Goal: Task Accomplishment & Management: Use online tool/utility

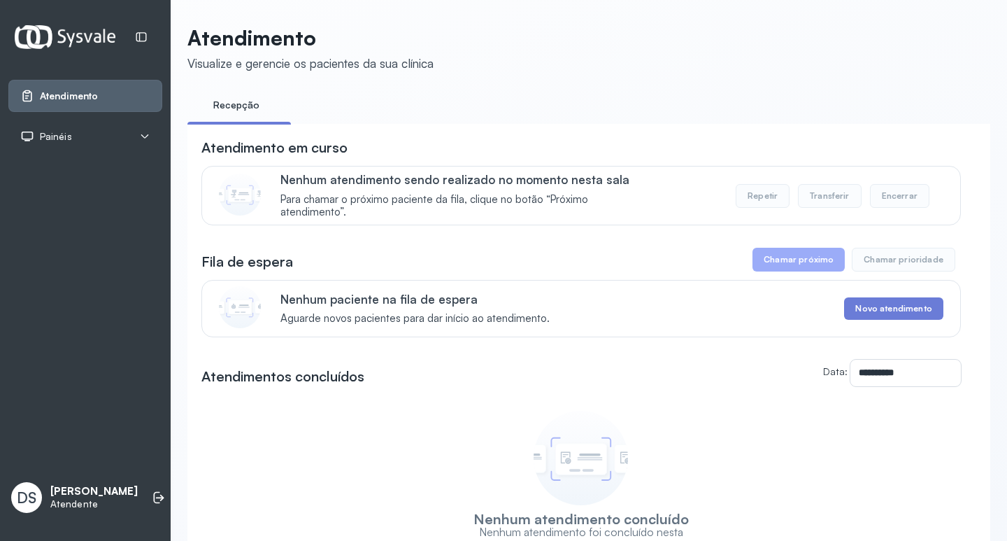
click at [155, 138] on div "Painéis" at bounding box center [85, 136] width 154 height 32
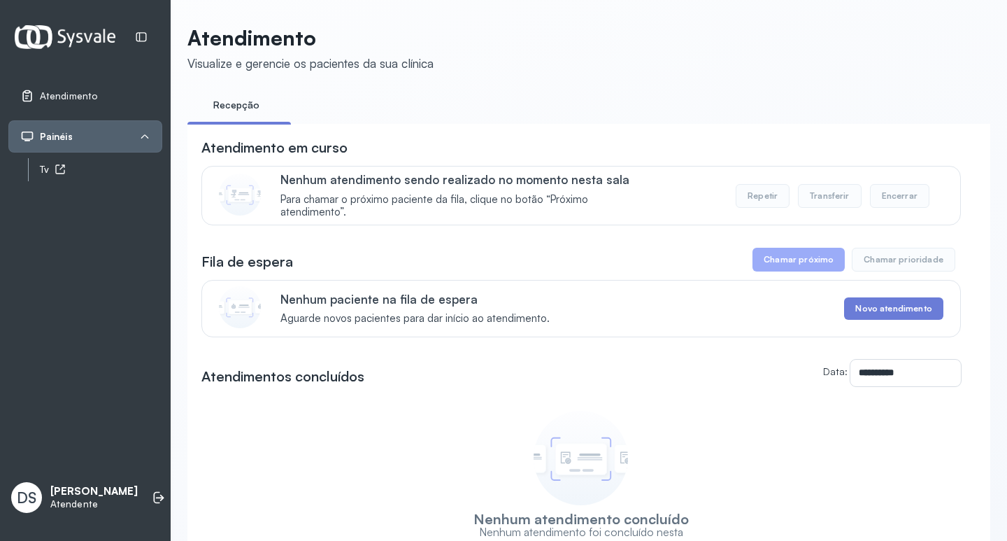
click at [134, 171] on div "Tv" at bounding box center [101, 170] width 122 height 12
click at [678, 71] on div "**********" at bounding box center [588, 333] width 803 height 616
click at [143, 172] on div "Tv" at bounding box center [101, 170] width 122 height 12
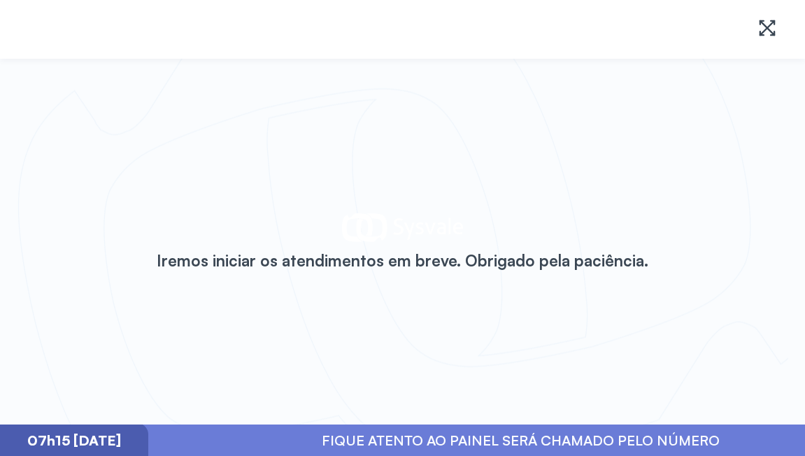
click at [136, 147] on div "Iremos iniciar os atendimentos em breve. Obrigado pela paciência." at bounding box center [402, 242] width 805 height 366
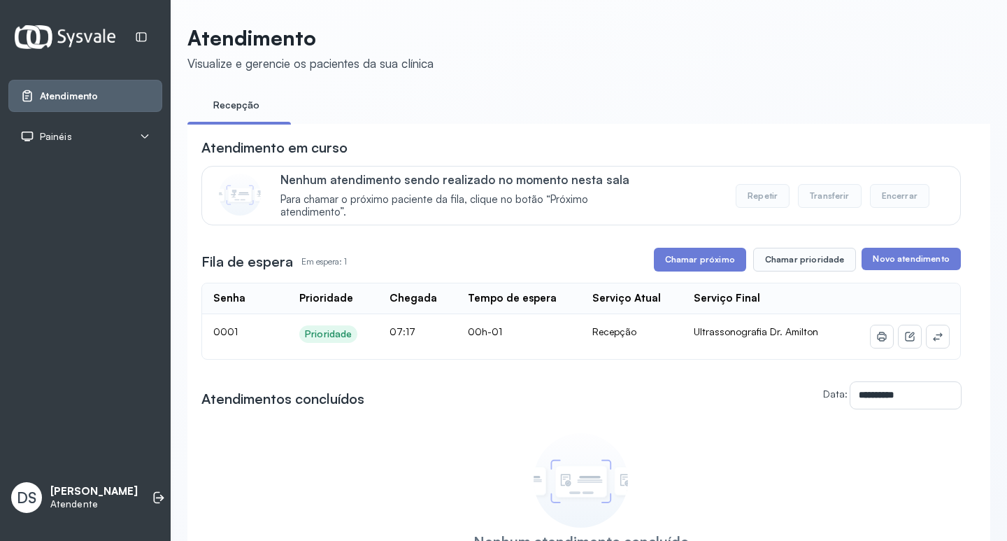
click at [141, 129] on div "Painéis" at bounding box center [85, 136] width 154 height 32
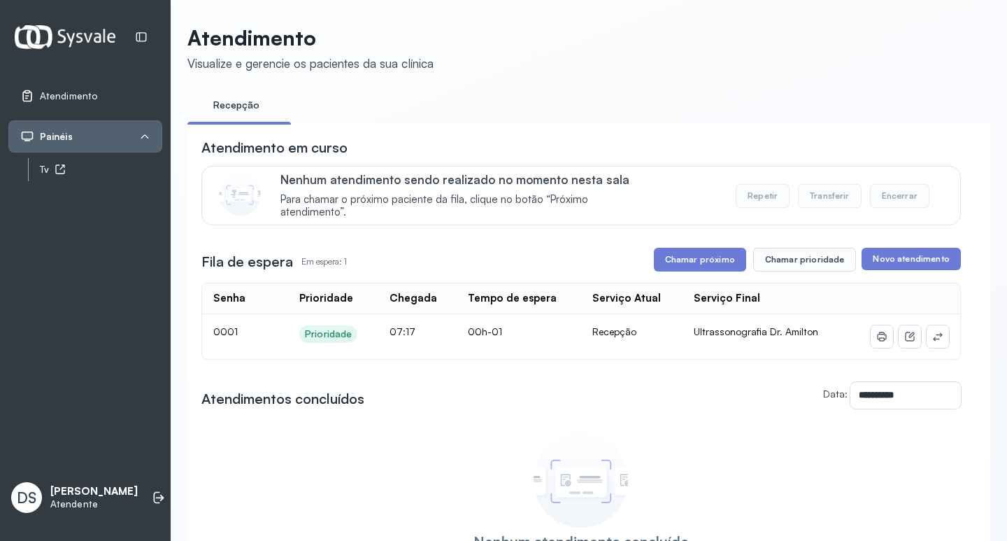
click at [118, 169] on div "Tv" at bounding box center [101, 170] width 122 height 12
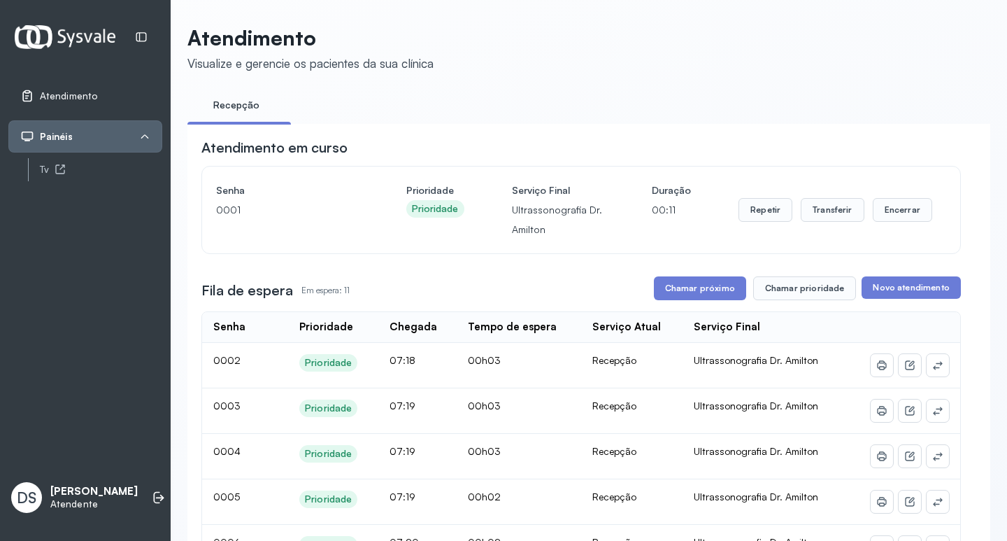
click at [820, 64] on header "Atendimento Visualize e gerencie os pacientes da sua clínica" at bounding box center [588, 48] width 803 height 46
click at [825, 217] on button "Transferir" at bounding box center [833, 210] width 64 height 24
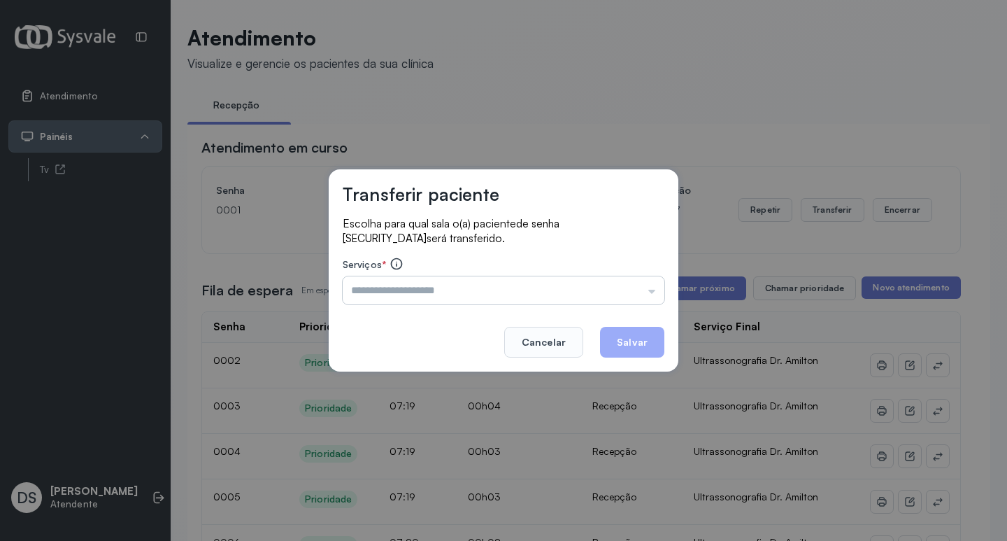
click at [437, 280] on input "text" at bounding box center [504, 290] width 322 height 28
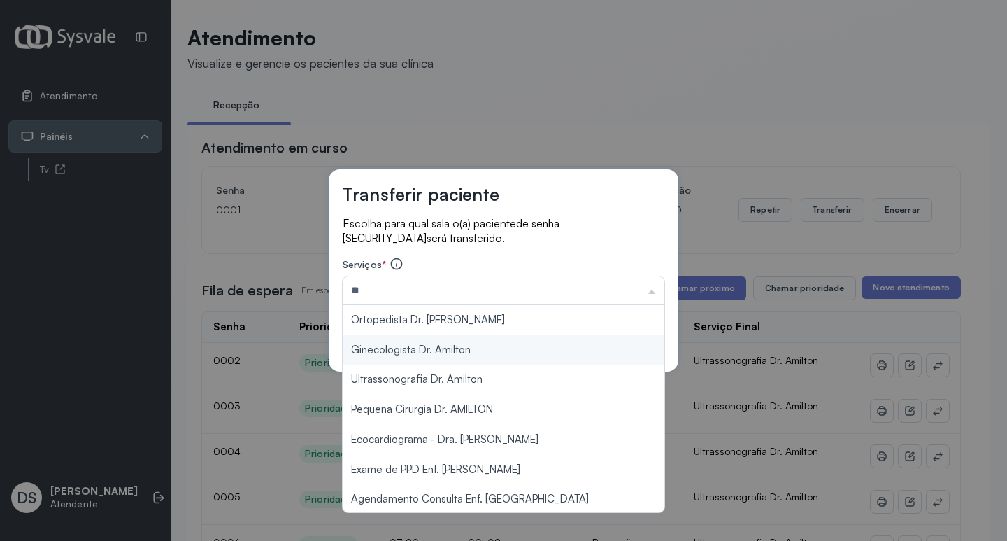
type input "**********"
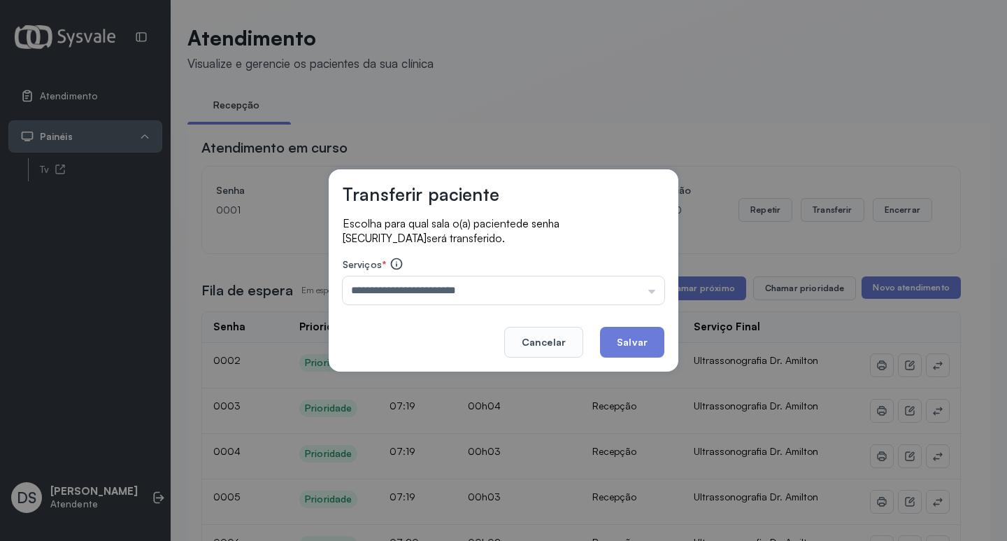
click at [435, 344] on div "**********" at bounding box center [504, 270] width 350 height 202
click at [609, 338] on button "Salvar" at bounding box center [632, 342] width 64 height 31
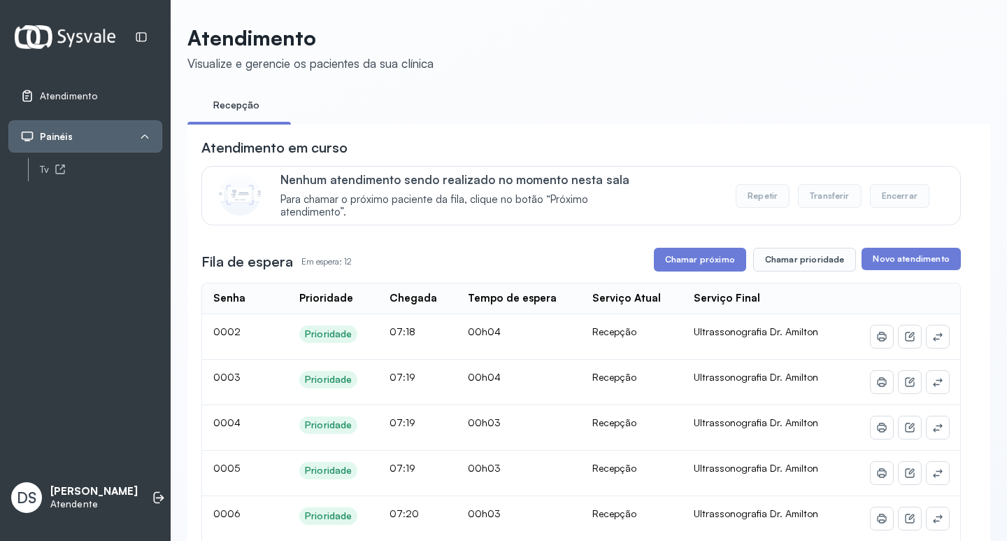
drag, startPoint x: 695, startPoint y: 261, endPoint x: 680, endPoint y: 261, distance: 15.4
click at [694, 262] on button "Chamar próximo" at bounding box center [700, 260] width 92 height 24
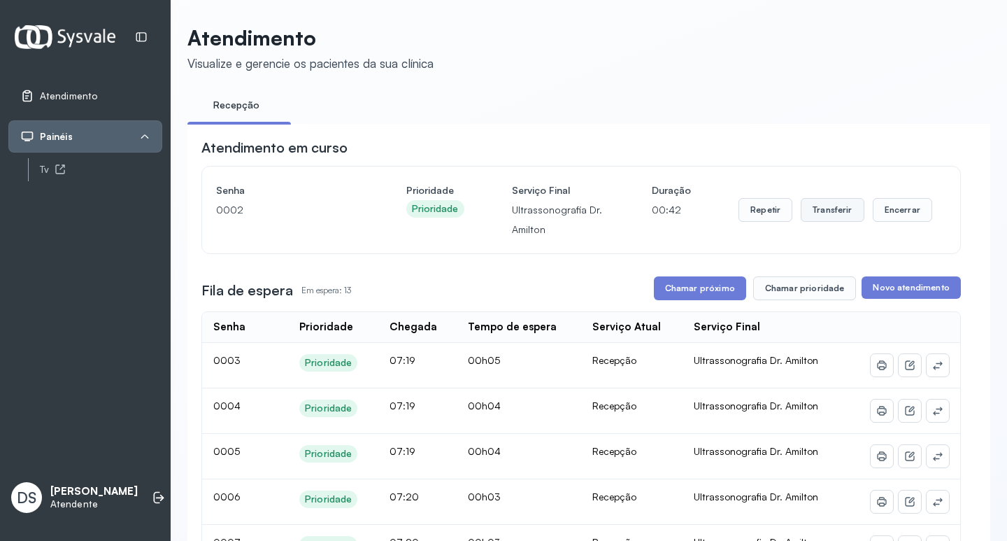
click at [814, 222] on button "Transferir" at bounding box center [833, 210] width 64 height 24
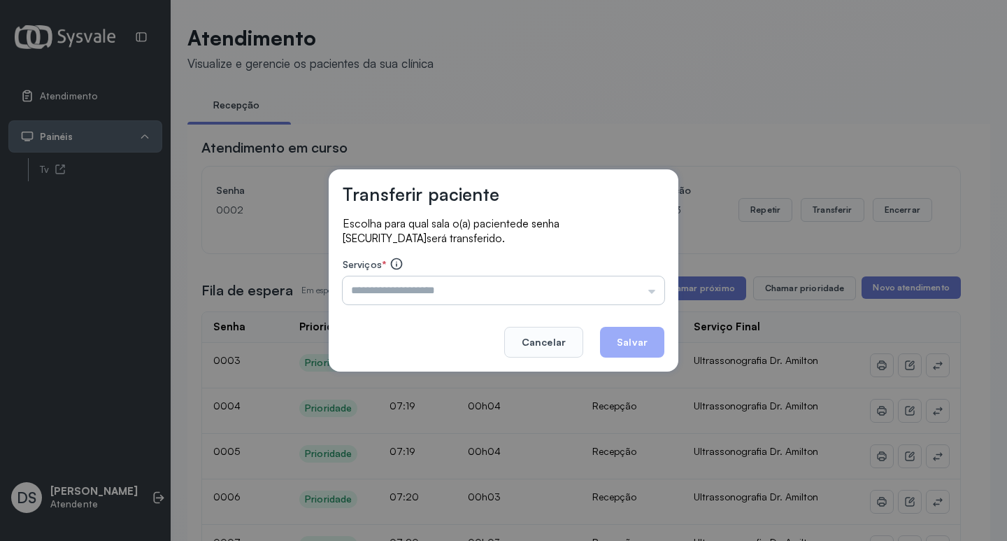
click at [434, 283] on input "text" at bounding box center [504, 290] width 322 height 28
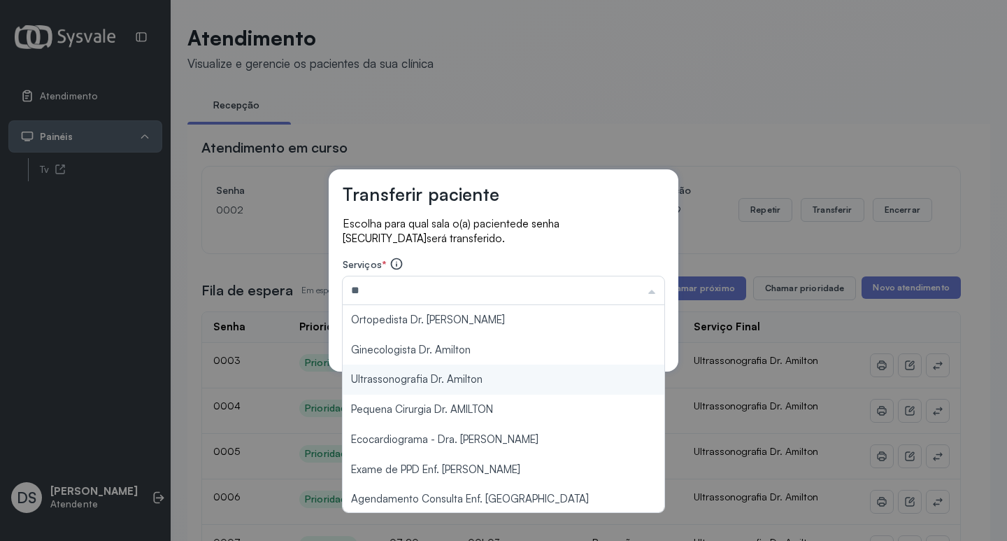
type input "**********"
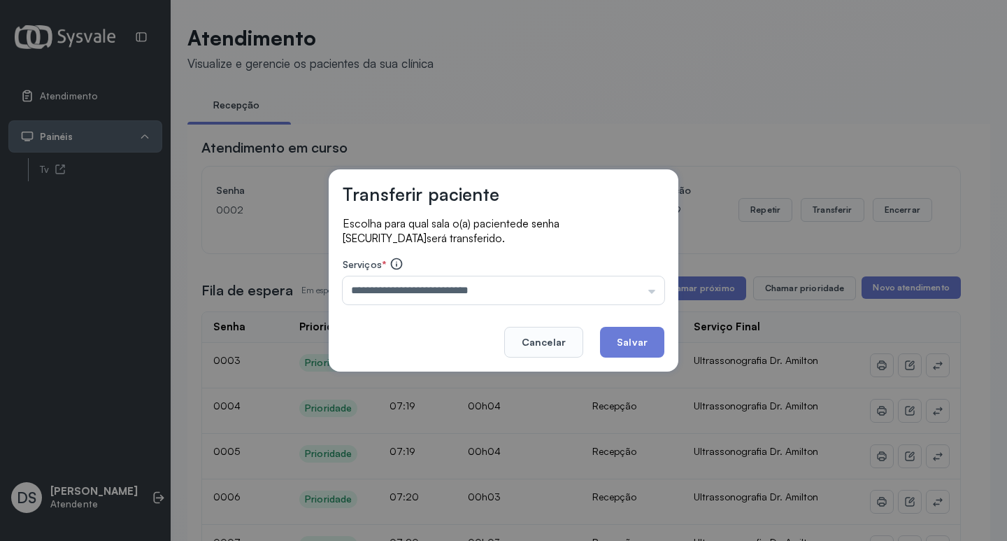
click at [380, 383] on div "**********" at bounding box center [503, 270] width 1007 height 541
click at [634, 340] on button "Salvar" at bounding box center [632, 342] width 64 height 31
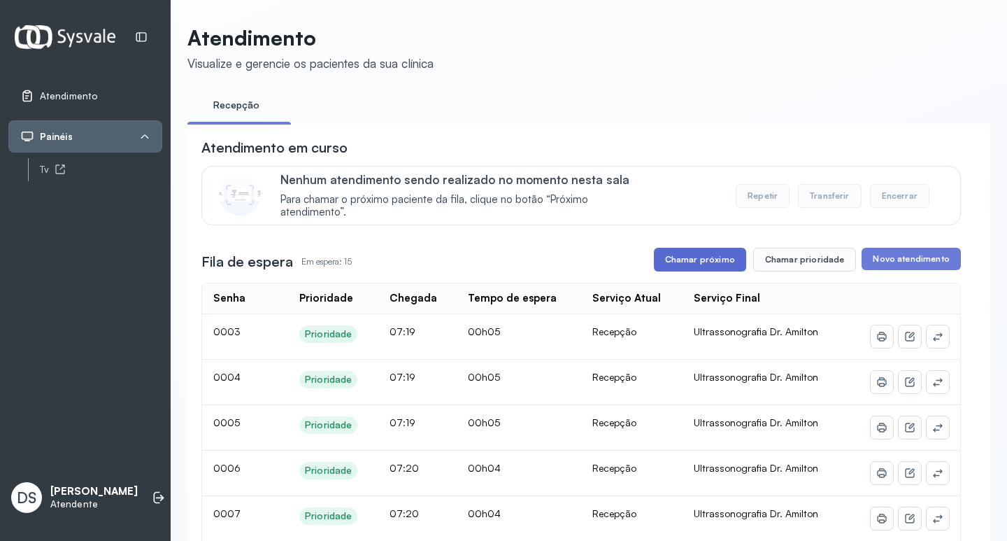
click at [685, 262] on button "Chamar próximo" at bounding box center [700, 260] width 92 height 24
click at [664, 254] on button "Chamar próximo" at bounding box center [700, 260] width 92 height 24
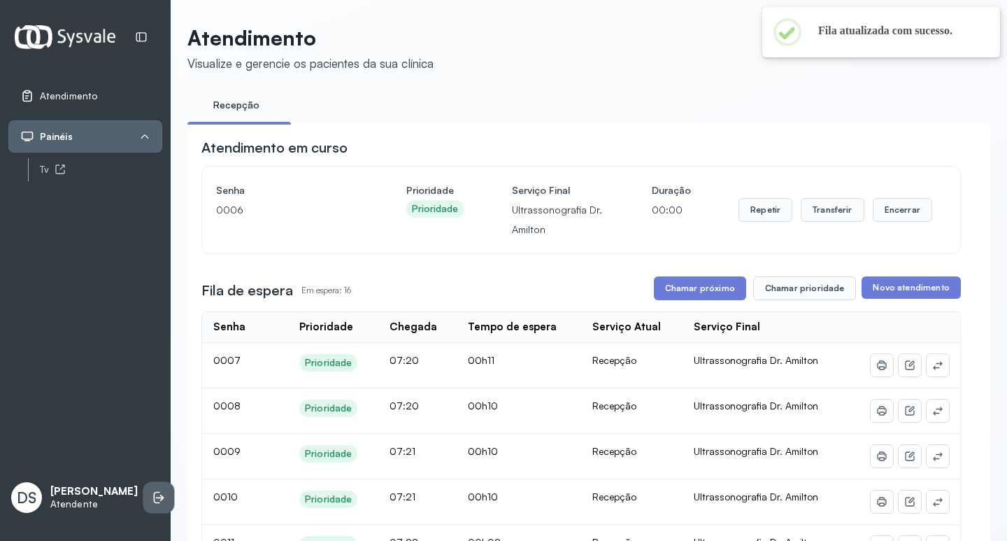
click at [159, 485] on li at bounding box center [158, 497] width 31 height 31
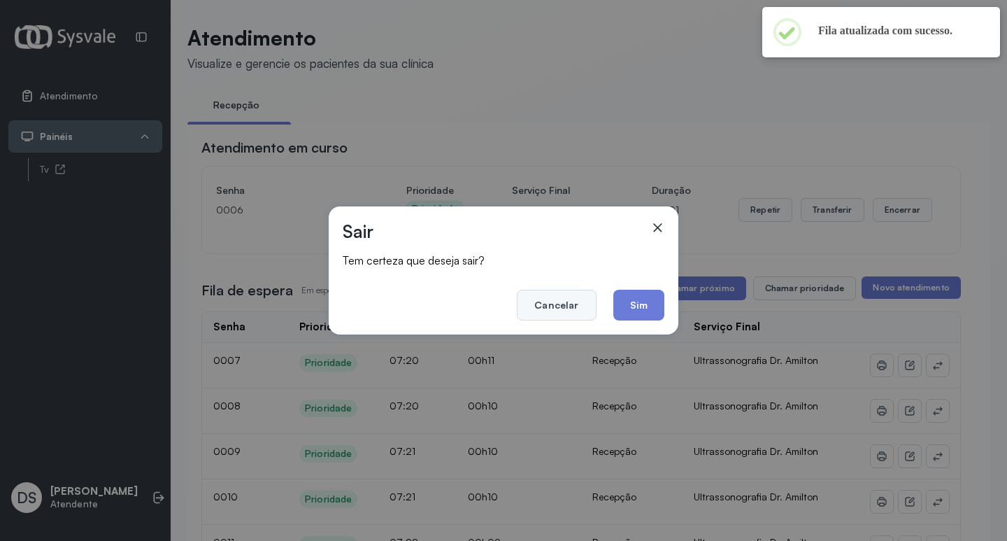
click at [554, 307] on button "Cancelar" at bounding box center [556, 305] width 79 height 31
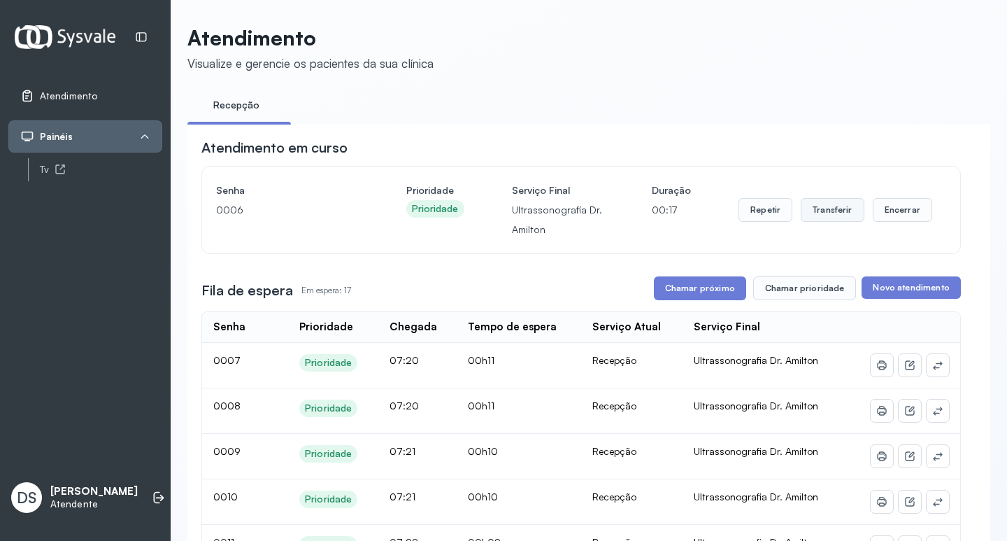
click at [813, 207] on button "Transferir" at bounding box center [833, 210] width 64 height 24
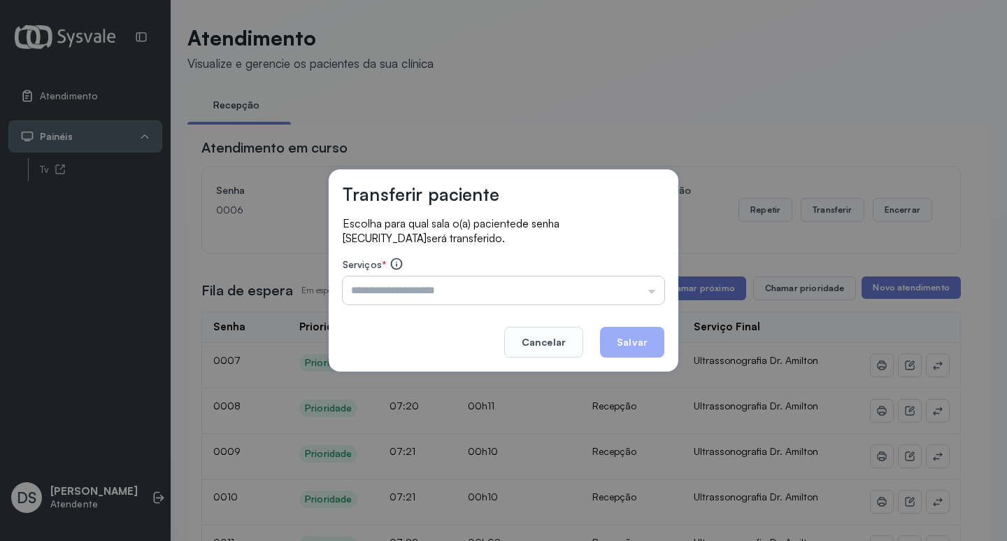
click at [425, 290] on input "text" at bounding box center [504, 290] width 322 height 28
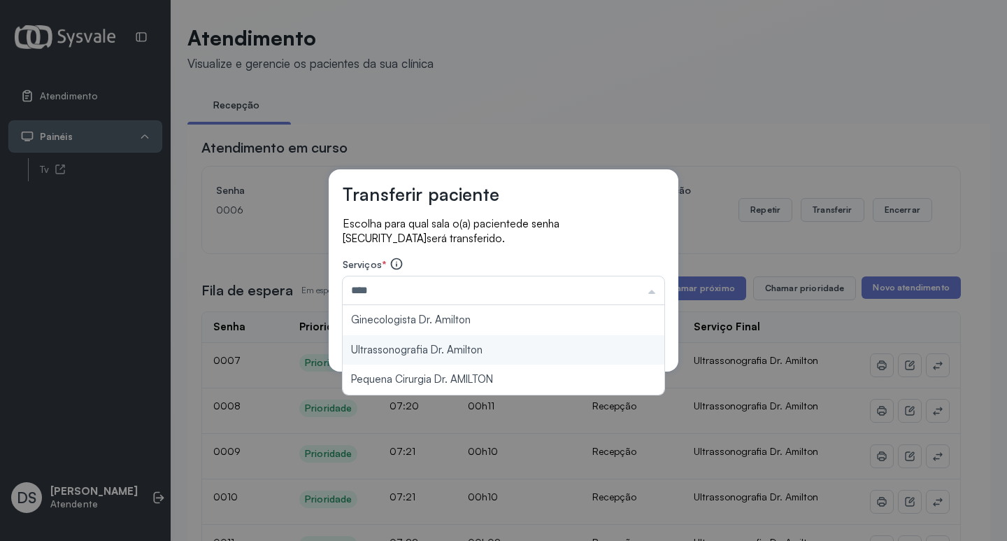
type input "**********"
click at [432, 342] on div "**********" at bounding box center [504, 270] width 350 height 202
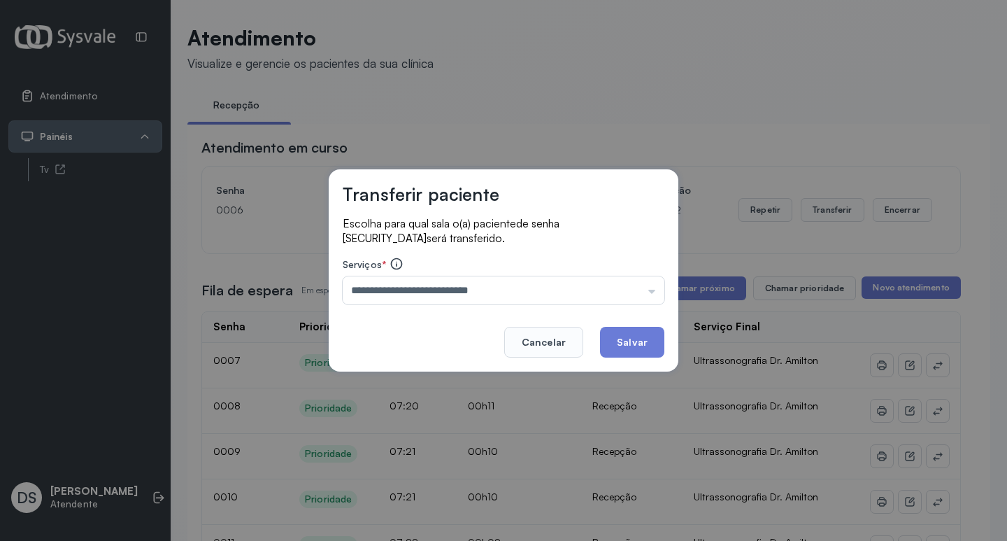
drag, startPoint x: 627, startPoint y: 341, endPoint x: 617, endPoint y: 343, distance: 10.7
click at [623, 341] on button "Salvar" at bounding box center [632, 342] width 64 height 31
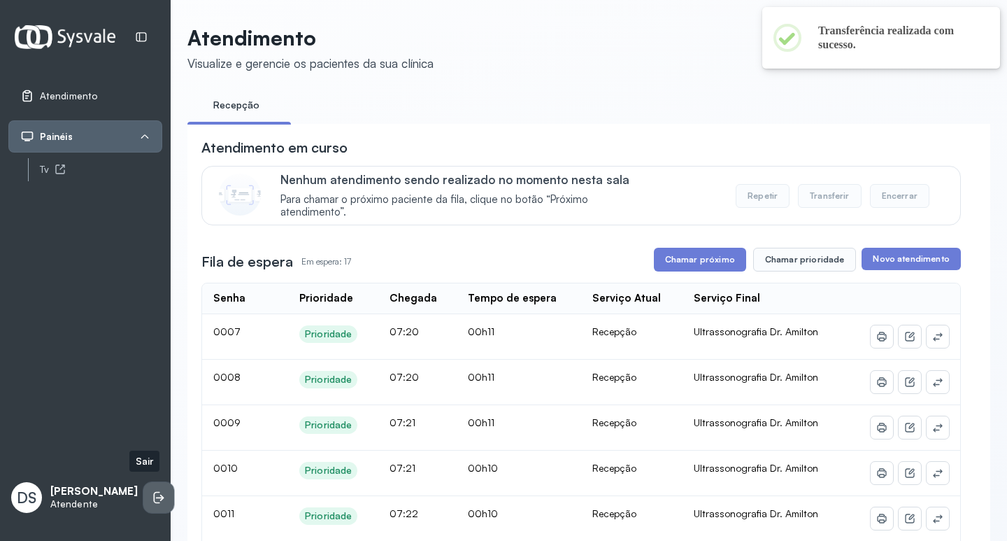
click at [152, 499] on li at bounding box center [158, 497] width 31 height 31
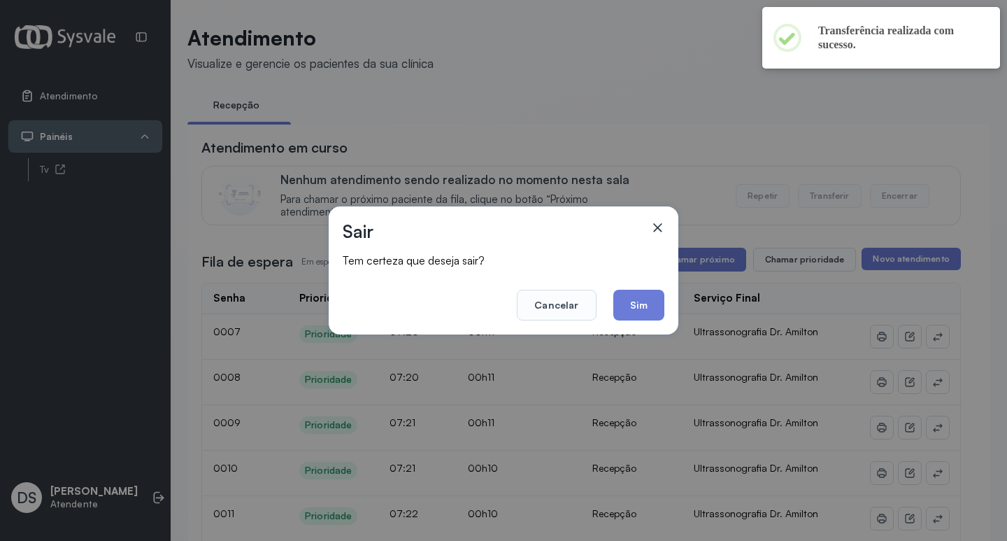
click at [667, 310] on div "Sair Tem certeza que deseja sair? Cancelar Sim" at bounding box center [504, 270] width 350 height 128
click at [657, 306] on button "Sim" at bounding box center [638, 305] width 51 height 31
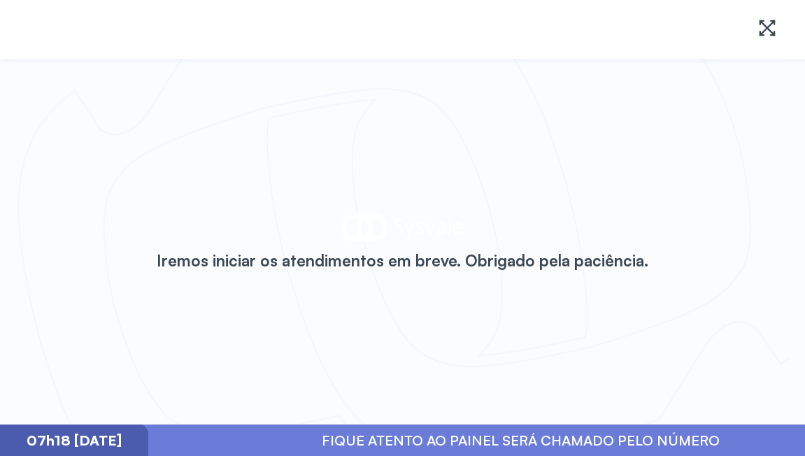
drag, startPoint x: 331, startPoint y: 143, endPoint x: 331, endPoint y: 134, distance: 9.1
click at [331, 141] on div "Iremos iniciar os atendimentos em breve. Obrigado pela paciência." at bounding box center [402, 242] width 805 height 366
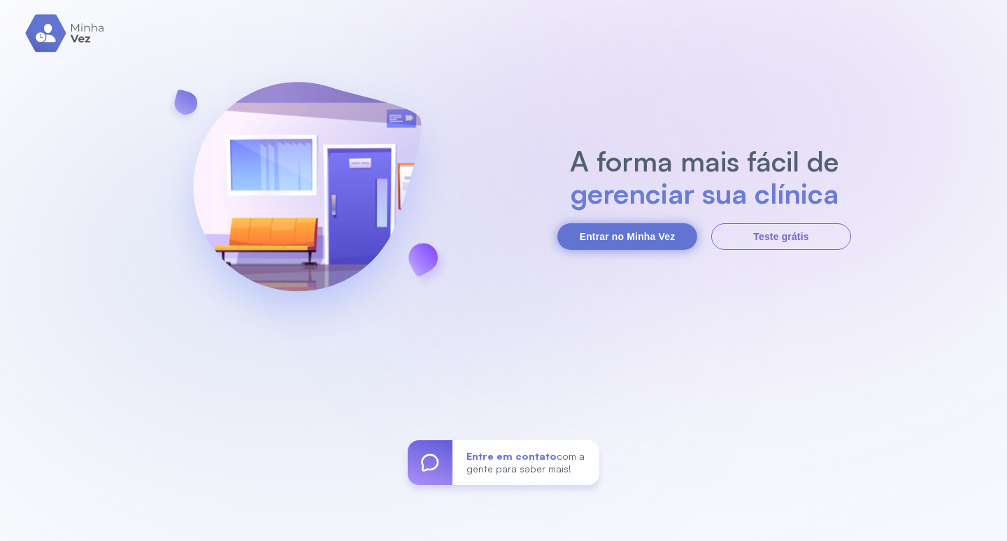
click at [597, 248] on button "Entrar no Minha Vez" at bounding box center [627, 236] width 140 height 27
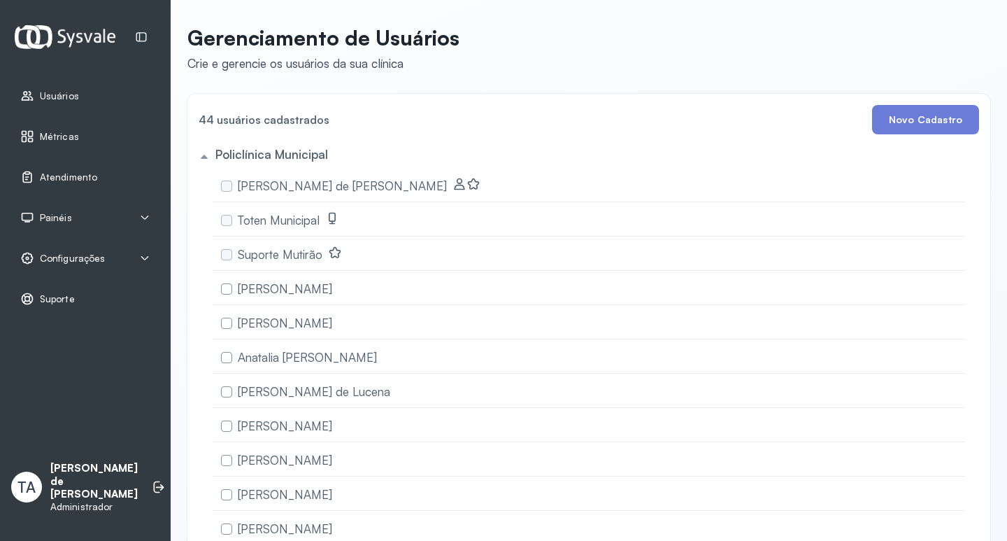
click at [98, 258] on span "Configurações" at bounding box center [72, 258] width 65 height 12
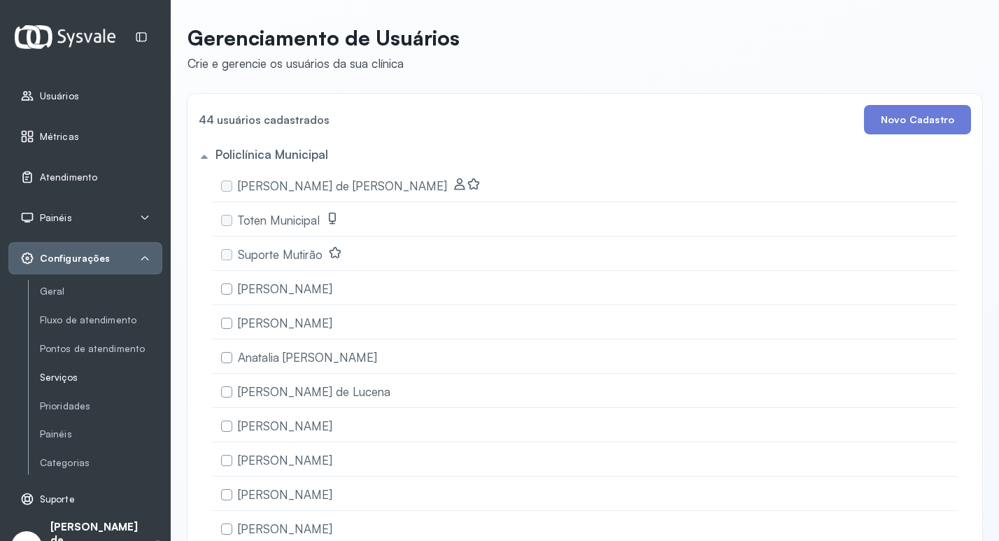
click at [62, 376] on link "Serviços" at bounding box center [101, 377] width 122 height 12
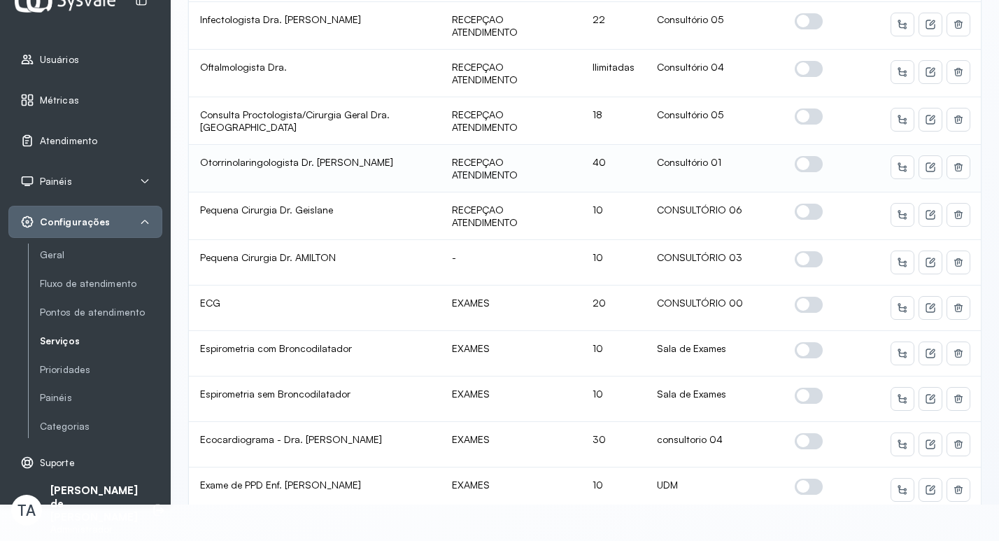
scroll to position [769, 0]
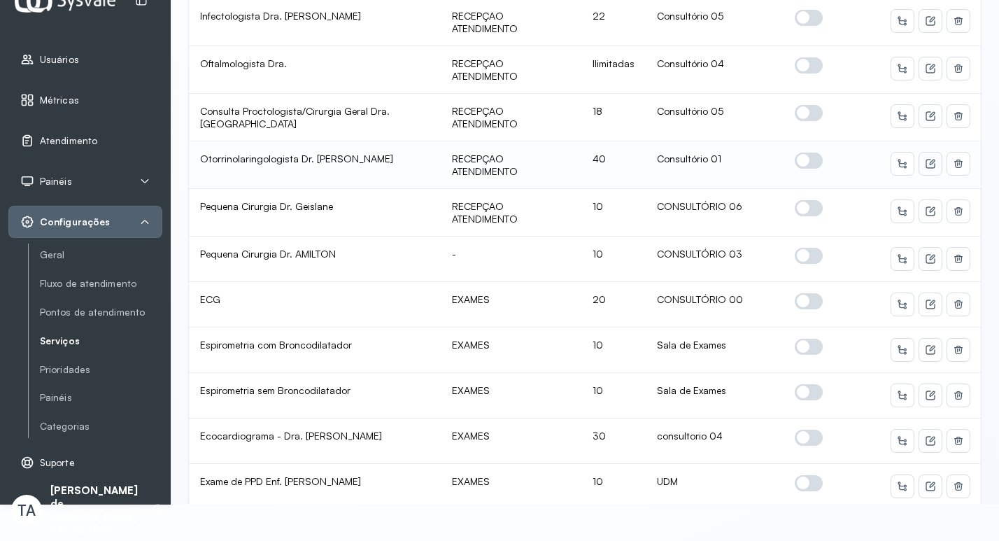
click at [925, 167] on icon at bounding box center [929, 163] width 9 height 9
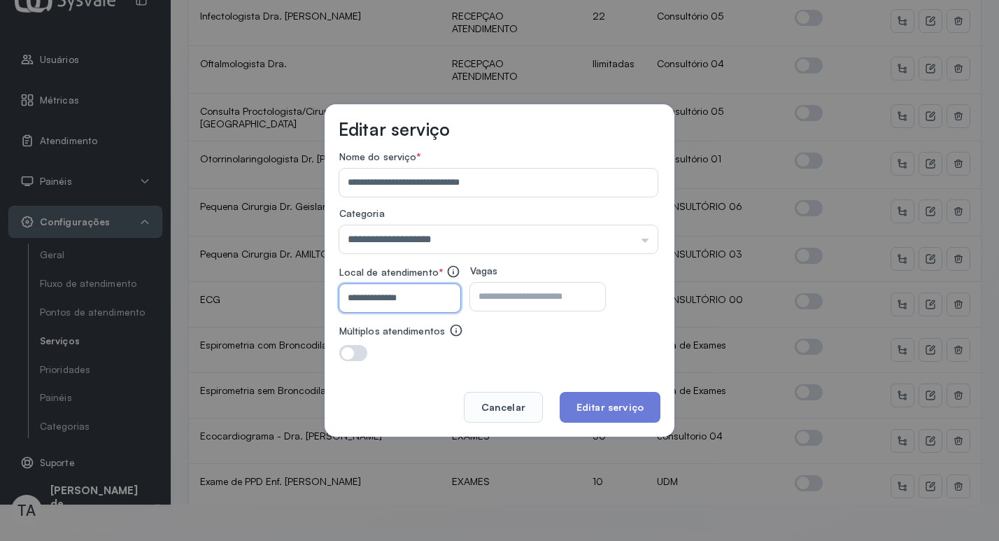
click at [416, 294] on input "**********" at bounding box center [396, 298] width 115 height 28
type input "**********"
click at [646, 401] on button "Editar serviço" at bounding box center [610, 407] width 101 height 31
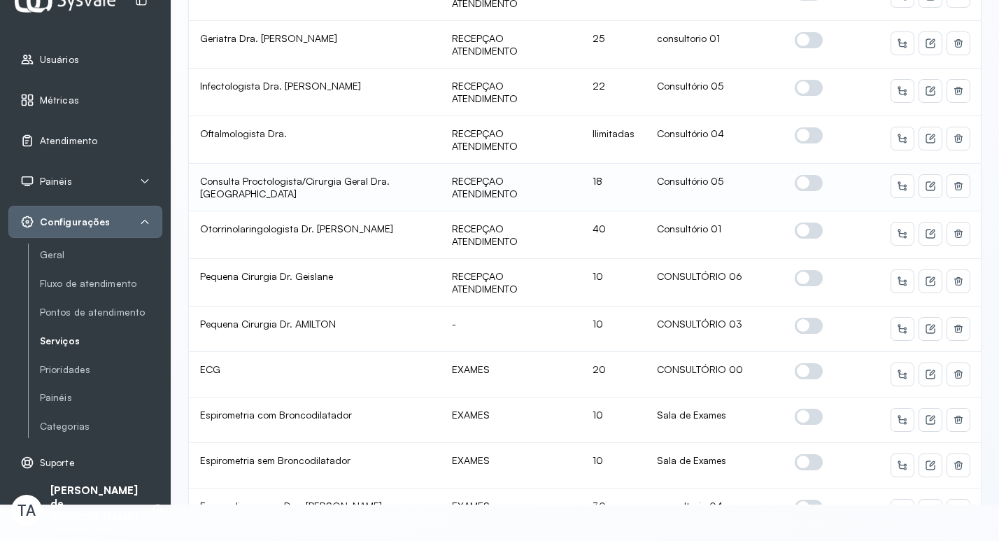
scroll to position [0, 0]
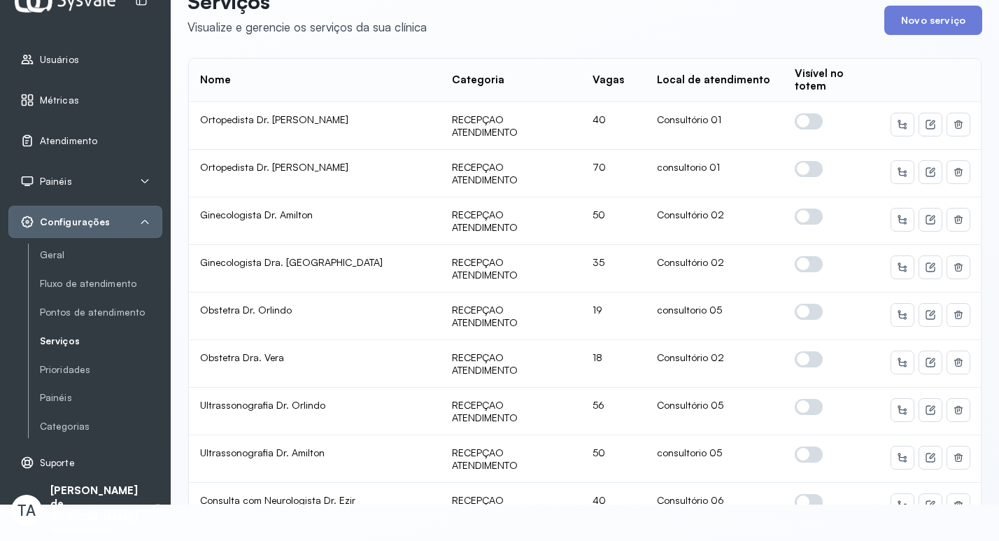
drag, startPoint x: 111, startPoint y: 204, endPoint x: 104, endPoint y: 215, distance: 12.2
click at [107, 208] on ul "Usuários Métricas Atendimento Painéis Totem Tv Configurações Geral Fluxo de ate…" at bounding box center [85, 260] width 154 height 435
click at [101, 213] on div "Configurações" at bounding box center [85, 222] width 154 height 32
click at [131, 222] on div "Configurações" at bounding box center [85, 222] width 130 height 14
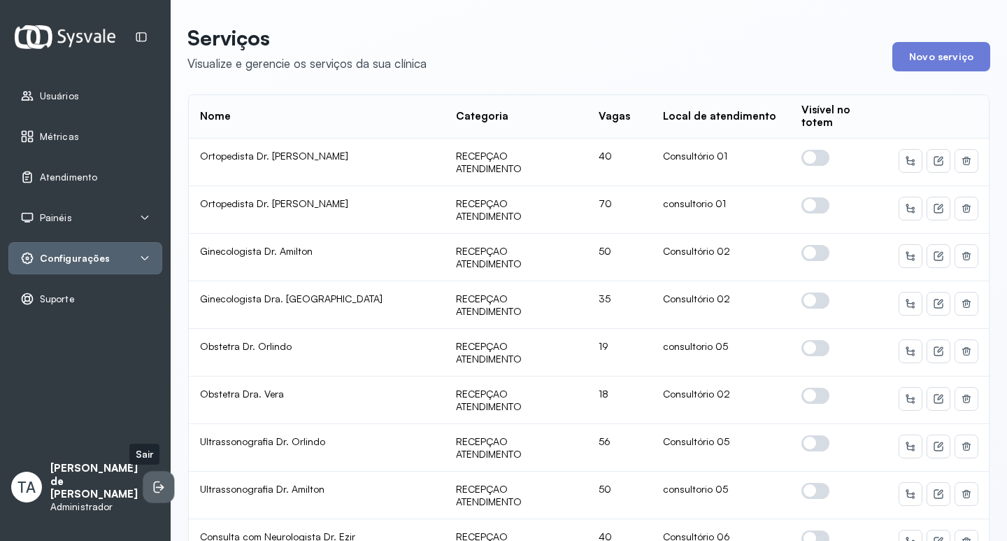
click at [143, 491] on li at bounding box center [158, 486] width 31 height 31
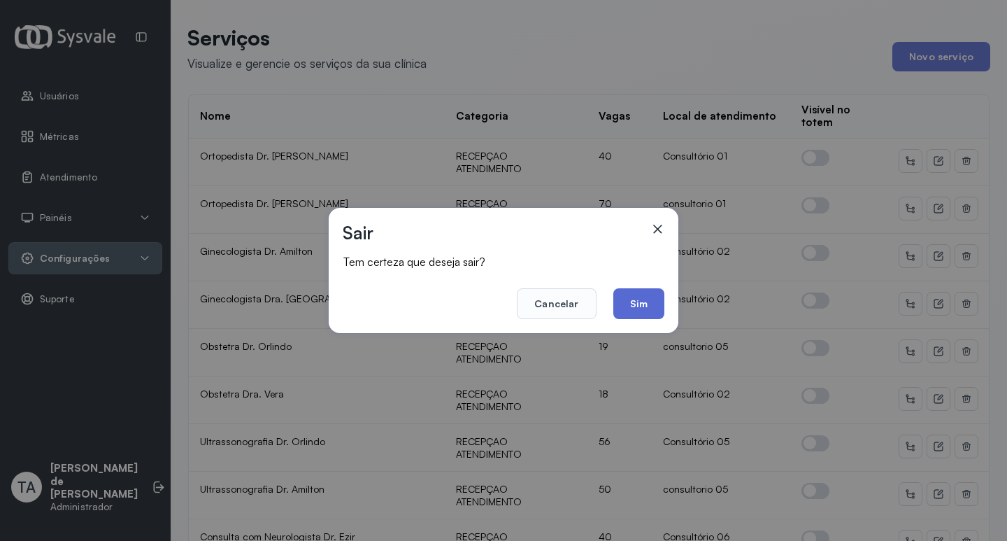
click at [639, 299] on button "Sim" at bounding box center [638, 303] width 51 height 31
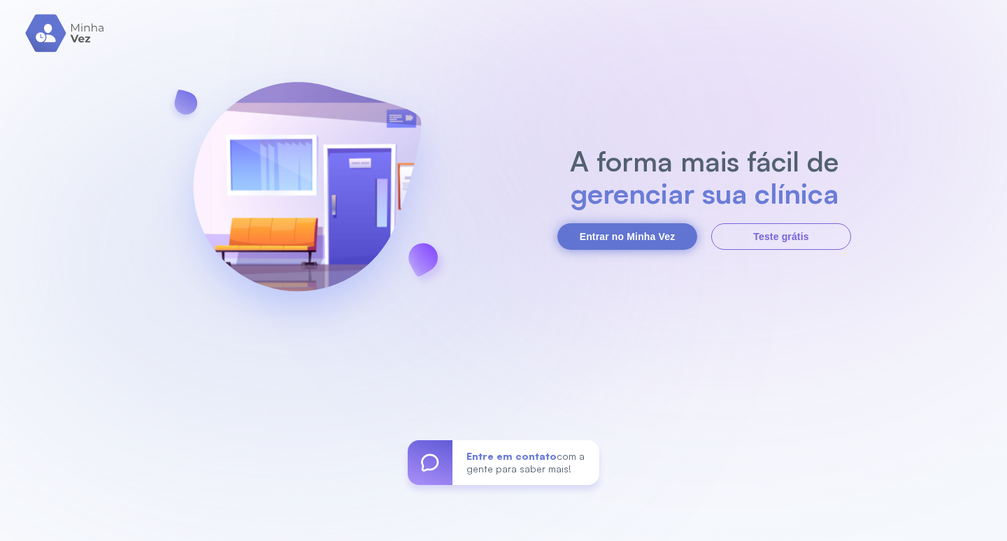
click at [625, 238] on button "Entrar no Minha Vez" at bounding box center [627, 236] width 140 height 27
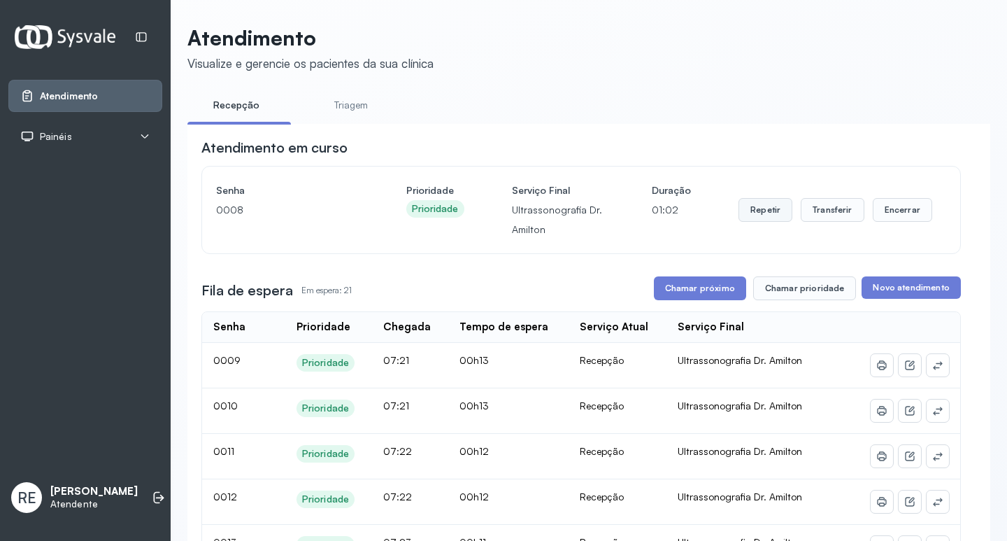
click at [784, 211] on button "Repetir" at bounding box center [766, 210] width 54 height 24
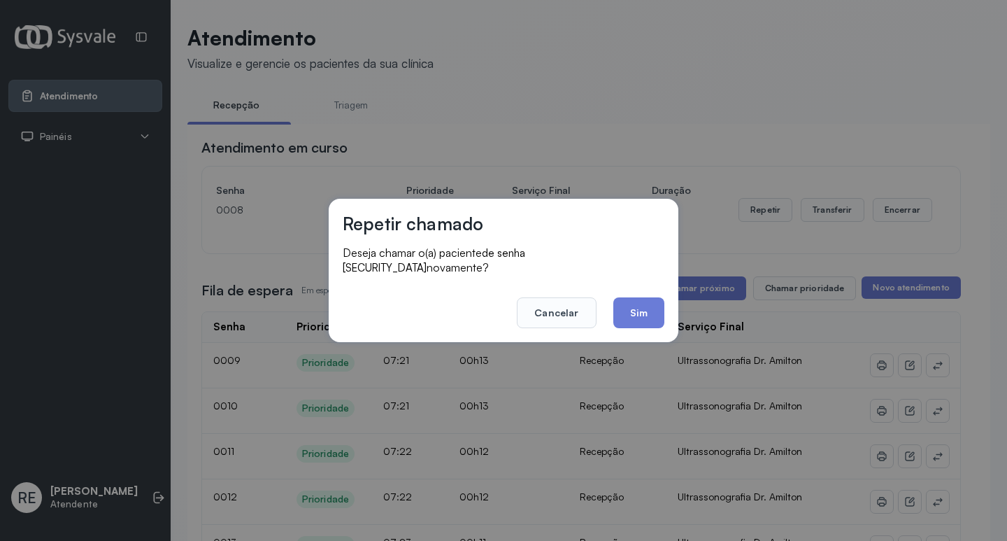
drag, startPoint x: 555, startPoint y: 310, endPoint x: 859, endPoint y: 226, distance: 314.9
click at [558, 309] on button "Cancelar" at bounding box center [556, 312] width 79 height 31
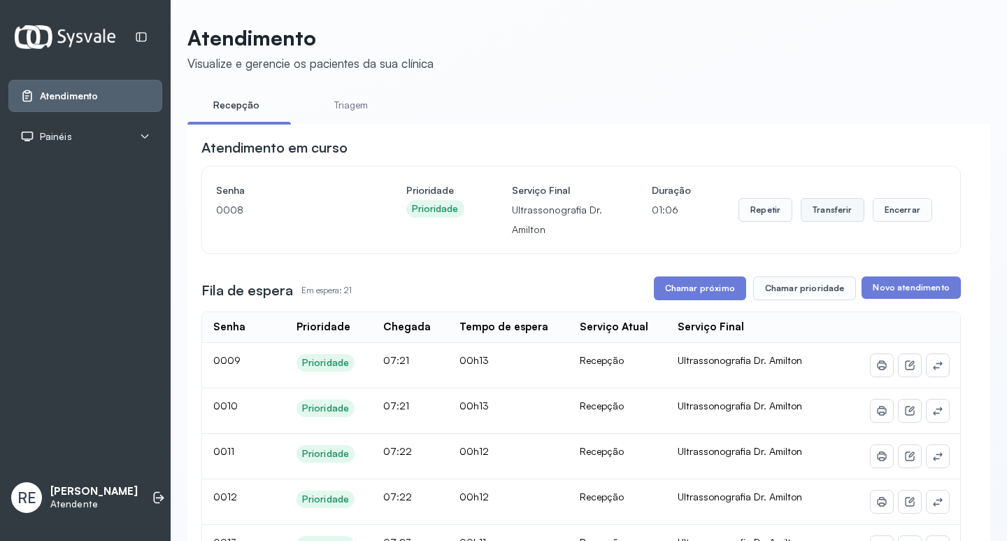
click at [808, 216] on button "Transferir" at bounding box center [833, 210] width 64 height 24
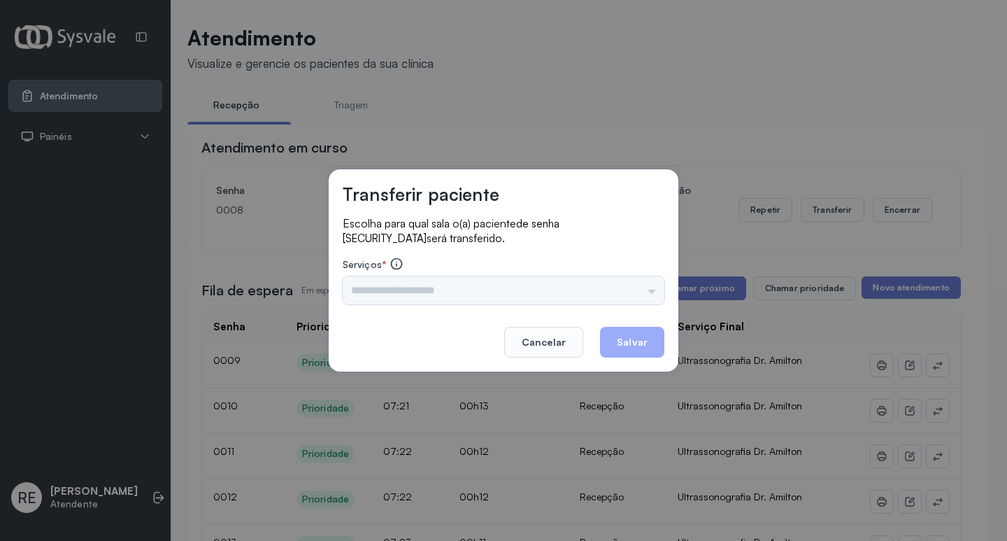
click at [392, 281] on div "Nenhuma opção encontrada" at bounding box center [504, 290] width 322 height 28
click at [431, 298] on div "Nenhuma opção encontrada" at bounding box center [504, 290] width 322 height 28
click at [425, 294] on input "text" at bounding box center [504, 290] width 322 height 28
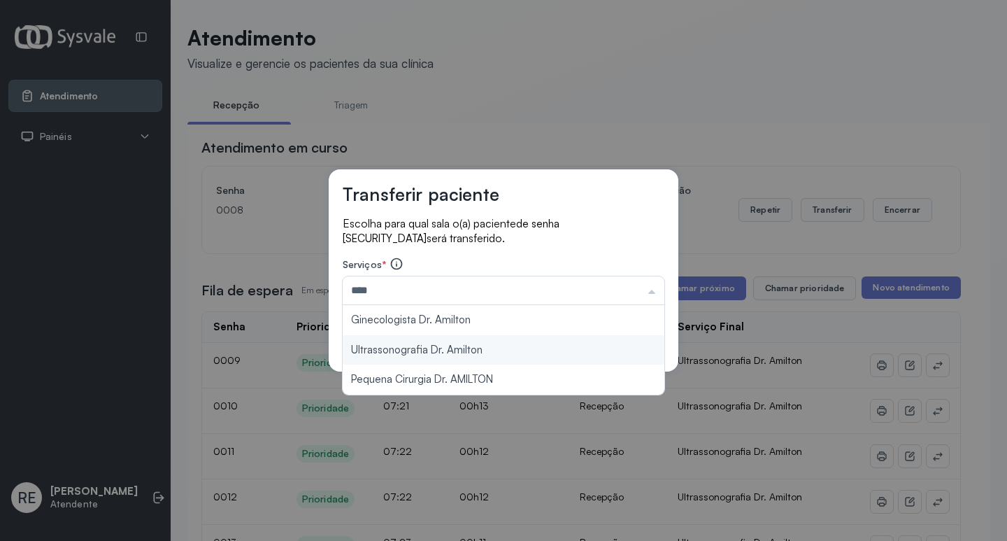
type input "**********"
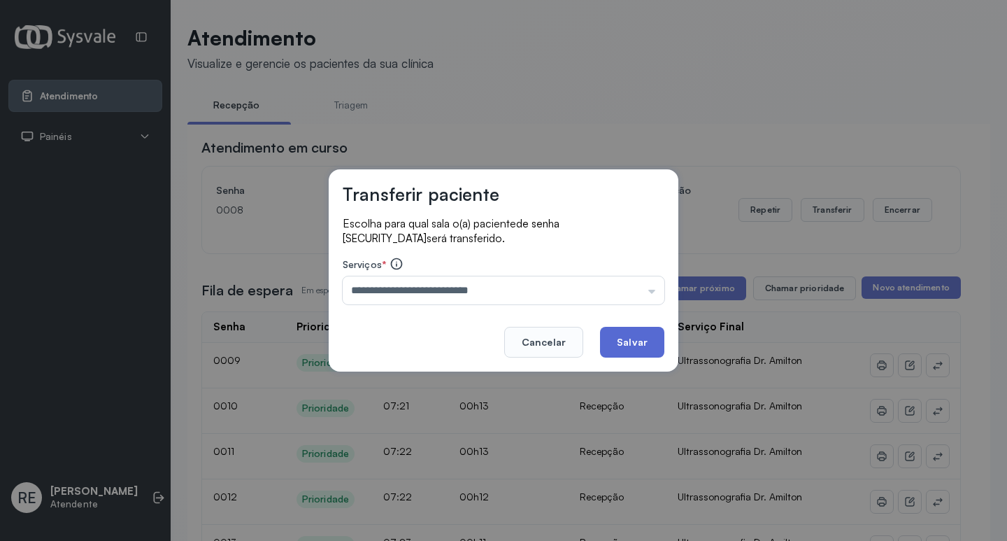
click at [631, 339] on button "Salvar" at bounding box center [632, 342] width 64 height 31
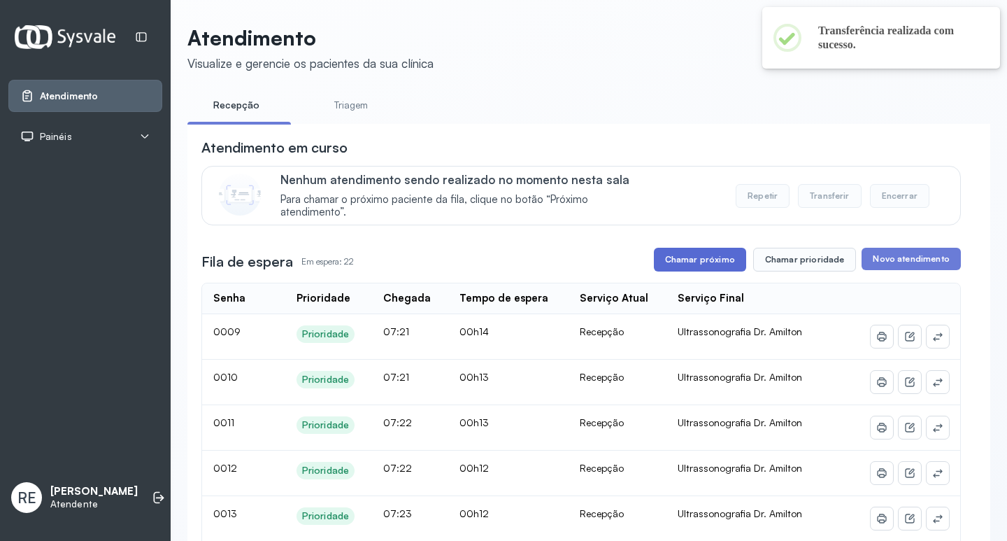
drag, startPoint x: 709, startPoint y: 277, endPoint x: 709, endPoint y: 262, distance: 15.4
click at [709, 261] on button "Chamar próximo" at bounding box center [700, 260] width 92 height 24
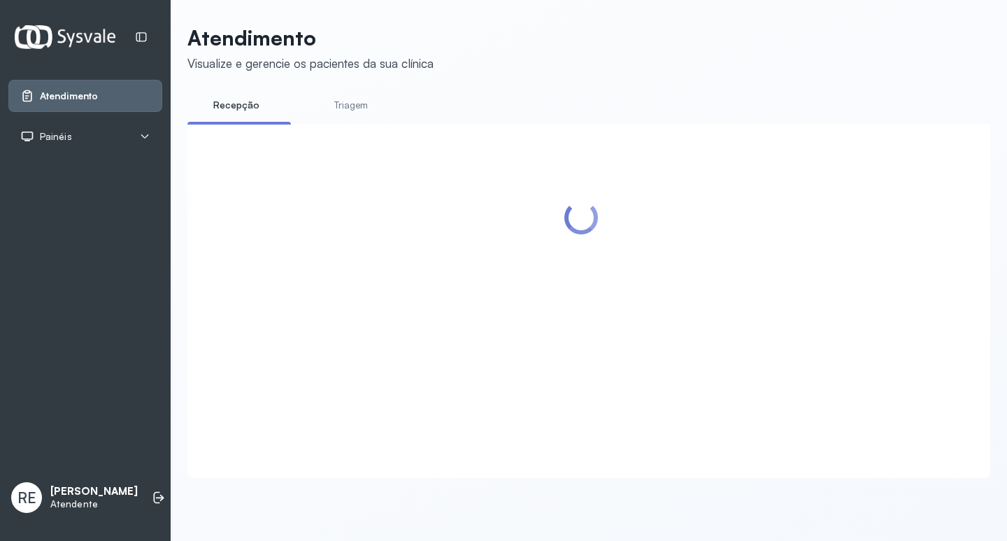
click at [602, 149] on div at bounding box center [581, 284] width 760 height 292
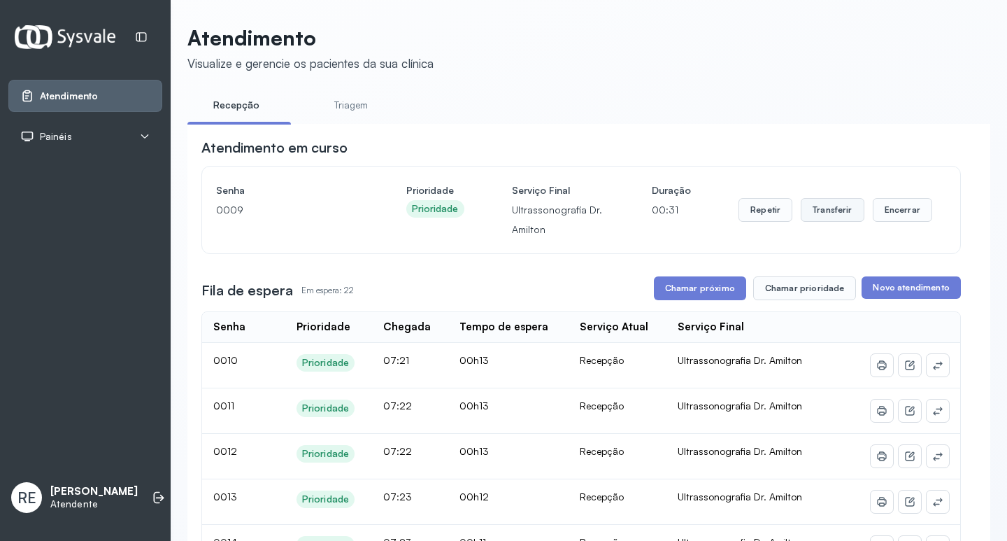
click at [830, 206] on button "Transferir" at bounding box center [833, 210] width 64 height 24
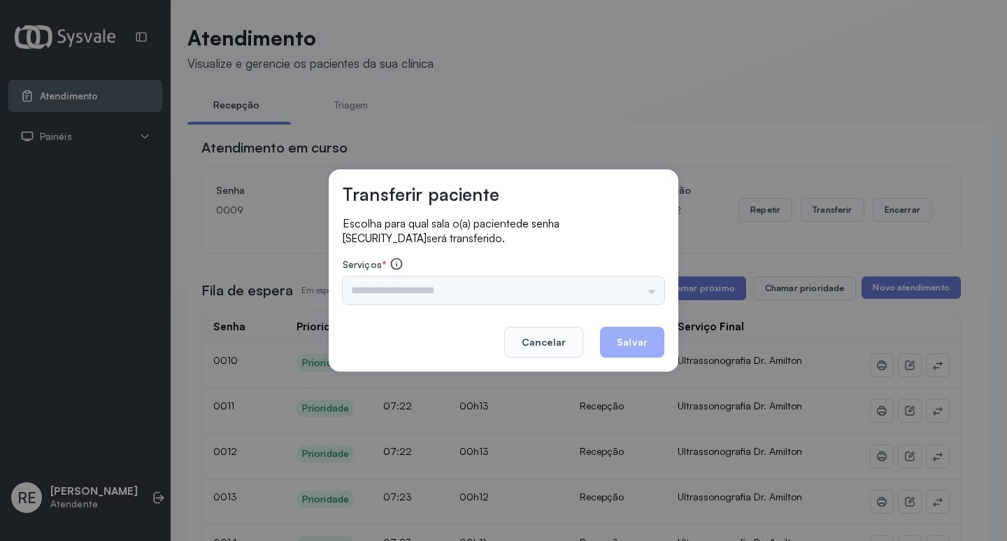
click at [353, 312] on footer "Cancelar Salvar" at bounding box center [504, 332] width 322 height 50
click at [368, 299] on input "text" at bounding box center [504, 290] width 322 height 28
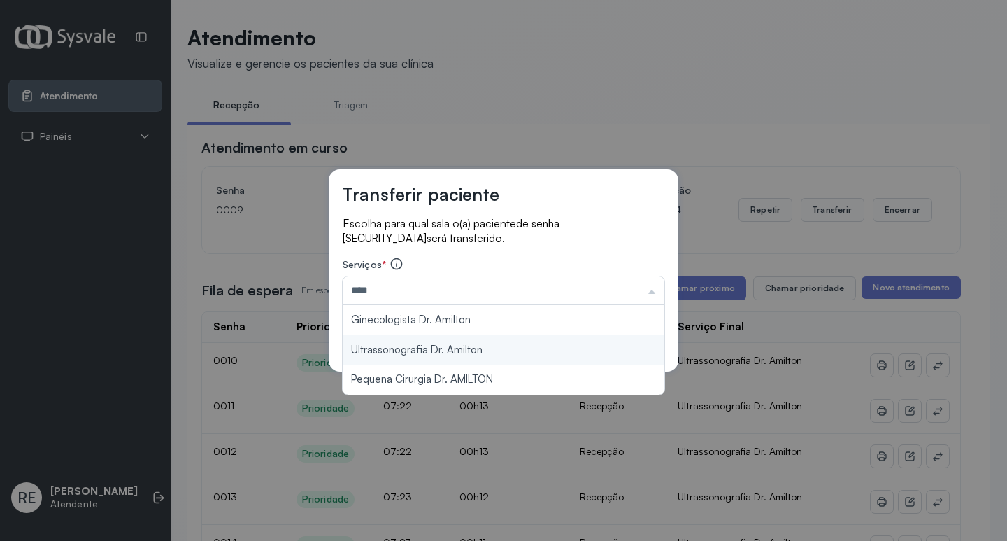
type input "**********"
click at [499, 349] on div "**********" at bounding box center [504, 270] width 350 height 202
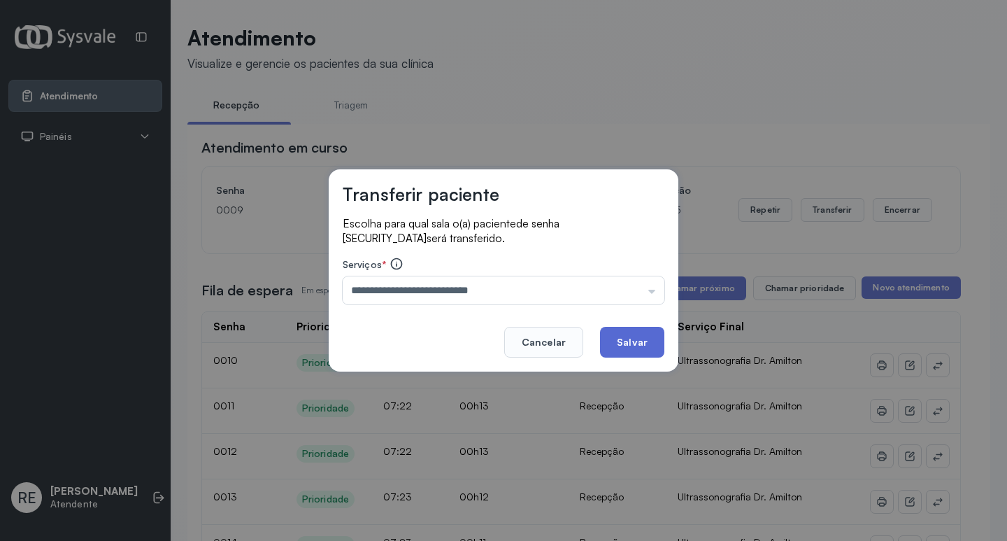
click at [630, 338] on button "Salvar" at bounding box center [632, 342] width 64 height 31
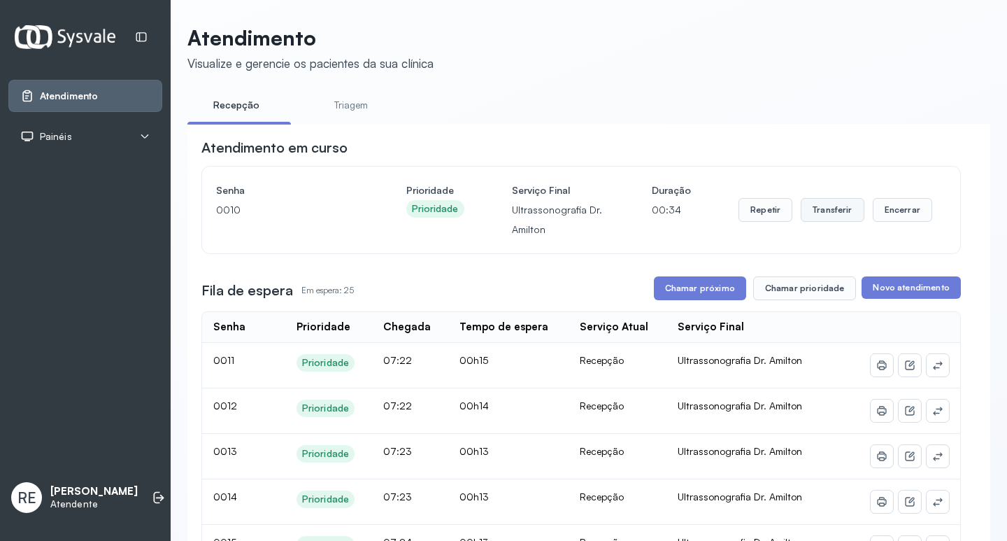
click at [814, 219] on button "Transferir" at bounding box center [833, 210] width 64 height 24
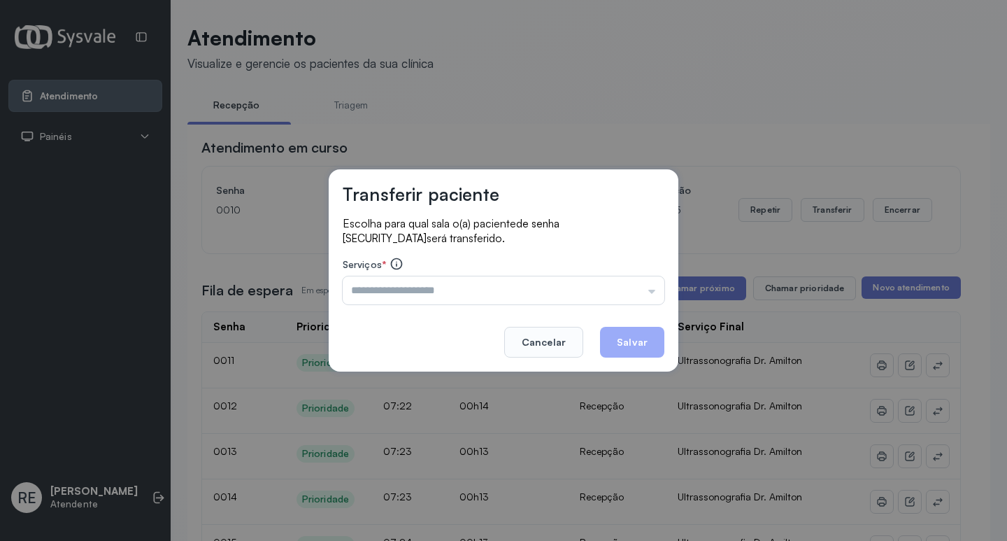
click at [382, 273] on div "Serviços * Triagem Ortopedista Dr. [PERSON_NAME] Dr. [PERSON_NAME] Dr. [PERSON_…" at bounding box center [504, 281] width 322 height 48
click at [374, 299] on input "text" at bounding box center [504, 290] width 322 height 28
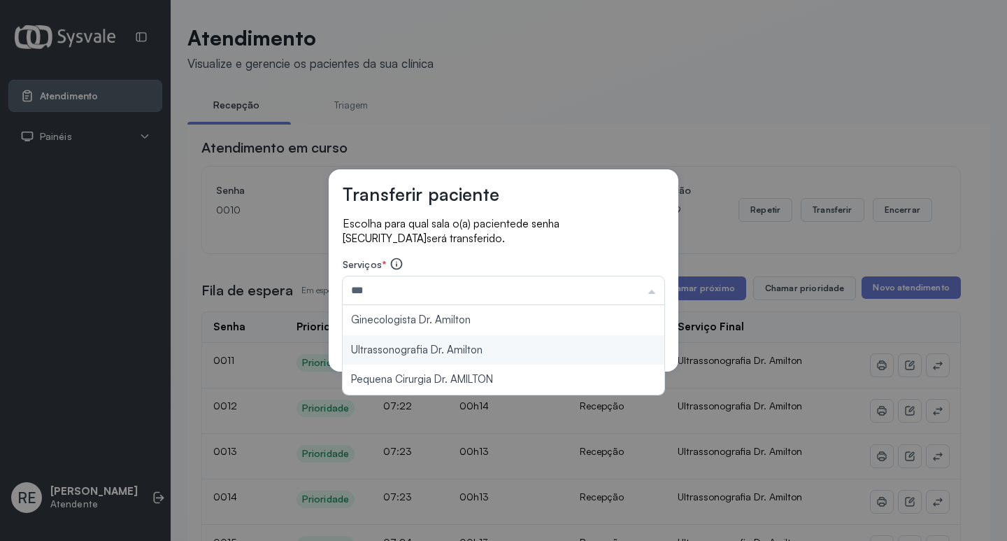
type input "**********"
click at [361, 346] on div "**********" at bounding box center [504, 270] width 350 height 202
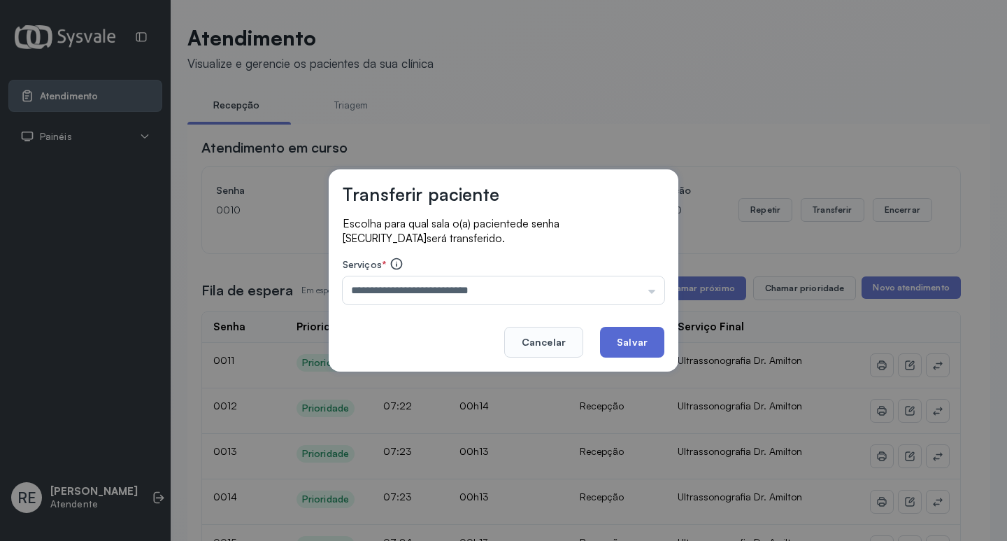
click at [613, 337] on button "Salvar" at bounding box center [632, 342] width 64 height 31
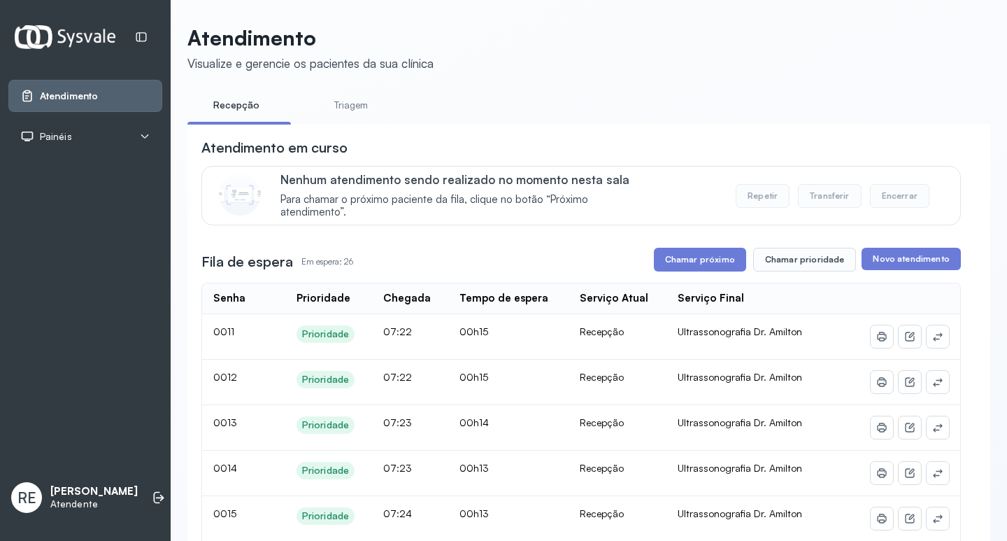
click at [685, 262] on button "Chamar próximo" at bounding box center [700, 260] width 92 height 24
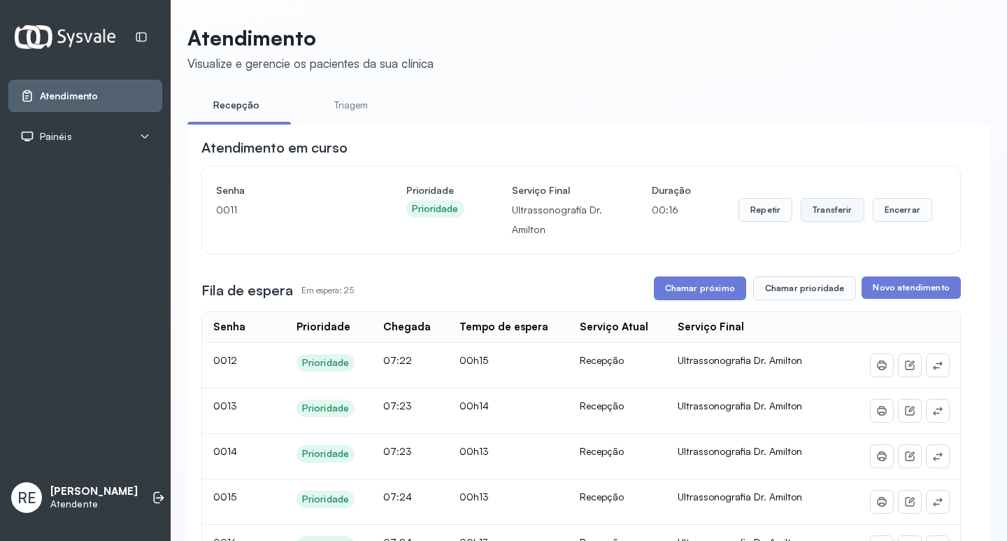
click at [832, 205] on button "Transferir" at bounding box center [833, 210] width 64 height 24
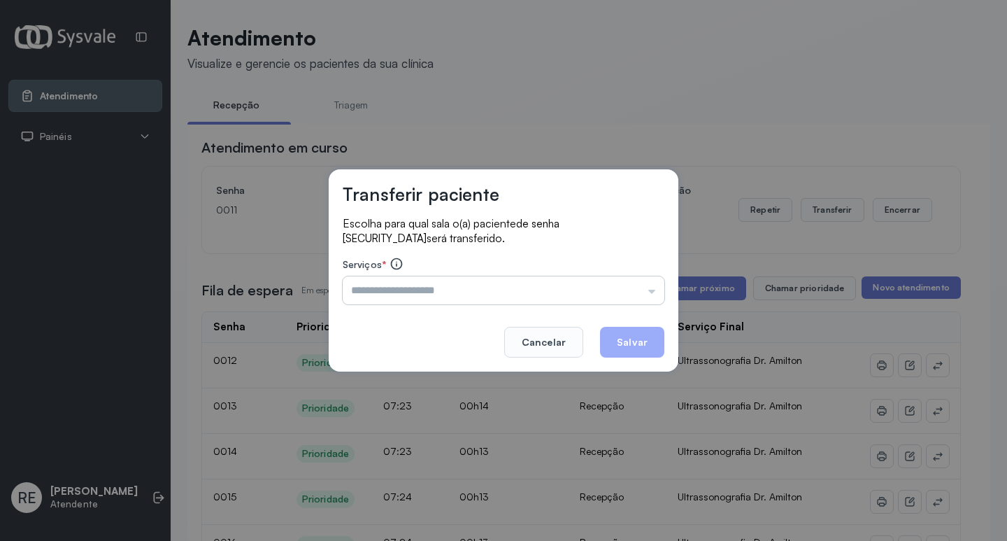
click at [398, 290] on input "text" at bounding box center [504, 290] width 322 height 28
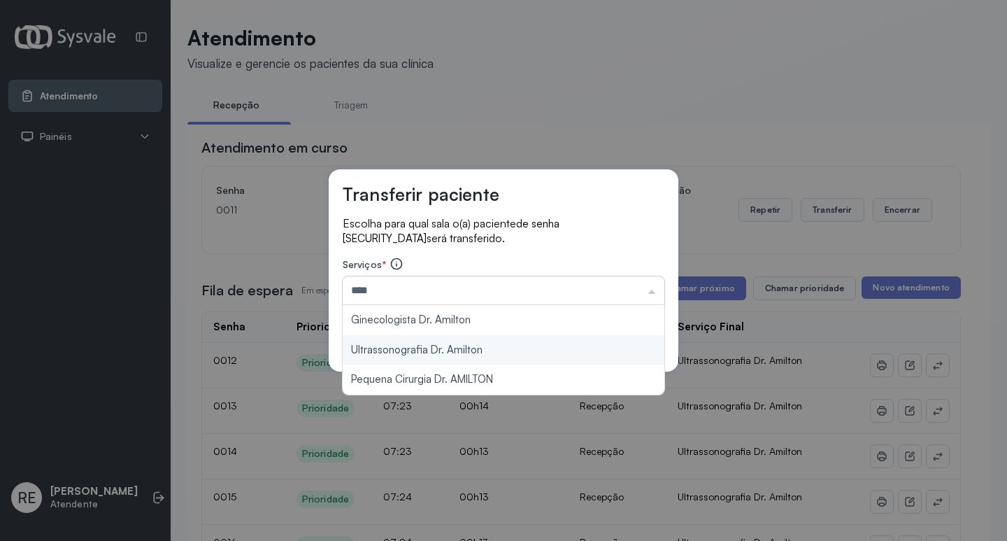
type input "**********"
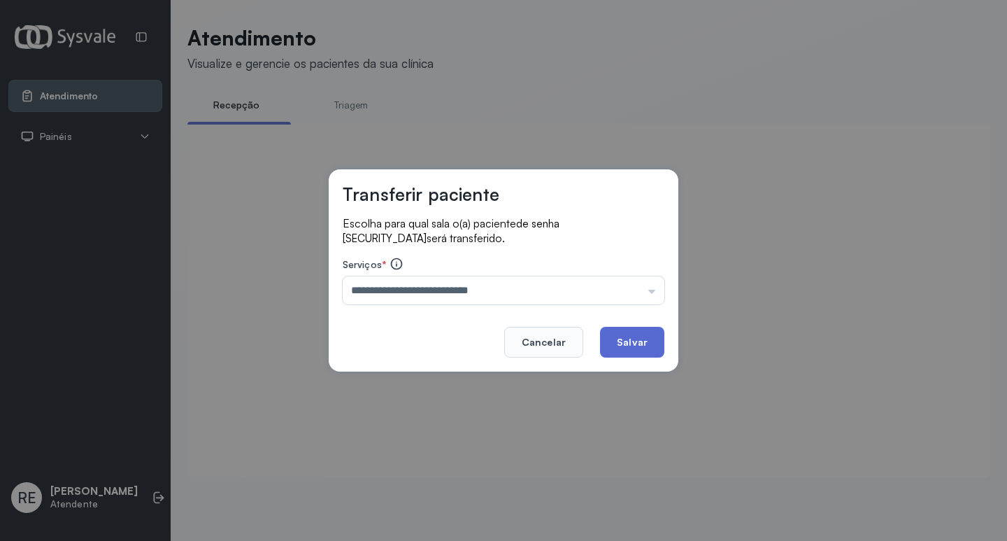
click at [643, 337] on button "Salvar" at bounding box center [632, 342] width 64 height 31
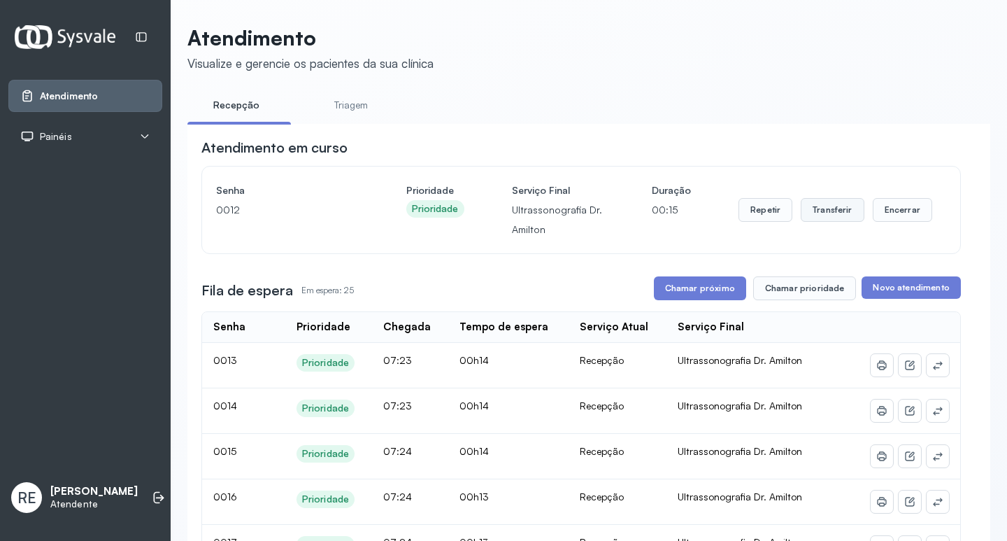
click at [823, 222] on button "Transferir" at bounding box center [833, 210] width 64 height 24
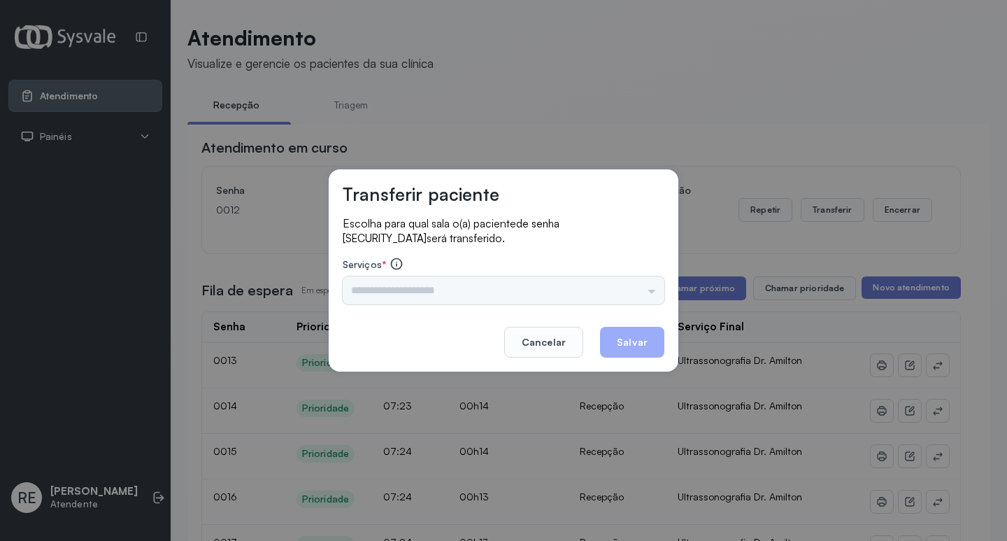
click at [408, 304] on div "Escolha para qual sala o(a) paciente de senha 0012 será transferido. Serviços *…" at bounding box center [504, 261] width 322 height 90
drag, startPoint x: 393, startPoint y: 292, endPoint x: 386, endPoint y: 294, distance: 7.3
click at [391, 292] on input "text" at bounding box center [504, 290] width 322 height 28
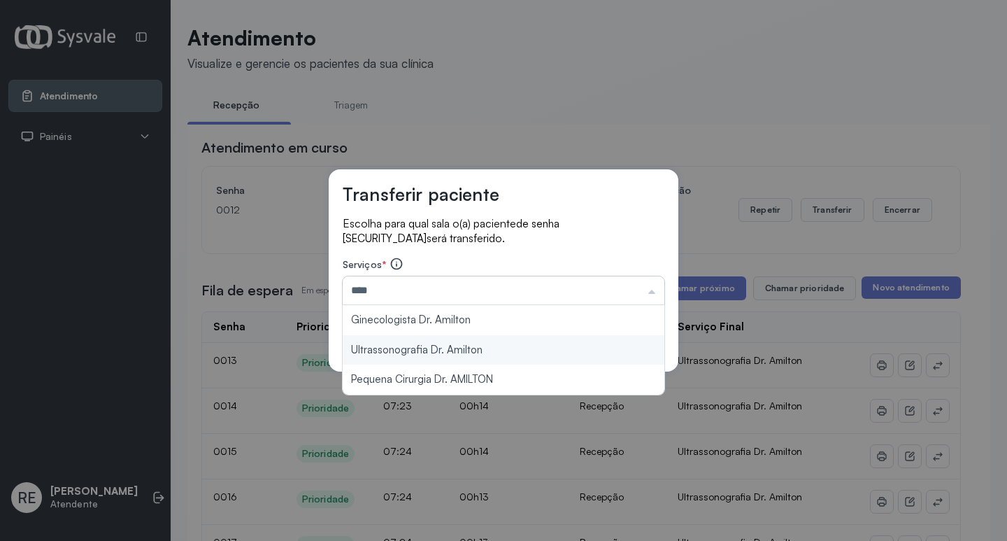
type input "**********"
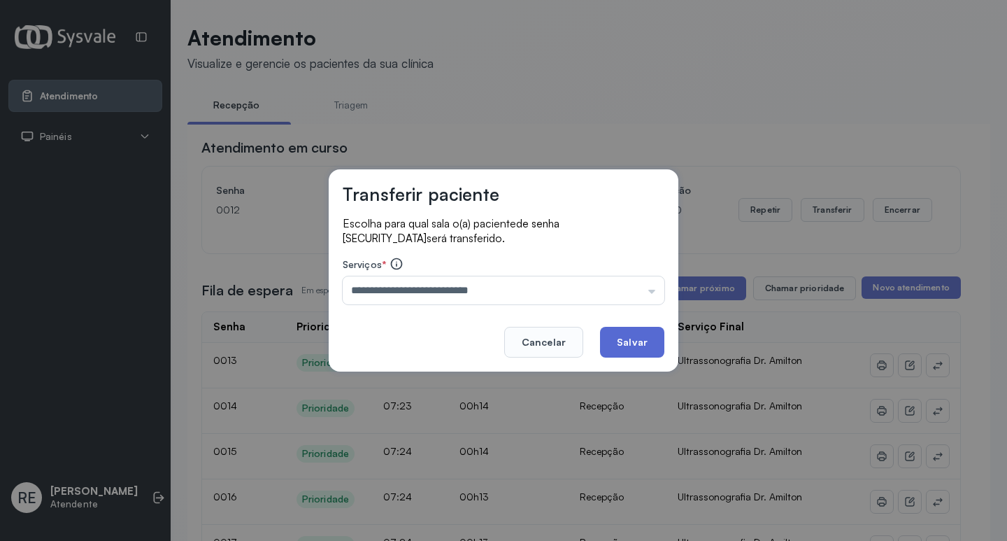
click at [633, 348] on button "Salvar" at bounding box center [632, 342] width 64 height 31
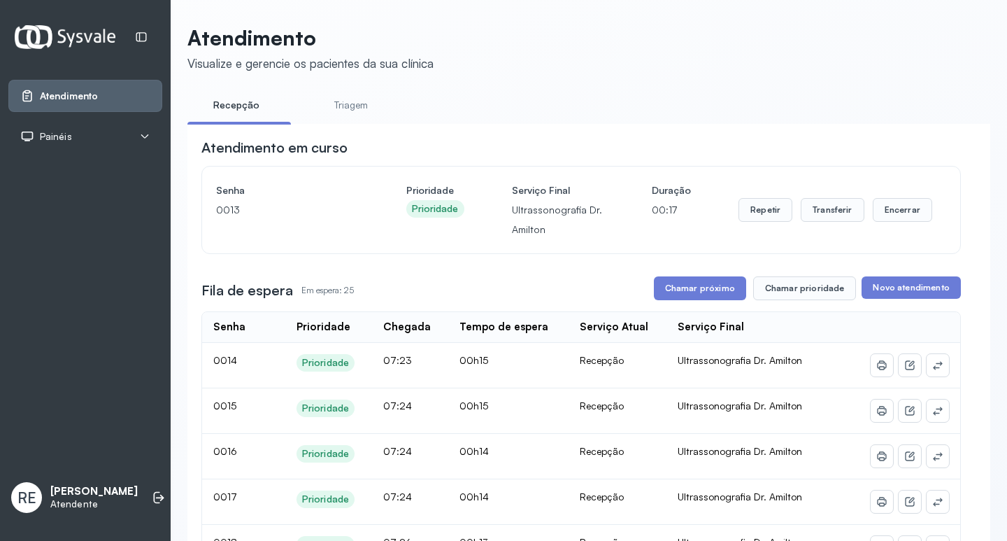
click at [693, 291] on button "Chamar próximo" at bounding box center [700, 288] width 92 height 24
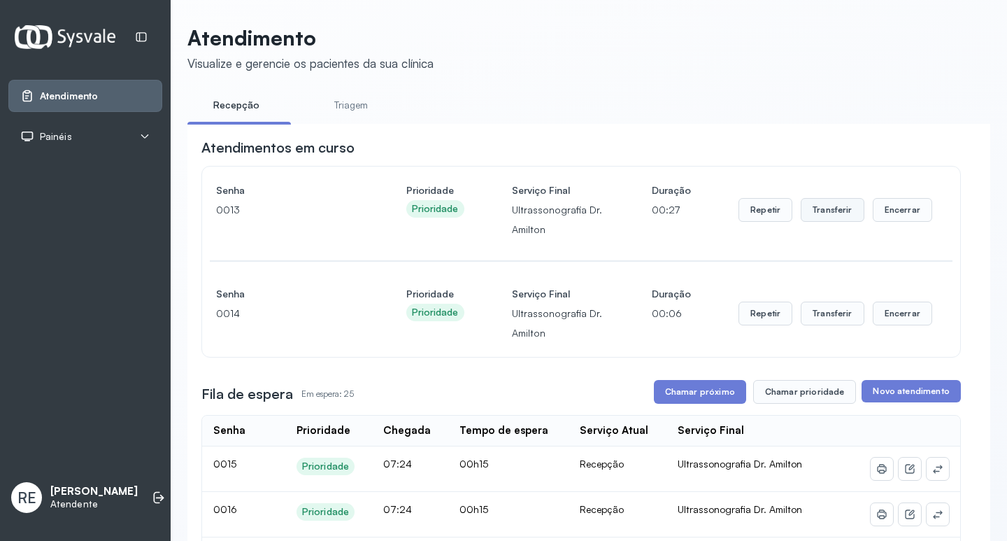
click at [820, 213] on button "Transferir" at bounding box center [833, 210] width 64 height 24
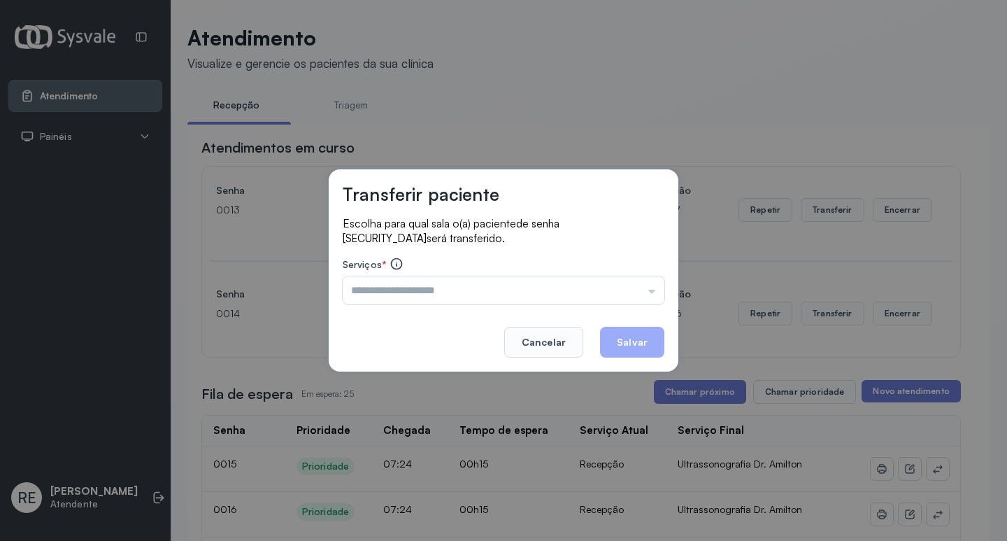
click at [375, 264] on span "Serviços" at bounding box center [362, 264] width 39 height 12
click at [378, 281] on input "text" at bounding box center [504, 290] width 322 height 28
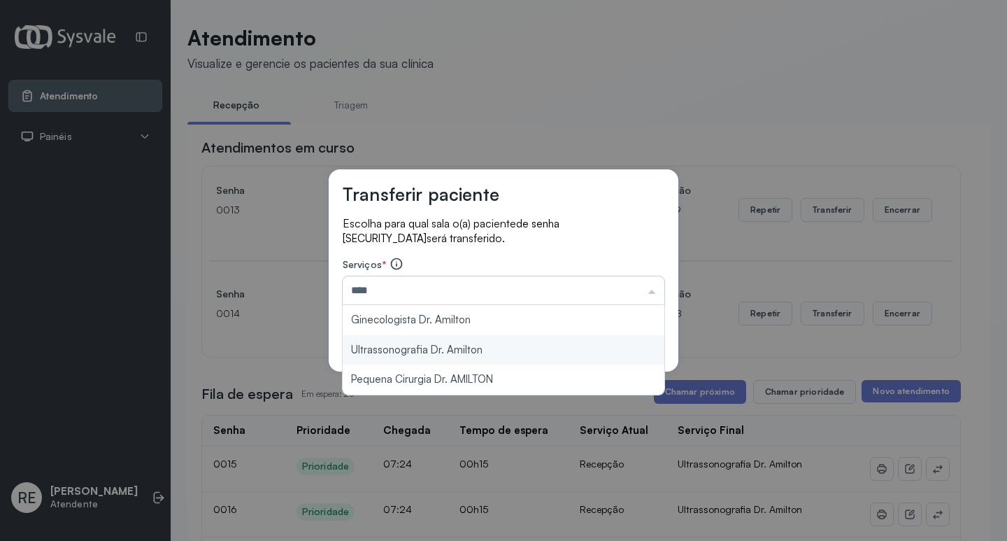
type input "**********"
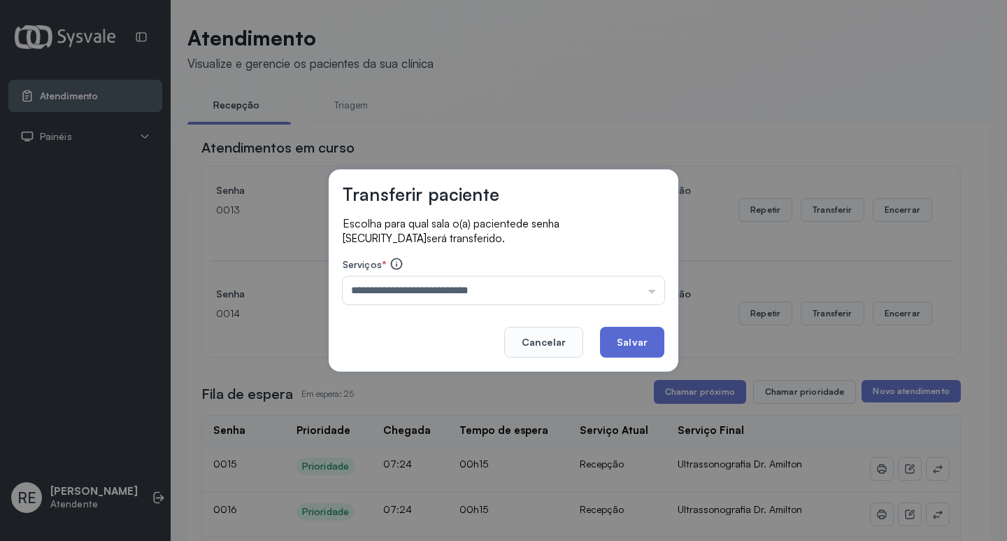
click at [655, 336] on button "Salvar" at bounding box center [632, 342] width 64 height 31
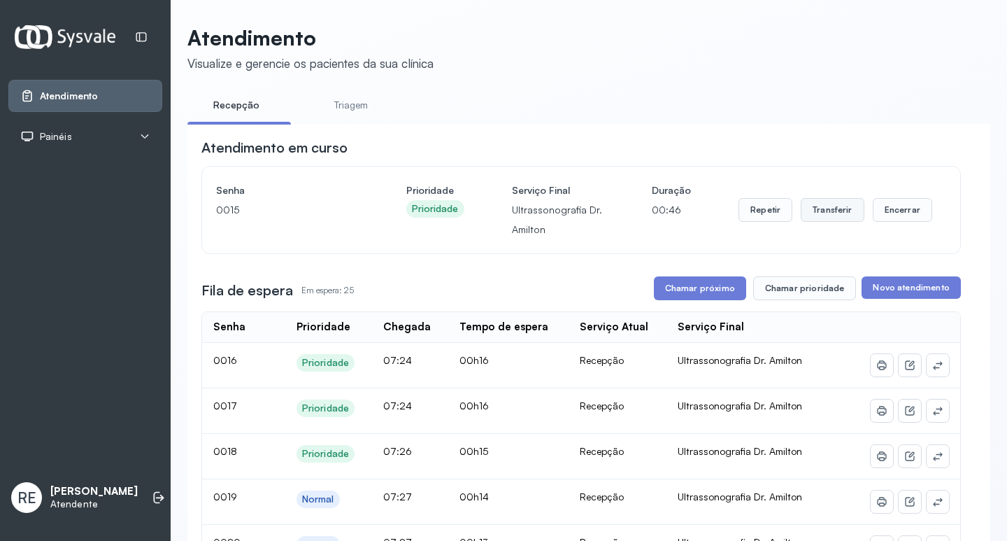
click at [801, 207] on button "Transferir" at bounding box center [833, 210] width 64 height 24
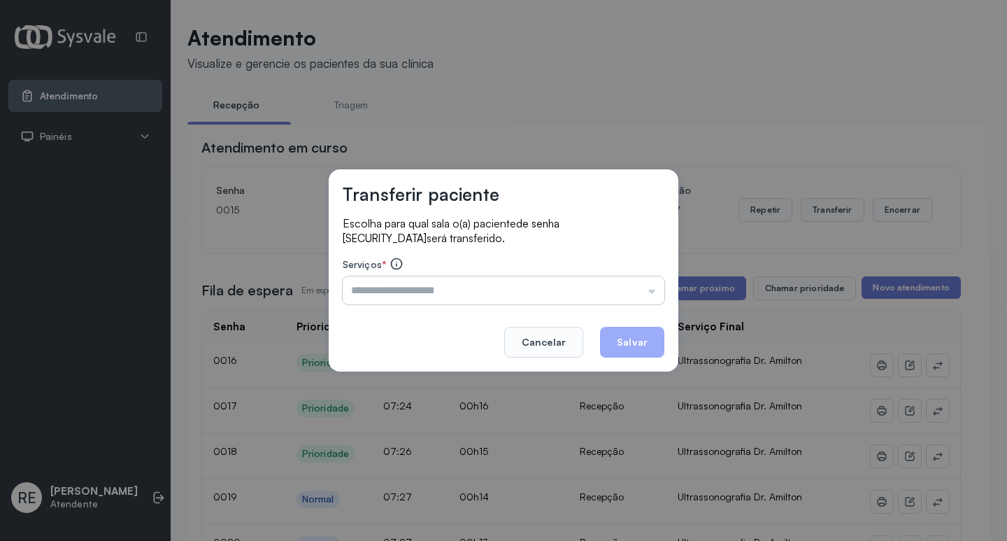
click at [523, 278] on input "text" at bounding box center [504, 290] width 322 height 28
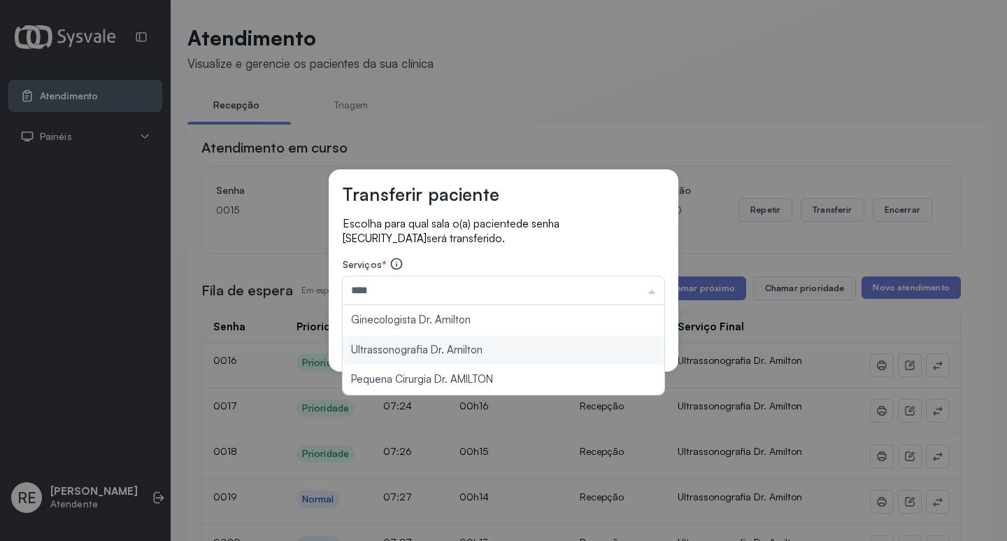
type input "**********"
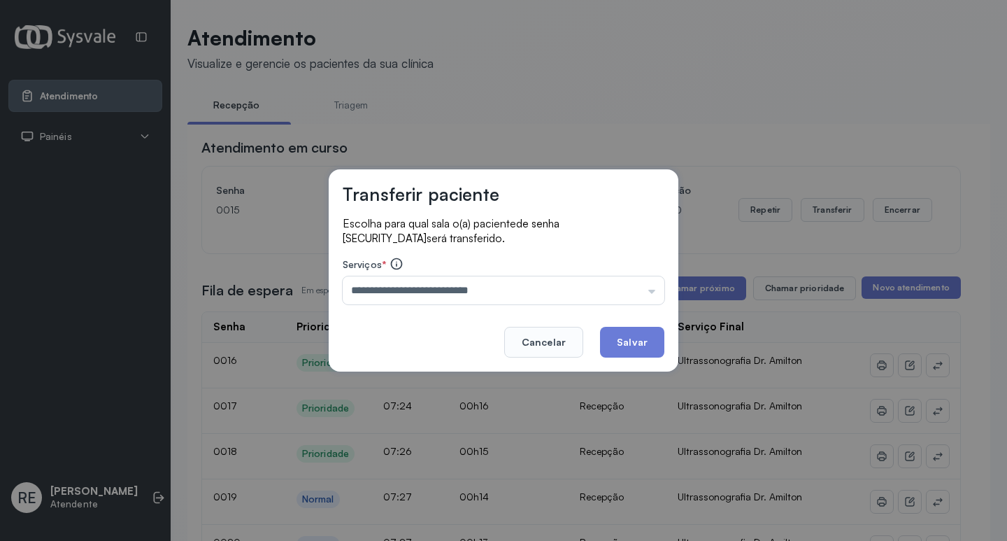
click at [476, 355] on div "**********" at bounding box center [504, 270] width 350 height 202
click at [633, 348] on button "Salvar" at bounding box center [632, 342] width 64 height 31
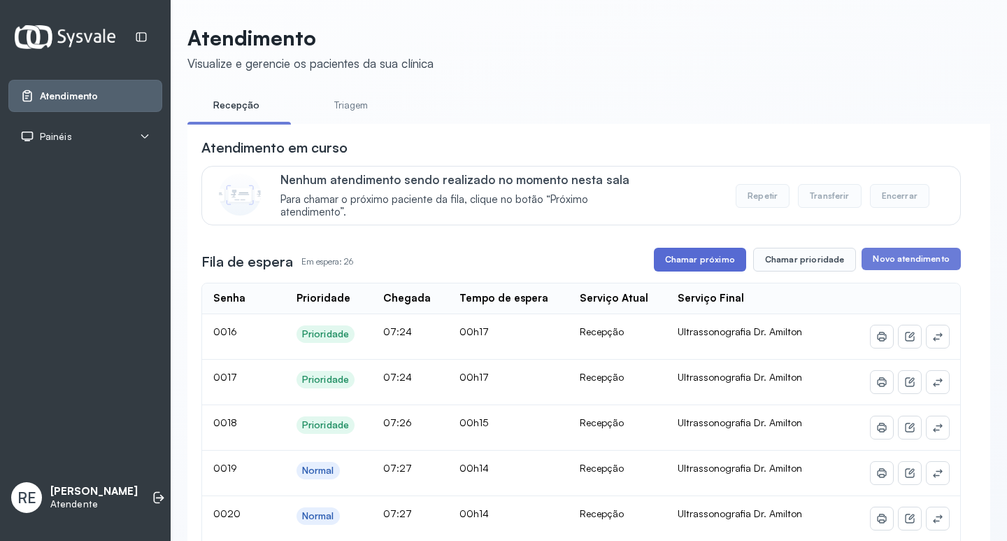
click at [694, 262] on button "Chamar próximo" at bounding box center [700, 260] width 92 height 24
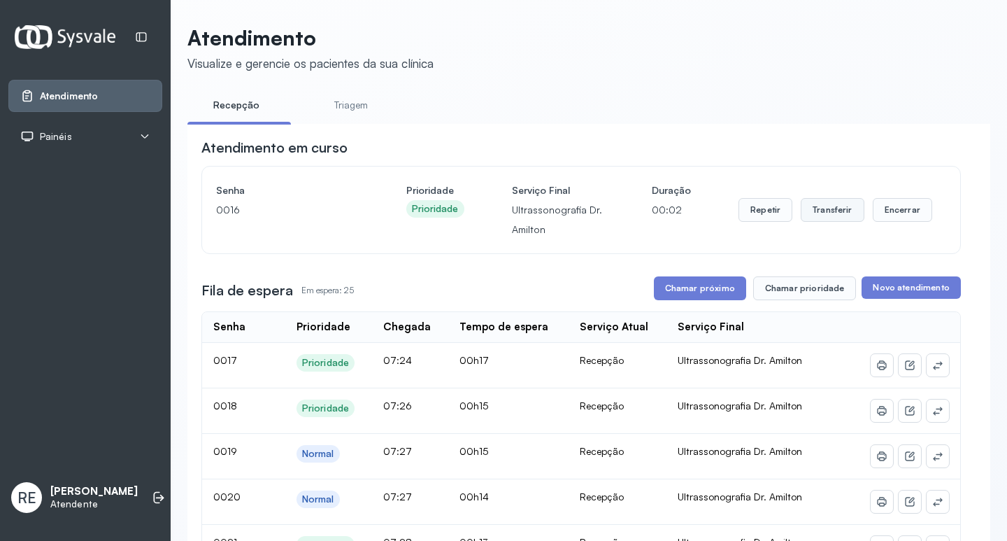
click at [817, 213] on button "Transferir" at bounding box center [833, 210] width 64 height 24
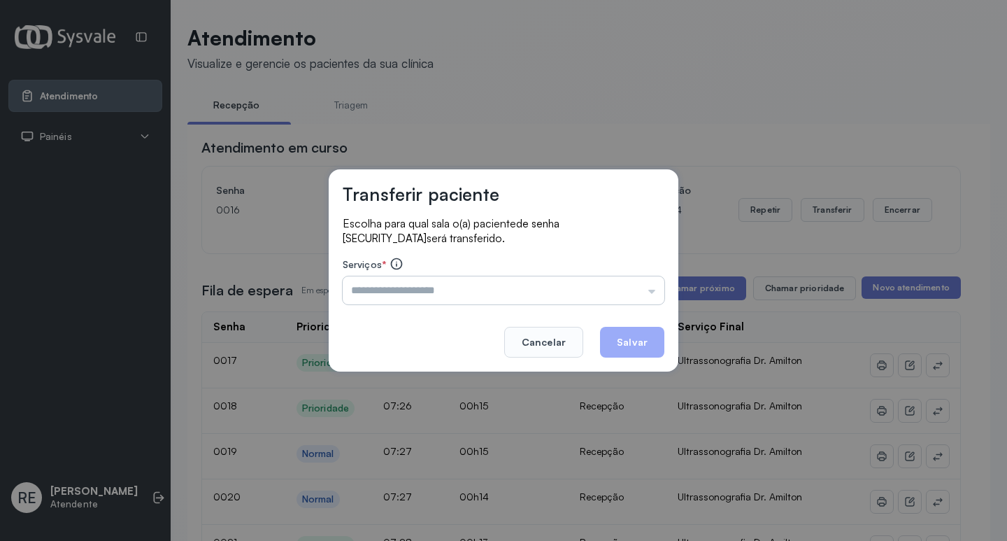
click at [373, 288] on input "text" at bounding box center [504, 290] width 322 height 28
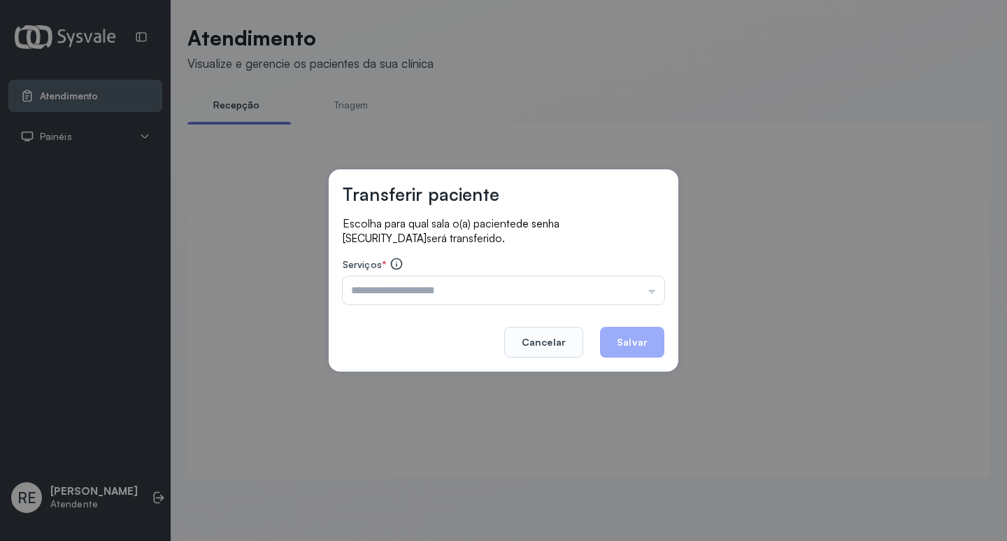
click at [768, 257] on div "Transferir paciente Escolha para qual sala o(a) paciente de senha 0016 será tra…" at bounding box center [503, 270] width 1007 height 541
click at [251, 348] on div "Transferir paciente Escolha para qual sala o(a) paciente de senha 0016 será tra…" at bounding box center [503, 270] width 1007 height 541
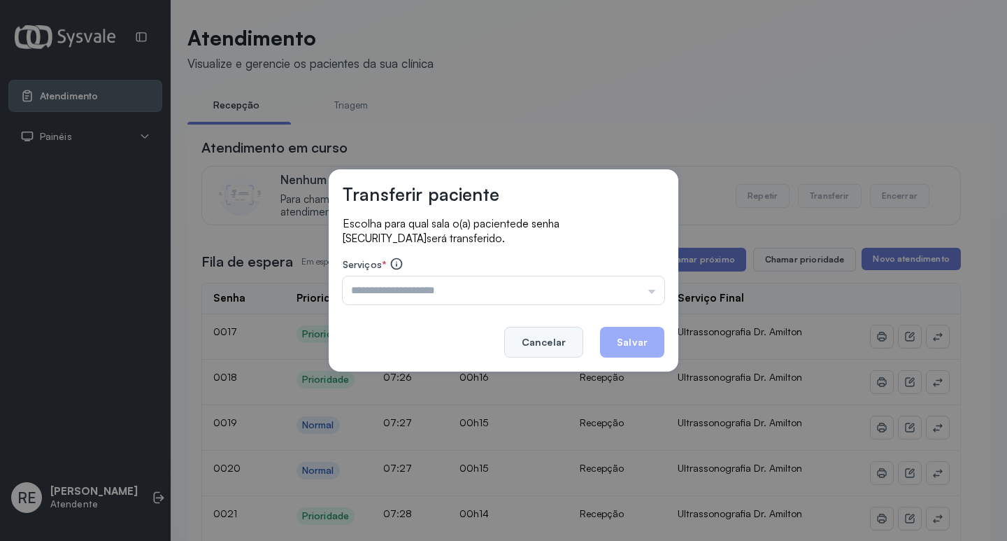
click at [571, 343] on button "Cancelar" at bounding box center [543, 342] width 79 height 31
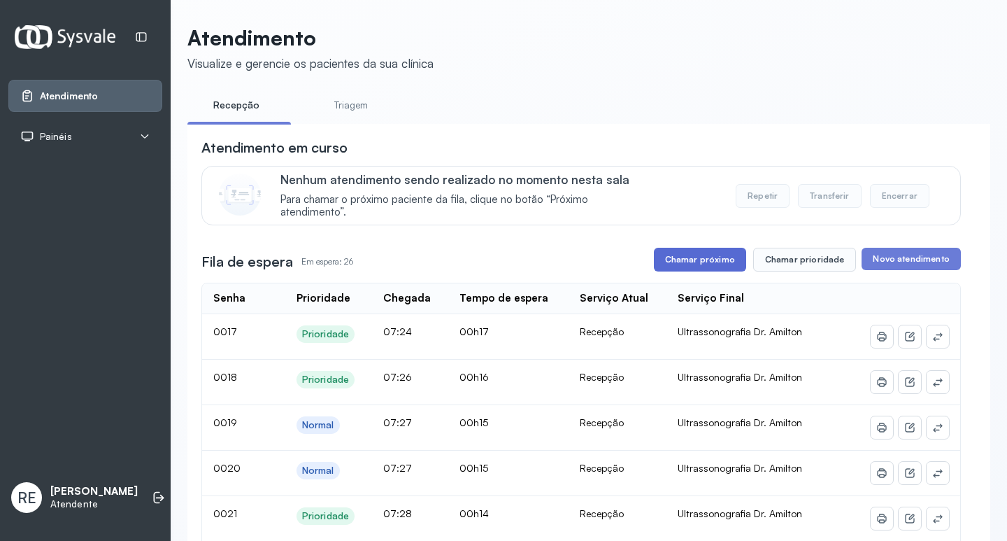
click at [703, 257] on button "Chamar próximo" at bounding box center [700, 260] width 92 height 24
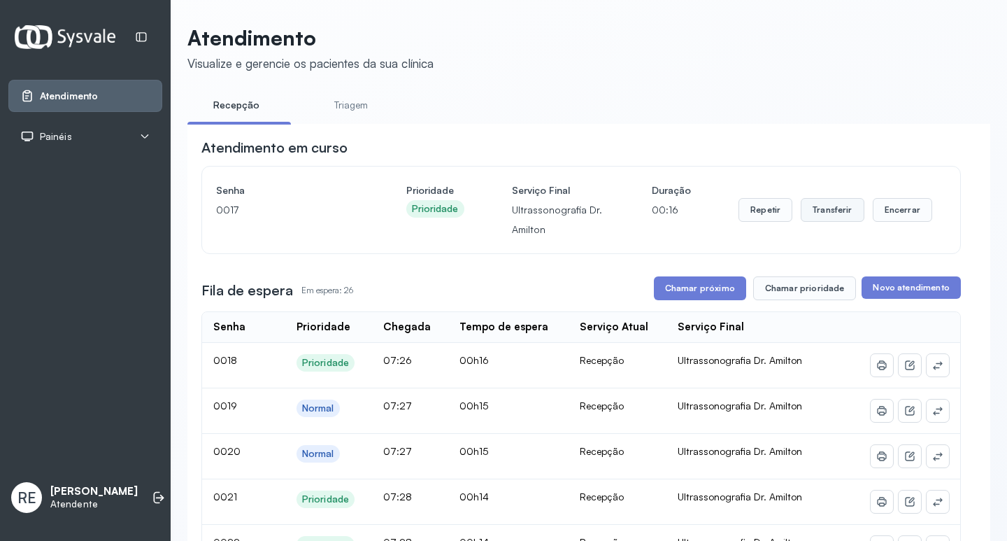
click at [822, 220] on button "Transferir" at bounding box center [833, 210] width 64 height 24
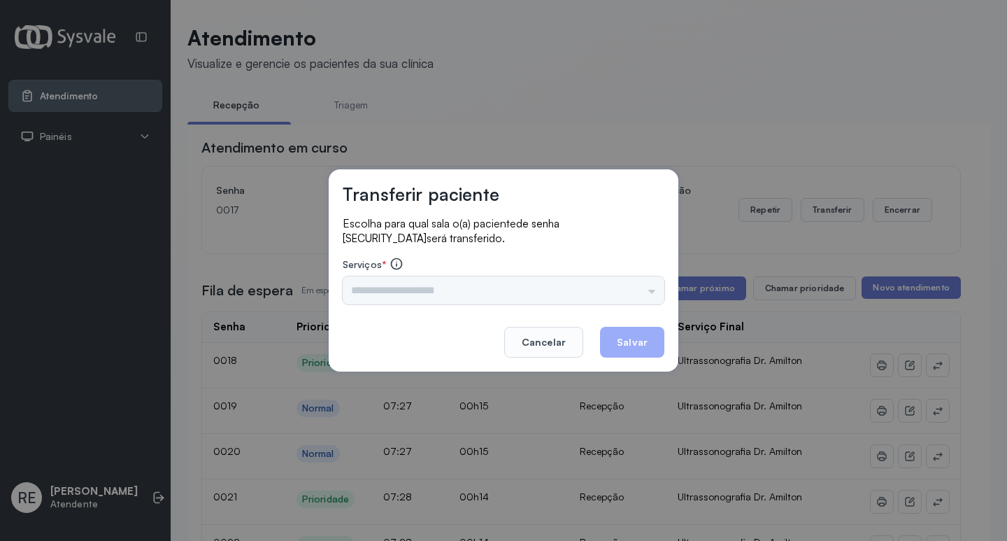
click at [422, 288] on div "Nenhuma opção encontrada" at bounding box center [504, 290] width 322 height 28
click at [435, 293] on div "Nenhuma opção encontrada" at bounding box center [504, 290] width 322 height 28
click at [413, 292] on input "text" at bounding box center [504, 290] width 322 height 28
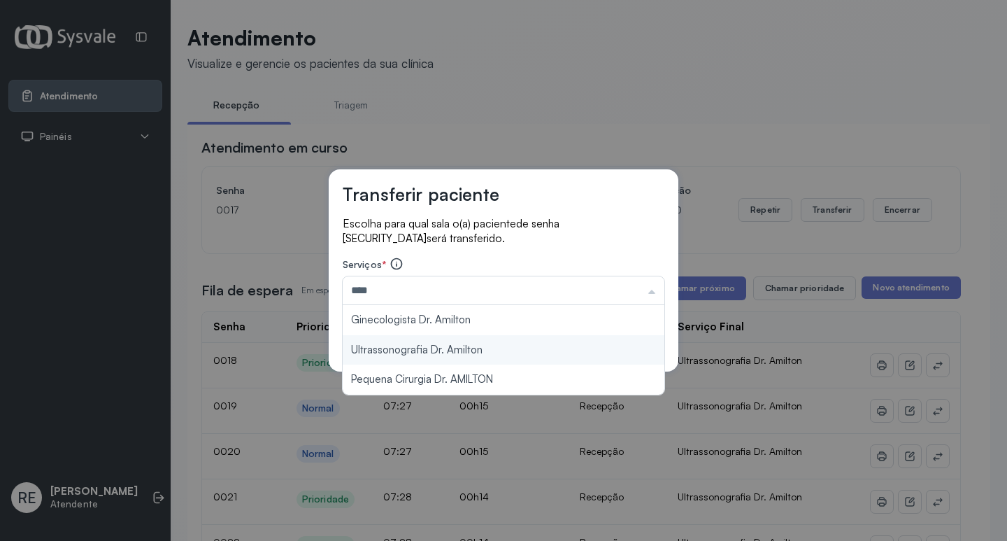
type input "**********"
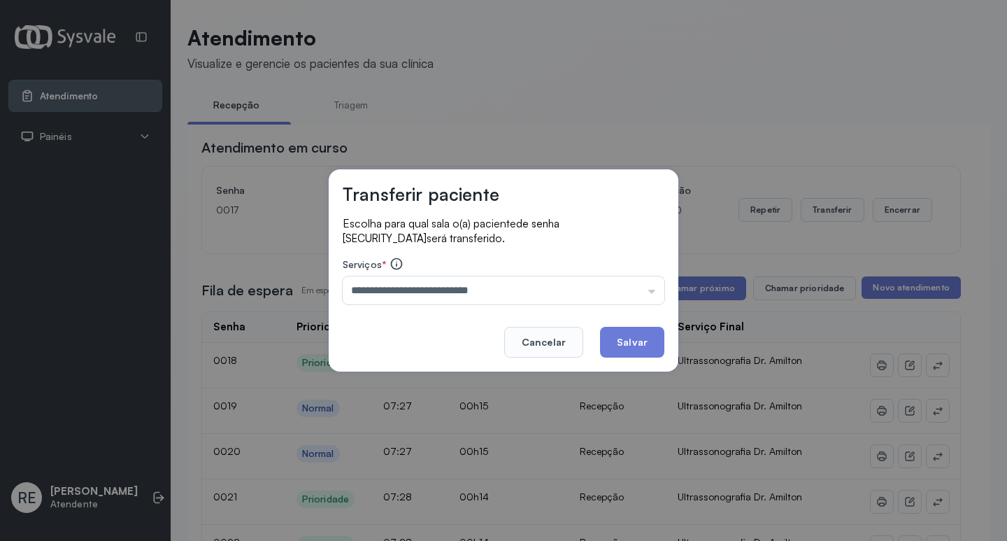
drag, startPoint x: 427, startPoint y: 350, endPoint x: 588, endPoint y: 338, distance: 162.0
click at [427, 350] on div "**********" at bounding box center [504, 270] width 350 height 202
click at [611, 341] on button "Salvar" at bounding box center [632, 342] width 64 height 31
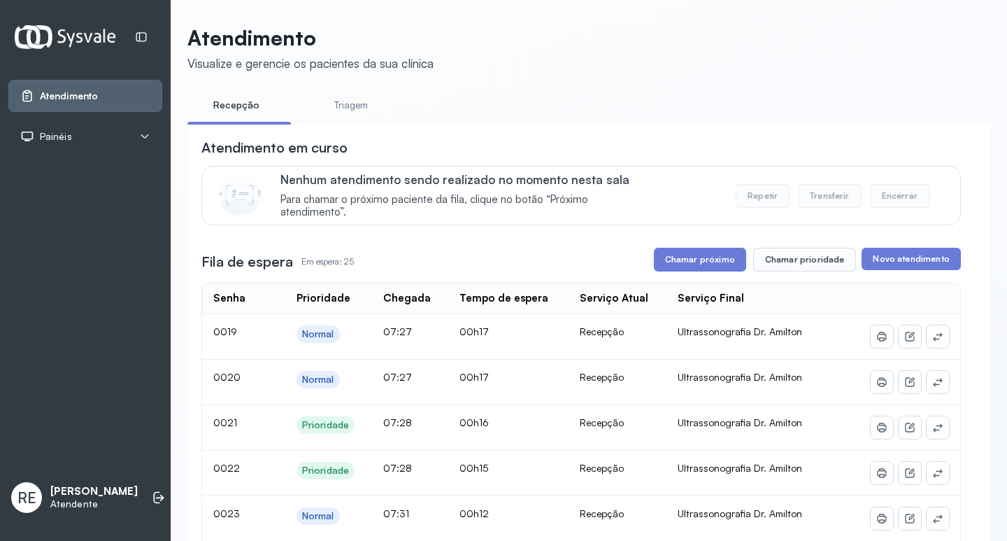
drag, startPoint x: 711, startPoint y: 254, endPoint x: 704, endPoint y: 252, distance: 7.1
click at [706, 253] on button "Chamar próximo" at bounding box center [700, 260] width 92 height 24
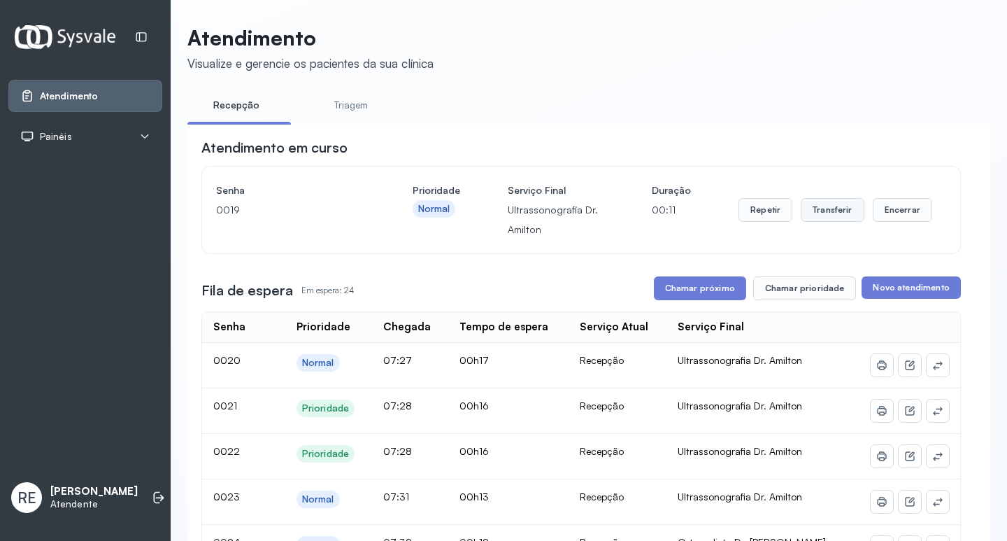
click at [801, 220] on button "Transferir" at bounding box center [833, 210] width 64 height 24
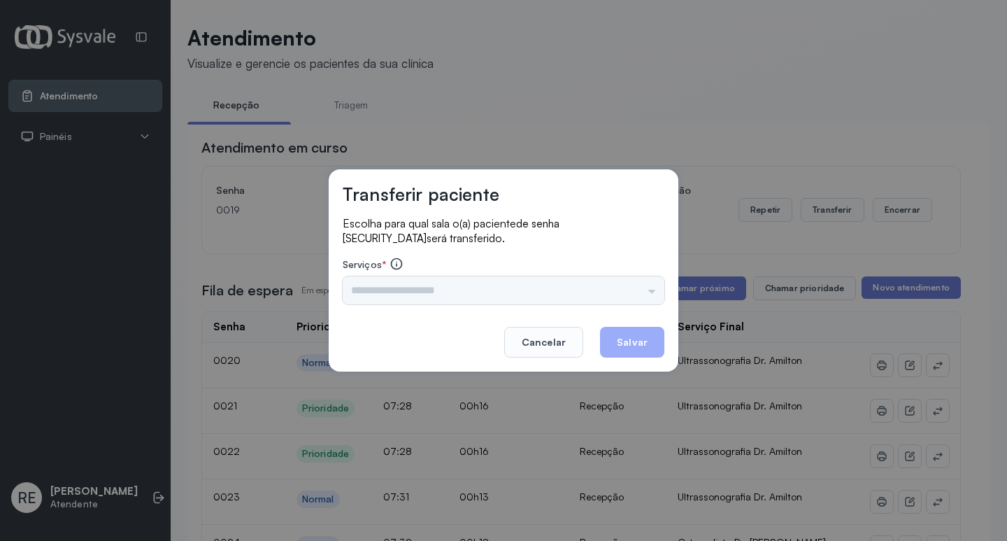
click at [413, 292] on input "text" at bounding box center [504, 290] width 322 height 28
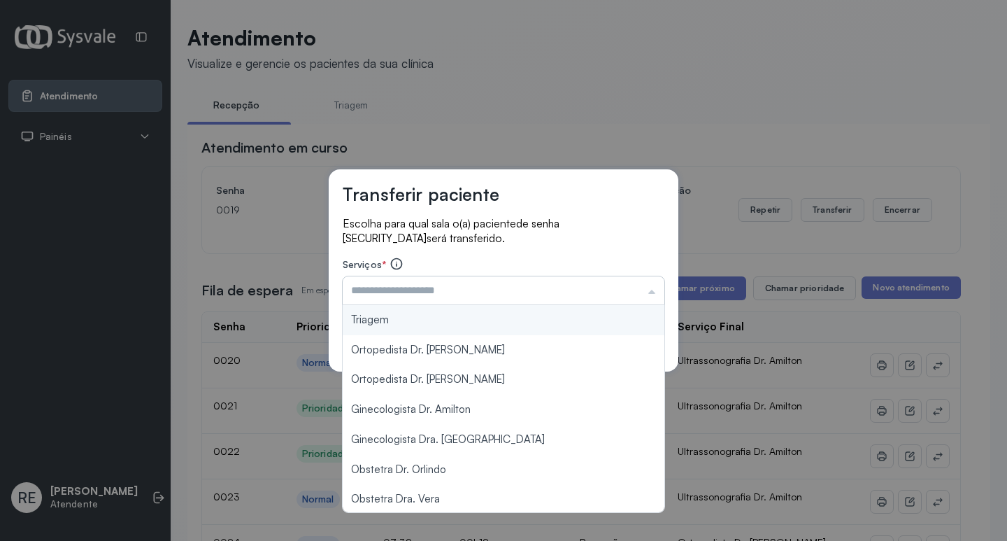
click at [413, 292] on input "text" at bounding box center [504, 290] width 322 height 28
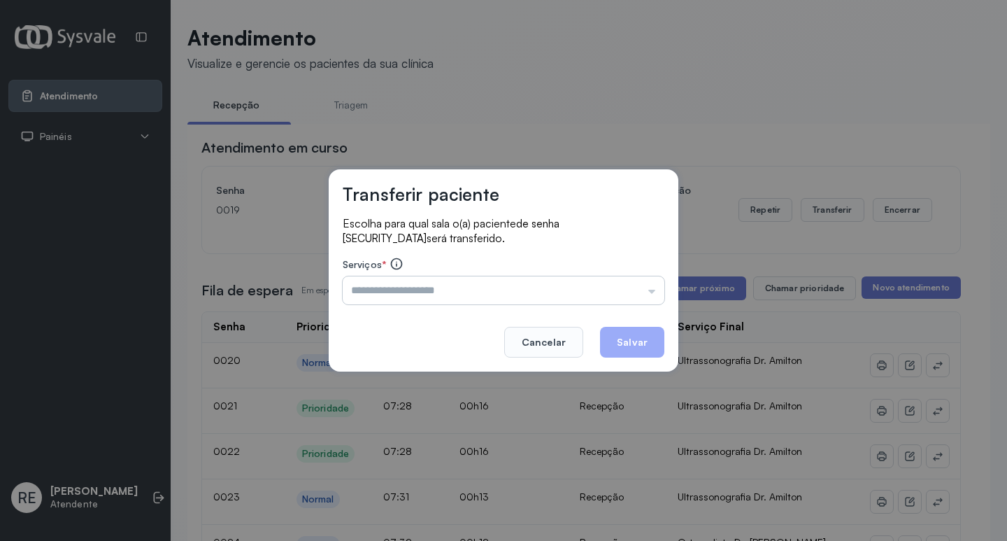
click at [413, 292] on input "text" at bounding box center [504, 290] width 322 height 28
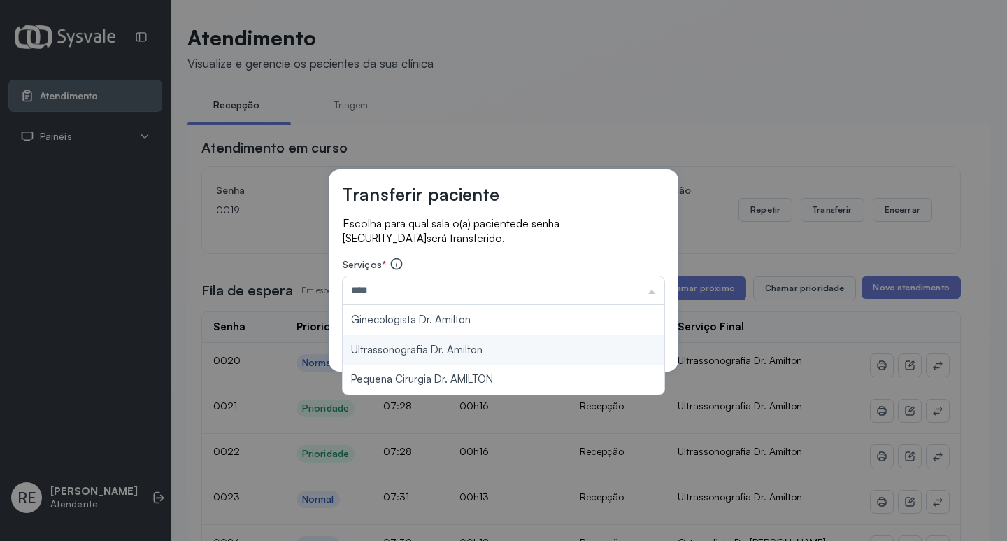
type input "**********"
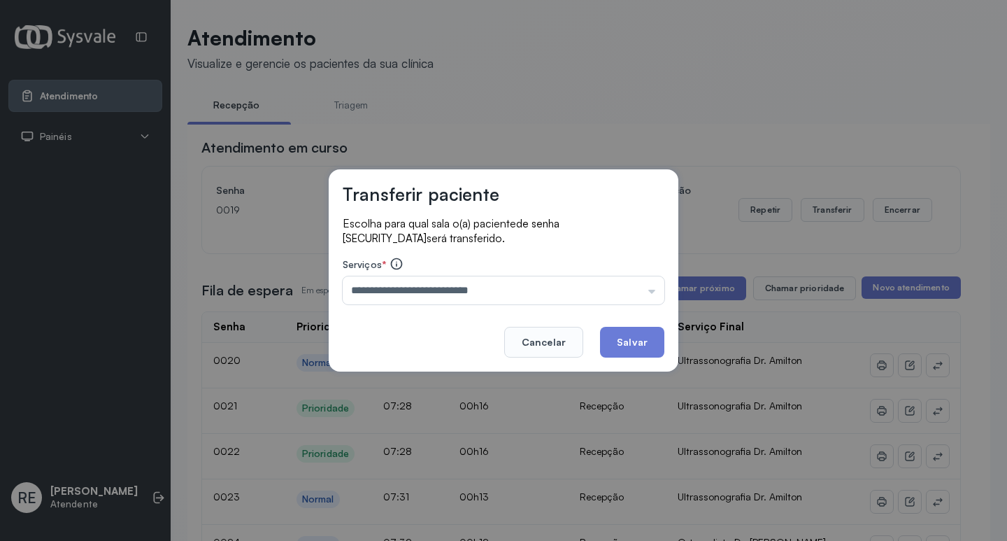
click at [423, 347] on div "**********" at bounding box center [504, 270] width 350 height 202
click at [636, 333] on button "Salvar" at bounding box center [632, 342] width 64 height 31
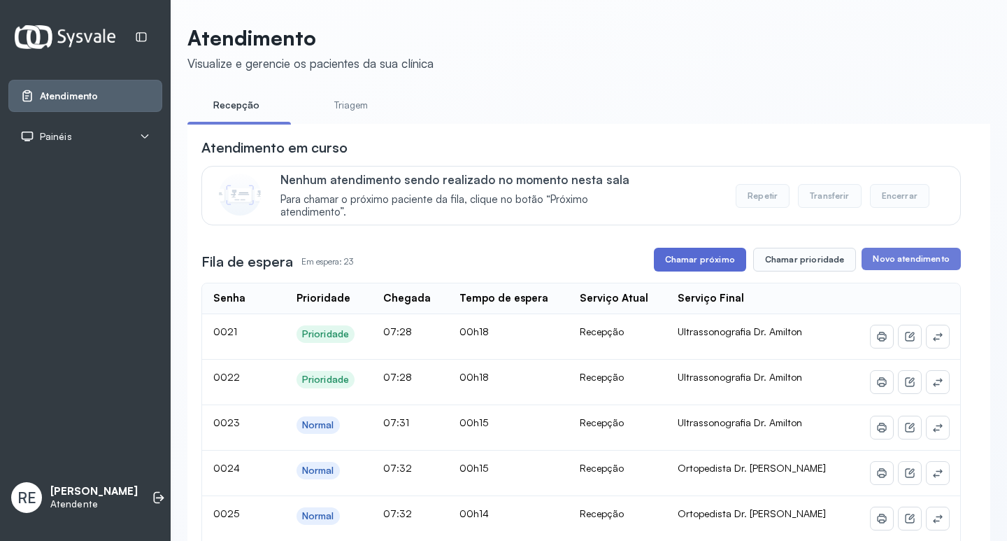
drag, startPoint x: 697, startPoint y: 243, endPoint x: 696, endPoint y: 256, distance: 13.3
click at [696, 258] on button "Chamar próximo" at bounding box center [700, 260] width 92 height 24
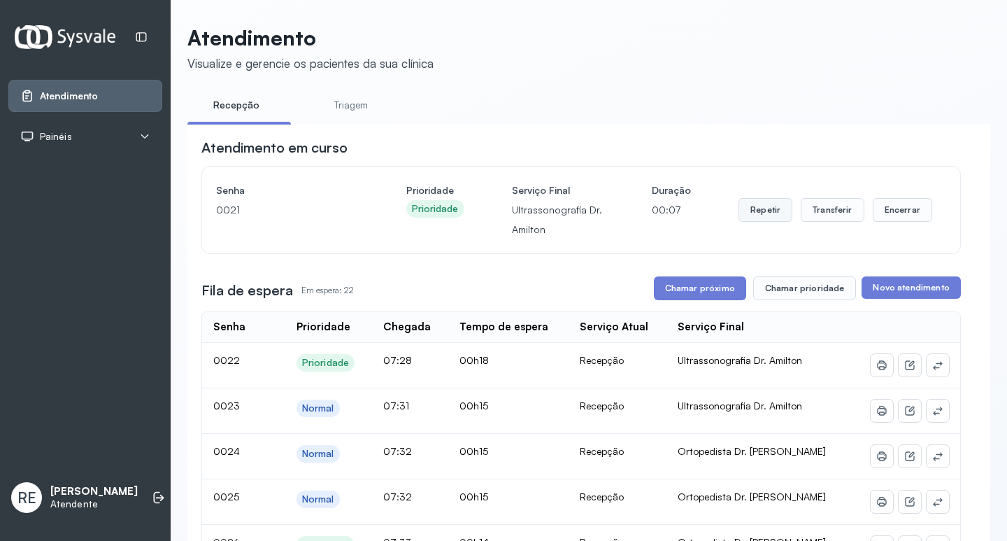
click at [757, 222] on button "Repetir" at bounding box center [766, 210] width 54 height 24
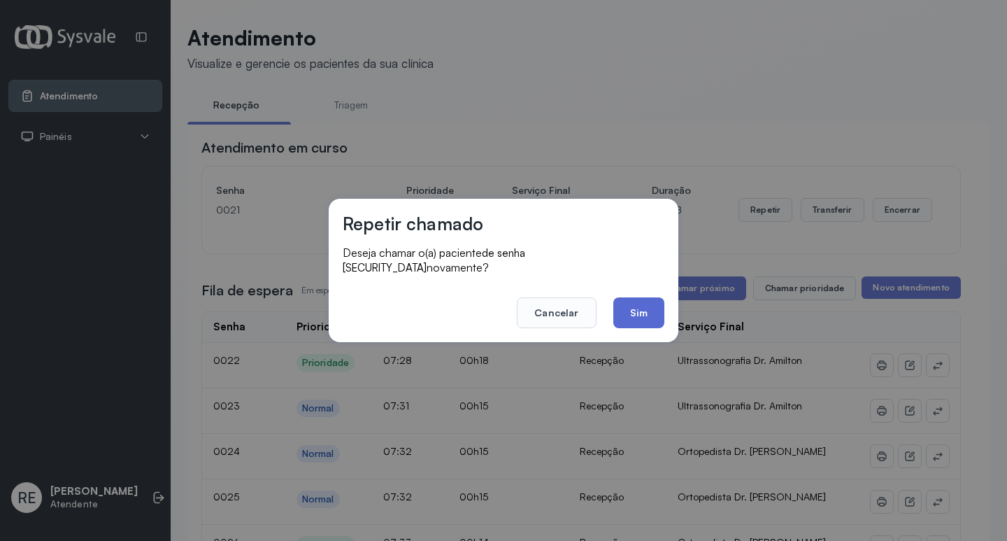
click at [632, 308] on button "Sim" at bounding box center [638, 312] width 51 height 31
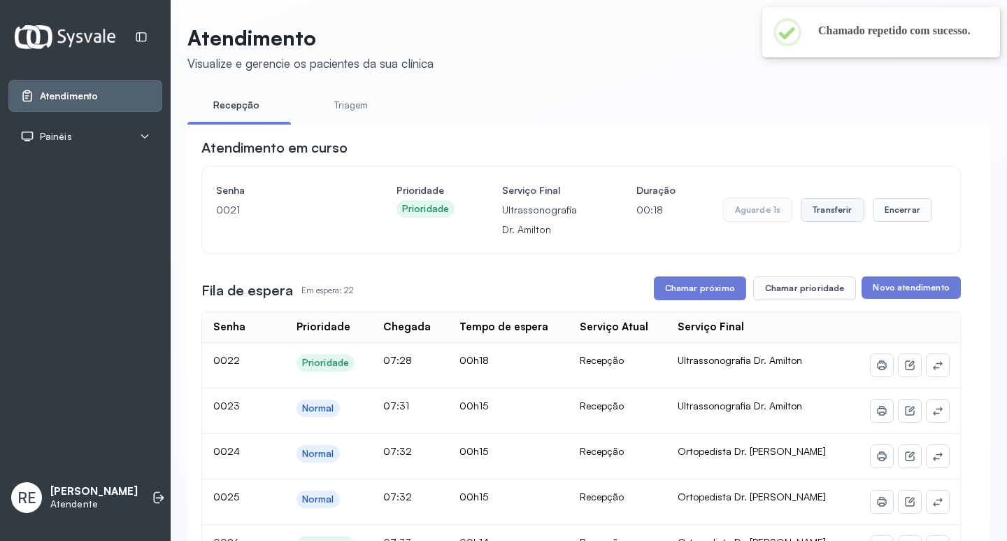
click at [839, 213] on button "Transferir" at bounding box center [833, 210] width 64 height 24
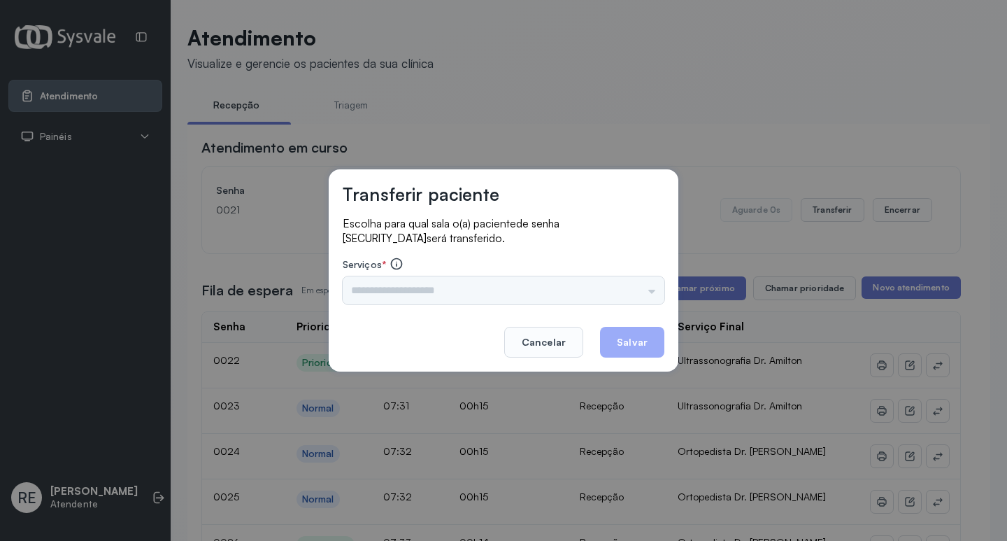
click at [402, 287] on div "Triagem Ortopedista Dr. Mauricio Ortopedista Dr. Ramon Ginecologista Dr. Amilto…" at bounding box center [504, 290] width 322 height 28
click at [396, 293] on input "text" at bounding box center [504, 290] width 322 height 28
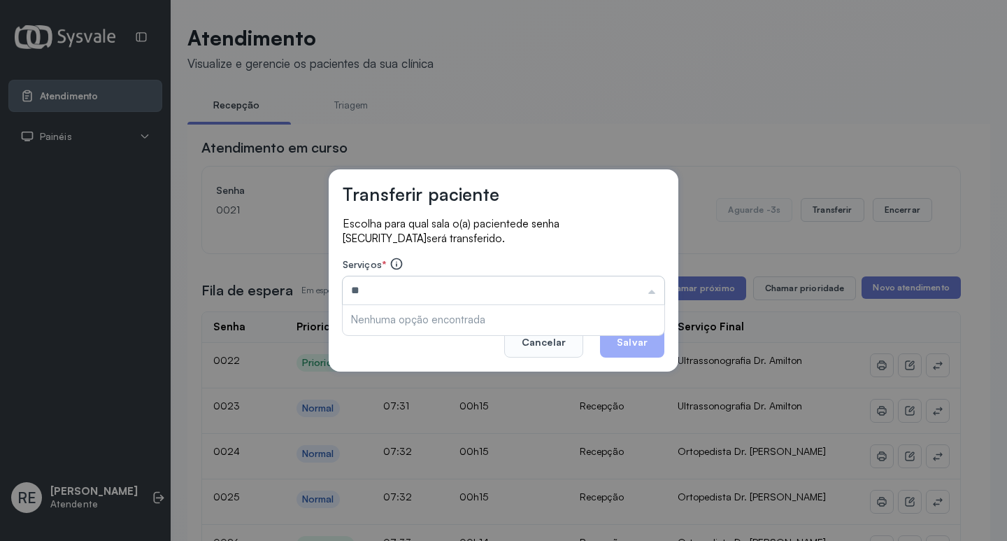
type input "*"
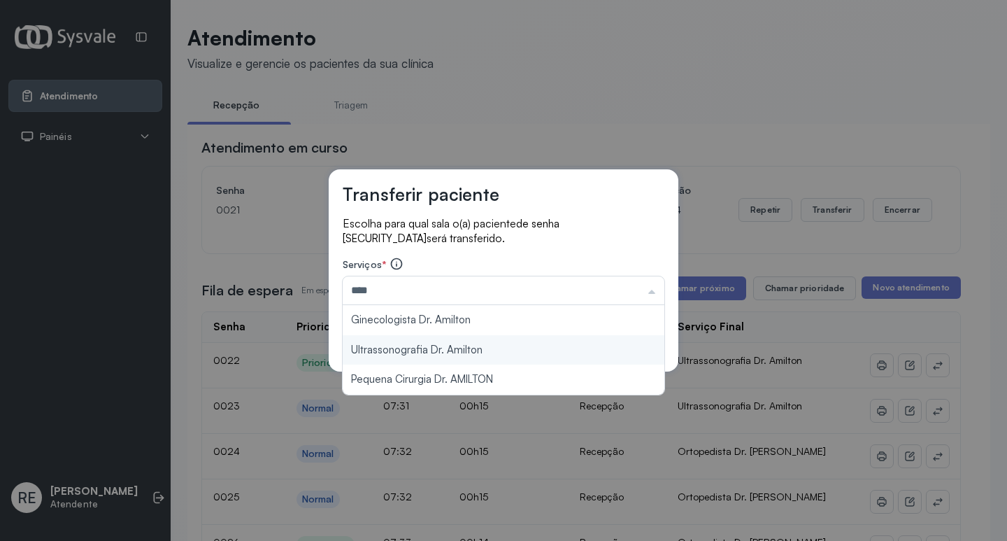
type input "**********"
drag, startPoint x: 397, startPoint y: 346, endPoint x: 531, endPoint y: 362, distance: 135.3
click at [404, 345] on div "**********" at bounding box center [504, 270] width 350 height 202
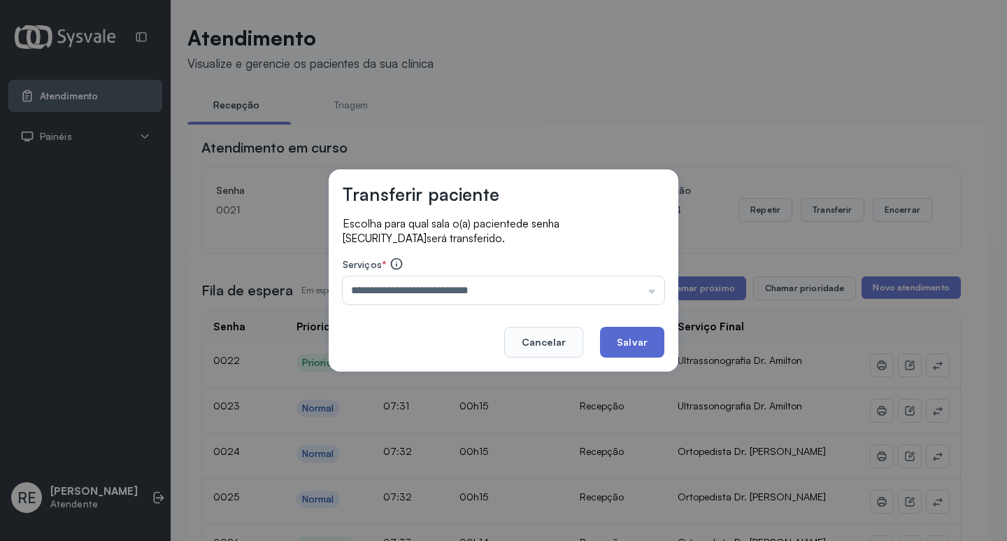
click at [641, 343] on button "Salvar" at bounding box center [632, 342] width 64 height 31
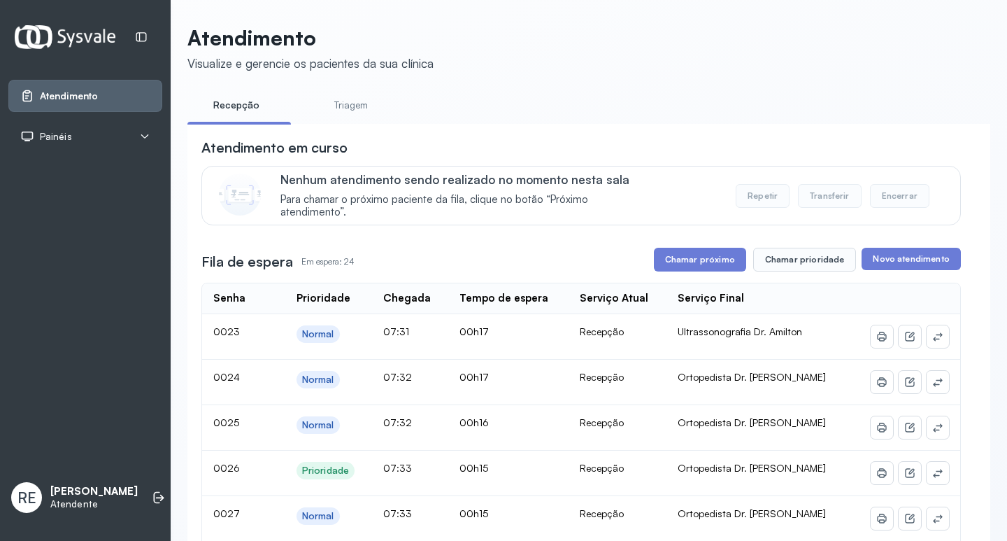
click at [697, 269] on button "Chamar próximo" at bounding box center [700, 260] width 92 height 24
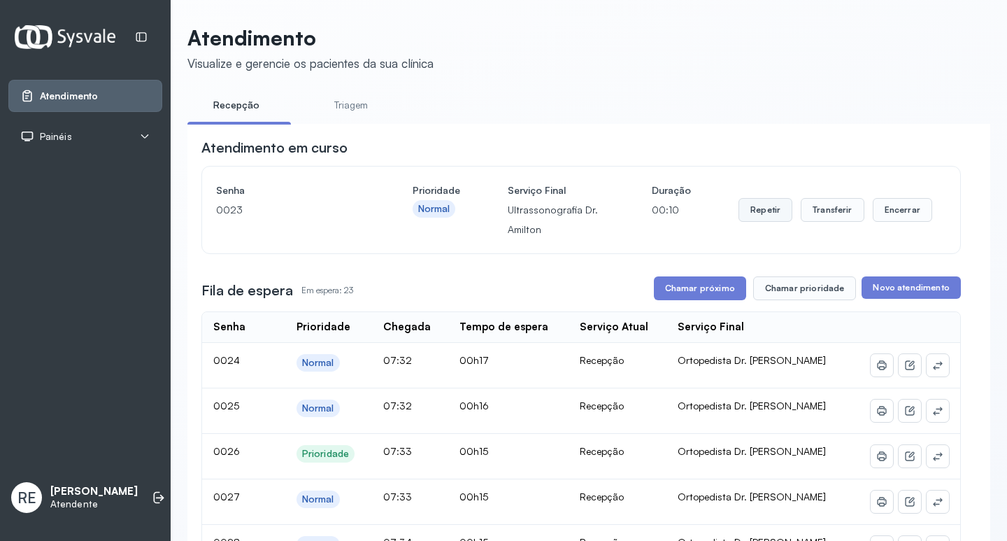
click at [758, 218] on button "Repetir" at bounding box center [766, 210] width 54 height 24
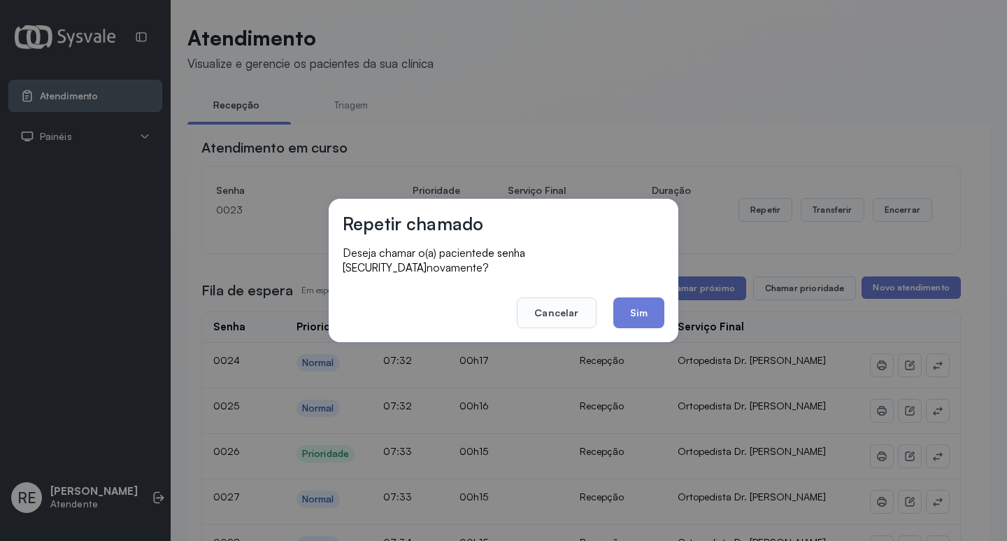
drag, startPoint x: 544, startPoint y: 303, endPoint x: 572, endPoint y: 304, distance: 28.0
click at [544, 301] on button "Cancelar" at bounding box center [556, 312] width 79 height 31
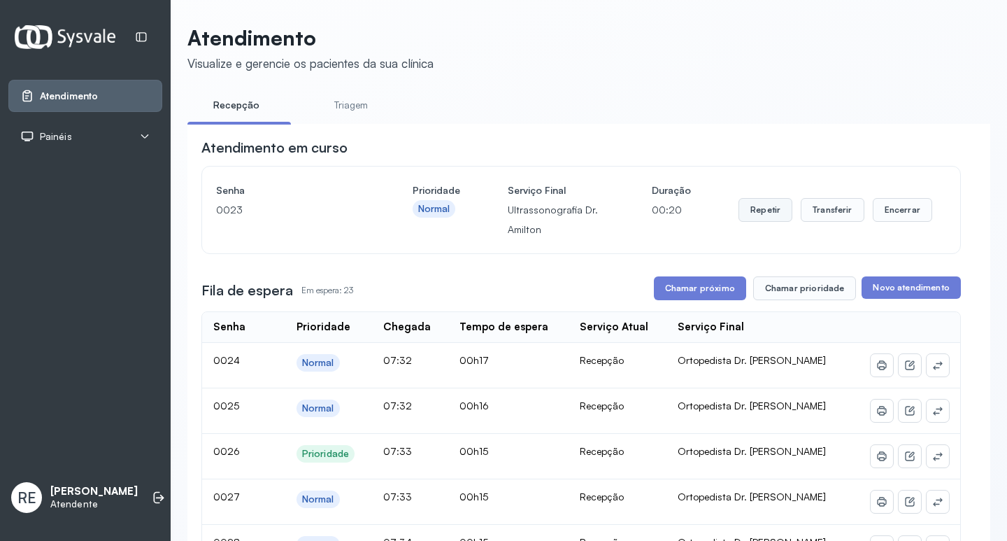
click at [757, 215] on button "Repetir" at bounding box center [766, 210] width 54 height 24
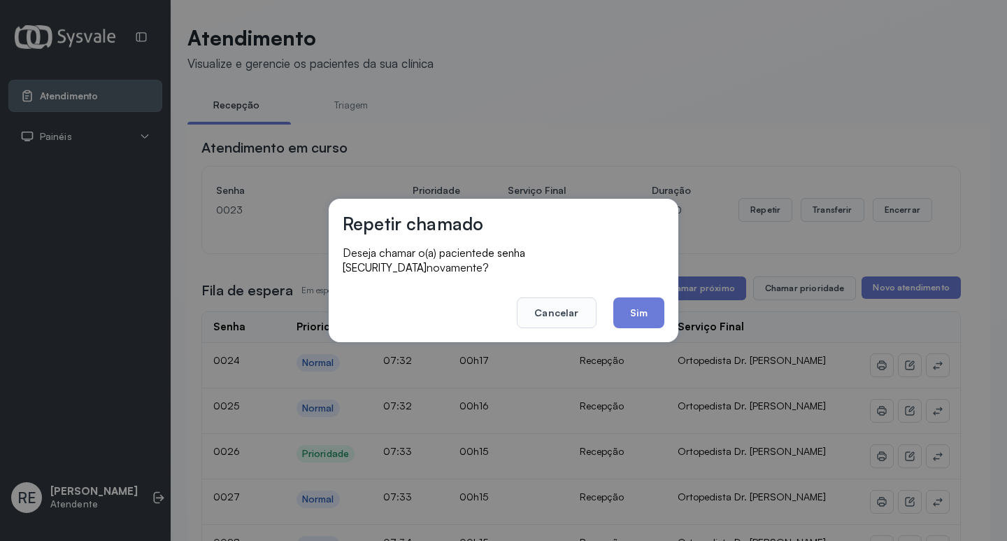
click at [646, 303] on button "Sim" at bounding box center [638, 312] width 51 height 31
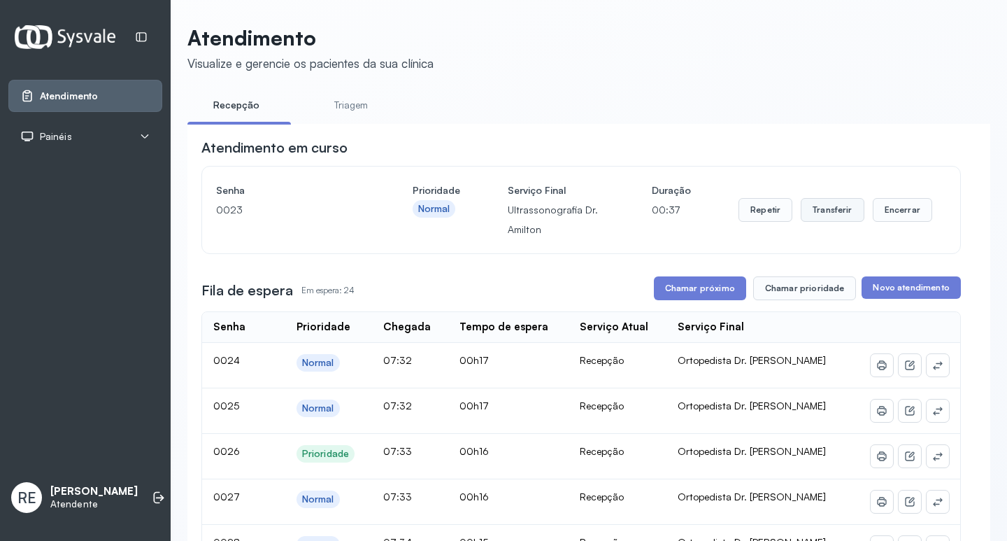
click at [827, 211] on button "Transferir" at bounding box center [833, 210] width 64 height 24
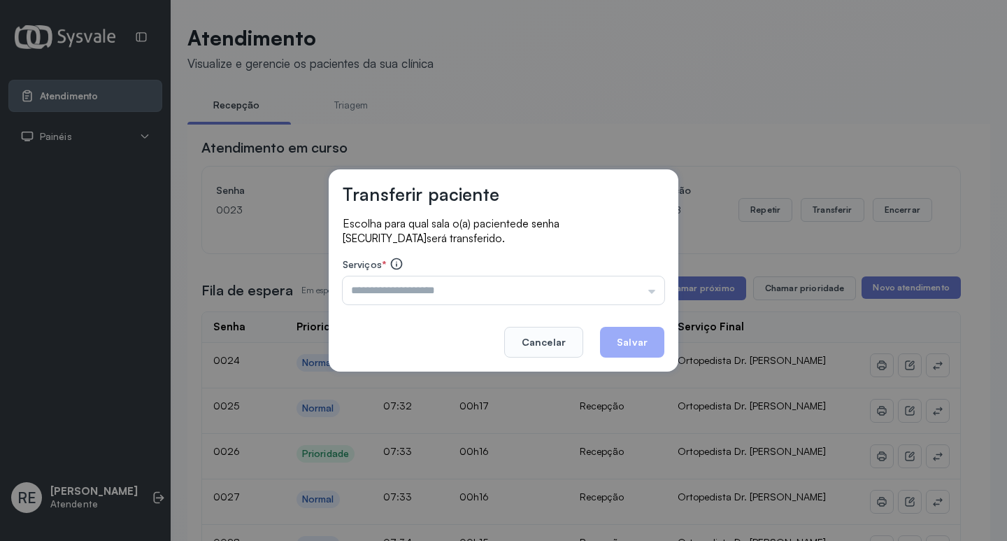
click at [429, 282] on input "text" at bounding box center [504, 290] width 322 height 28
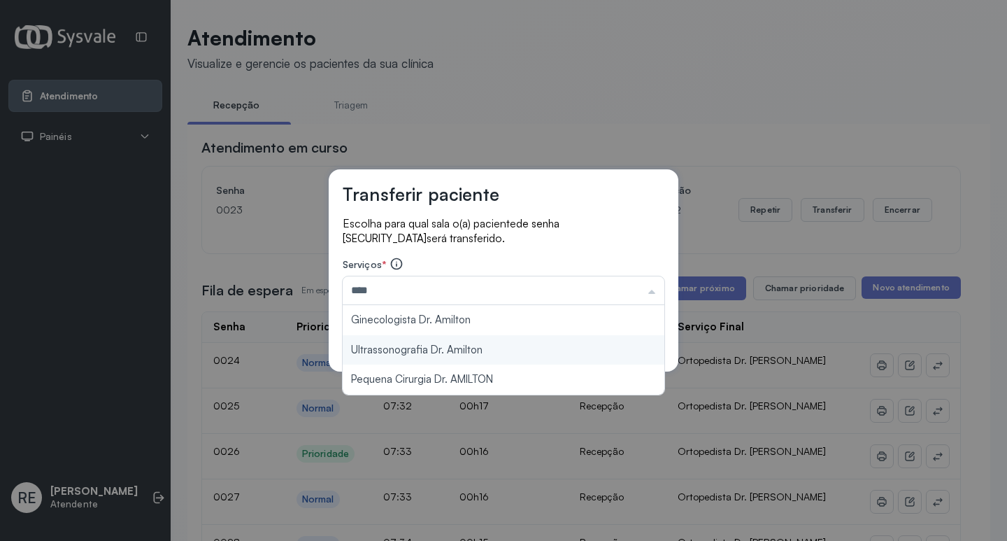
type input "**********"
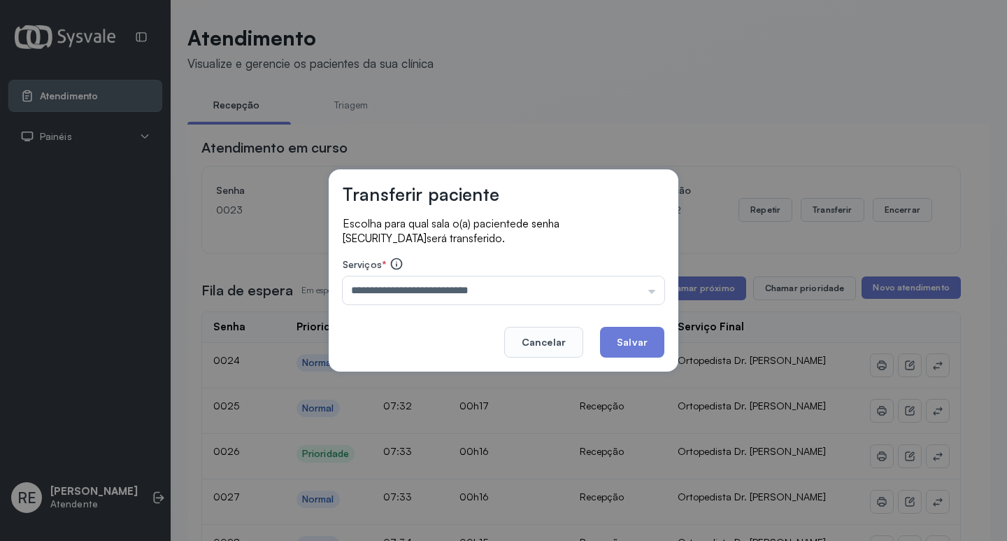
click at [375, 353] on div "**********" at bounding box center [504, 270] width 350 height 202
click at [618, 338] on button "Salvar" at bounding box center [632, 342] width 64 height 31
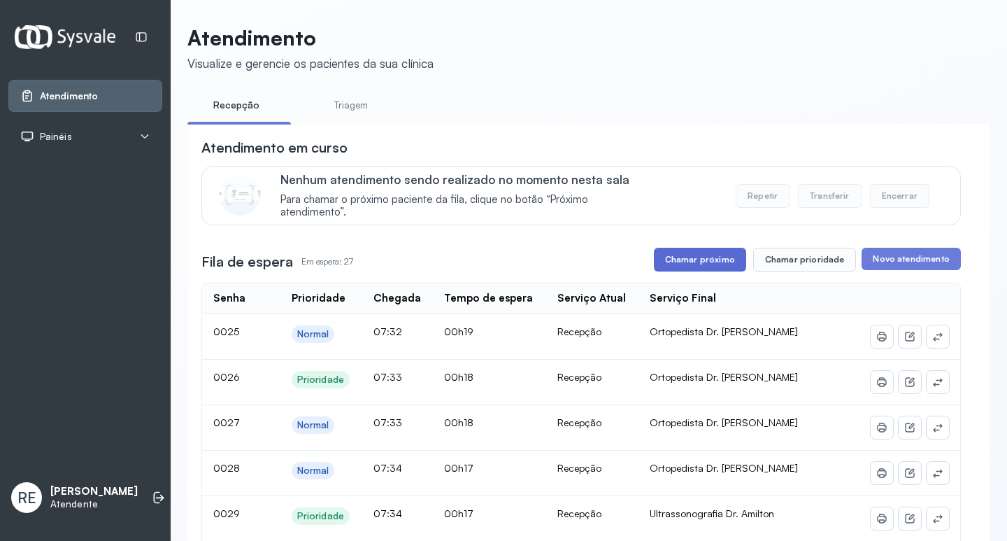
click at [707, 266] on button "Chamar próximo" at bounding box center [700, 260] width 92 height 24
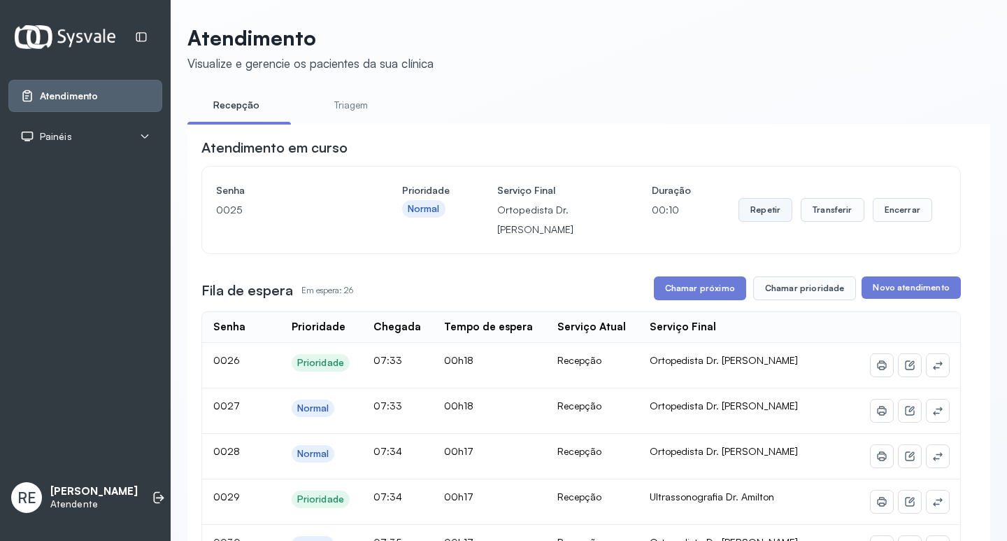
click at [766, 222] on button "Repetir" at bounding box center [766, 210] width 54 height 24
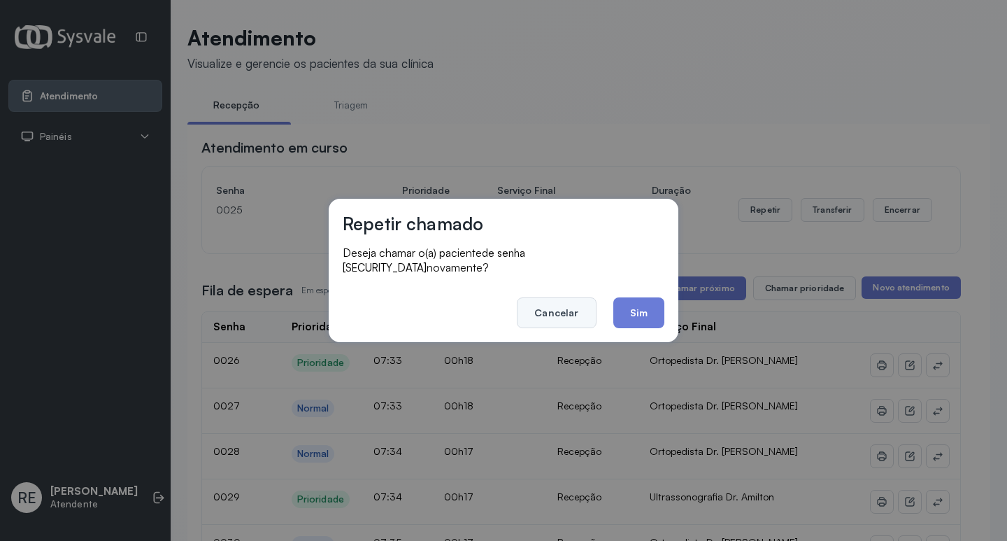
click at [562, 304] on button "Cancelar" at bounding box center [556, 312] width 79 height 31
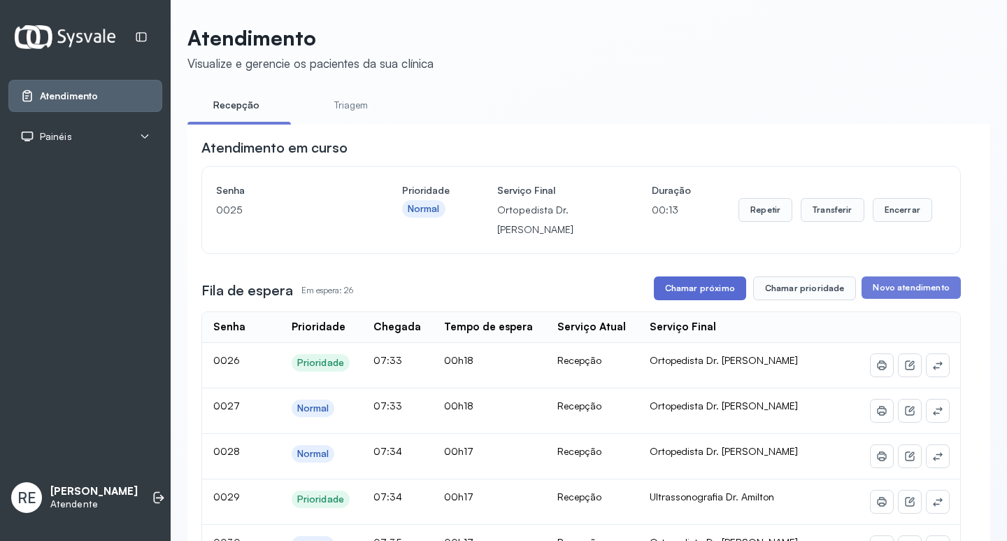
click at [681, 285] on button "Chamar próximo" at bounding box center [700, 288] width 92 height 24
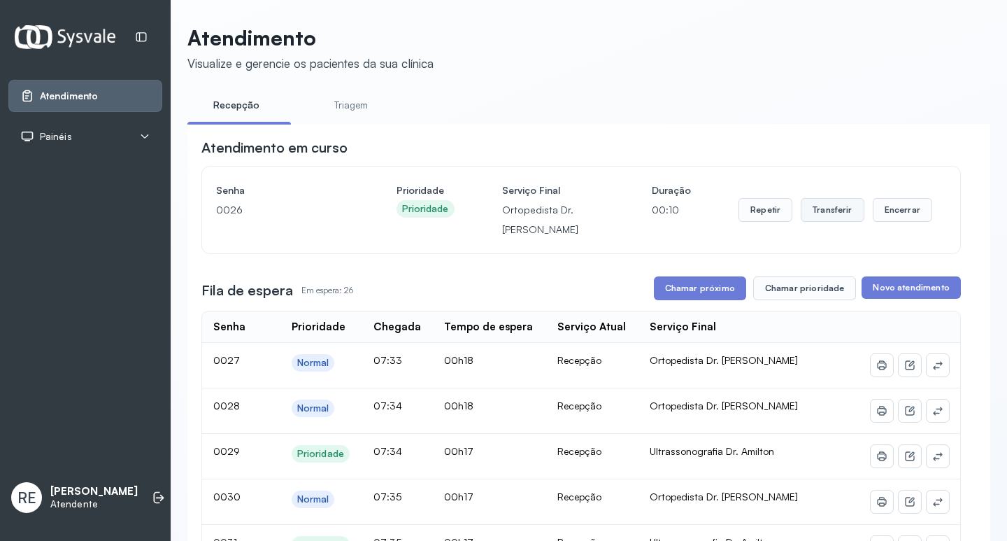
click at [809, 209] on button "Transferir" at bounding box center [833, 210] width 64 height 24
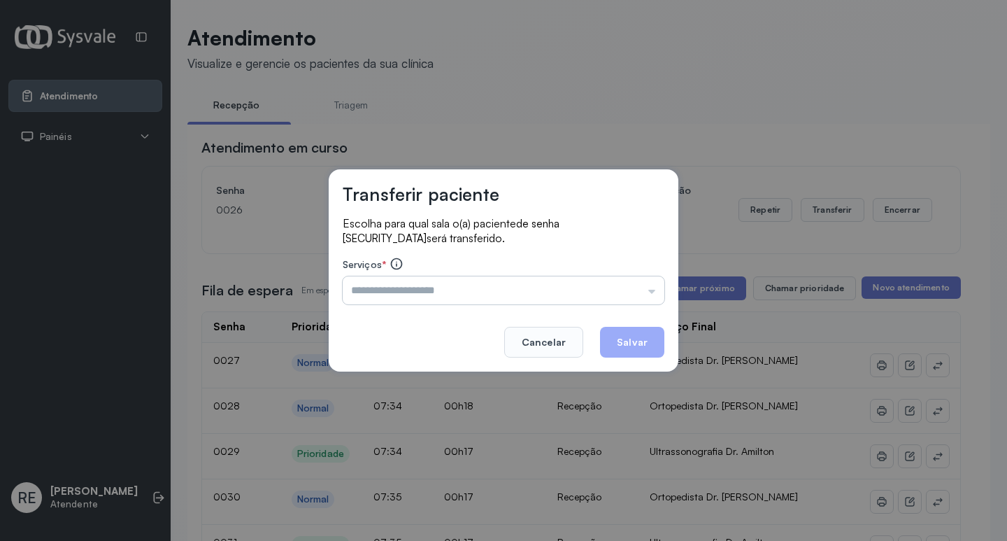
click at [426, 283] on input "text" at bounding box center [504, 290] width 322 height 28
type input "**********"
click at [655, 336] on button "Salvar" at bounding box center [632, 342] width 64 height 31
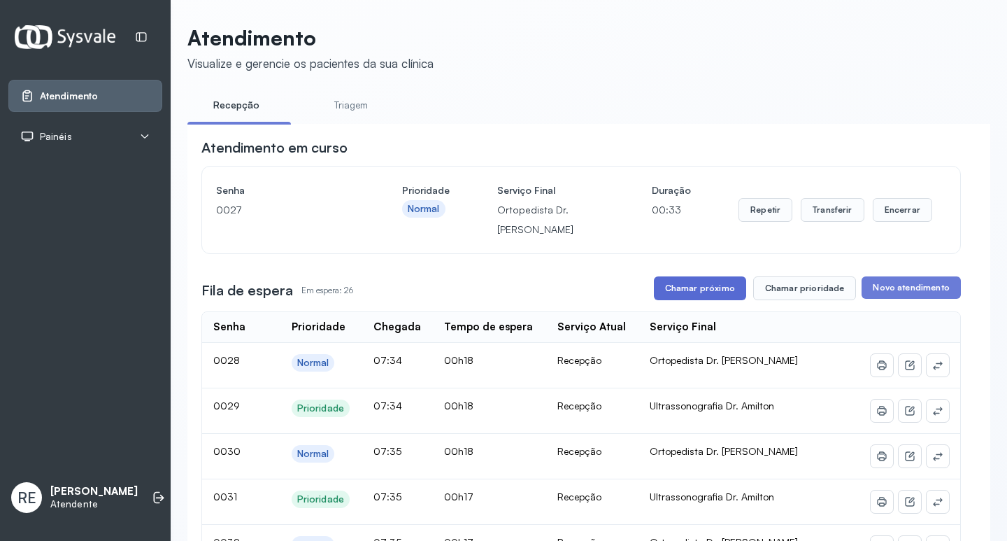
click at [704, 292] on button "Chamar próximo" at bounding box center [700, 288] width 92 height 24
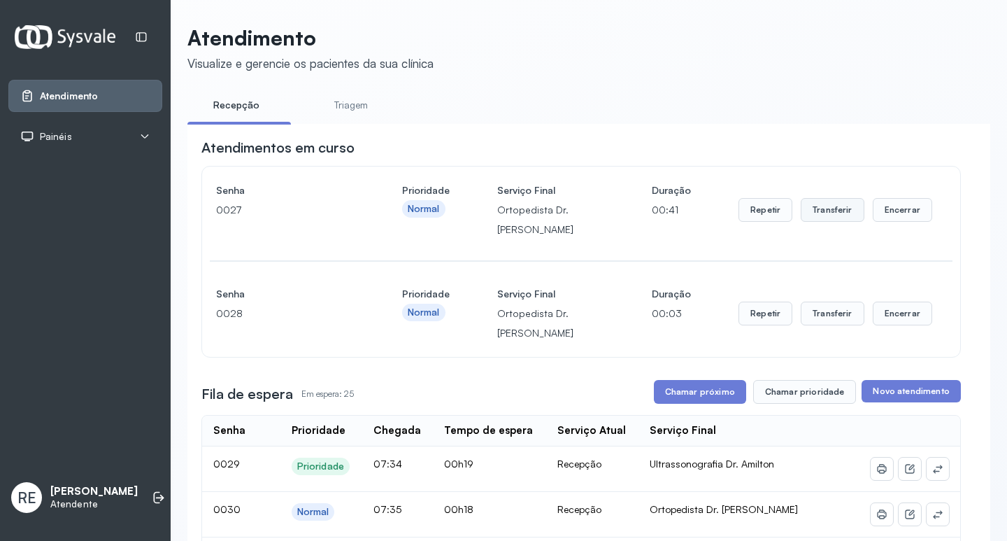
click at [822, 215] on button "Transferir" at bounding box center [833, 210] width 64 height 24
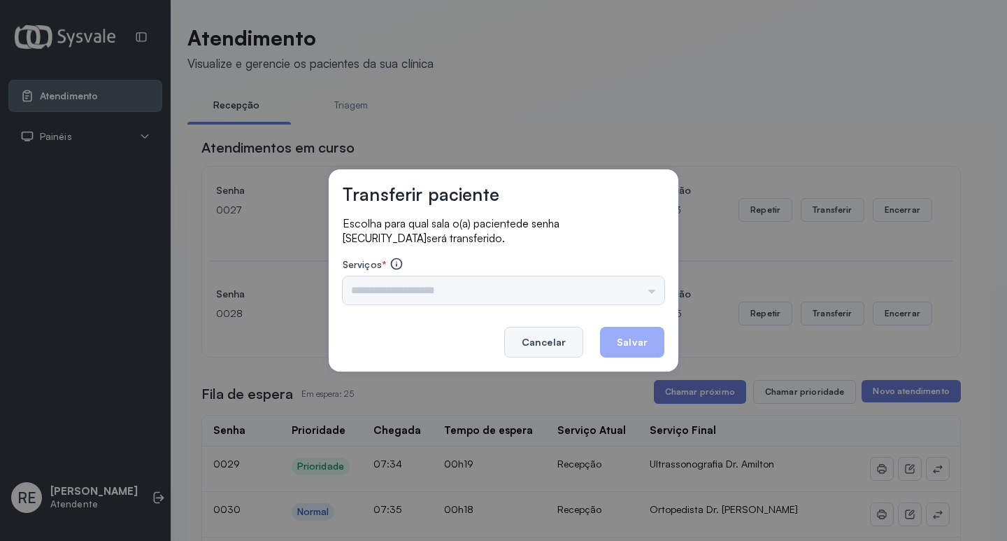
click at [545, 343] on button "Cancelar" at bounding box center [543, 342] width 79 height 31
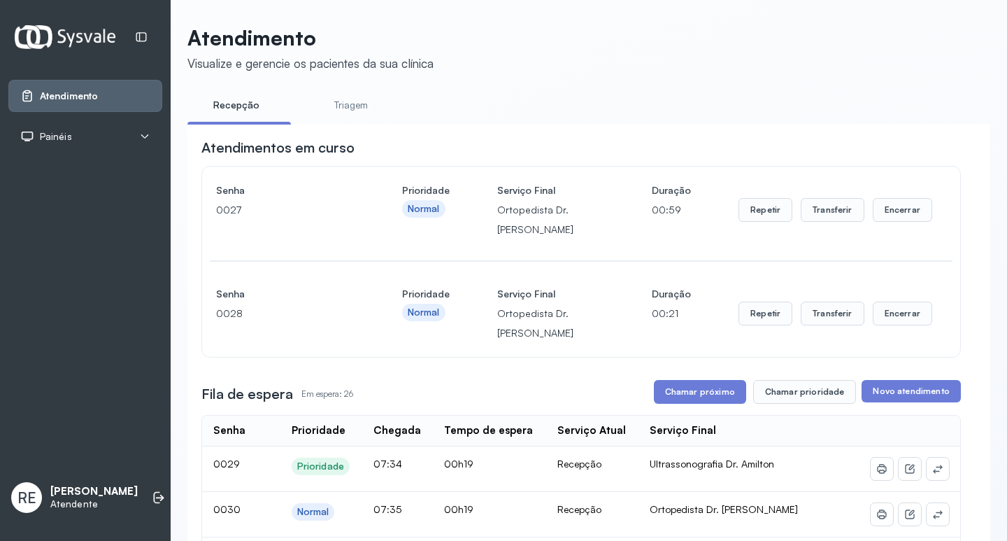
click at [823, 331] on div "Repetir Transferir Encerrar" at bounding box center [836, 313] width 194 height 59
click at [818, 324] on button "Transferir" at bounding box center [833, 313] width 64 height 24
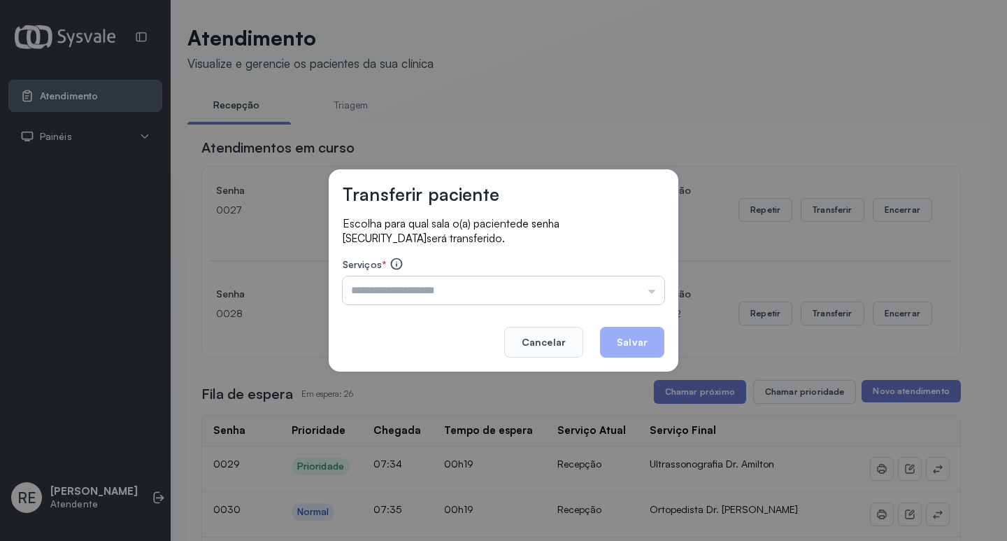
click at [397, 285] on input "text" at bounding box center [504, 290] width 322 height 28
type input "**********"
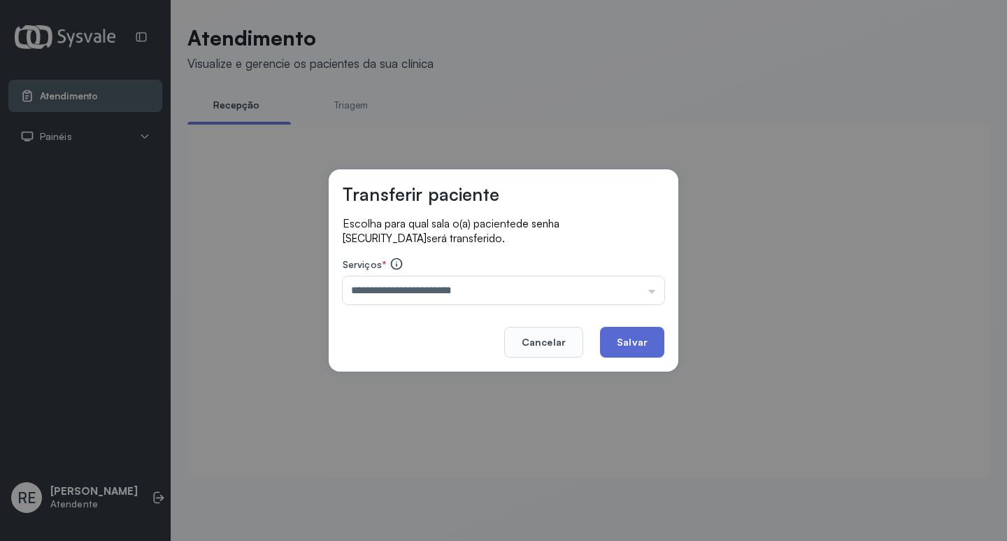
click at [619, 342] on button "Salvar" at bounding box center [632, 342] width 64 height 31
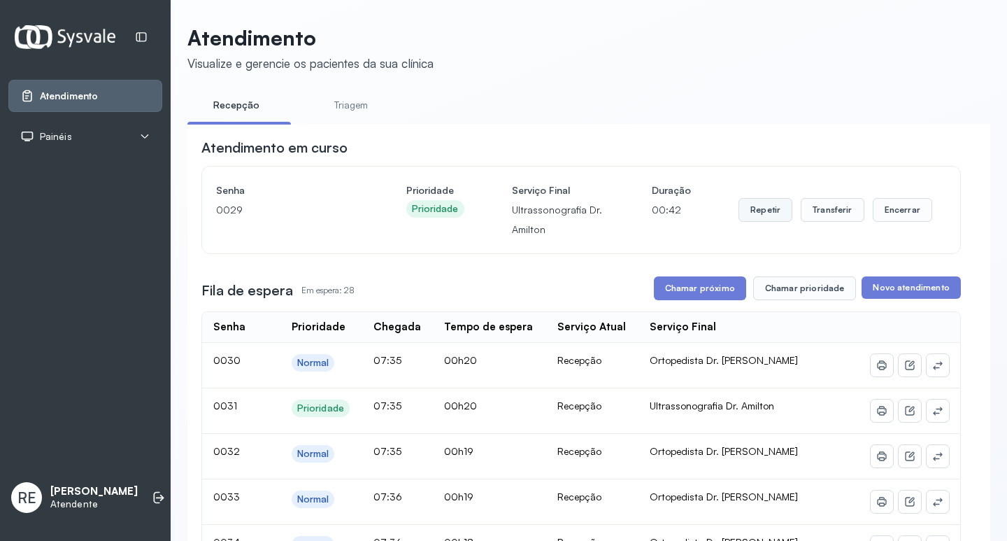
click at [771, 216] on button "Repetir" at bounding box center [766, 210] width 54 height 24
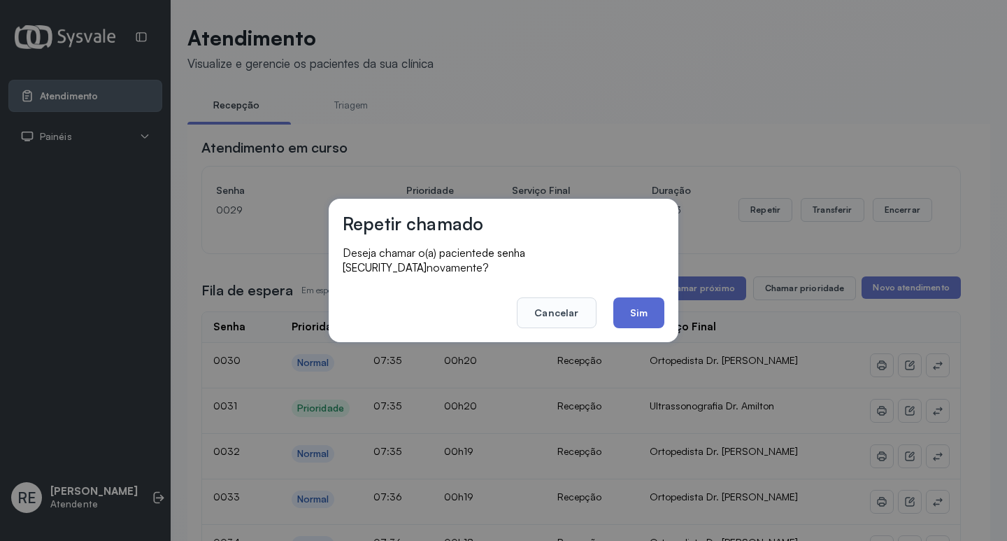
click at [656, 297] on button "Sim" at bounding box center [638, 312] width 51 height 31
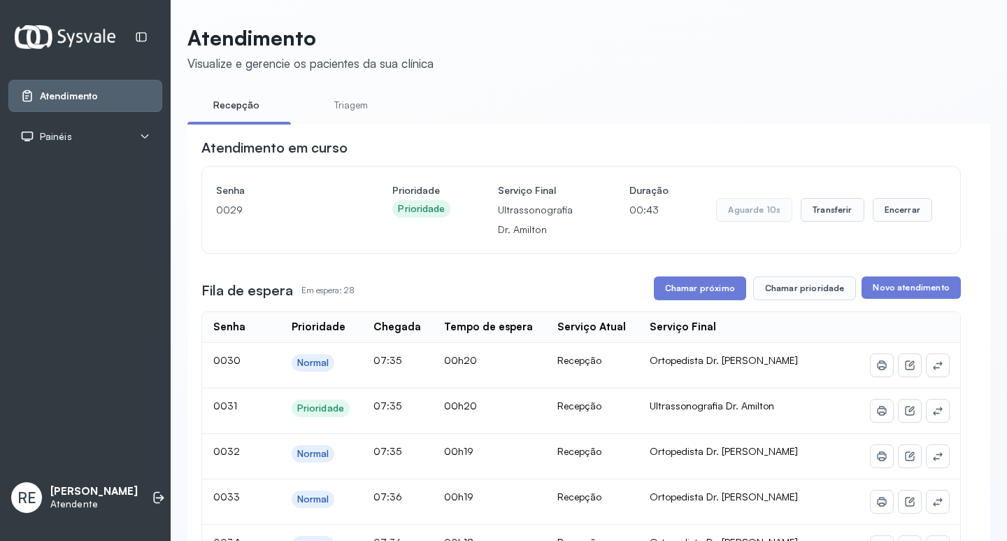
click at [654, 300] on div "Chamar próximo Chamar prioridade" at bounding box center [755, 288] width 203 height 24
click at [699, 283] on button "Chamar próximo" at bounding box center [700, 288] width 92 height 24
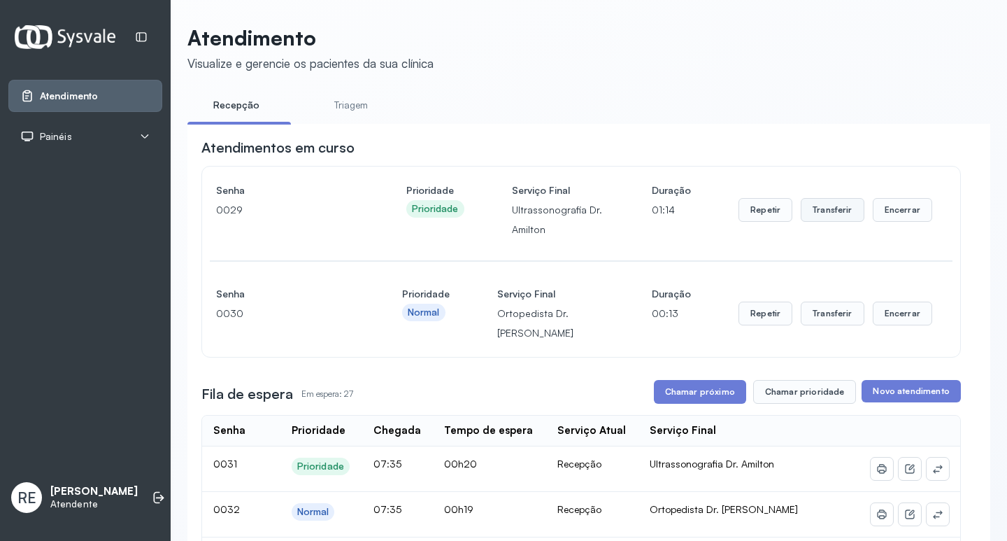
click at [830, 210] on button "Transferir" at bounding box center [833, 210] width 64 height 24
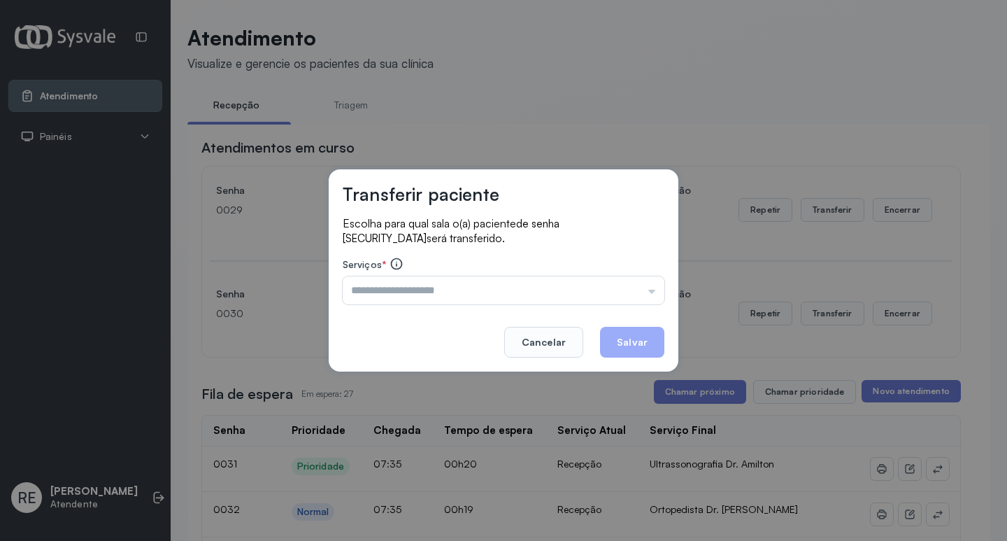
click at [405, 291] on input "text" at bounding box center [504, 290] width 322 height 28
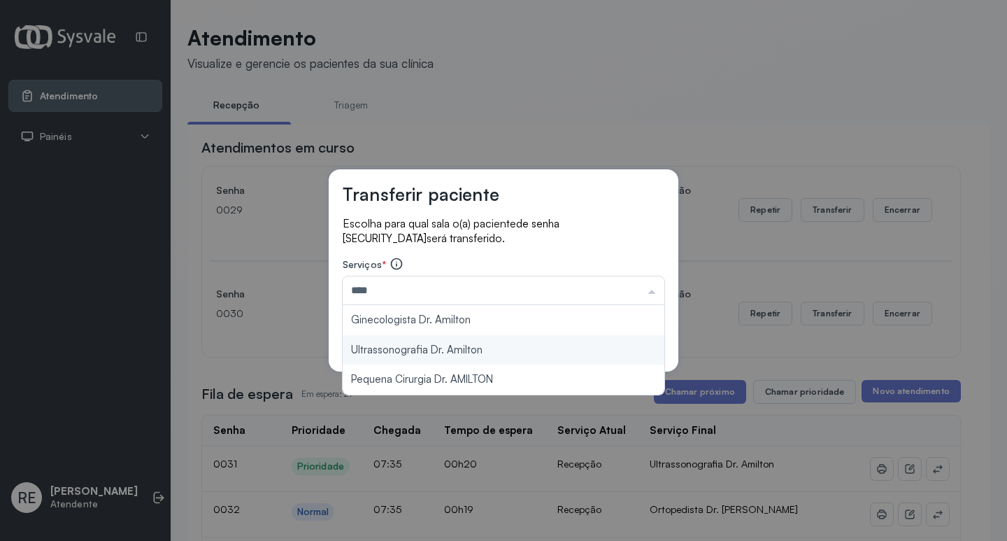
type input "**********"
click at [467, 355] on div "**********" at bounding box center [504, 270] width 350 height 202
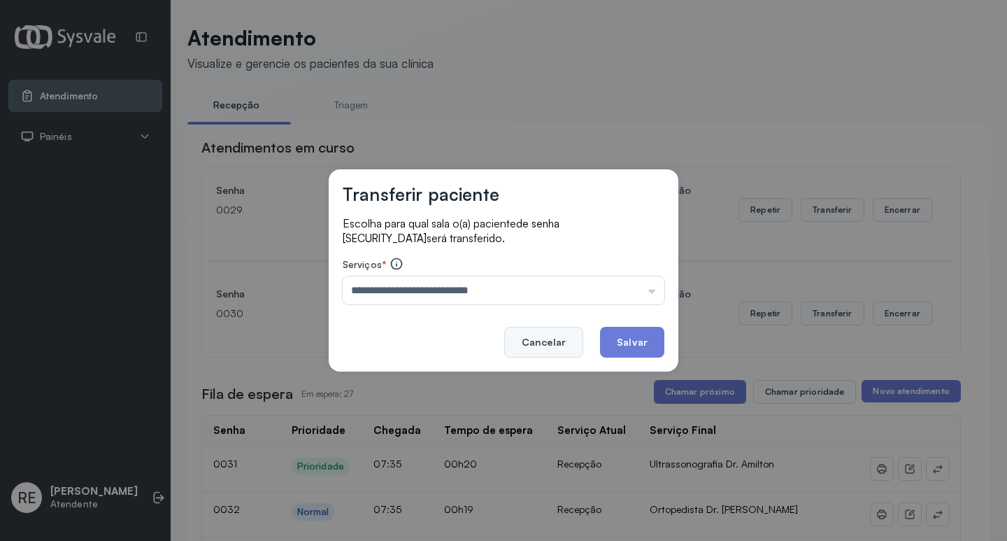
click at [569, 342] on button "Cancelar" at bounding box center [543, 342] width 79 height 31
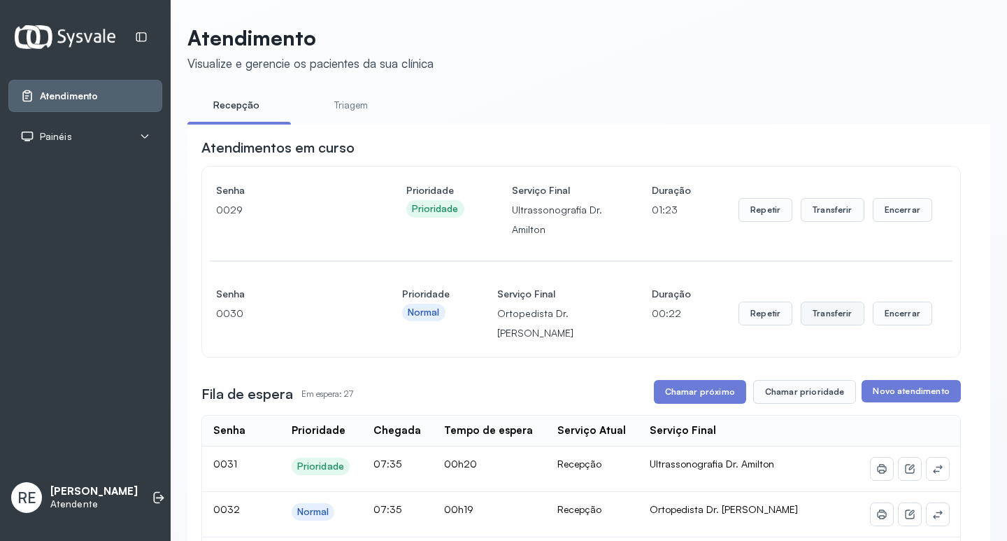
click at [826, 317] on button "Transferir" at bounding box center [833, 313] width 64 height 24
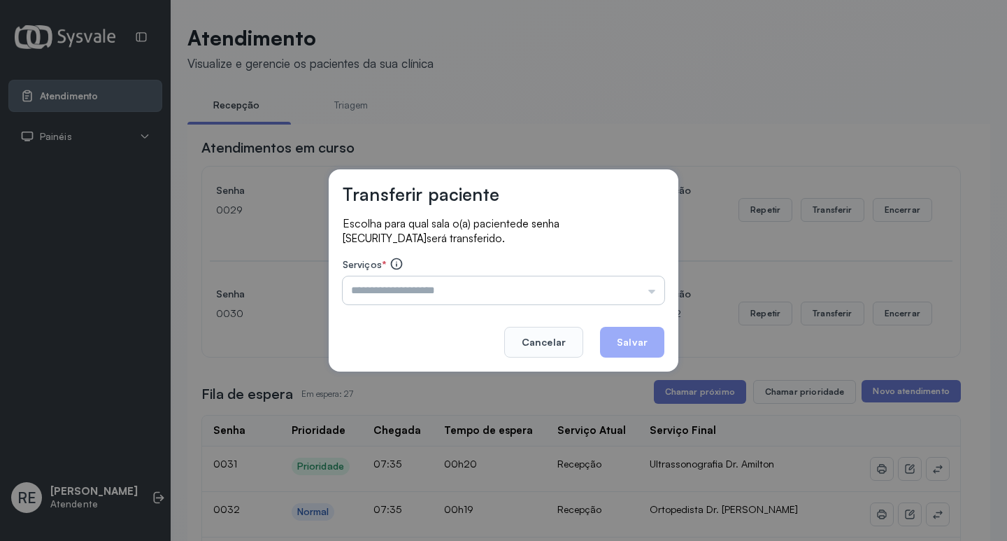
click at [391, 283] on input "text" at bounding box center [504, 290] width 322 height 28
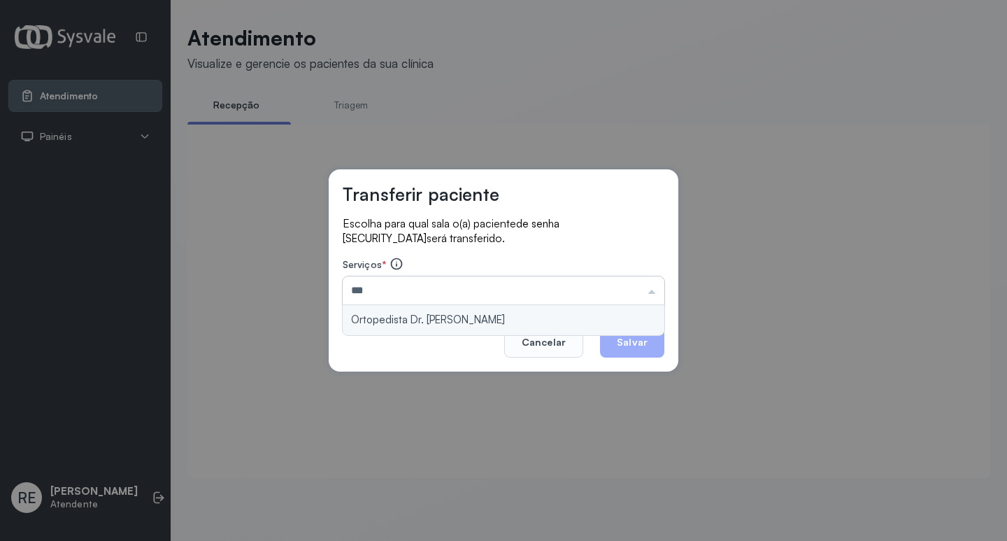
type input "**********"
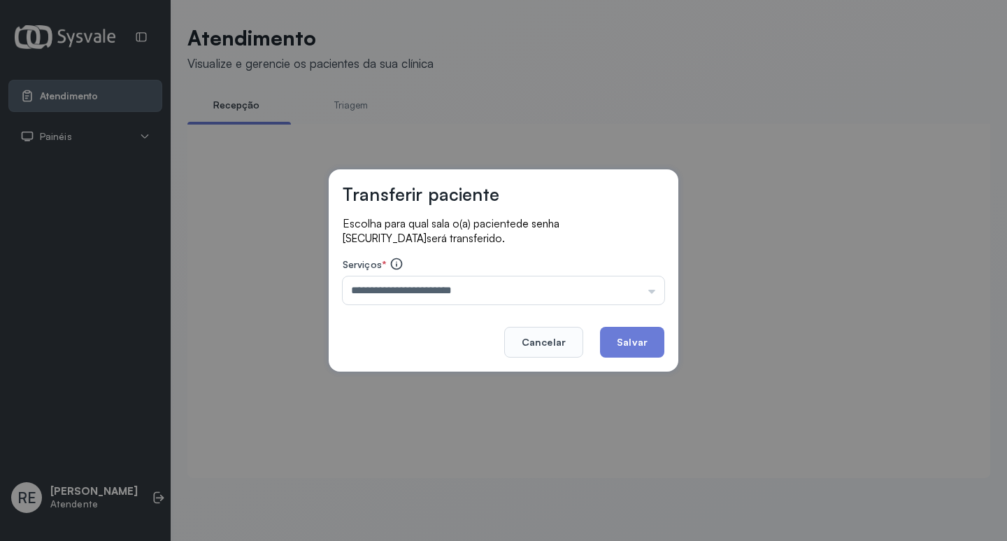
drag, startPoint x: 638, startPoint y: 335, endPoint x: 506, endPoint y: 307, distance: 135.1
click at [635, 335] on button "Salvar" at bounding box center [632, 342] width 64 height 31
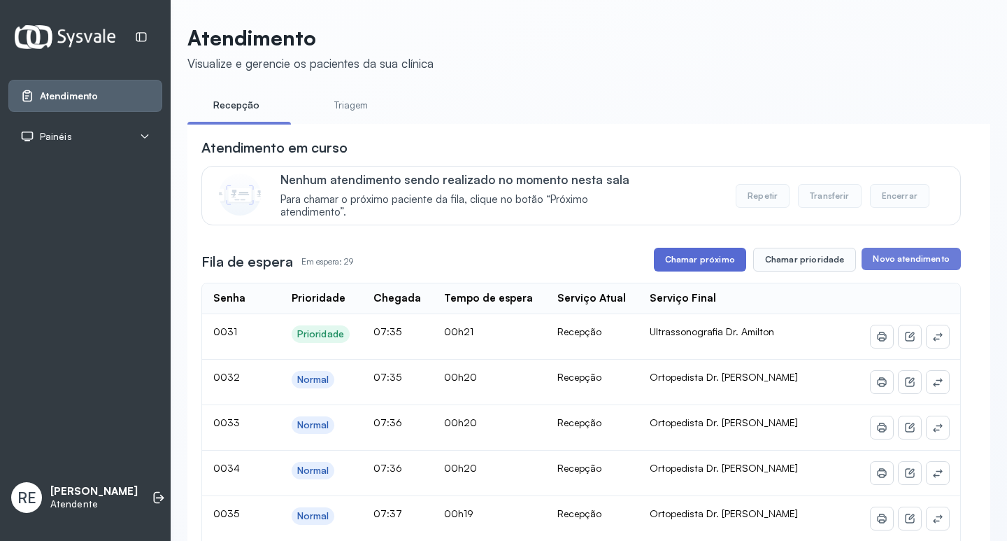
click at [664, 265] on button "Chamar próximo" at bounding box center [700, 260] width 92 height 24
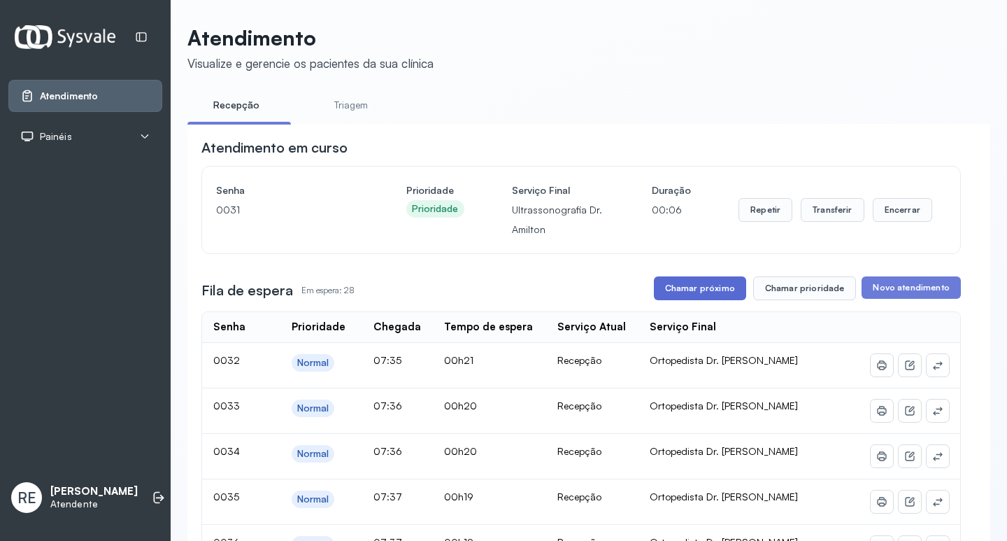
click at [657, 298] on button "Chamar próximo" at bounding box center [700, 288] width 92 height 24
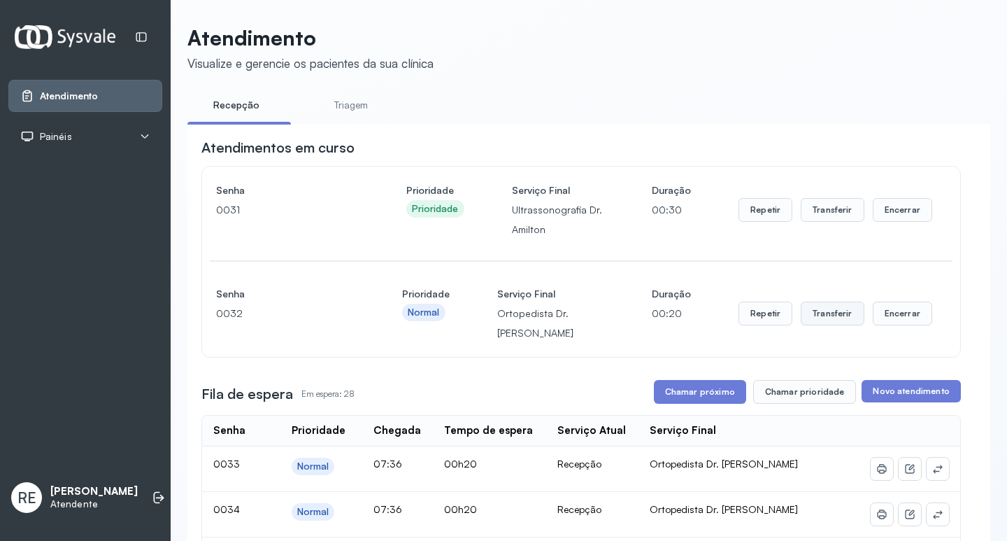
click at [813, 324] on button "Transferir" at bounding box center [833, 313] width 64 height 24
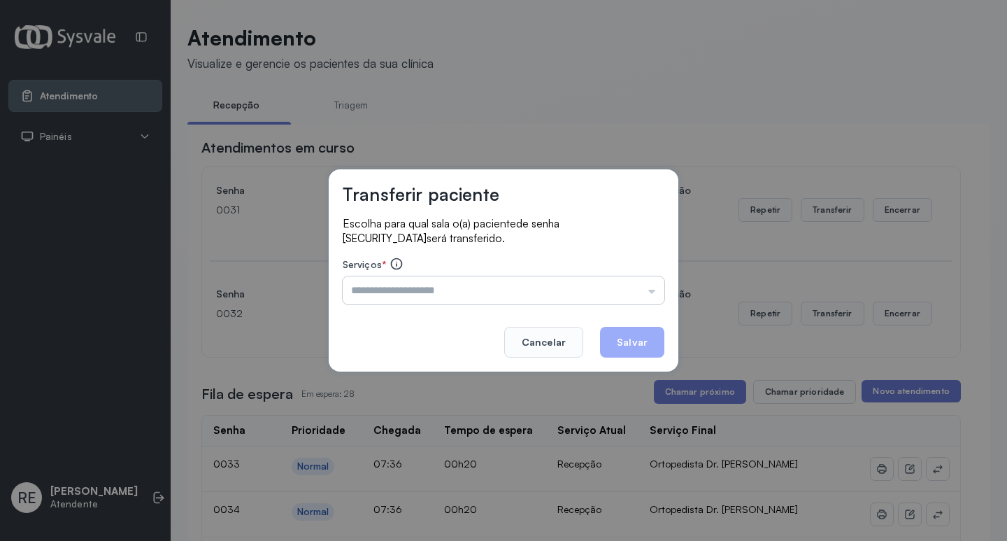
click at [443, 285] on input "text" at bounding box center [504, 290] width 322 height 28
type input "**********"
click at [661, 332] on button "Salvar" at bounding box center [632, 342] width 64 height 31
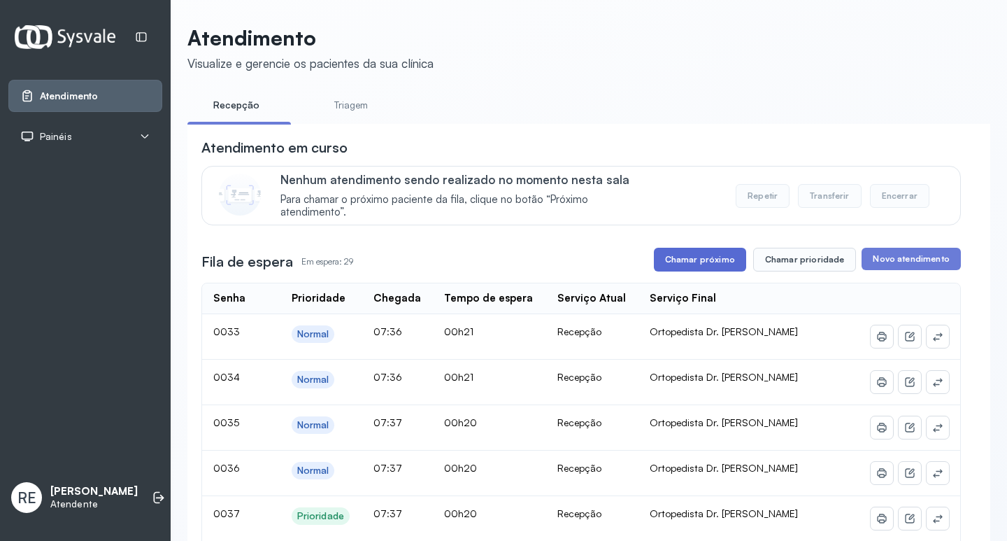
click at [692, 260] on button "Chamar próximo" at bounding box center [700, 260] width 92 height 24
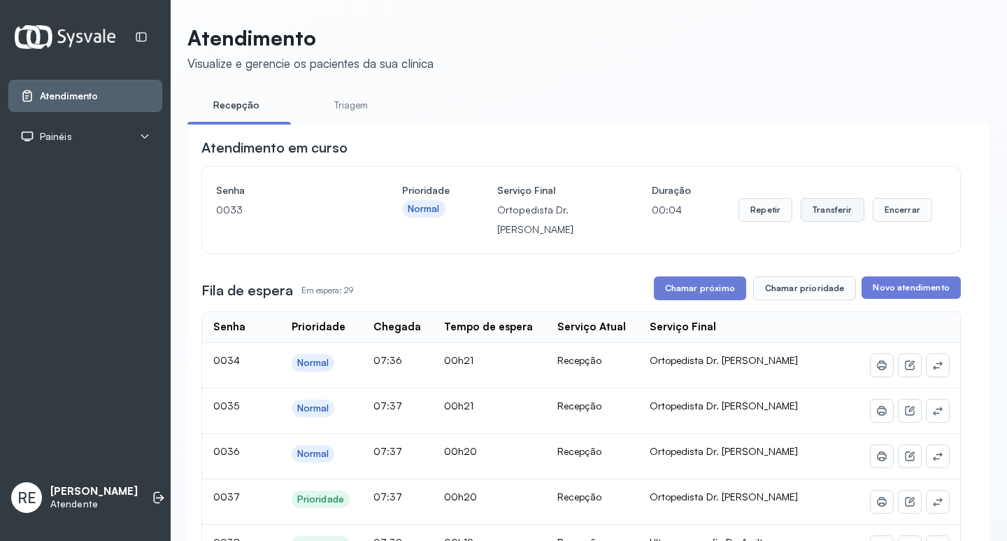
click at [809, 209] on button "Transferir" at bounding box center [833, 210] width 64 height 24
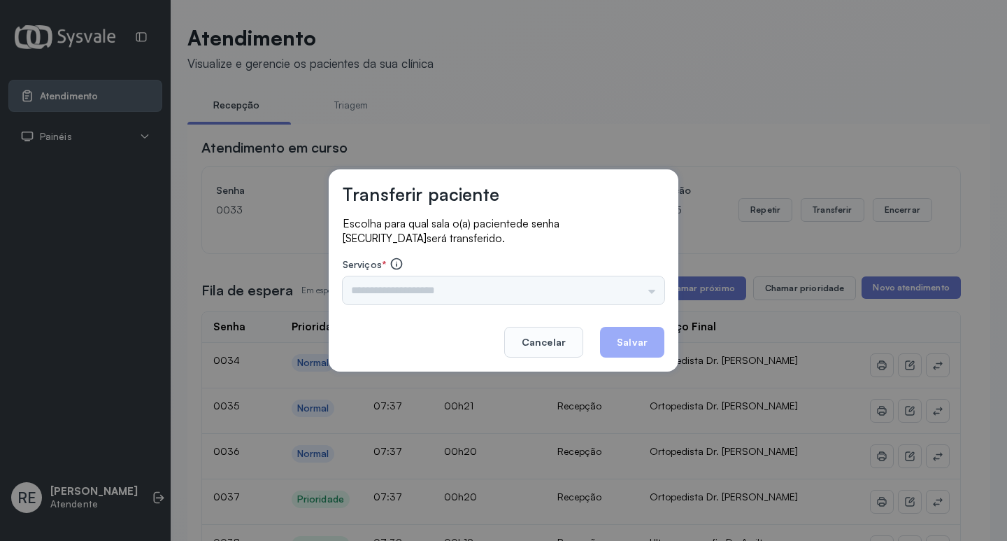
drag, startPoint x: 408, startPoint y: 285, endPoint x: 399, endPoint y: 287, distance: 8.5
click at [401, 286] on div "Triagem Ortopedista Dr. Mauricio Ortopedista Dr. Ramon Ginecologista Dr. Amilto…" at bounding box center [504, 290] width 322 height 28
click at [397, 287] on input "text" at bounding box center [504, 290] width 322 height 28
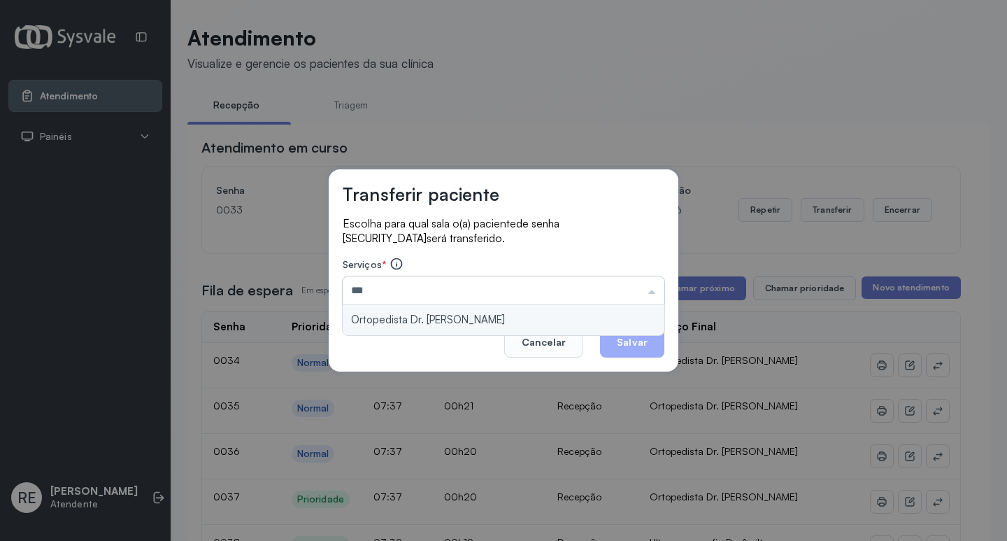
type input "**********"
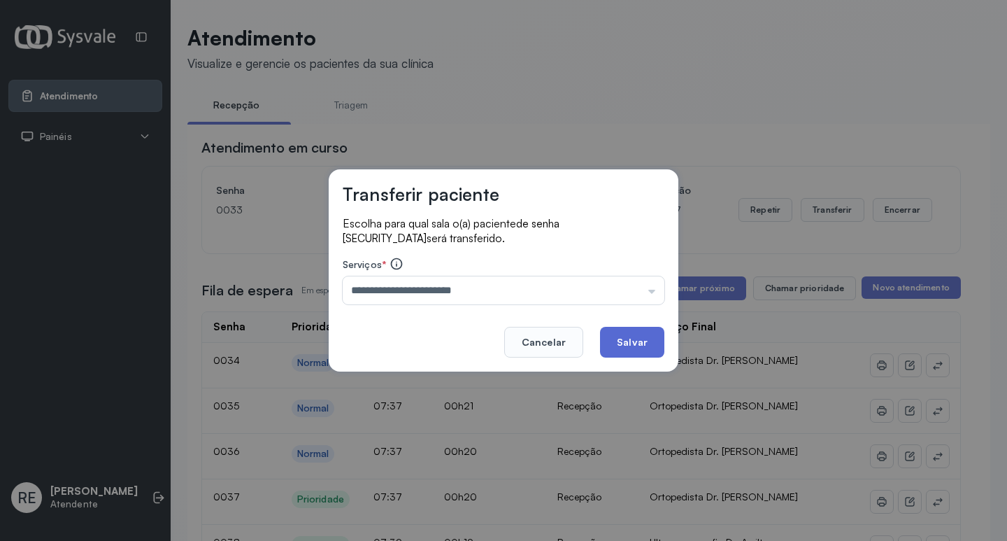
click at [632, 349] on button "Salvar" at bounding box center [632, 342] width 64 height 31
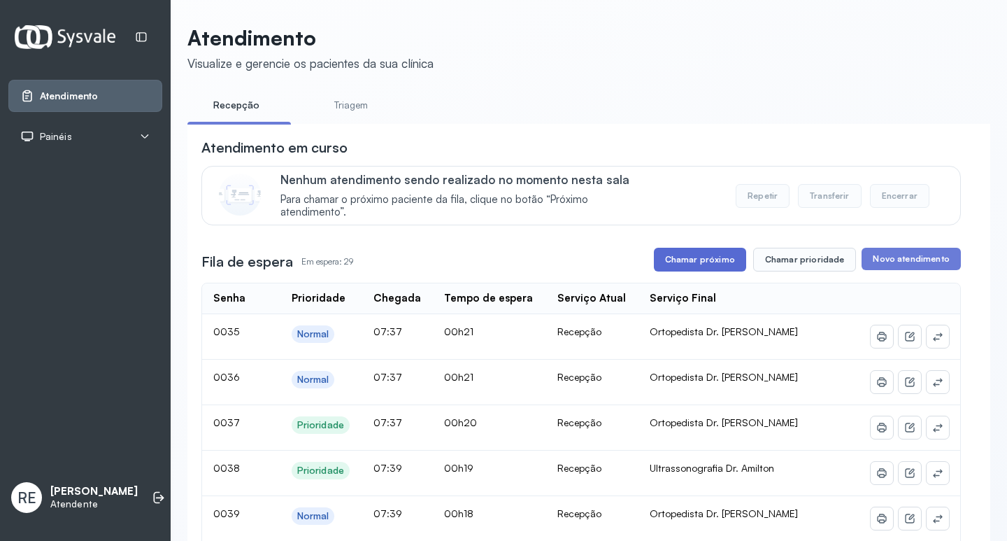
click at [734, 254] on button "Chamar próximo" at bounding box center [700, 260] width 92 height 24
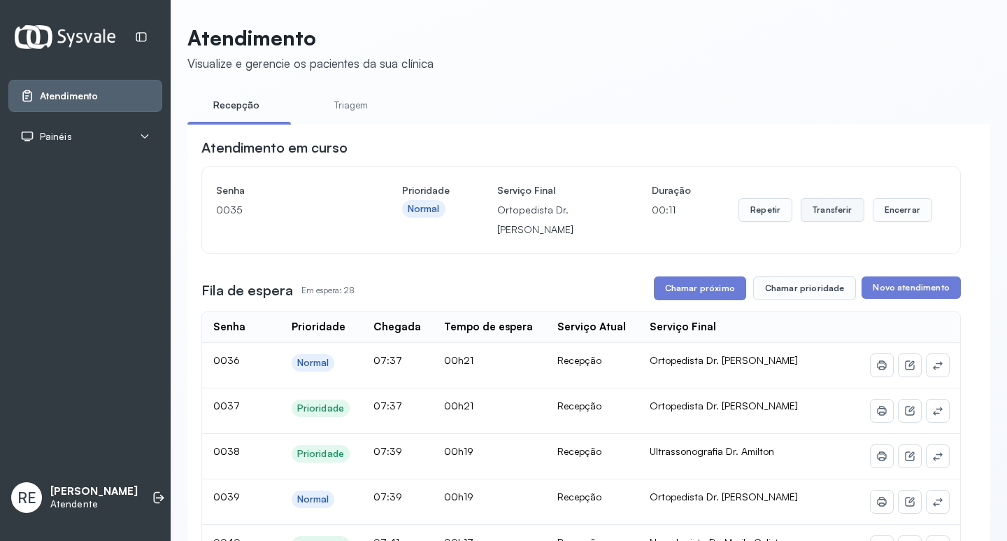
click at [817, 218] on button "Transferir" at bounding box center [833, 210] width 64 height 24
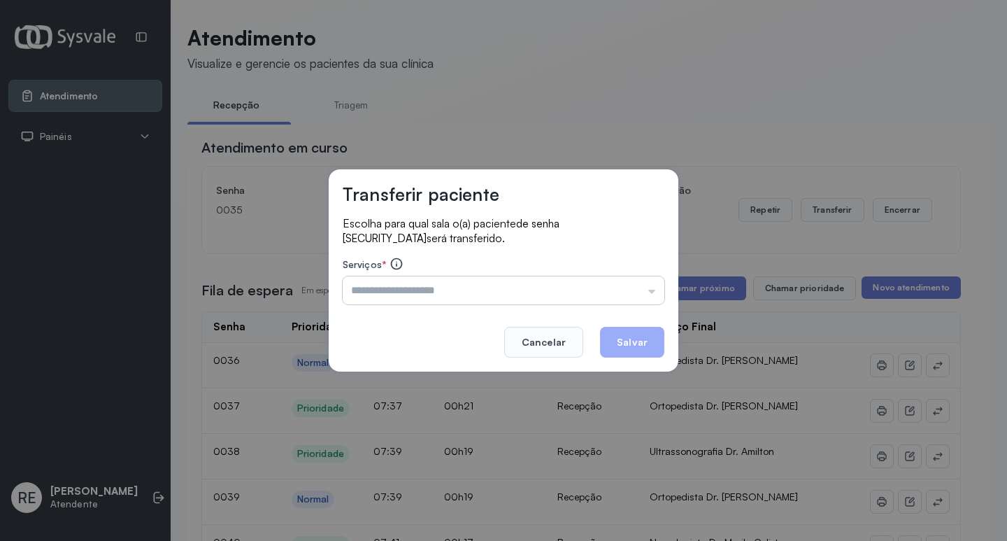
click at [402, 288] on input "text" at bounding box center [504, 290] width 322 height 28
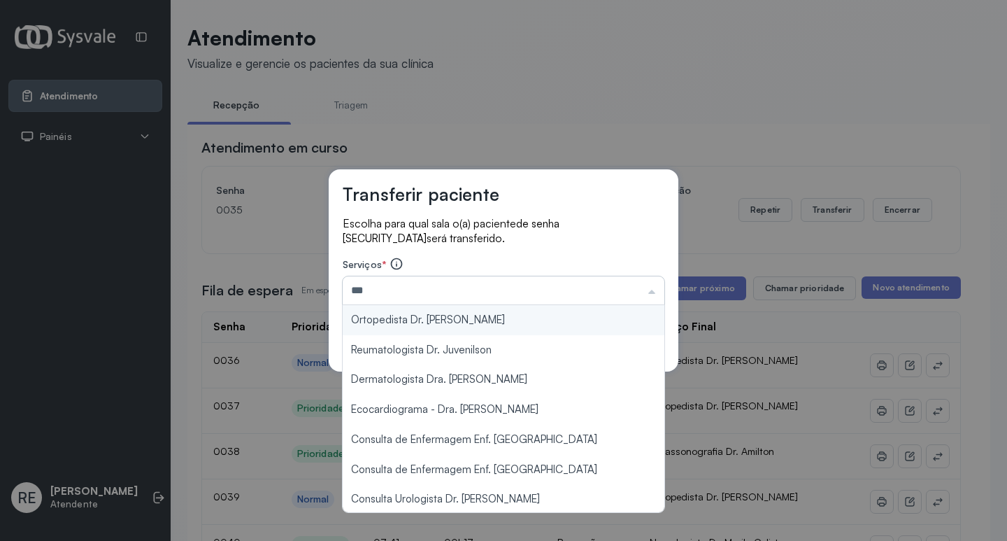
type input "**********"
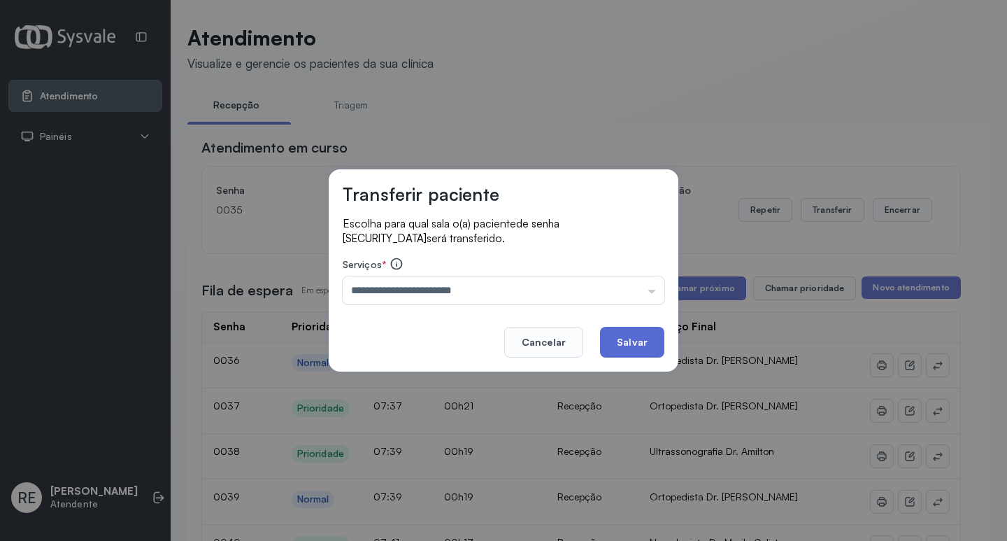
click at [646, 339] on button "Salvar" at bounding box center [632, 342] width 64 height 31
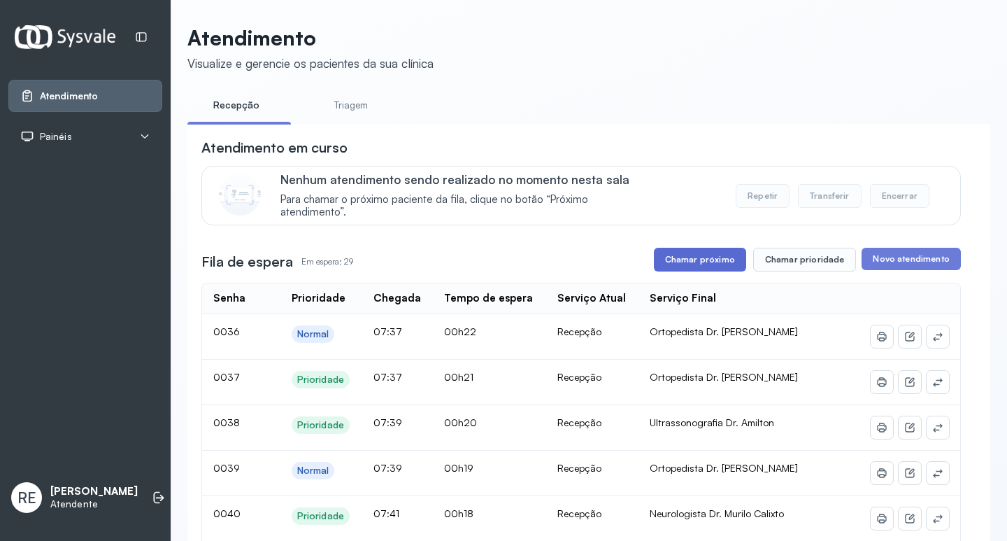
click at [701, 252] on button "Chamar próximo" at bounding box center [700, 260] width 92 height 24
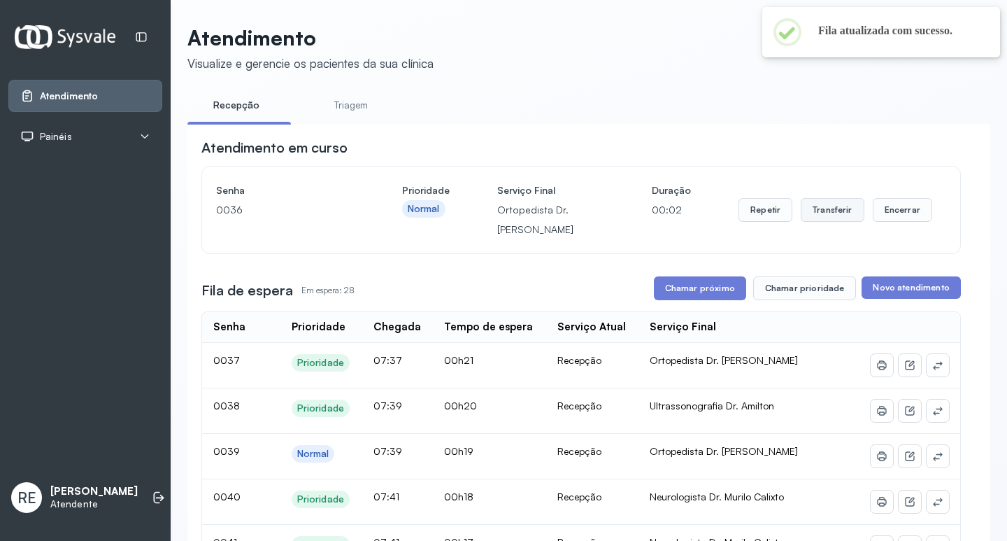
click at [832, 221] on button "Transferir" at bounding box center [833, 210] width 64 height 24
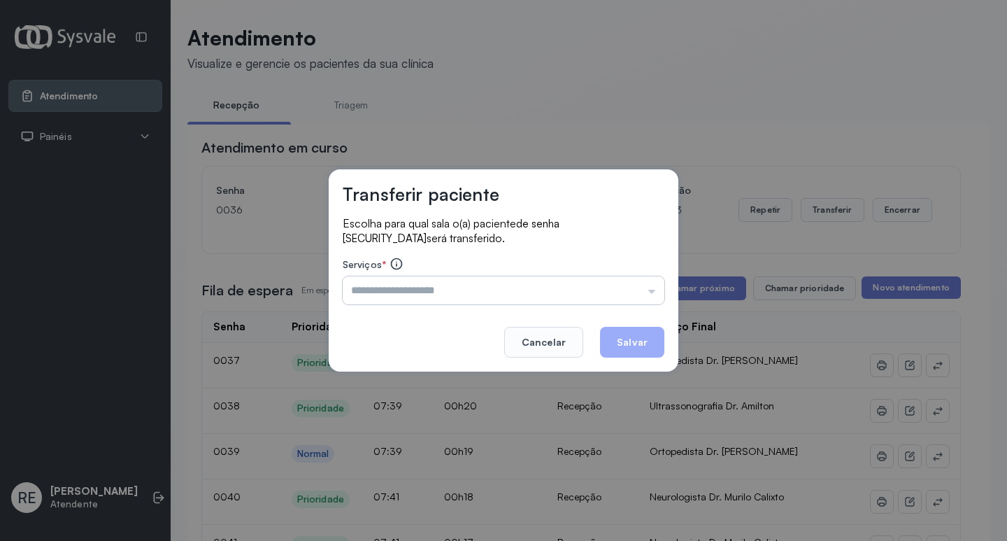
click at [401, 290] on input "text" at bounding box center [504, 290] width 322 height 28
type input "**********"
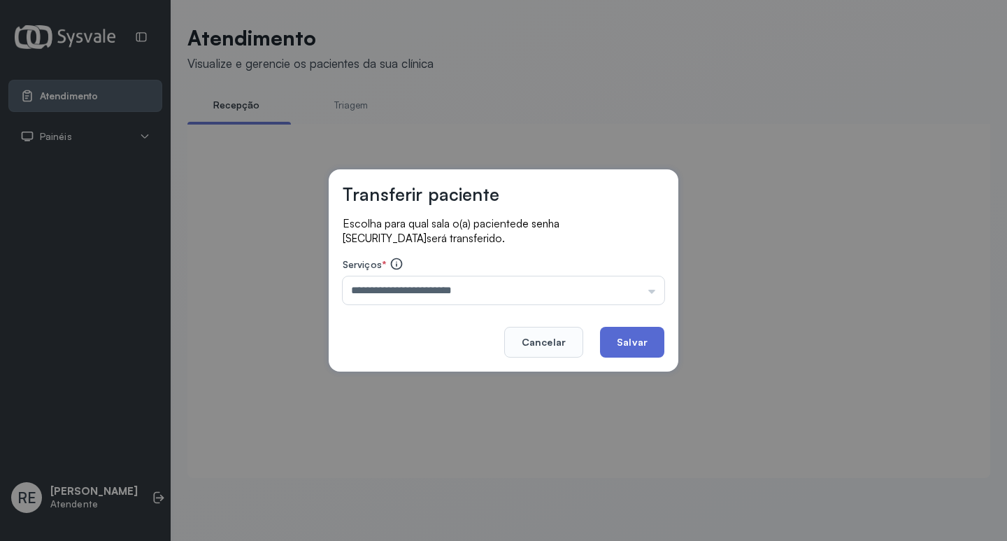
click at [644, 343] on button "Salvar" at bounding box center [632, 342] width 64 height 31
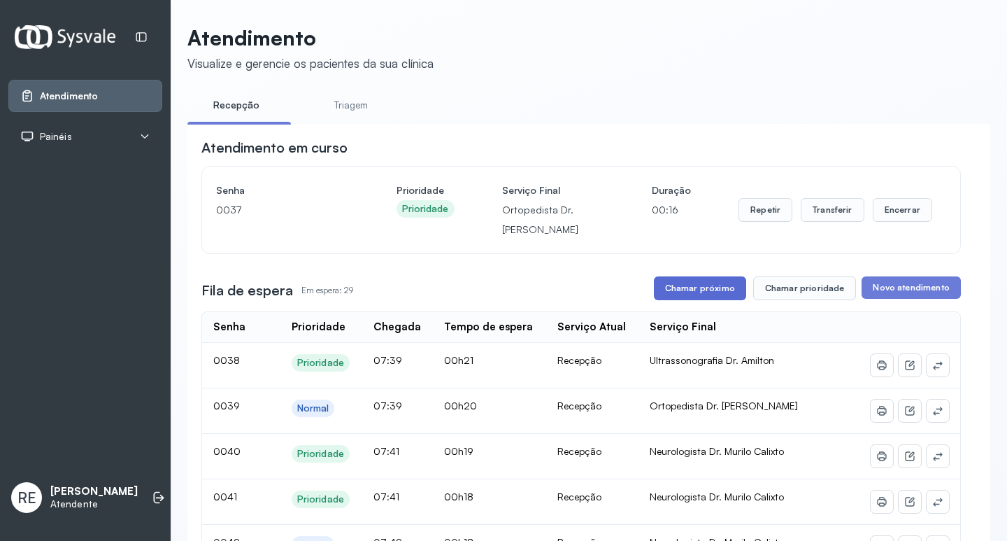
click at [680, 285] on button "Chamar próximo" at bounding box center [700, 288] width 92 height 24
click at [711, 287] on button "Chamar próximo" at bounding box center [700, 288] width 92 height 24
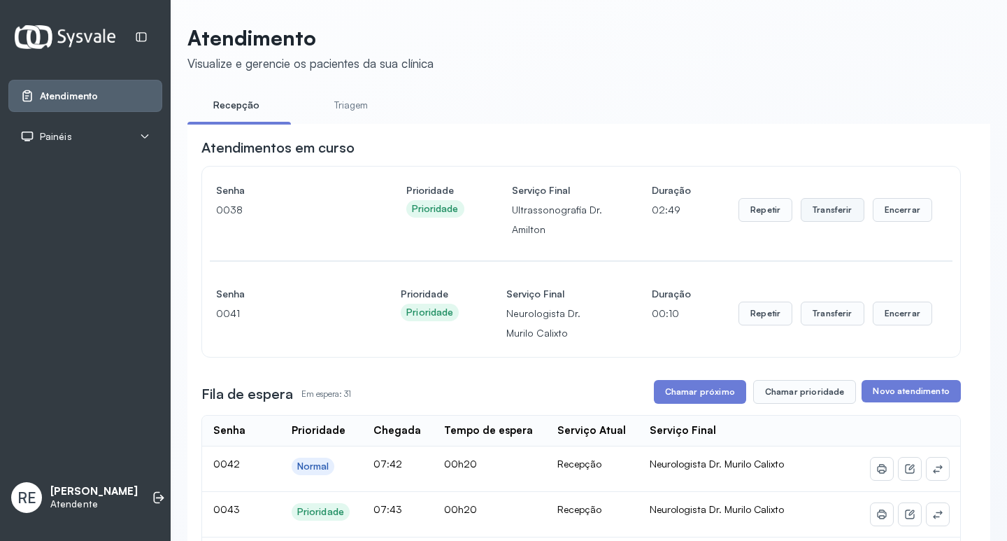
click at [827, 213] on button "Transferir" at bounding box center [833, 210] width 64 height 24
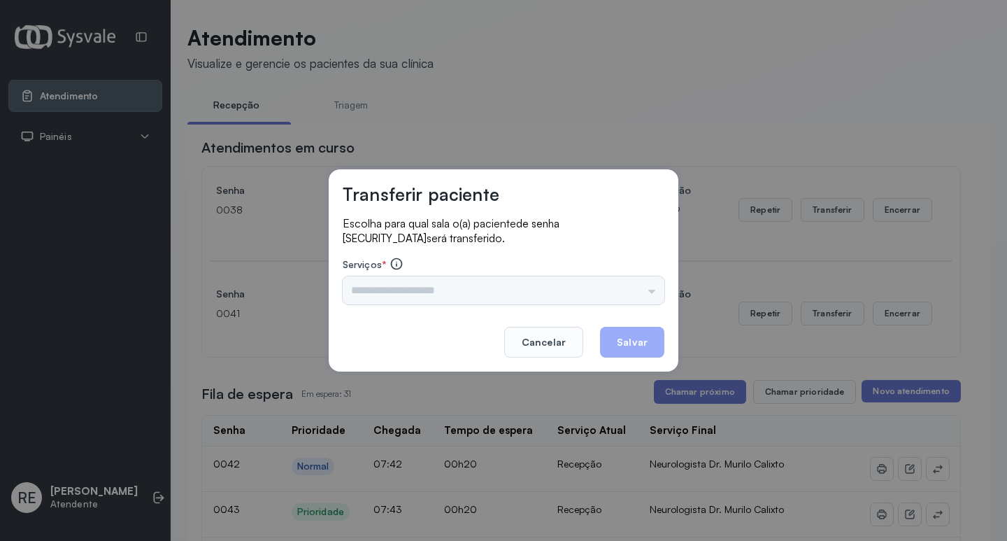
click at [413, 285] on div "Triagem Ortopedista Dr. Mauricio Ortopedista Dr. Ramon Ginecologista Dr. Amilto…" at bounding box center [504, 290] width 322 height 28
click at [411, 325] on footer "Cancelar Salvar" at bounding box center [504, 332] width 322 height 50
click at [386, 285] on input "text" at bounding box center [504, 290] width 322 height 28
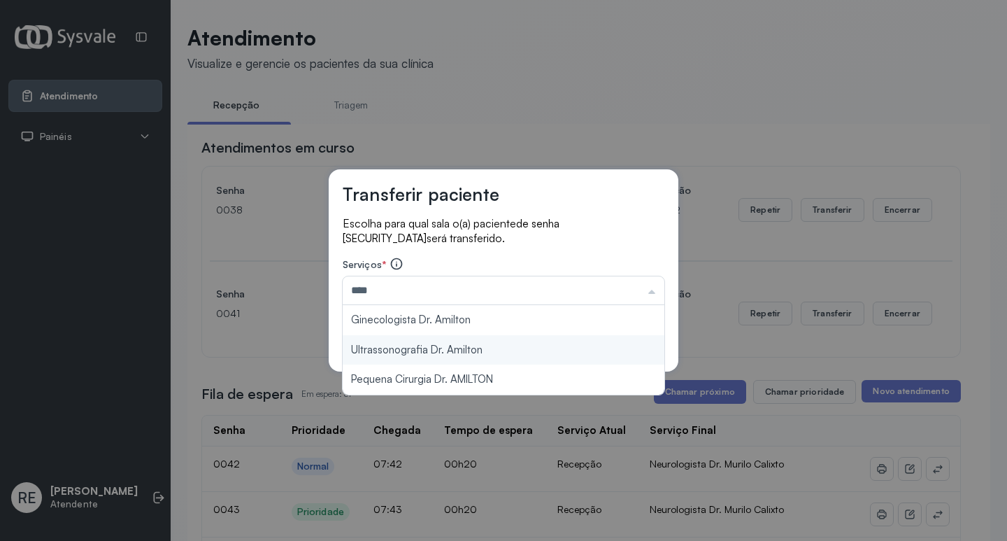
type input "**********"
click at [410, 342] on div "**********" at bounding box center [504, 270] width 350 height 202
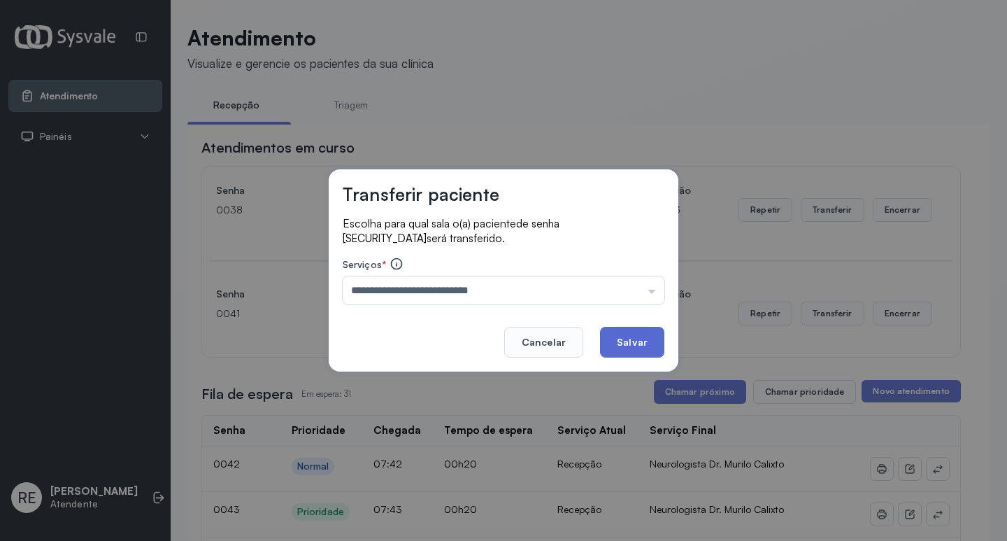
click at [615, 331] on button "Salvar" at bounding box center [632, 342] width 64 height 31
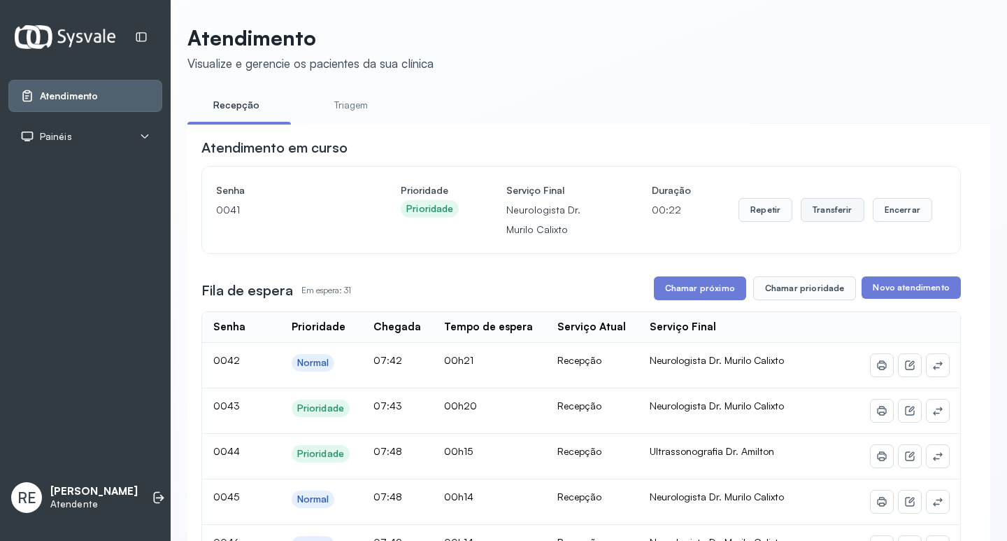
click at [823, 216] on button "Transferir" at bounding box center [833, 210] width 64 height 24
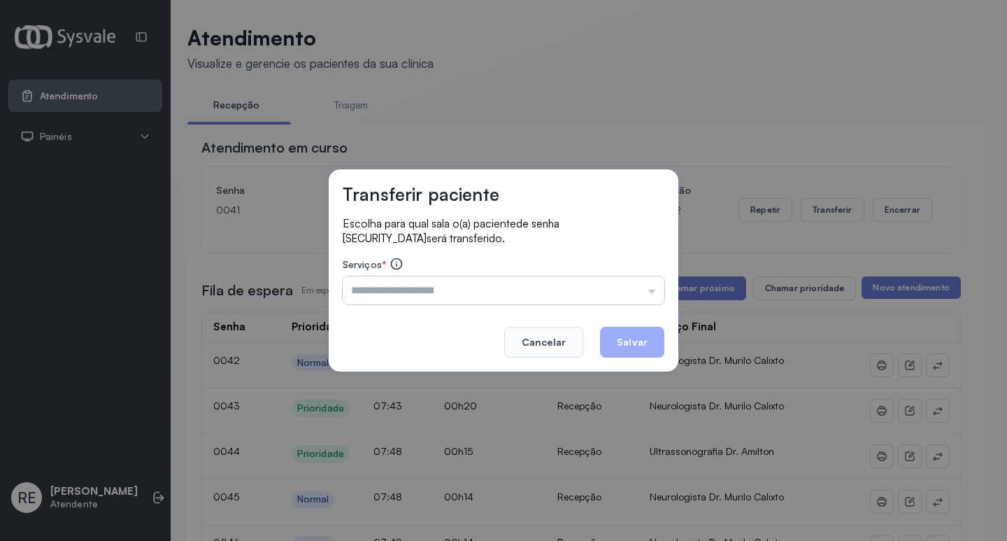
click at [490, 289] on input "text" at bounding box center [504, 290] width 322 height 28
type input "**********"
click at [641, 341] on button "Salvar" at bounding box center [632, 342] width 64 height 31
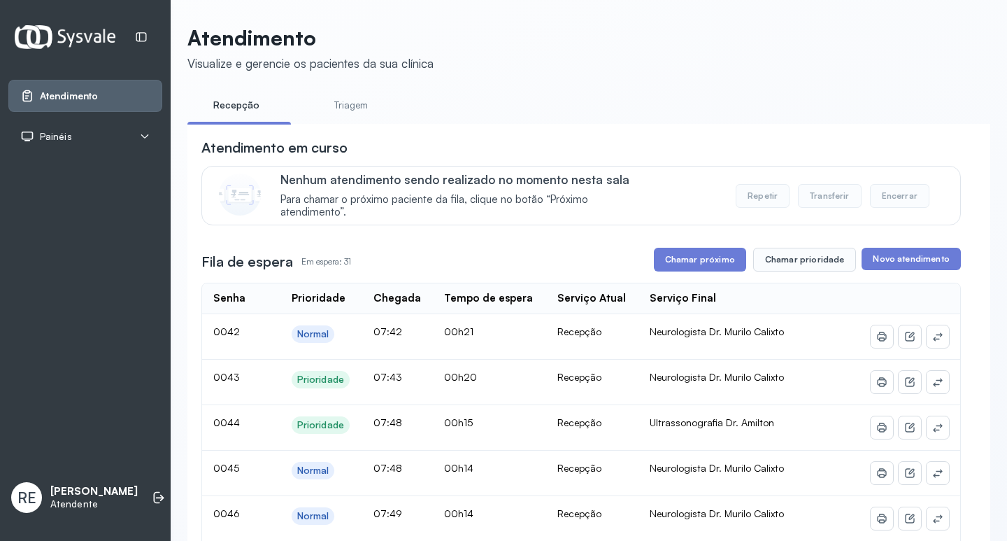
click at [704, 265] on button "Chamar próximo" at bounding box center [700, 260] width 92 height 24
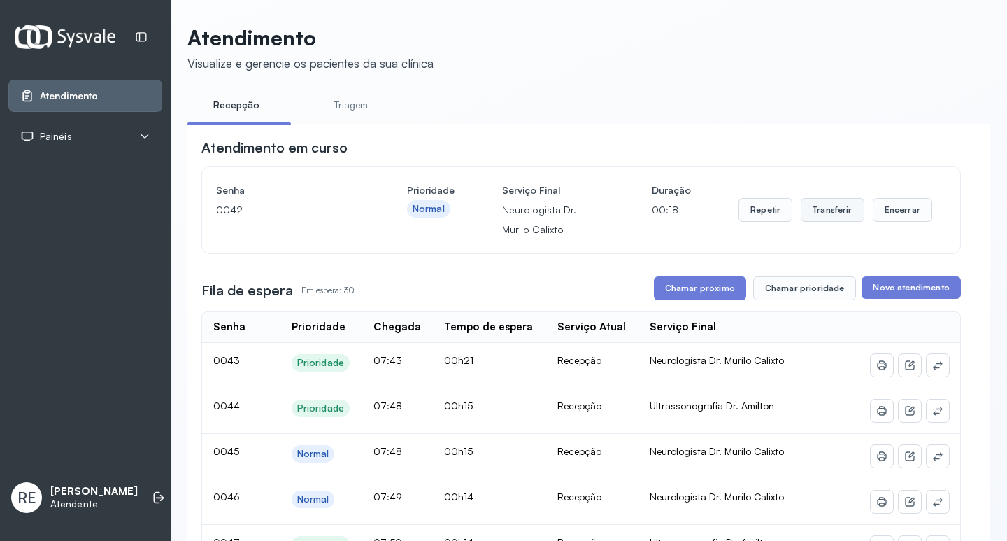
click at [813, 211] on button "Transferir" at bounding box center [833, 210] width 64 height 24
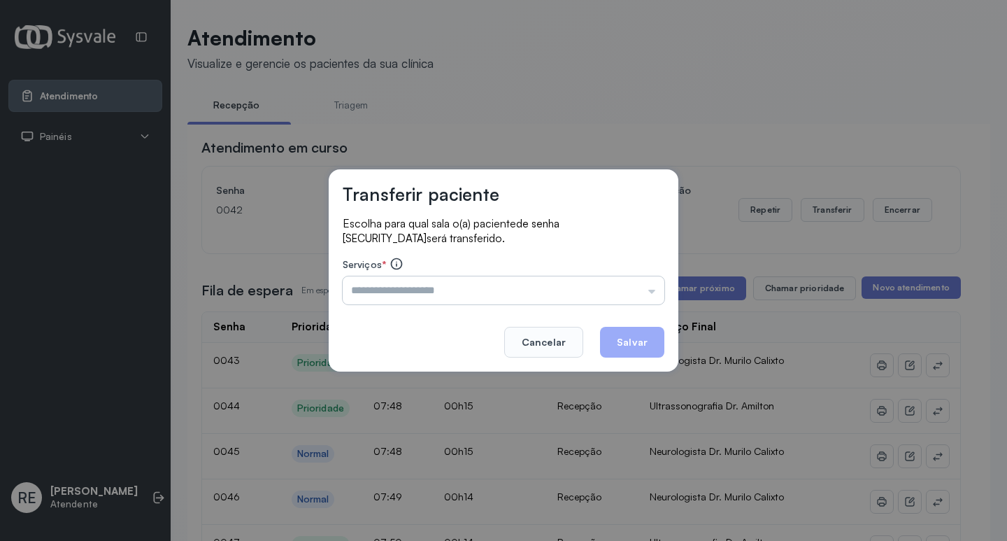
click at [441, 294] on input "text" at bounding box center [504, 290] width 322 height 28
type input "**********"
click at [653, 342] on button "Salvar" at bounding box center [632, 342] width 64 height 31
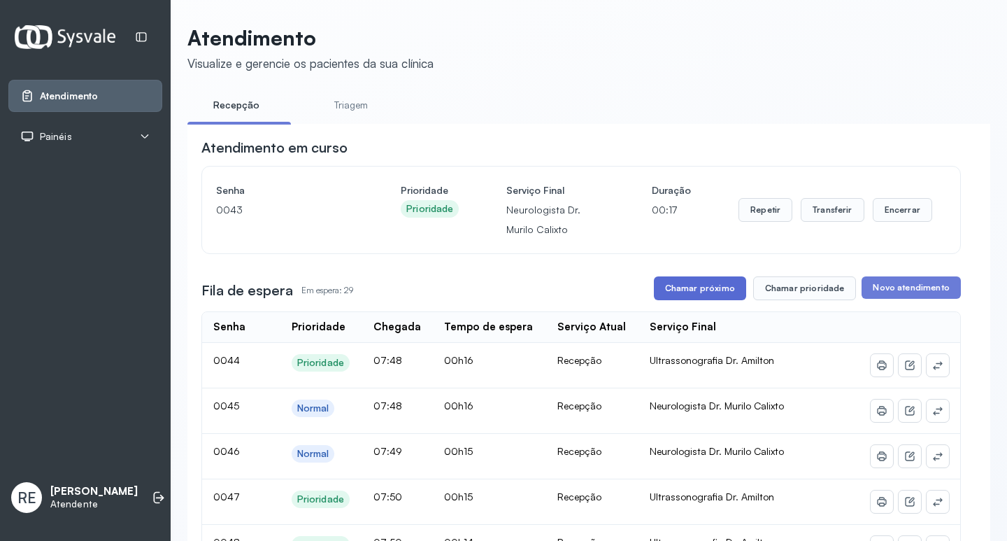
click at [718, 299] on button "Chamar próximo" at bounding box center [700, 288] width 92 height 24
click at [702, 296] on button "Chamar próximo" at bounding box center [700, 288] width 92 height 24
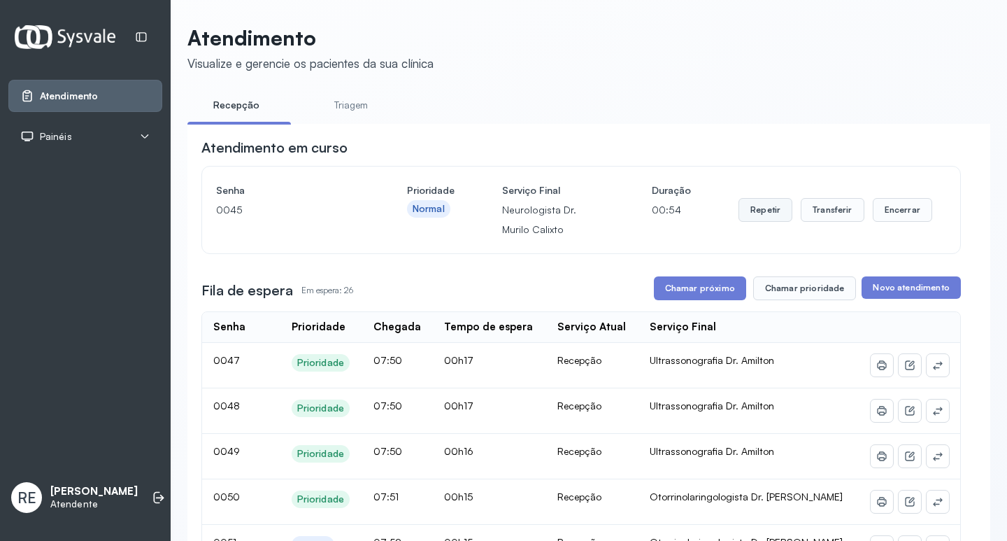
click at [765, 204] on button "Repetir" at bounding box center [766, 210] width 54 height 24
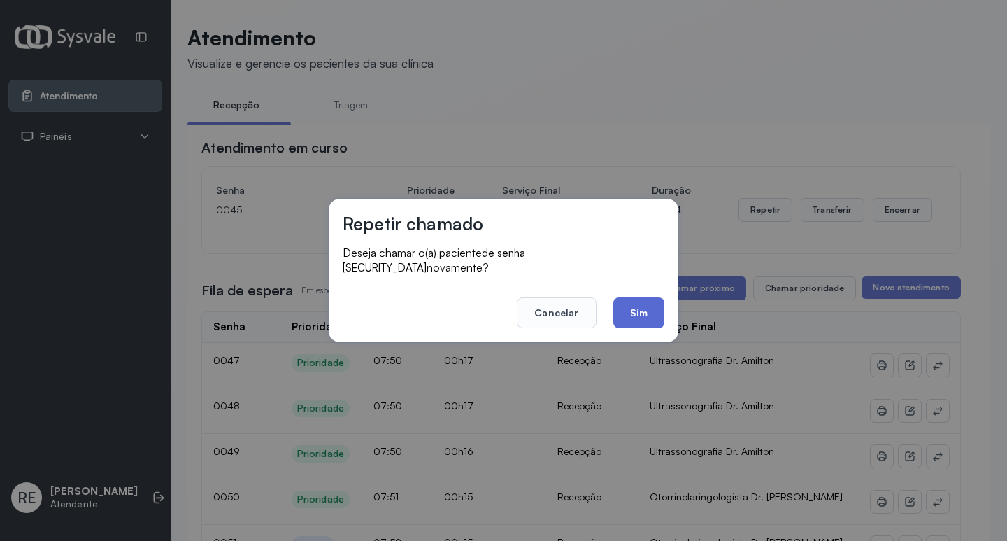
click at [635, 297] on button "Sim" at bounding box center [638, 312] width 51 height 31
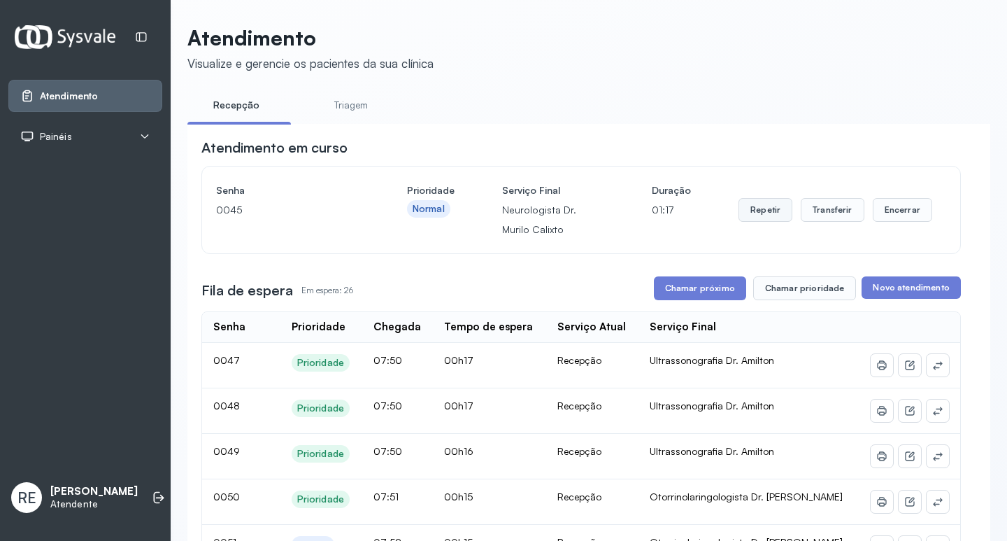
click at [748, 212] on button "Repetir" at bounding box center [766, 210] width 54 height 24
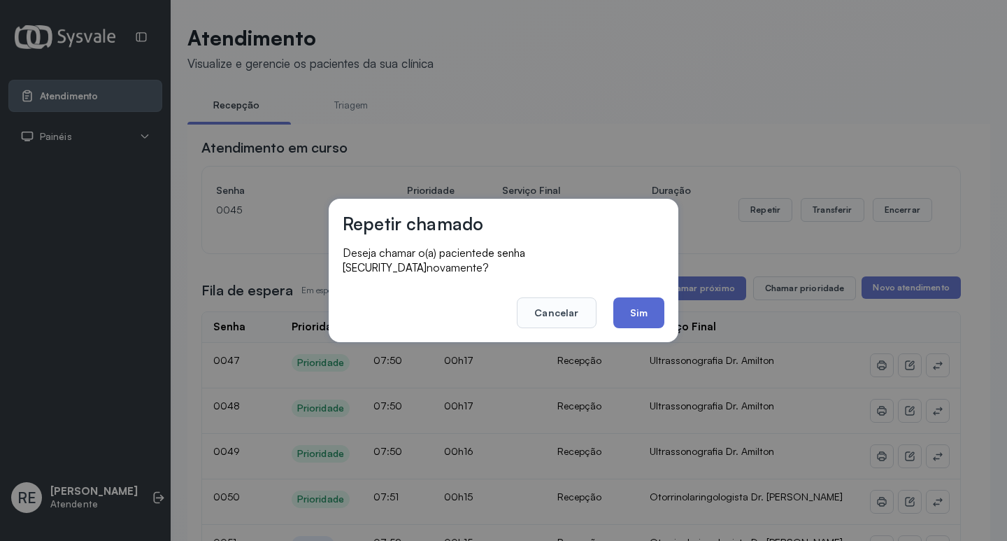
click at [639, 299] on button "Sim" at bounding box center [638, 312] width 51 height 31
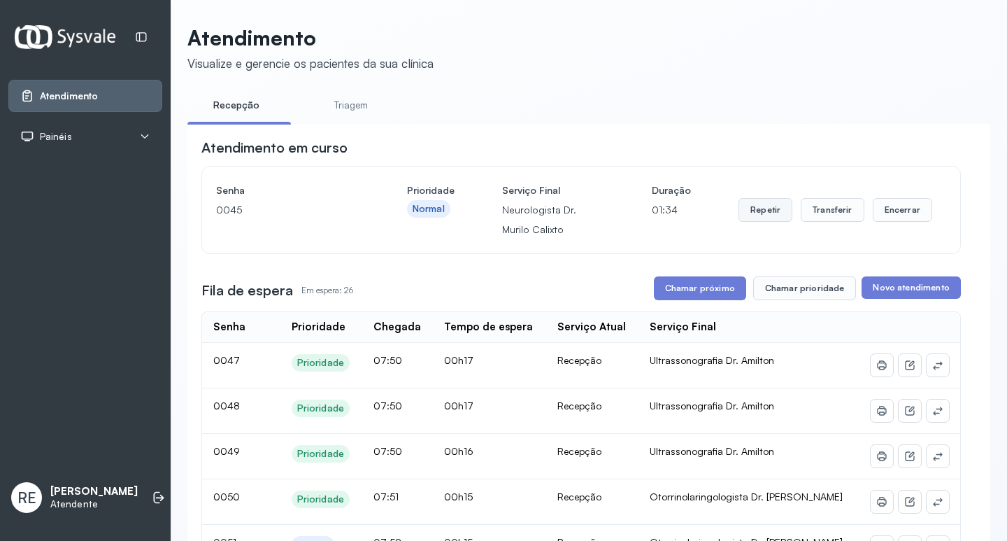
click at [743, 215] on button "Repetir" at bounding box center [766, 210] width 54 height 24
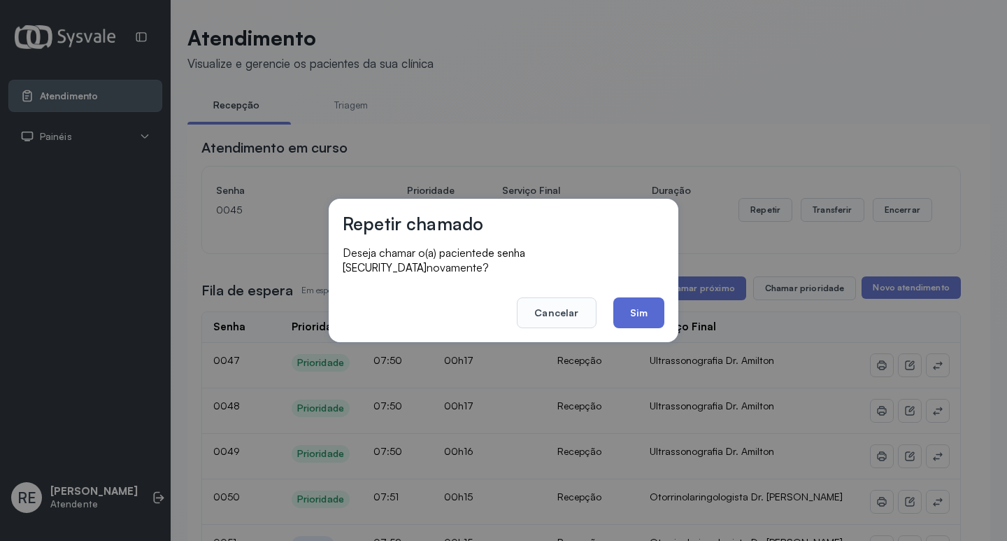
click at [633, 299] on button "Sim" at bounding box center [638, 312] width 51 height 31
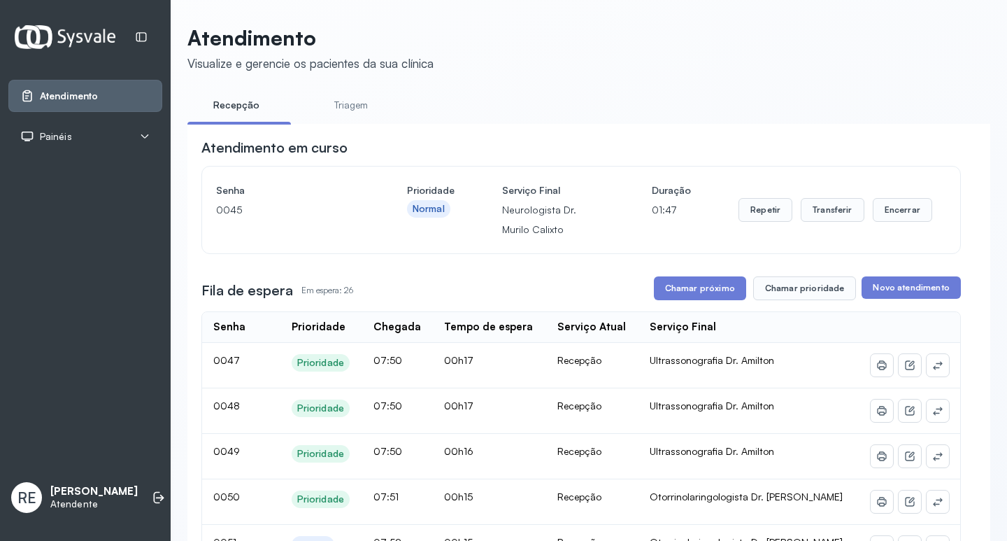
click at [744, 212] on button "Repetir" at bounding box center [766, 210] width 54 height 24
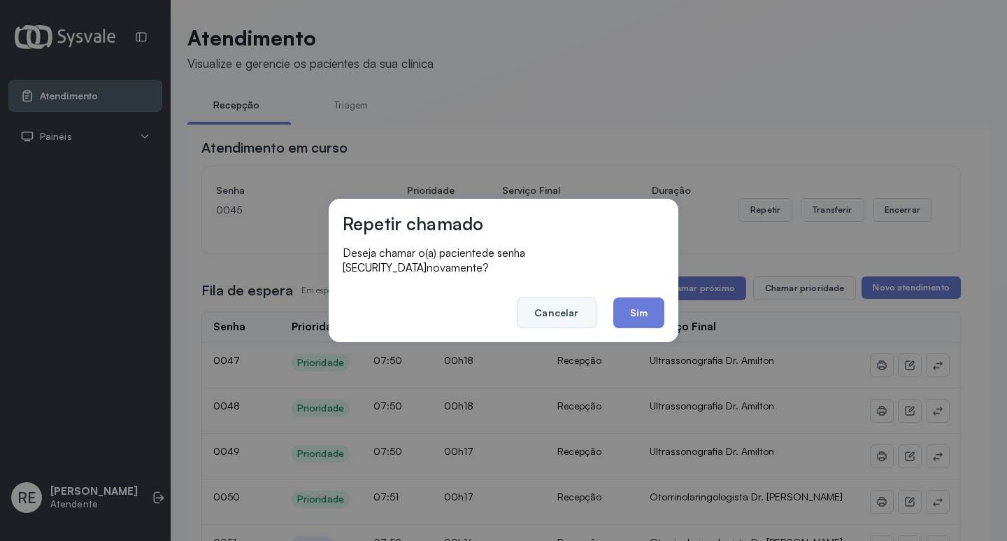
click at [556, 297] on button "Cancelar" at bounding box center [556, 312] width 79 height 31
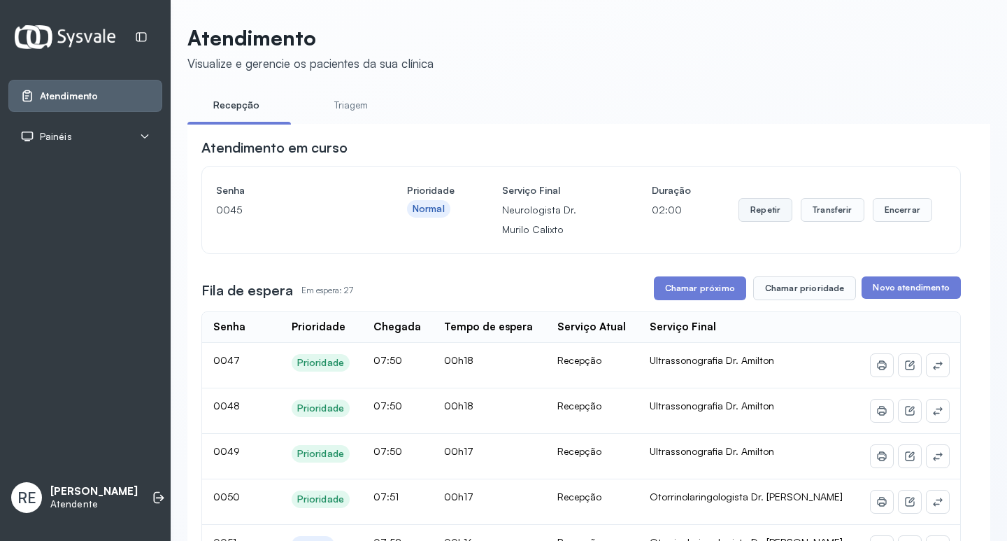
click at [739, 215] on button "Repetir" at bounding box center [766, 210] width 54 height 24
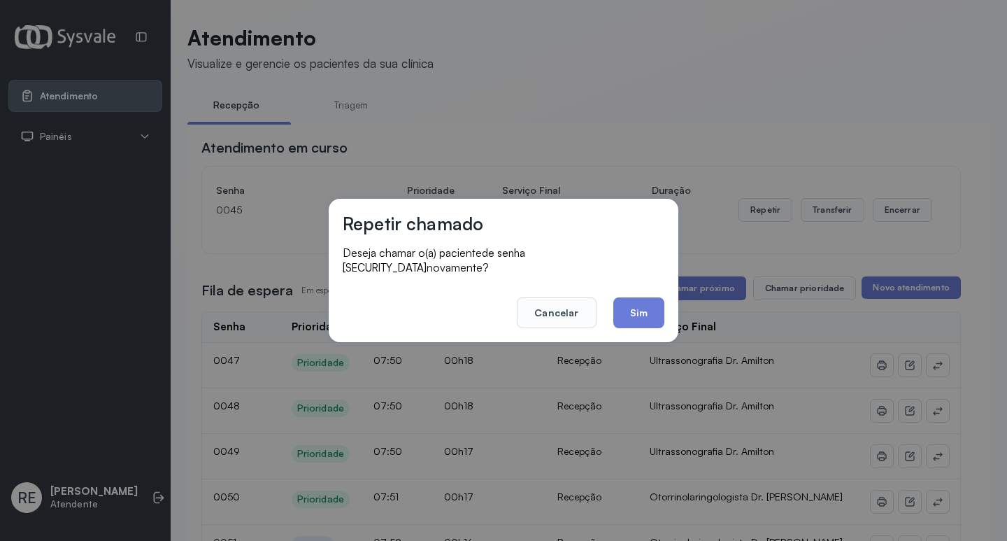
drag, startPoint x: 581, startPoint y: 311, endPoint x: 698, endPoint y: 257, distance: 129.6
click at [584, 309] on button "Cancelar" at bounding box center [556, 312] width 79 height 31
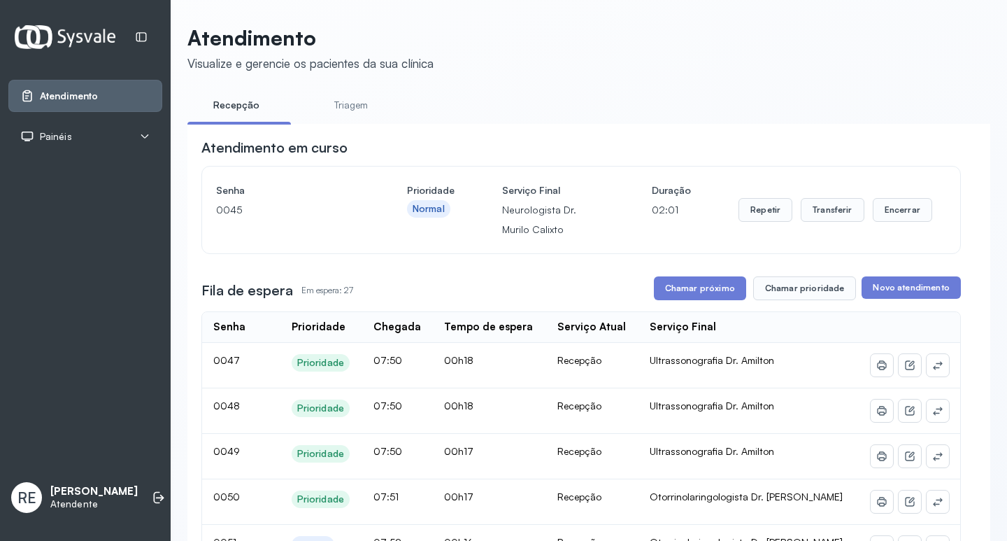
drag, startPoint x: 744, startPoint y: 227, endPoint x: 748, endPoint y: 220, distance: 8.2
click at [744, 225] on div "Repetir Transferir Encerrar" at bounding box center [836, 209] width 194 height 59
click at [748, 220] on button "Repetir" at bounding box center [766, 210] width 54 height 24
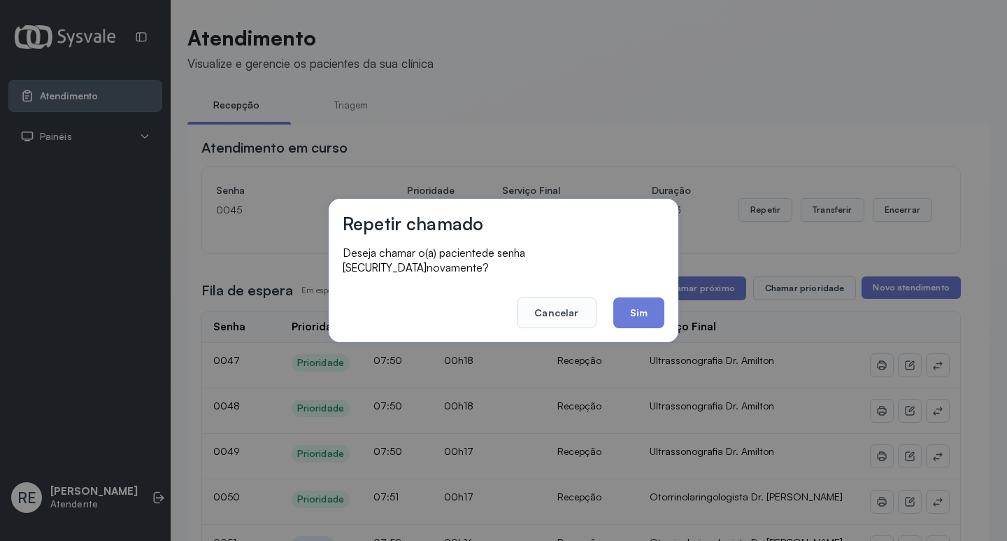
drag, startPoint x: 637, startPoint y: 294, endPoint x: 616, endPoint y: 306, distance: 24.7
click at [621, 303] on button "Sim" at bounding box center [638, 312] width 51 height 31
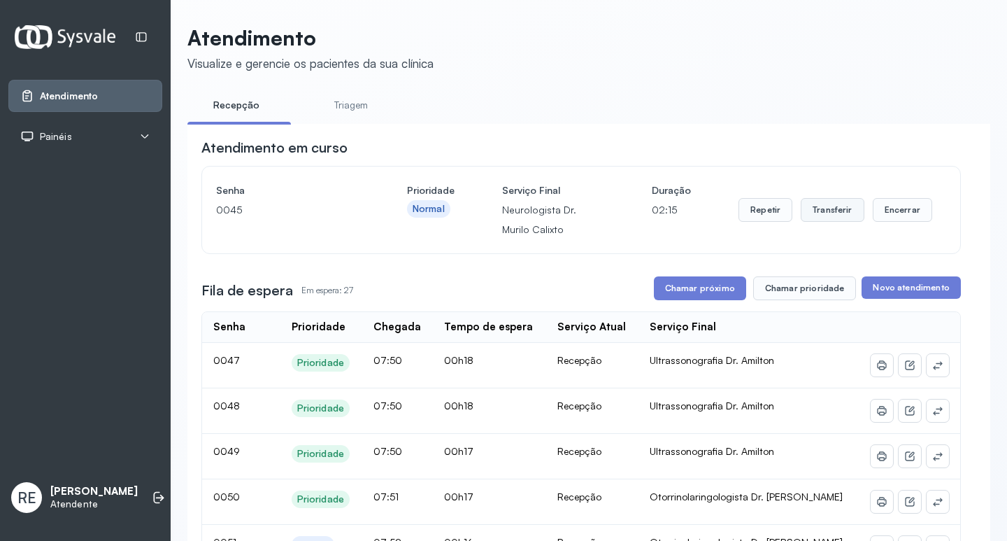
click at [813, 210] on button "Transferir" at bounding box center [833, 210] width 64 height 24
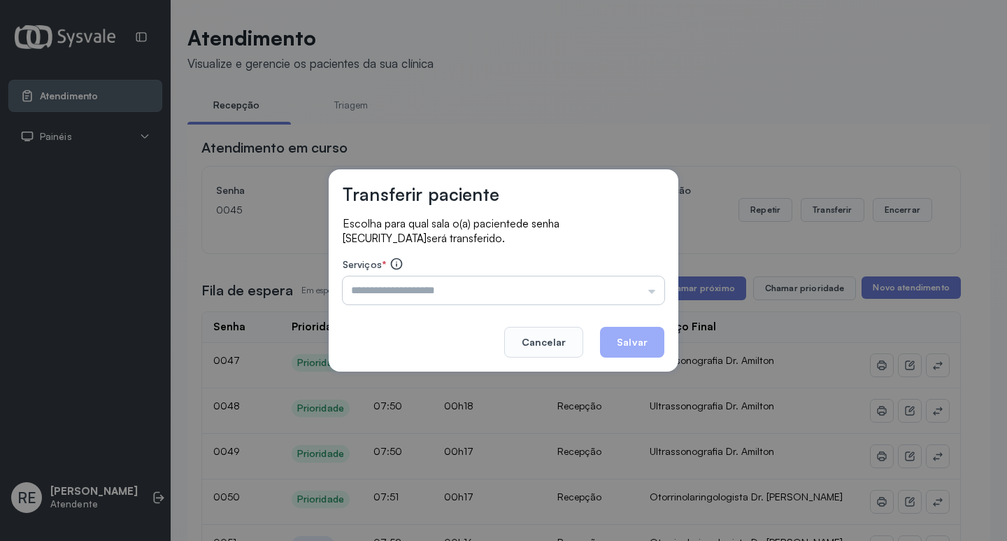
click at [386, 289] on input "text" at bounding box center [504, 290] width 322 height 28
type input "**********"
click at [623, 338] on button "Salvar" at bounding box center [632, 342] width 64 height 31
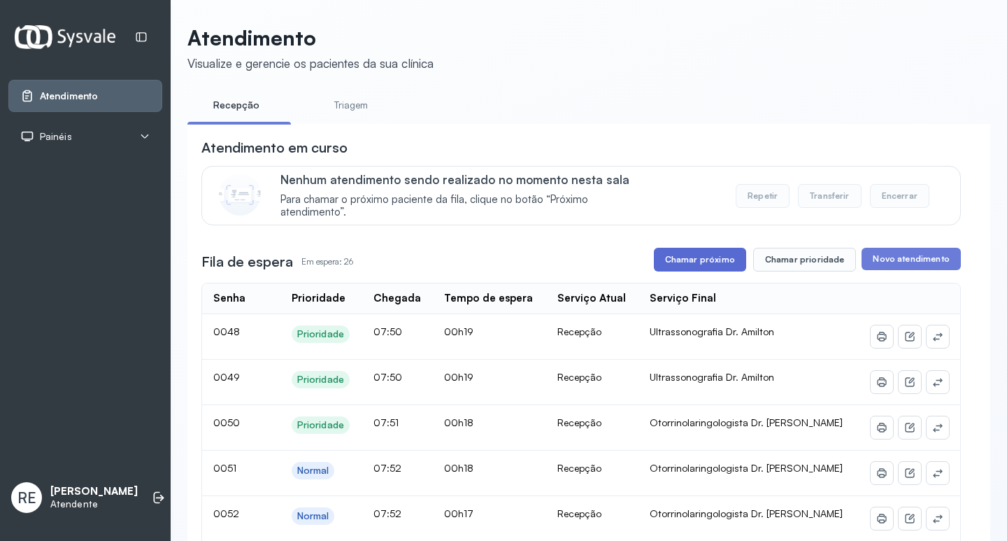
click at [706, 267] on button "Chamar próximo" at bounding box center [700, 260] width 92 height 24
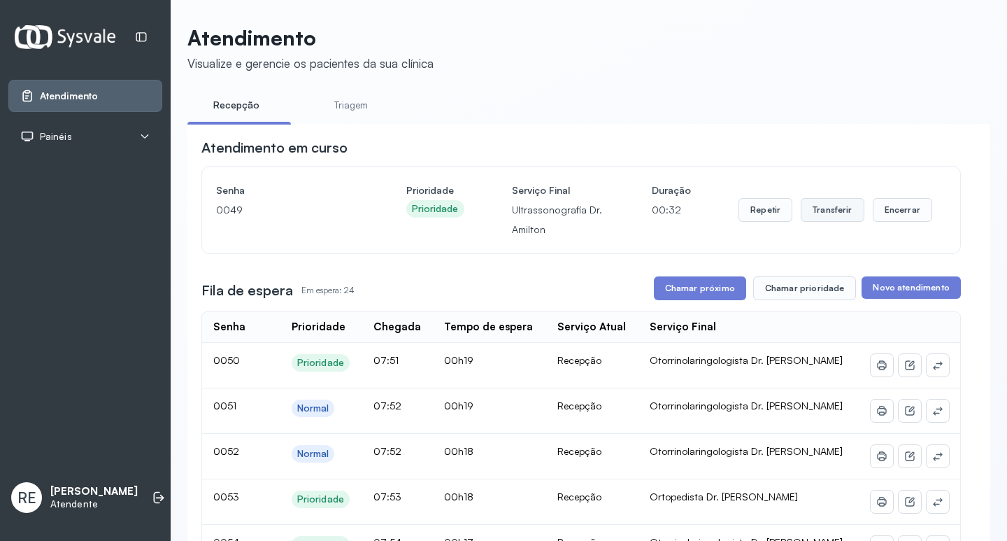
click at [808, 218] on button "Transferir" at bounding box center [833, 210] width 64 height 24
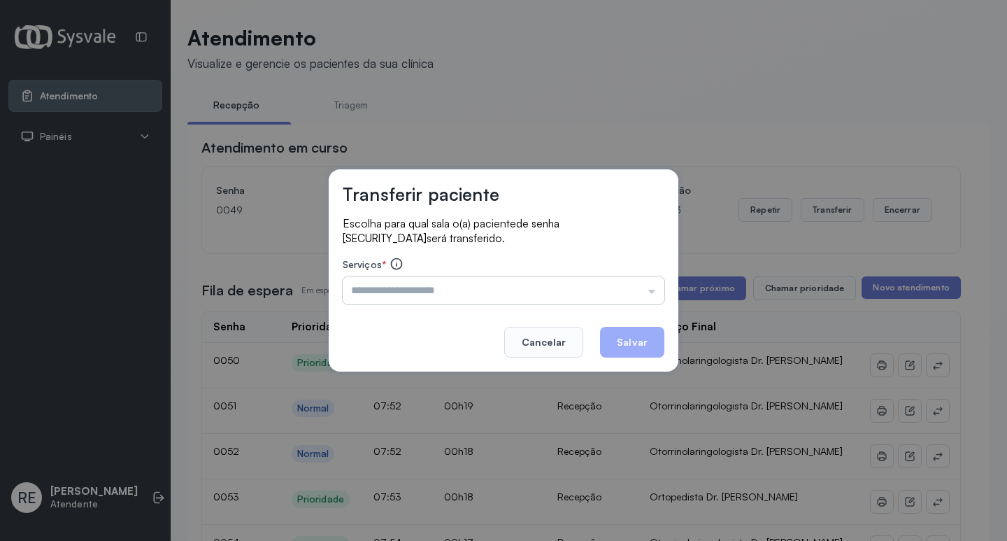
drag, startPoint x: 427, startPoint y: 277, endPoint x: 422, endPoint y: 285, distance: 9.7
click at [426, 278] on input "text" at bounding box center [504, 290] width 322 height 28
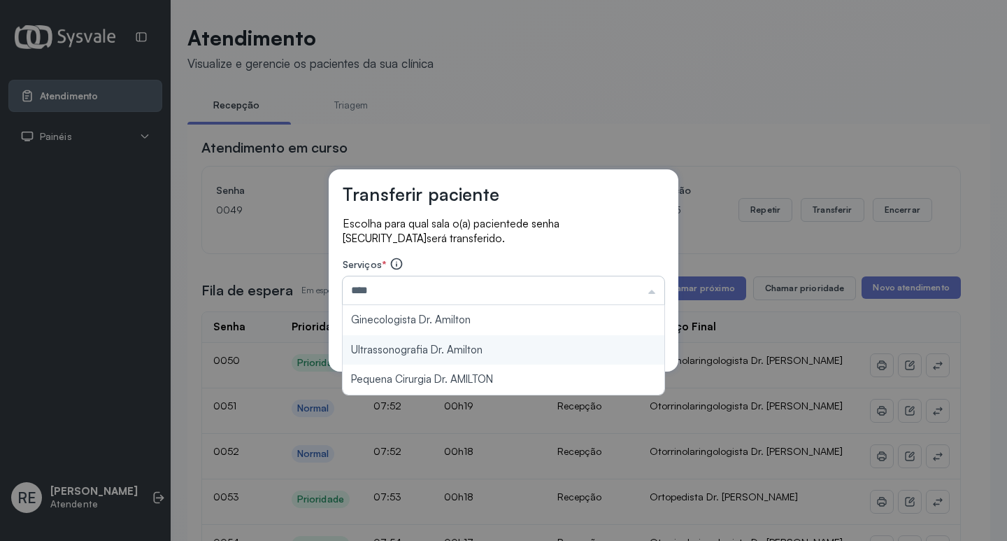
type input "**********"
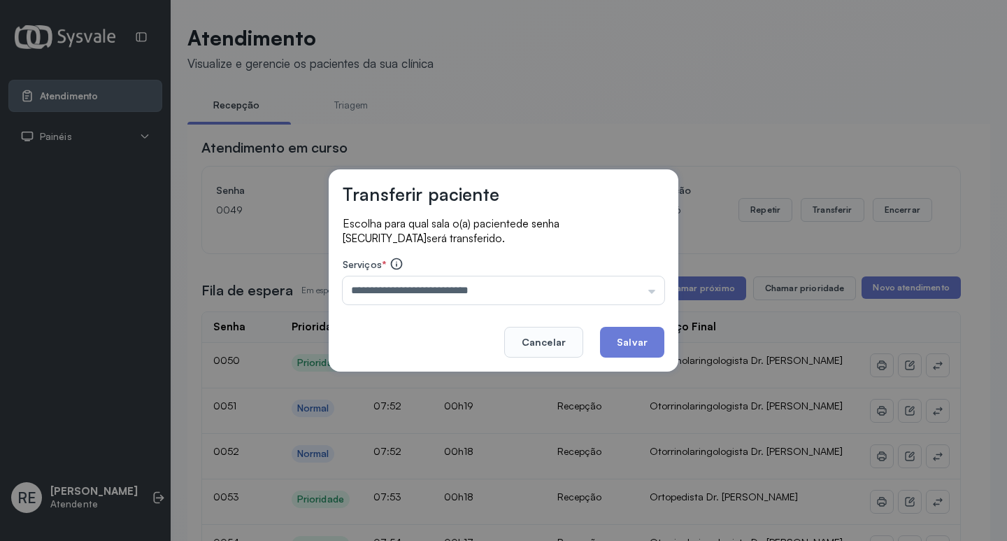
drag, startPoint x: 646, startPoint y: 341, endPoint x: 655, endPoint y: 327, distance: 16.3
click at [643, 339] on button "Salvar" at bounding box center [632, 342] width 64 height 31
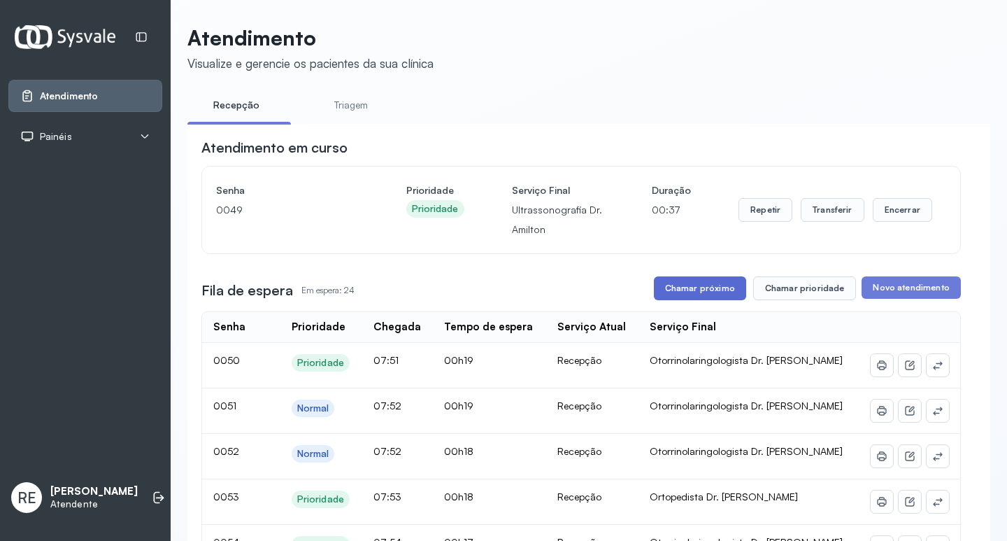
click at [680, 292] on button "Chamar próximo" at bounding box center [700, 288] width 92 height 24
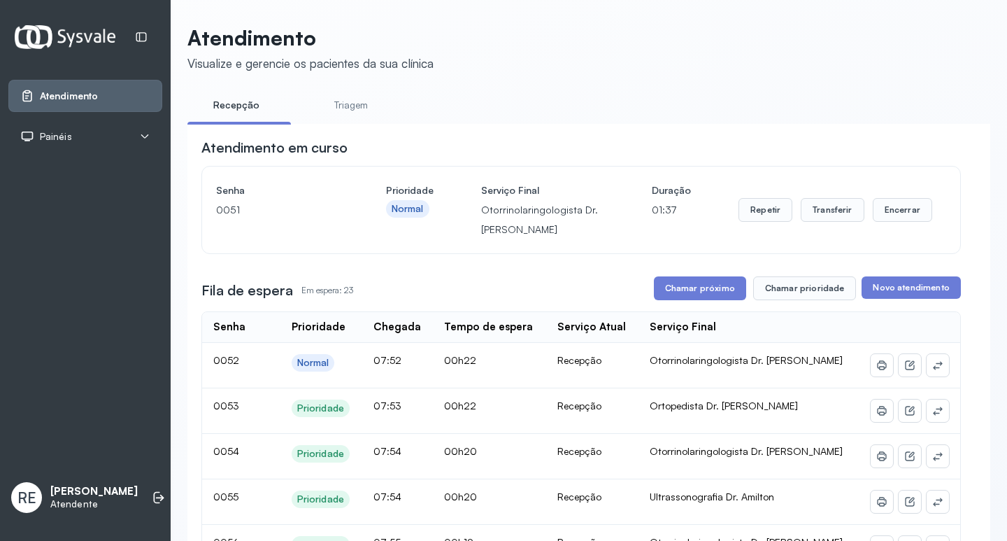
scroll to position [70, 0]
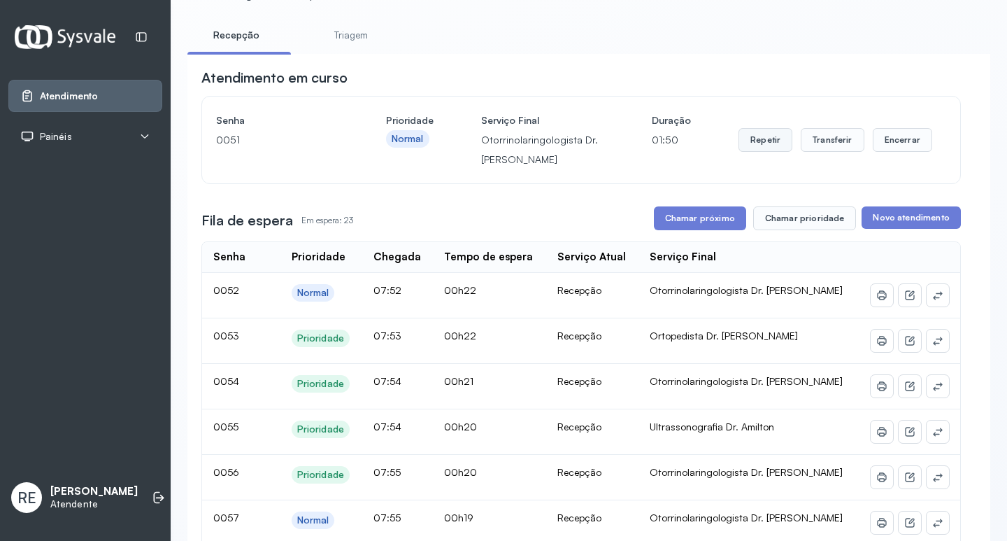
click at [747, 151] on button "Repetir" at bounding box center [766, 140] width 54 height 24
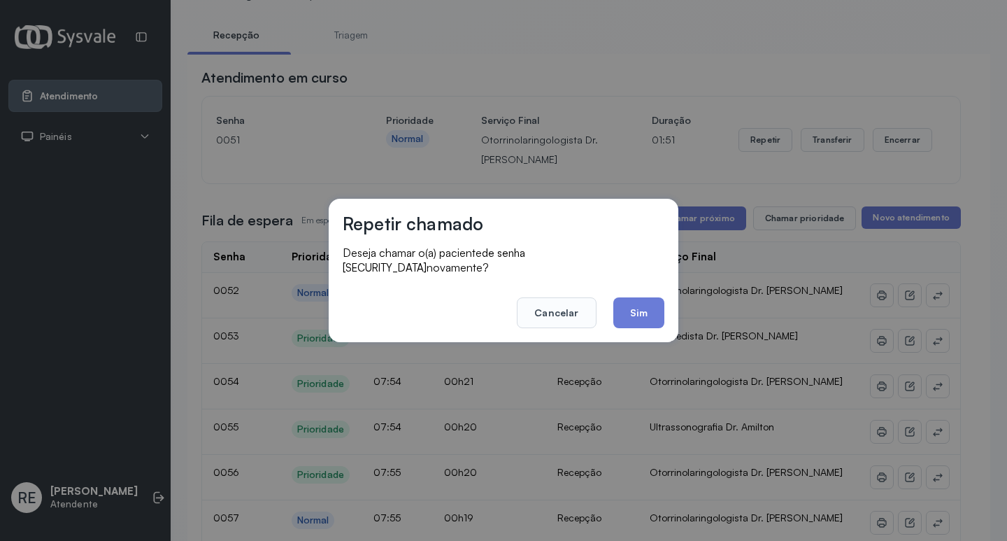
click at [650, 301] on button "Sim" at bounding box center [638, 312] width 51 height 31
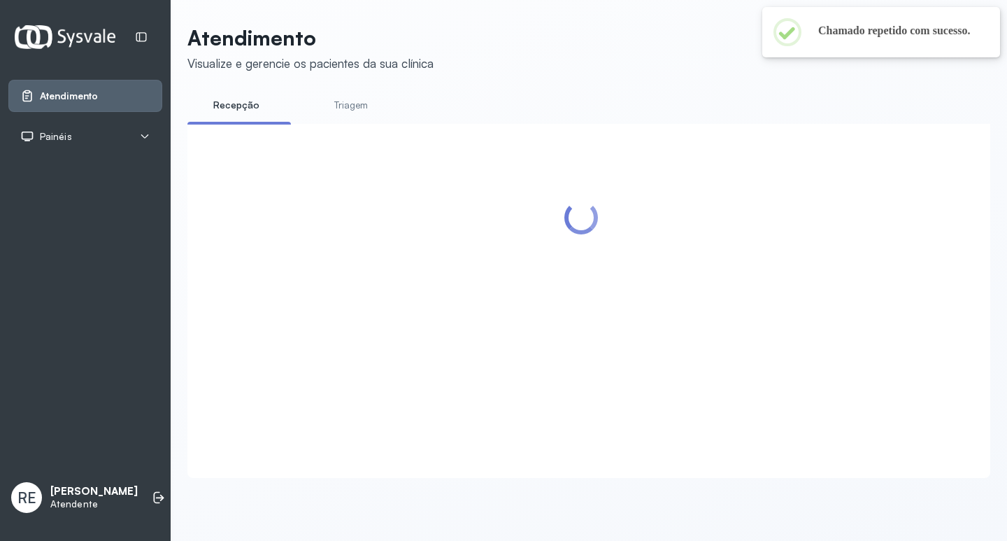
scroll to position [0, 0]
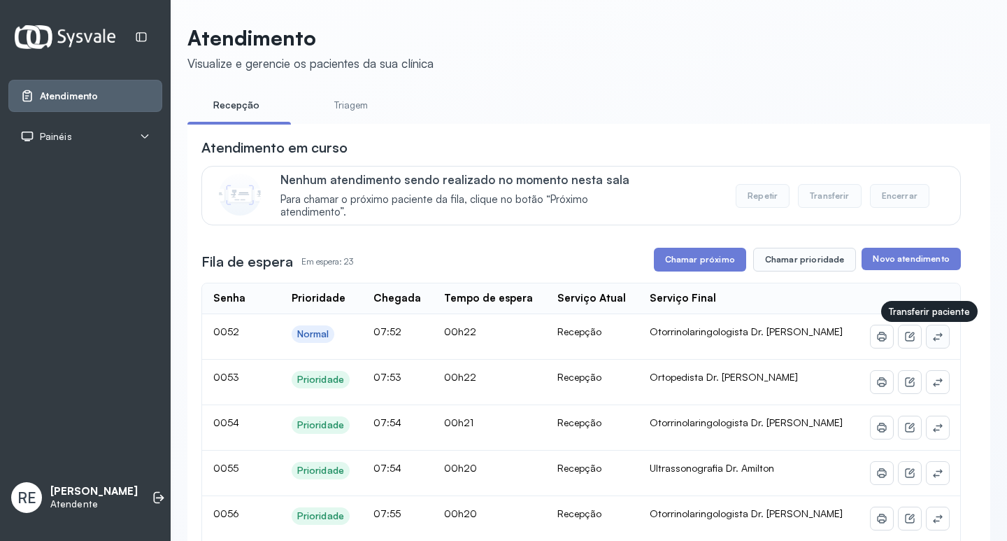
click at [933, 339] on icon at bounding box center [937, 336] width 9 height 8
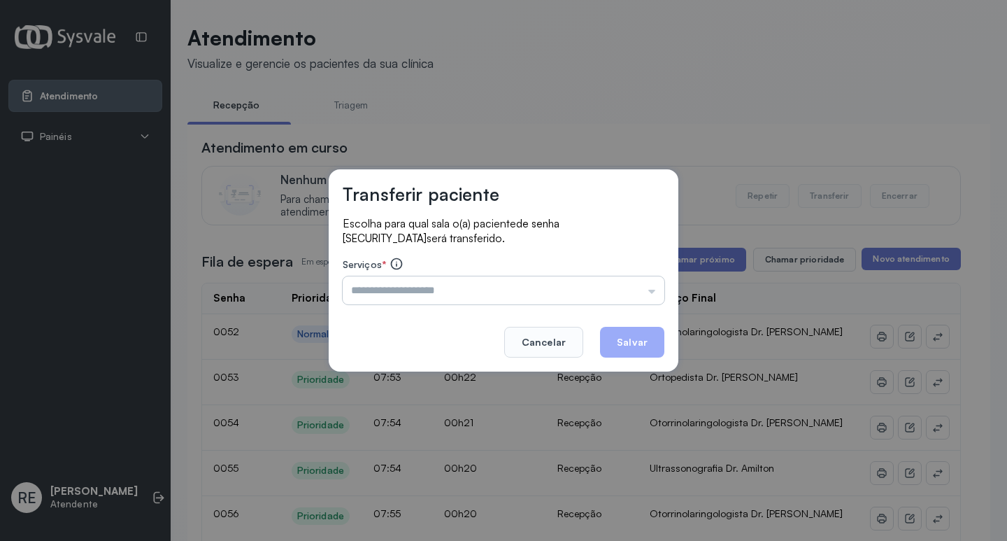
click at [383, 292] on input "text" at bounding box center [504, 290] width 322 height 28
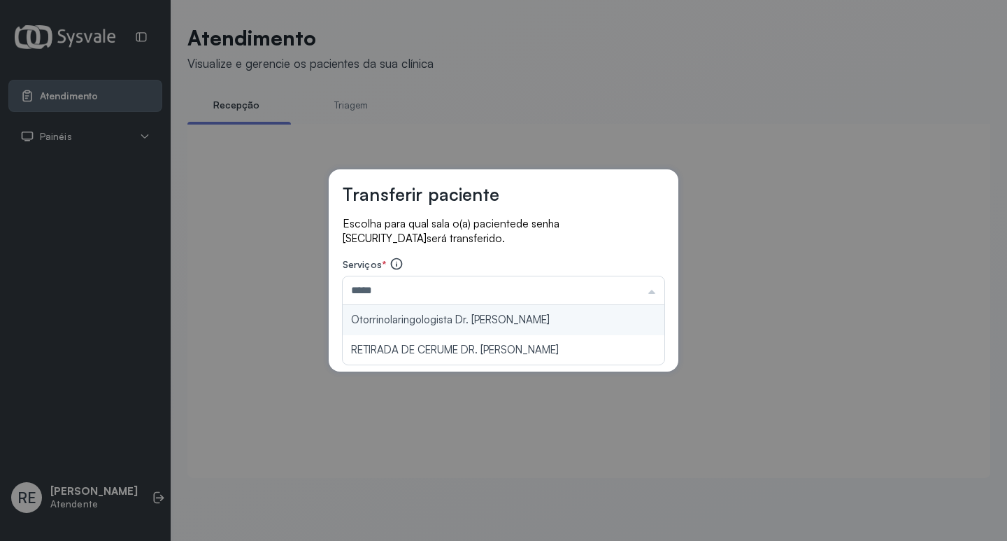
type input "**********"
click at [455, 320] on div "**********" at bounding box center [504, 270] width 350 height 202
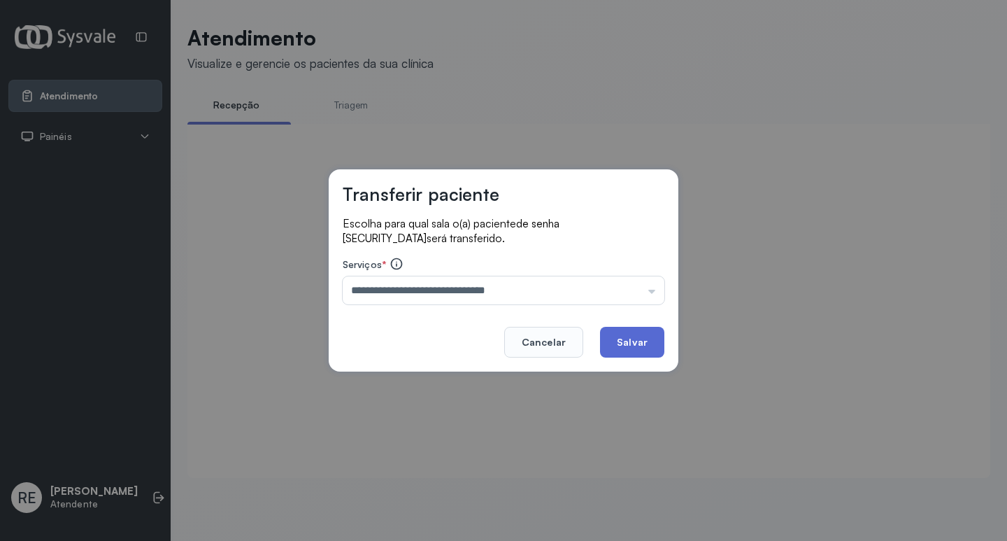
click at [634, 338] on button "Salvar" at bounding box center [632, 342] width 64 height 31
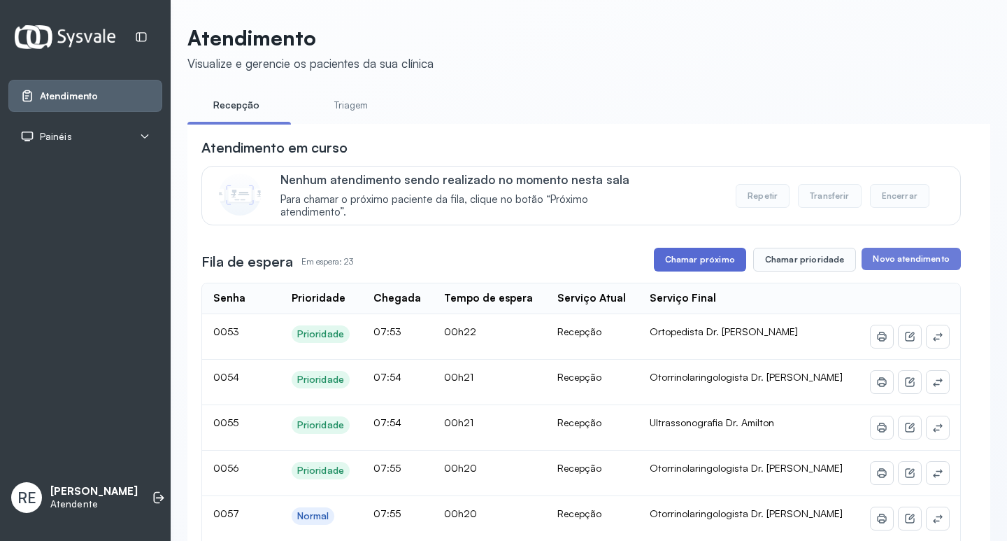
click at [697, 266] on button "Chamar próximo" at bounding box center [700, 260] width 92 height 24
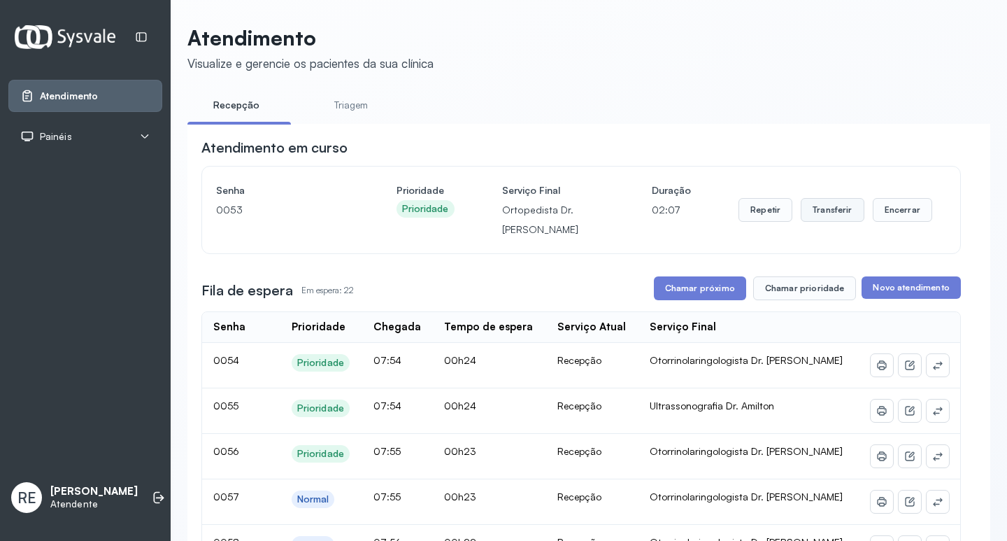
click at [834, 215] on button "Transferir" at bounding box center [833, 210] width 64 height 24
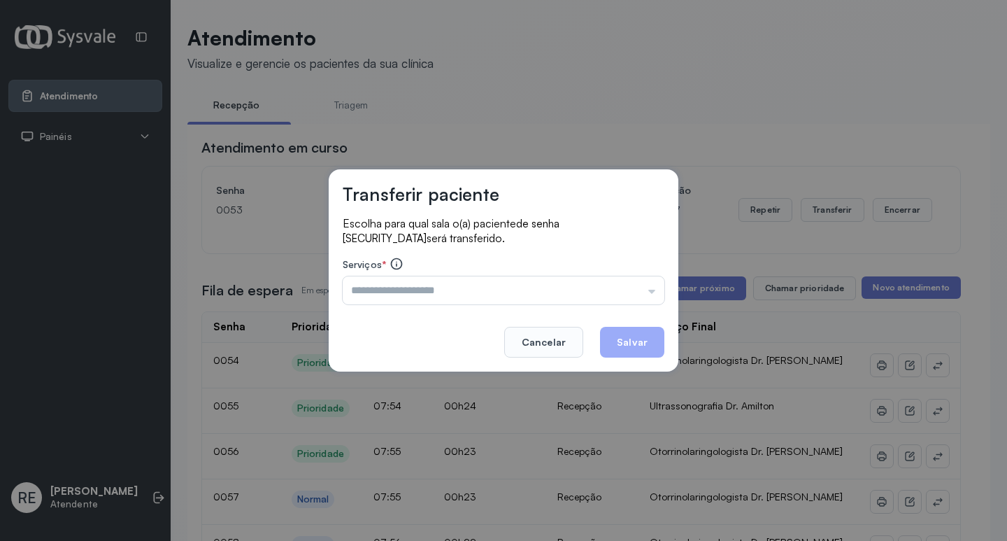
click at [405, 292] on div "Triagem Ortopedista Dr. Mauricio Ortopedista Dr. Ramon Ginecologista Dr. Amilto…" at bounding box center [504, 290] width 322 height 28
click at [405, 292] on input "text" at bounding box center [504, 290] width 322 height 28
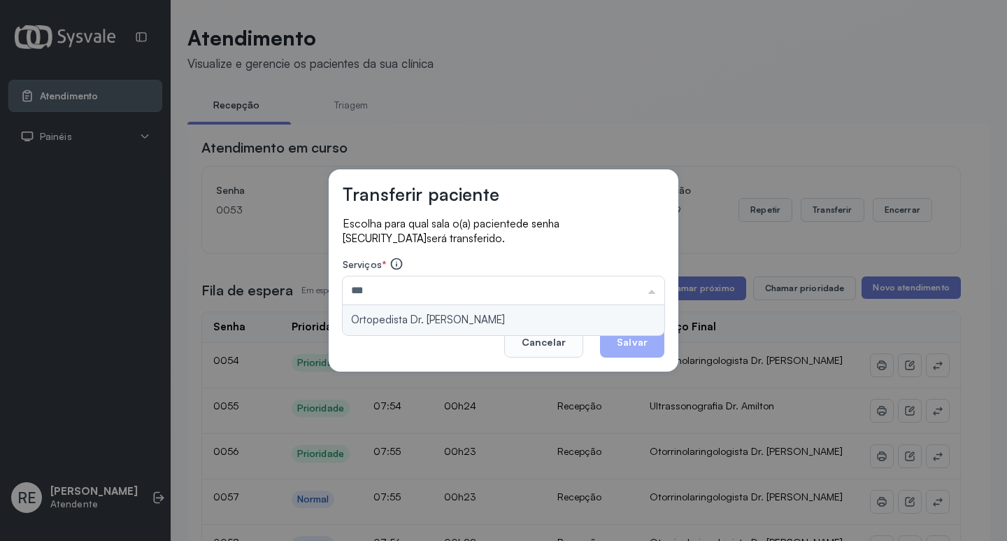
type input "**********"
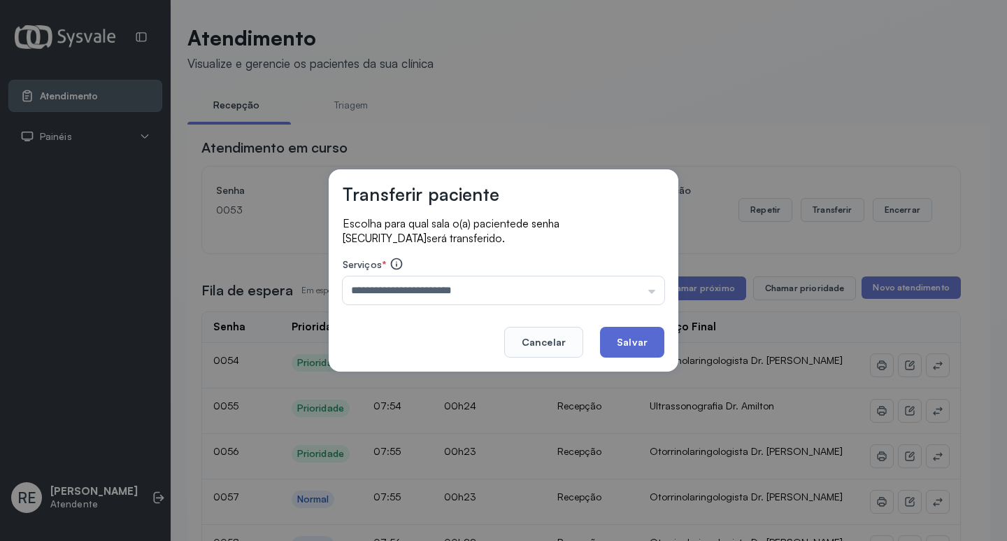
drag, startPoint x: 622, startPoint y: 339, endPoint x: 611, endPoint y: 340, distance: 10.6
click at [619, 338] on button "Salvar" at bounding box center [632, 342] width 64 height 31
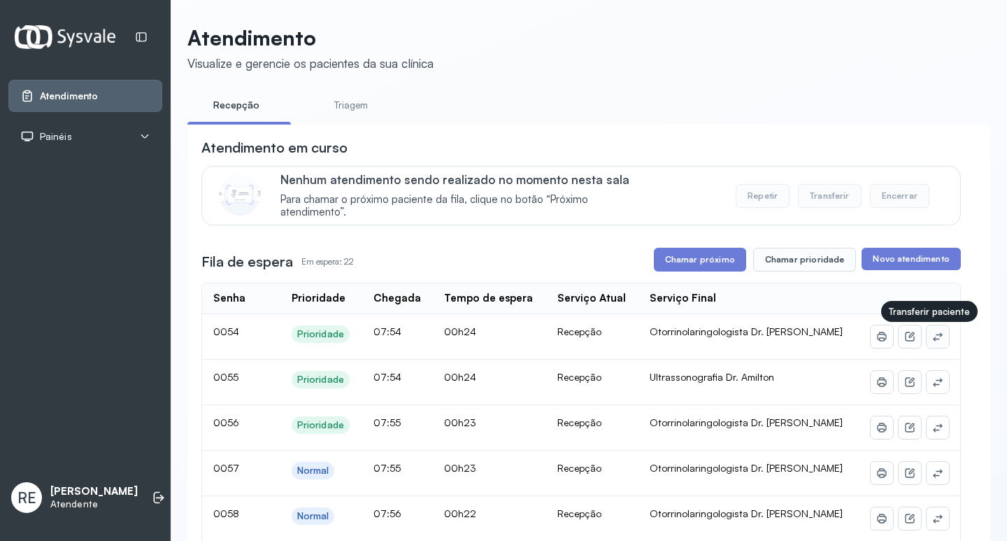
click at [932, 338] on icon at bounding box center [937, 336] width 11 height 11
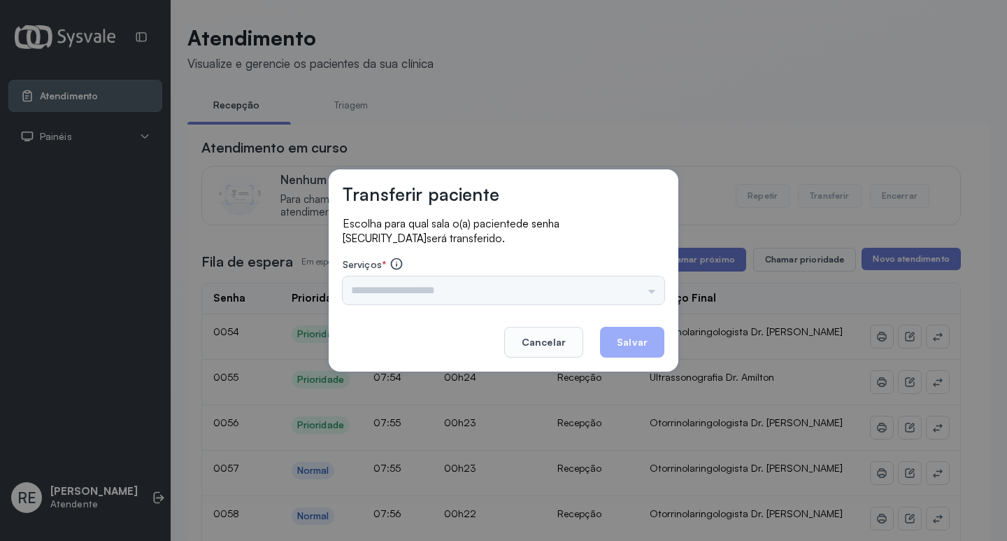
click at [398, 290] on div "Triagem Ortopedista Dr. Mauricio Ortopedista Dr. Ramon Ginecologista Dr. Amilto…" at bounding box center [504, 290] width 322 height 28
click at [398, 290] on input "text" at bounding box center [504, 290] width 322 height 28
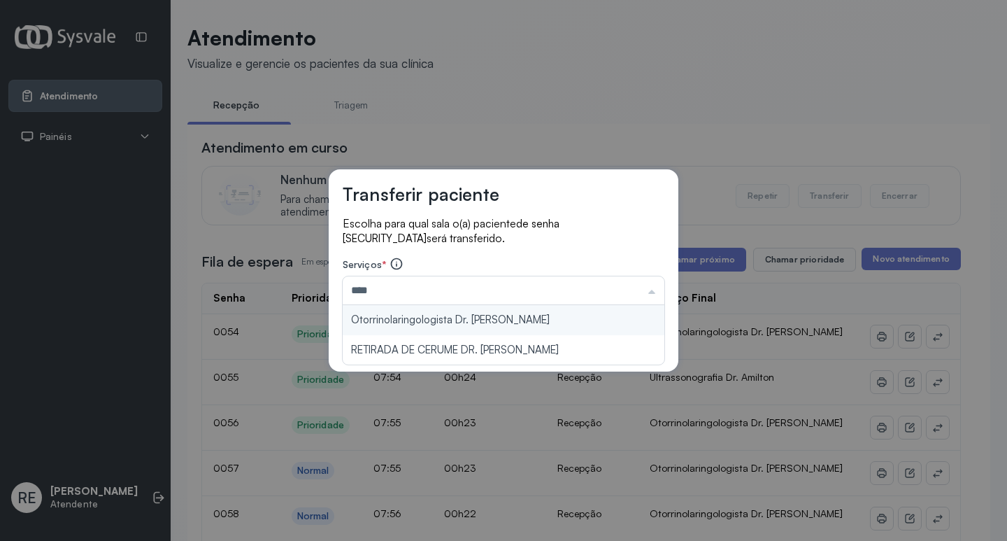
type input "**********"
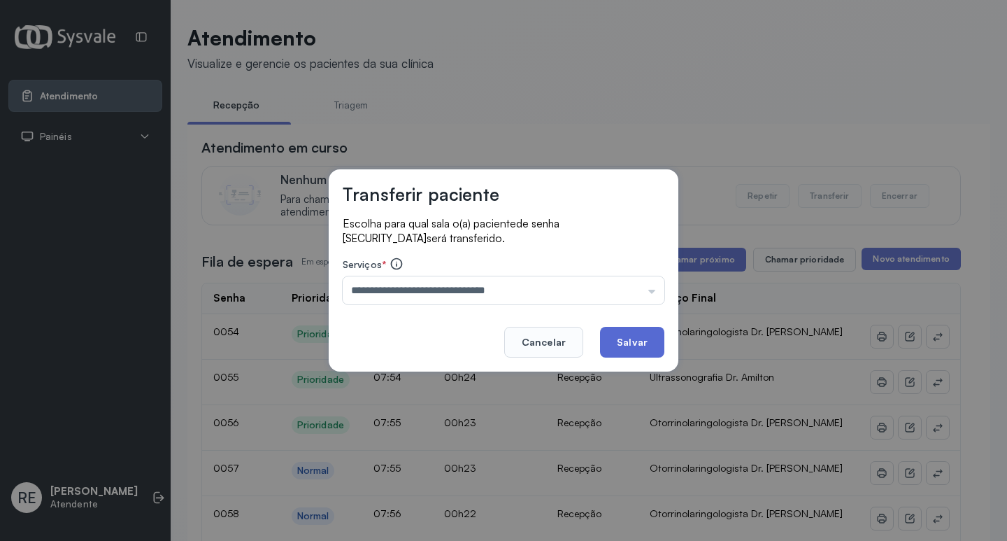
click at [619, 342] on button "Salvar" at bounding box center [632, 342] width 64 height 31
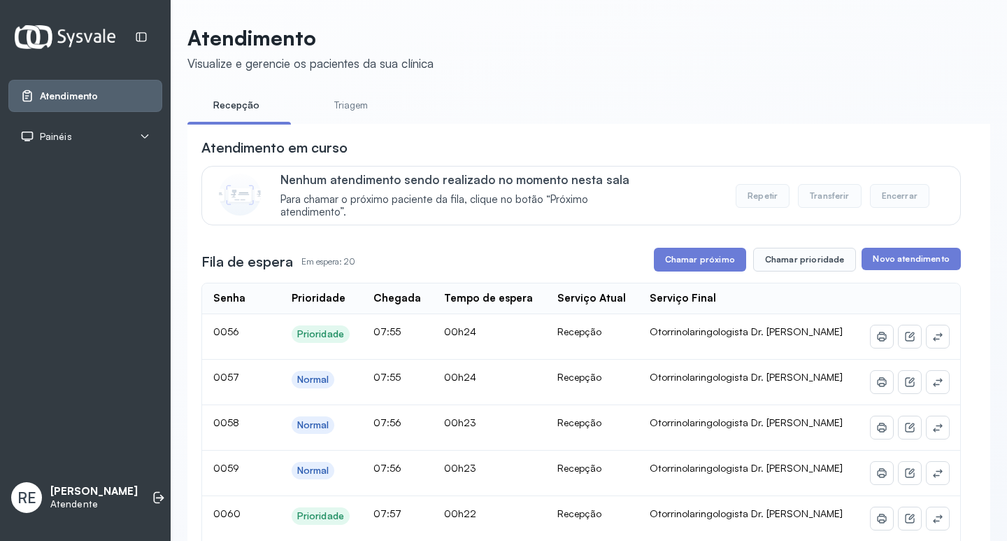
drag, startPoint x: 694, startPoint y: 263, endPoint x: 685, endPoint y: 262, distance: 9.1
click at [693, 262] on button "Chamar próximo" at bounding box center [700, 260] width 92 height 24
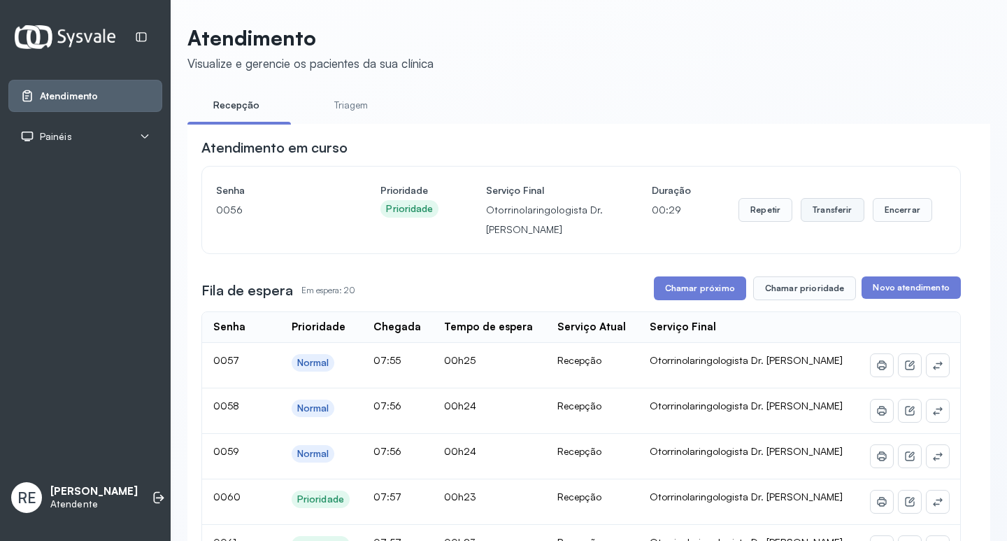
click at [836, 215] on button "Transferir" at bounding box center [833, 210] width 64 height 24
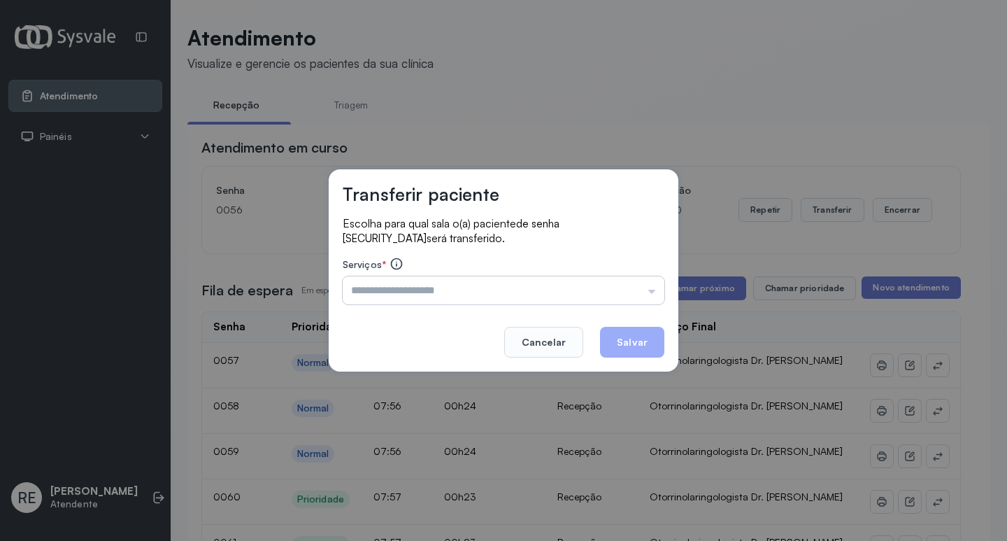
click at [424, 290] on input "text" at bounding box center [504, 290] width 322 height 28
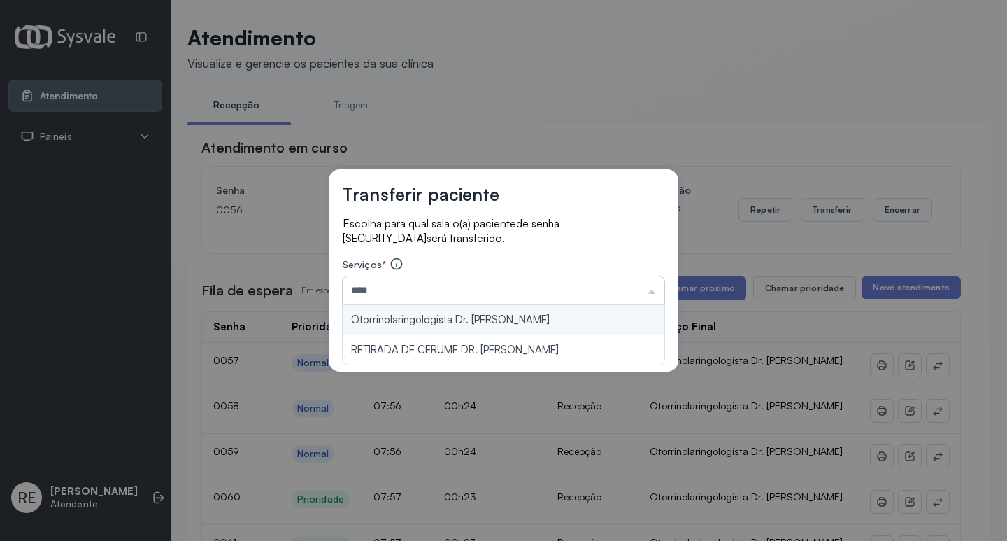
type input "**********"
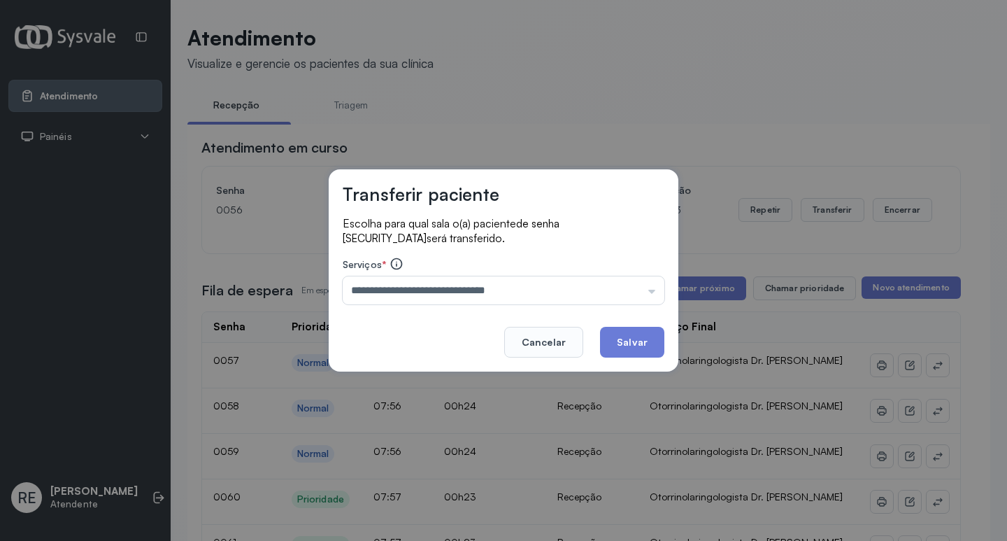
drag, startPoint x: 619, startPoint y: 383, endPoint x: 618, endPoint y: 371, distance: 11.9
click at [619, 383] on div "**********" at bounding box center [503, 270] width 1007 height 541
click at [623, 348] on button "Salvar" at bounding box center [632, 342] width 64 height 31
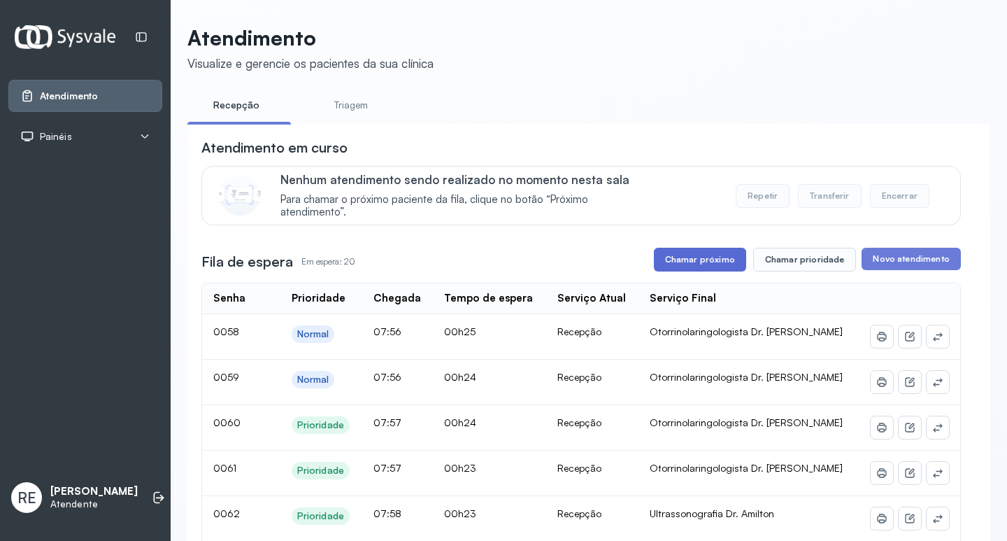
click at [699, 255] on button "Chamar próximo" at bounding box center [700, 260] width 92 height 24
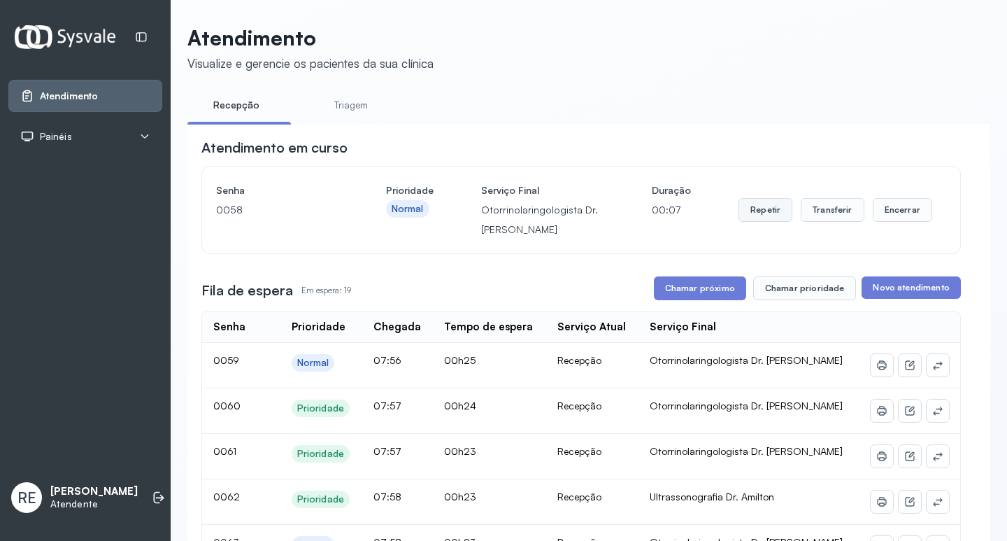
drag, startPoint x: 770, startPoint y: 200, endPoint x: 753, endPoint y: 215, distance: 22.3
click at [769, 200] on div "Repetir Transferir Encerrar" at bounding box center [836, 209] width 194 height 59
click at [841, 220] on button "Transferir" at bounding box center [833, 210] width 64 height 24
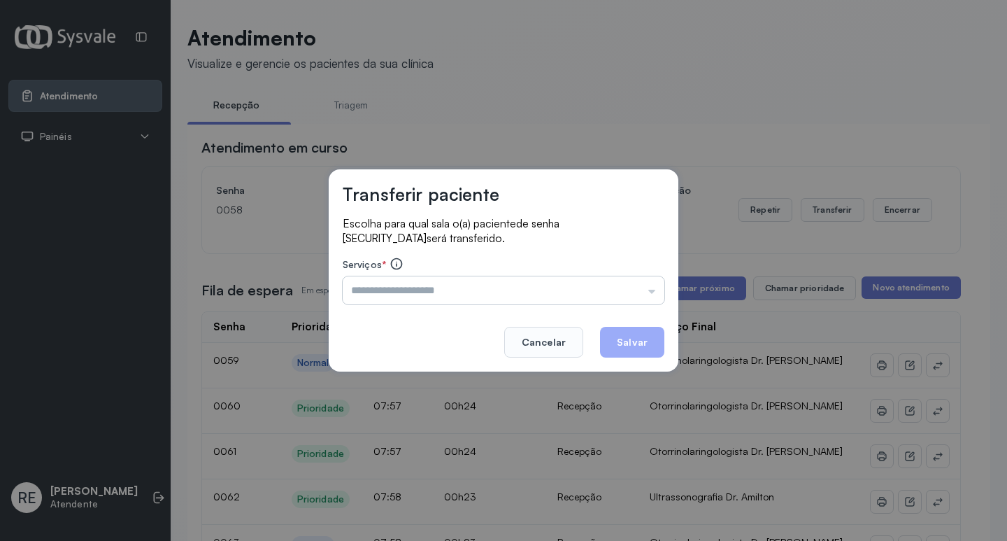
click at [418, 290] on input "text" at bounding box center [504, 290] width 322 height 28
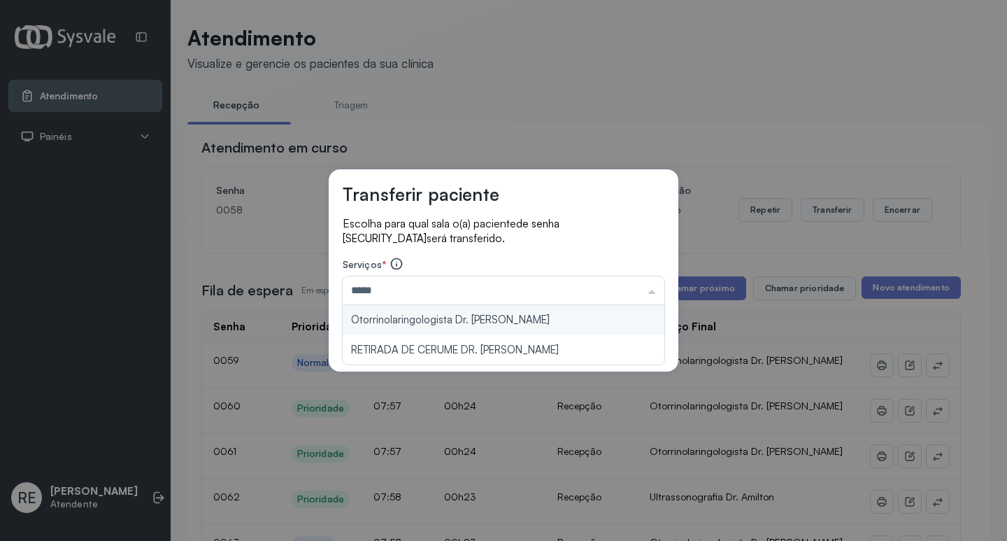
type input "**********"
click at [436, 319] on div "**********" at bounding box center [504, 270] width 350 height 202
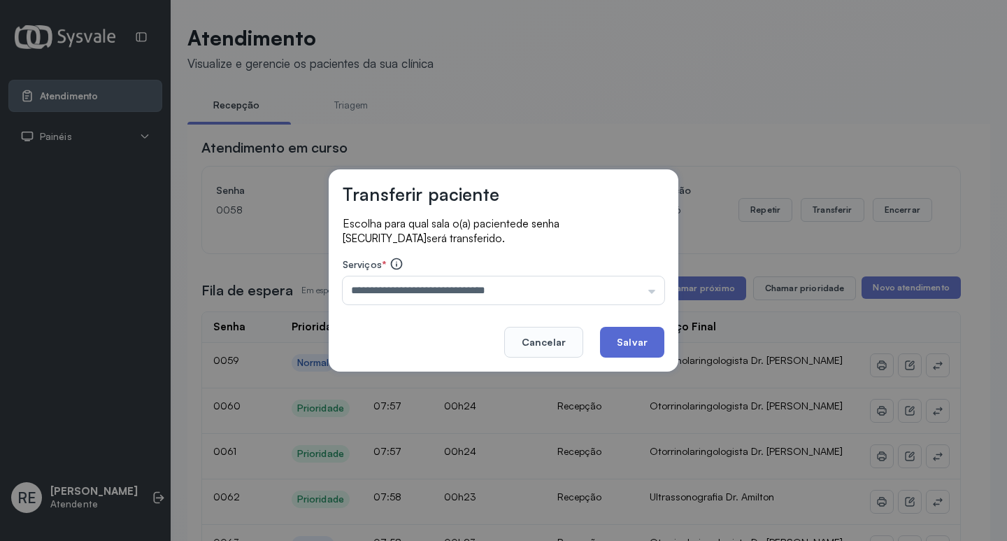
click at [619, 339] on button "Salvar" at bounding box center [632, 342] width 64 height 31
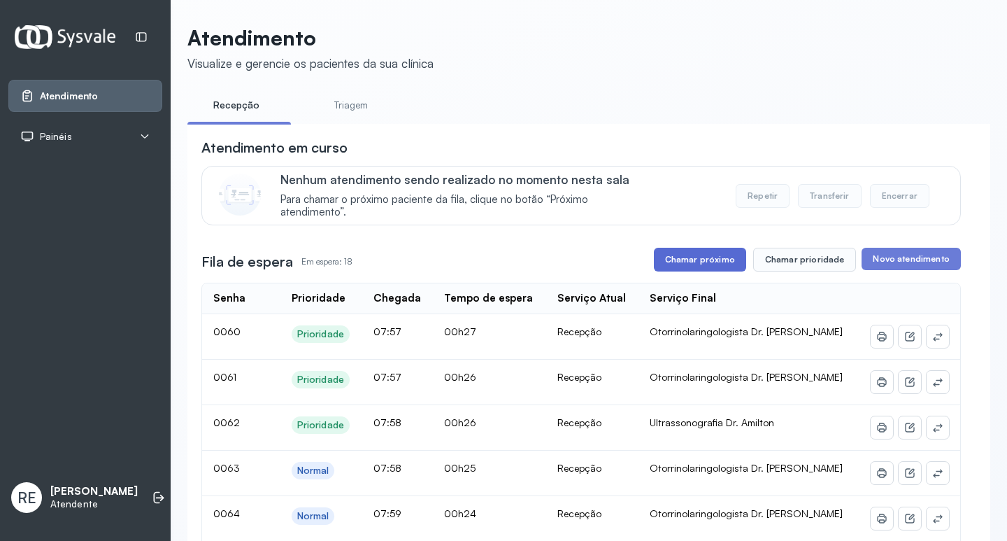
click at [705, 257] on button "Chamar próximo" at bounding box center [700, 260] width 92 height 24
click at [692, 256] on button "Chamar próximo" at bounding box center [700, 260] width 92 height 24
click at [711, 258] on button "Chamar próximo" at bounding box center [700, 260] width 92 height 24
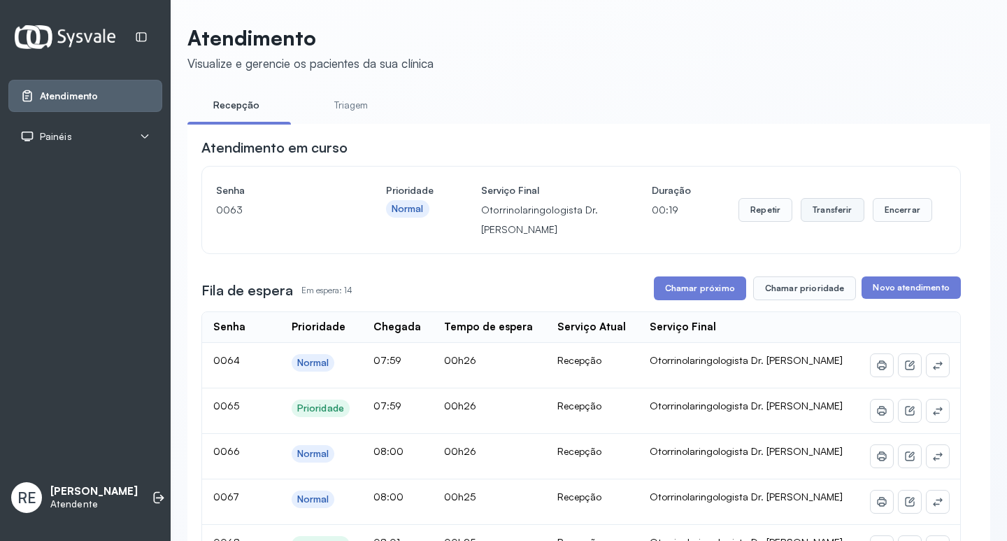
click at [811, 214] on button "Transferir" at bounding box center [833, 210] width 64 height 24
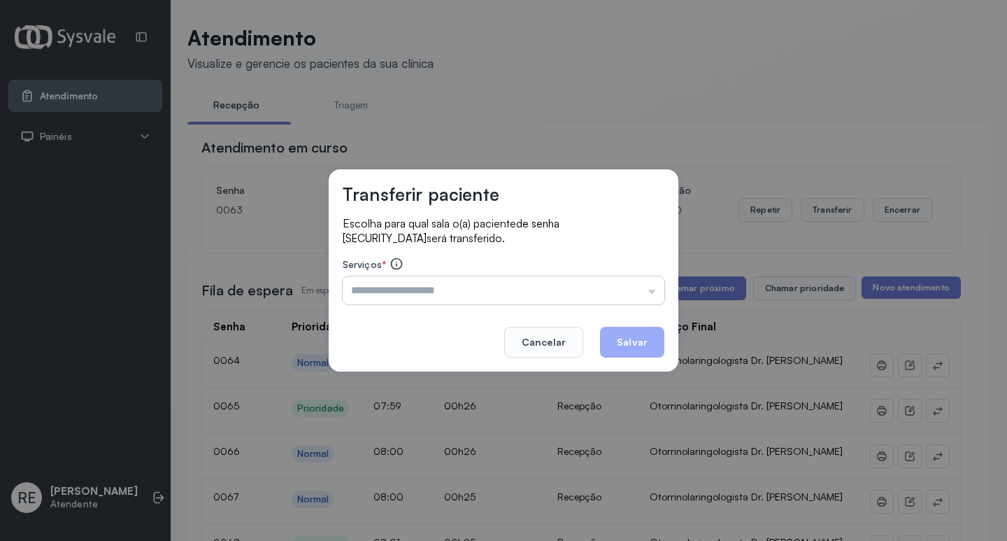
click at [377, 295] on input "text" at bounding box center [504, 290] width 322 height 28
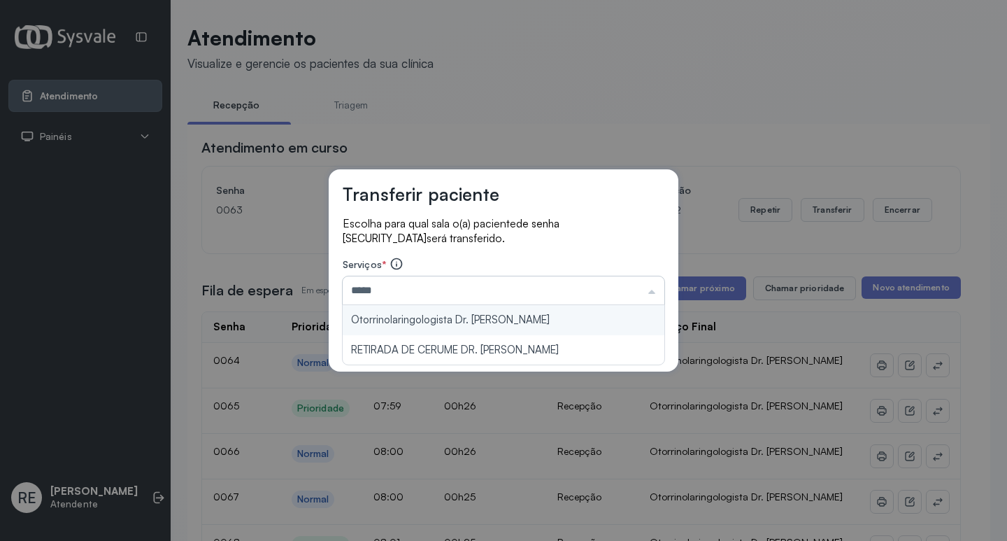
type input "**********"
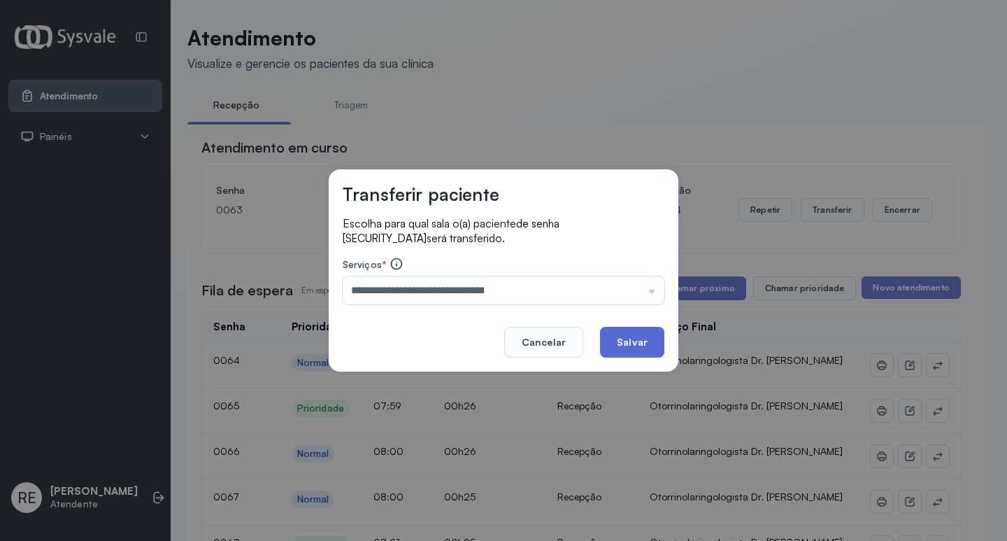
click at [653, 336] on button "Salvar" at bounding box center [632, 342] width 64 height 31
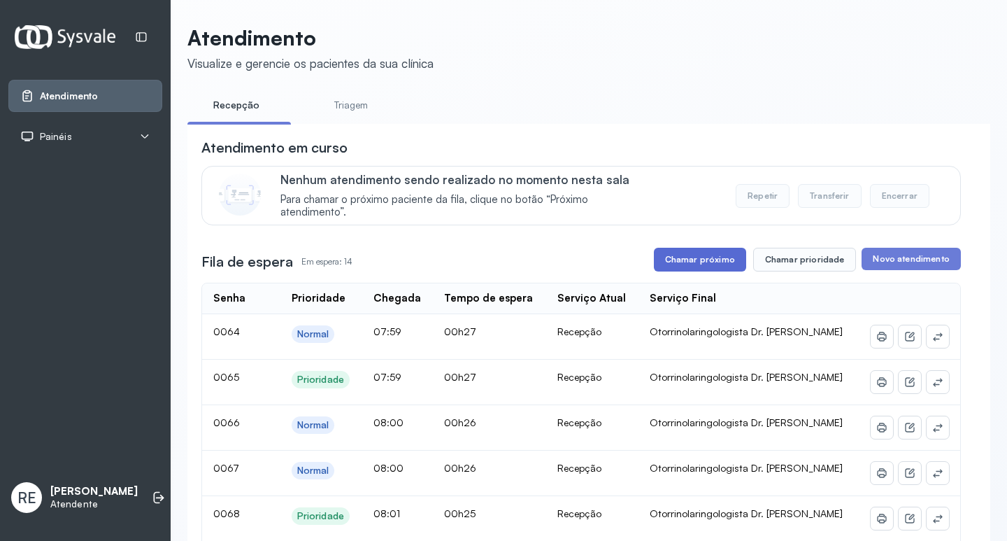
click at [698, 271] on button "Chamar próximo" at bounding box center [700, 260] width 92 height 24
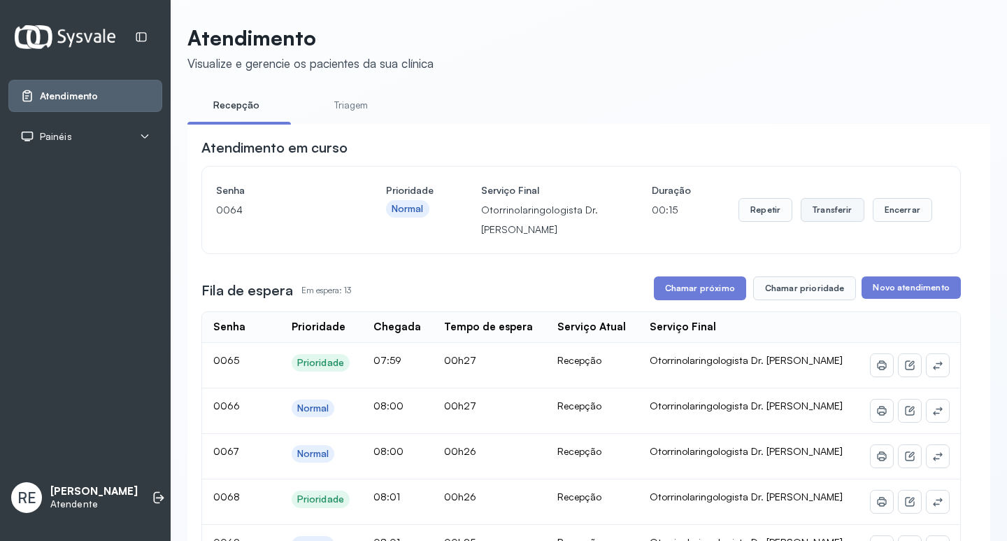
click at [827, 221] on button "Transferir" at bounding box center [833, 210] width 64 height 24
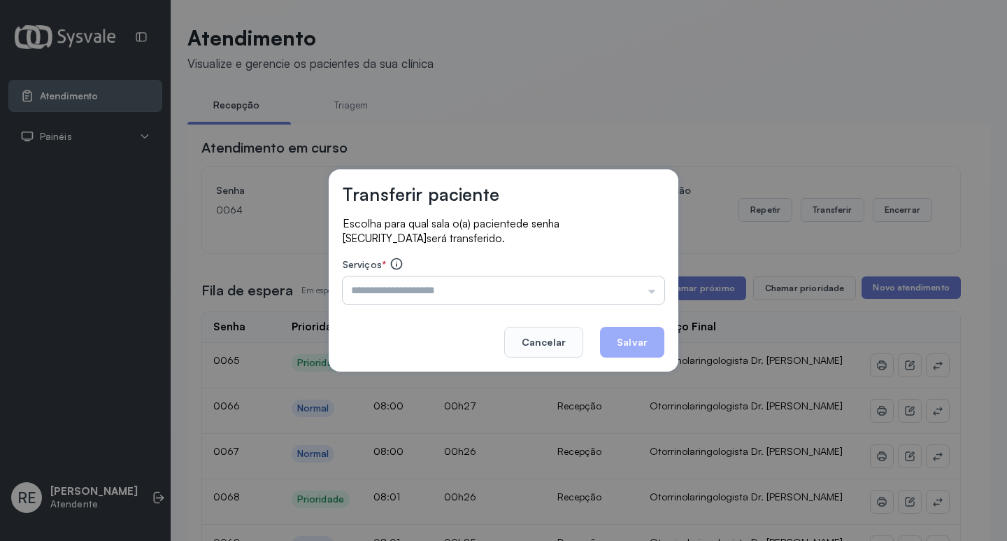
drag, startPoint x: 420, startPoint y: 273, endPoint x: 418, endPoint y: 280, distance: 8.2
click at [421, 276] on div "Serviços * Triagem Ortopedista Dr. [PERSON_NAME] Dr. [PERSON_NAME] Dr. [PERSON_…" at bounding box center [504, 281] width 322 height 48
click at [418, 280] on input "text" at bounding box center [504, 290] width 322 height 28
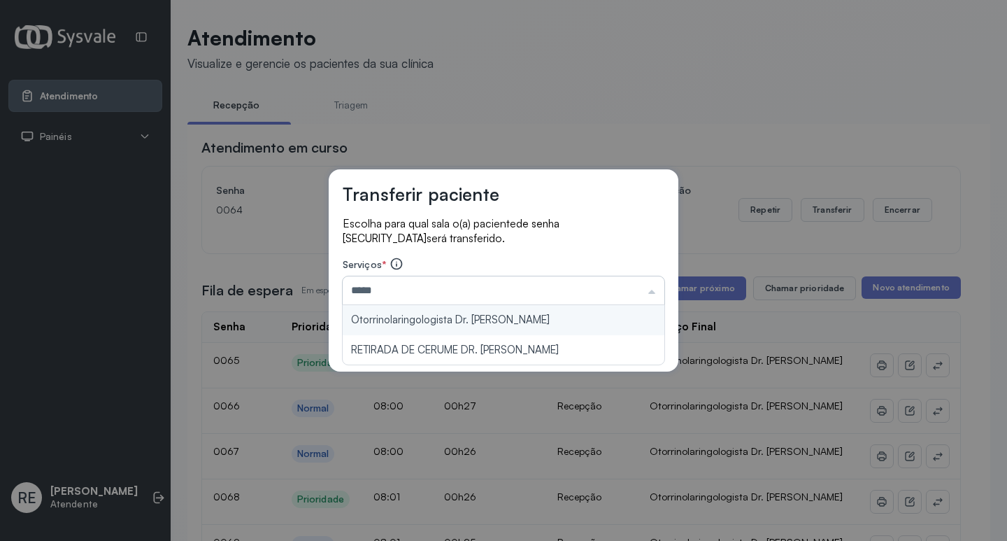
type input "**********"
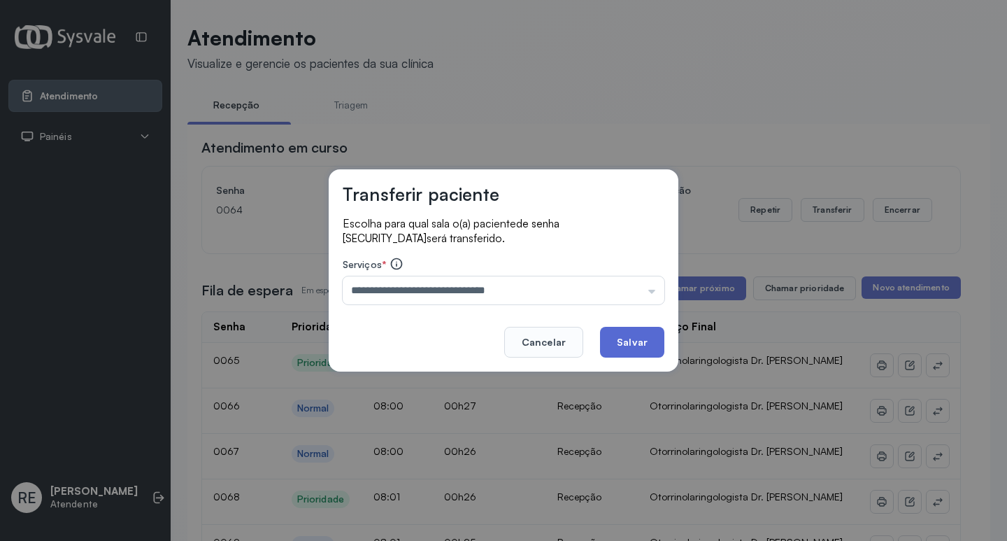
click at [623, 337] on button "Salvar" at bounding box center [632, 342] width 64 height 31
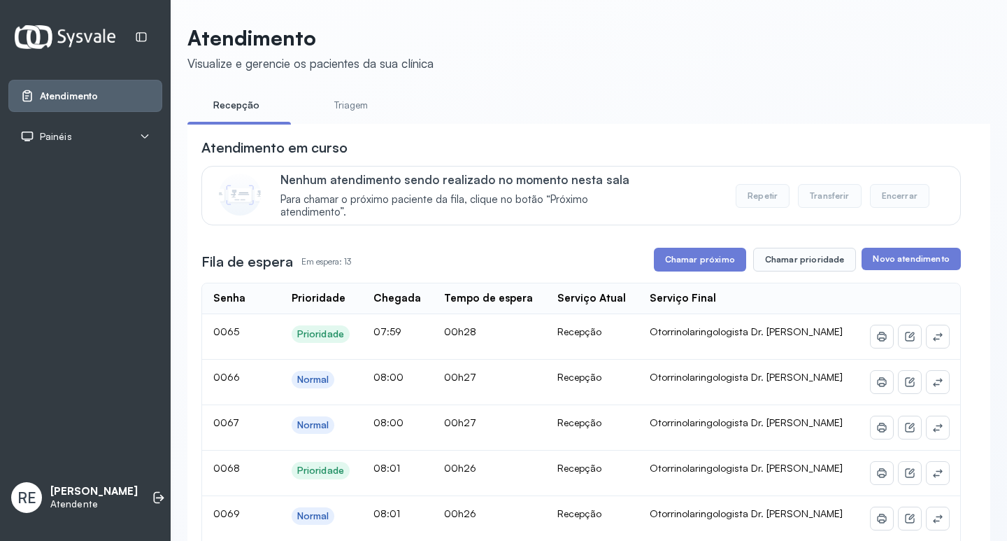
click at [717, 267] on button "Chamar próximo" at bounding box center [700, 260] width 92 height 24
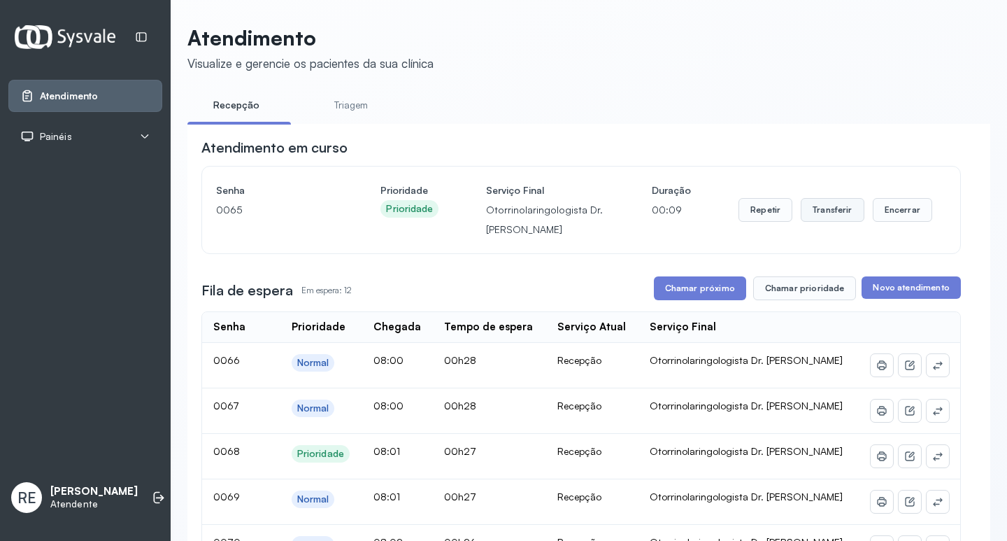
click at [809, 219] on button "Transferir" at bounding box center [833, 210] width 64 height 24
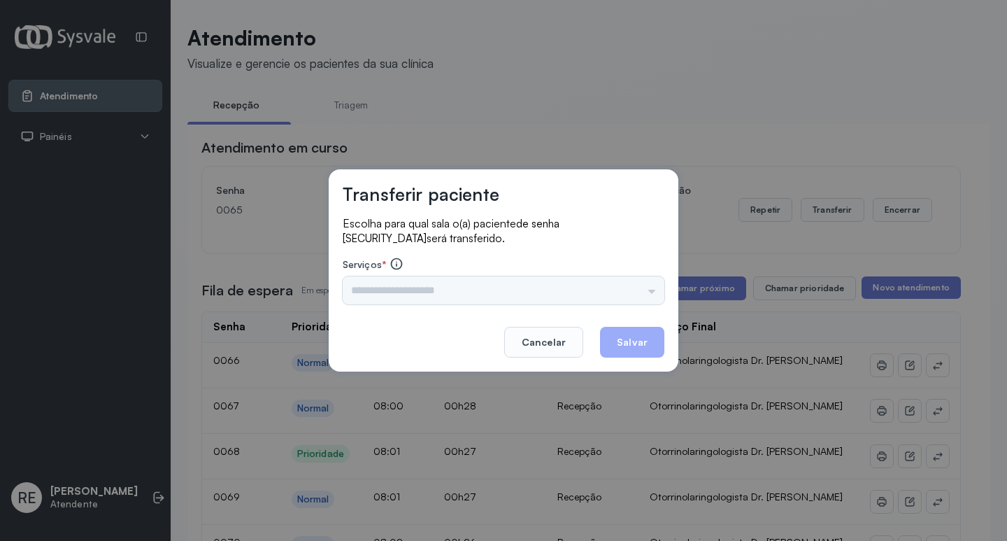
click at [463, 296] on input "text" at bounding box center [504, 290] width 322 height 28
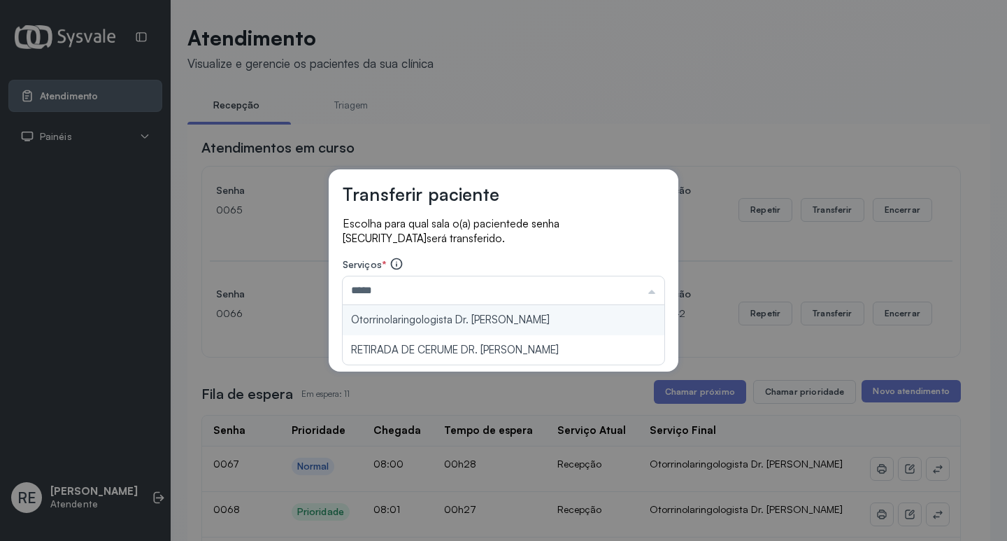
type input "**********"
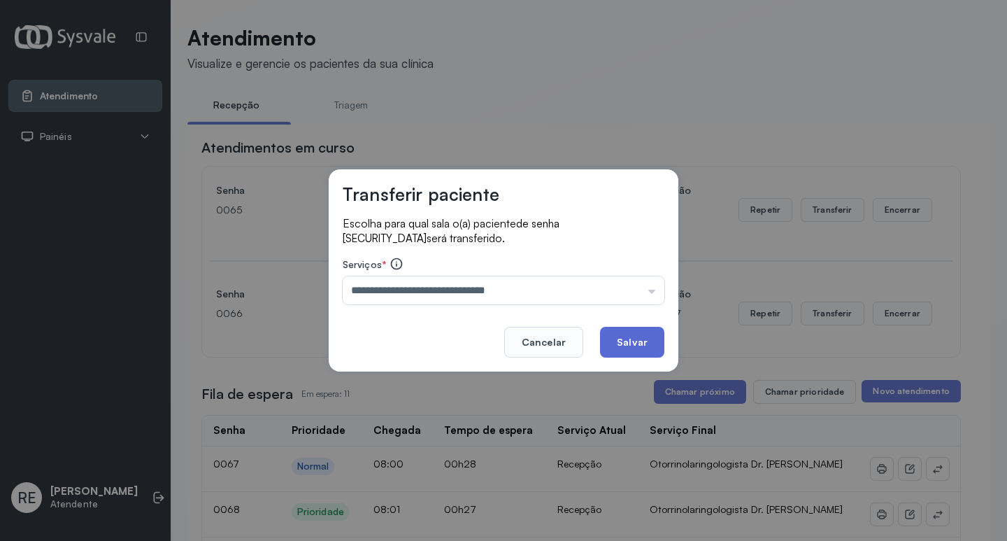
click at [633, 343] on button "Salvar" at bounding box center [632, 342] width 64 height 31
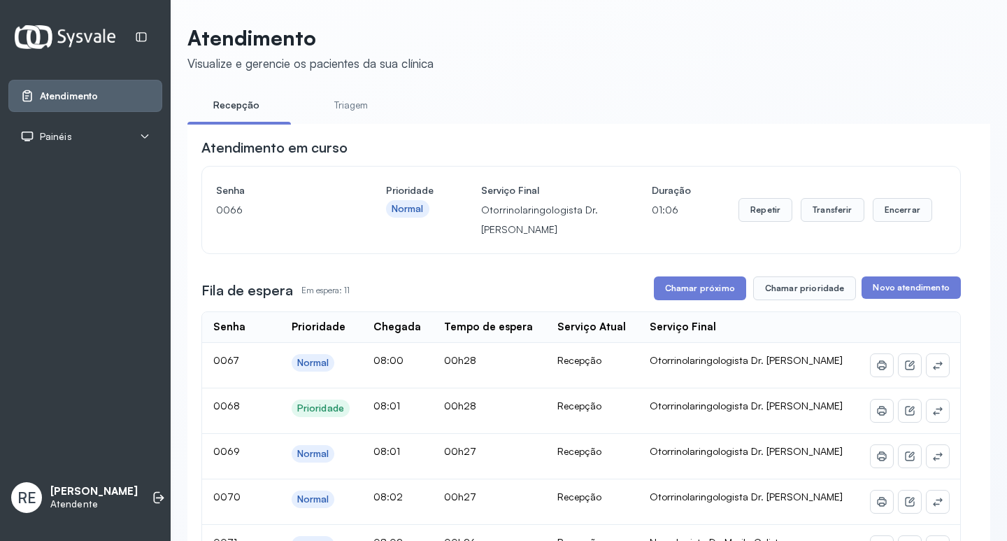
scroll to position [210, 0]
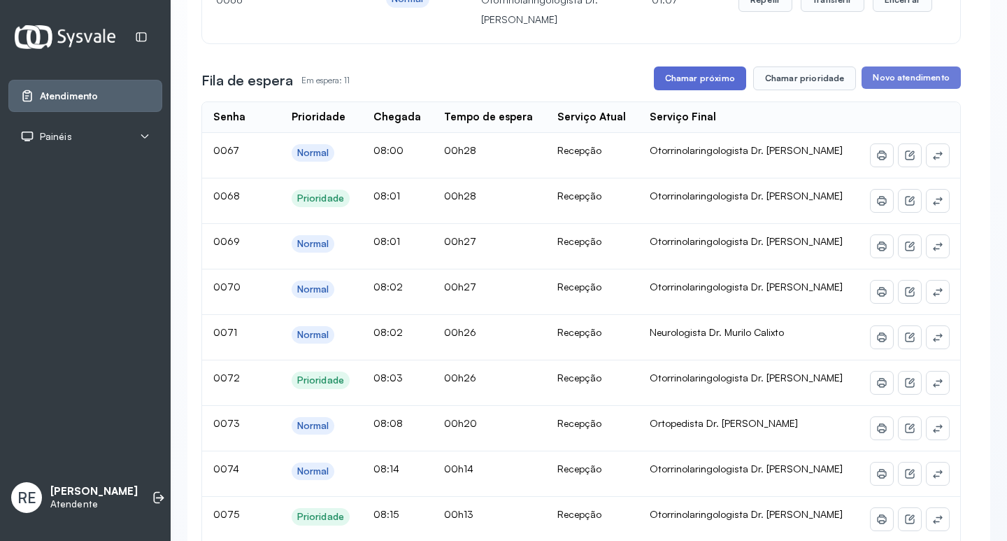
click at [690, 90] on button "Chamar próximo" at bounding box center [700, 78] width 92 height 24
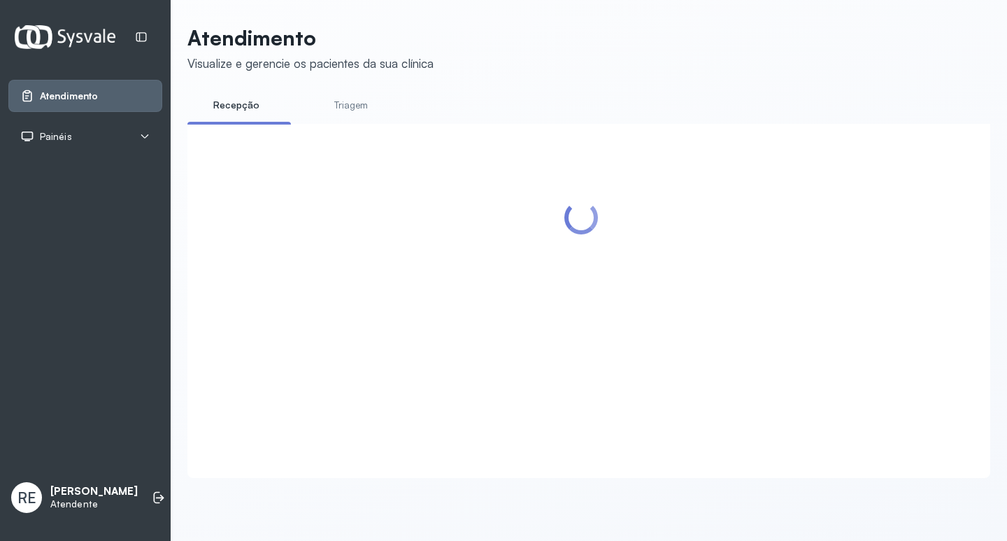
scroll to position [0, 0]
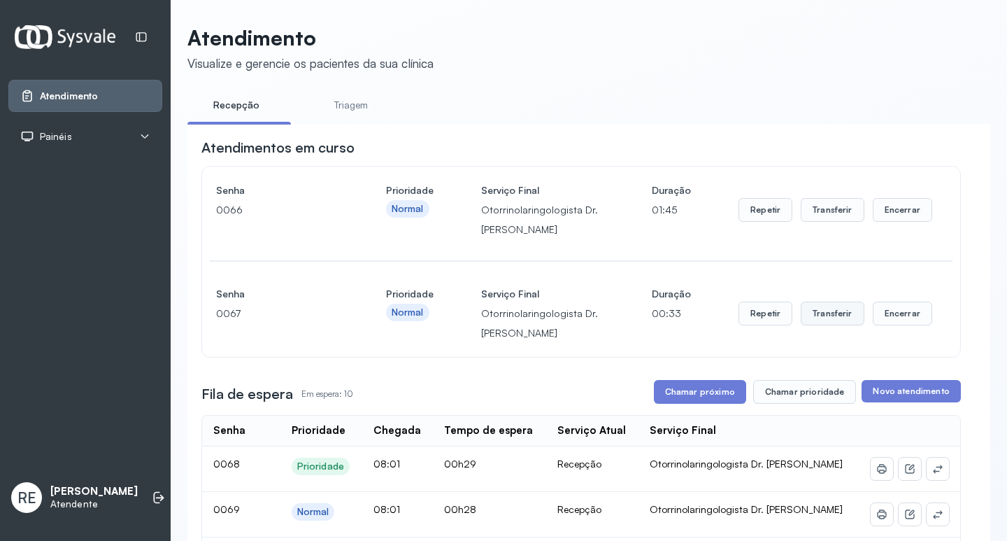
click at [844, 320] on button "Transferir" at bounding box center [833, 313] width 64 height 24
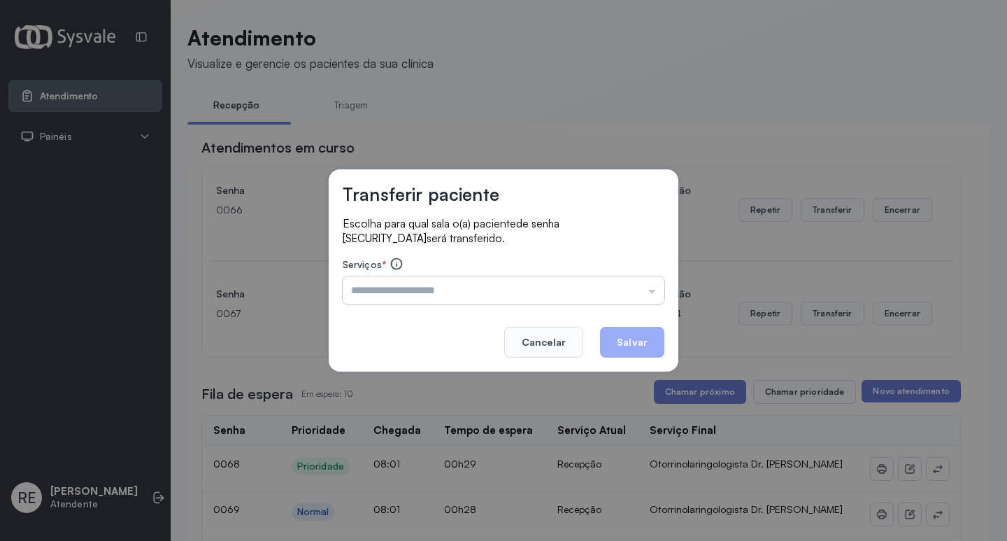
click at [401, 289] on input "text" at bounding box center [504, 290] width 322 height 28
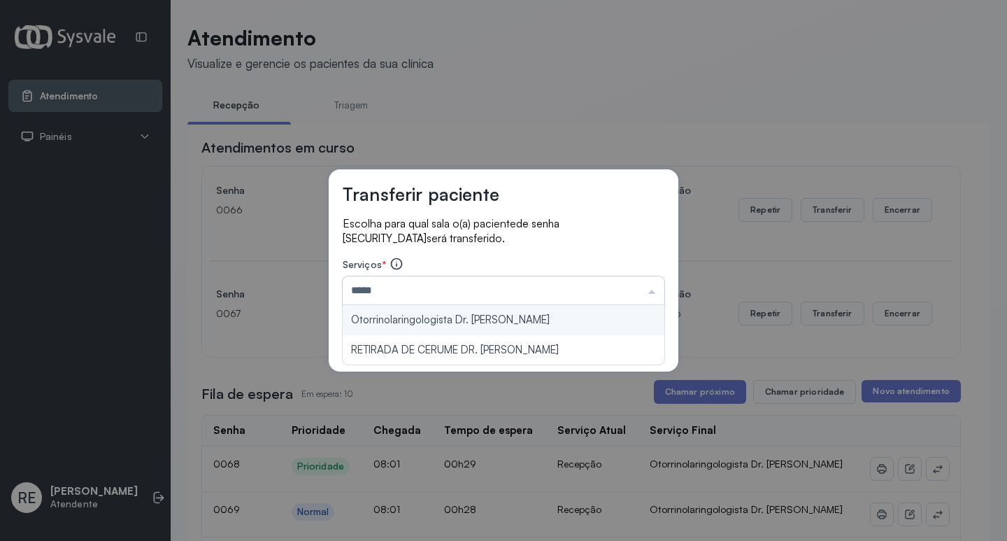
type input "**********"
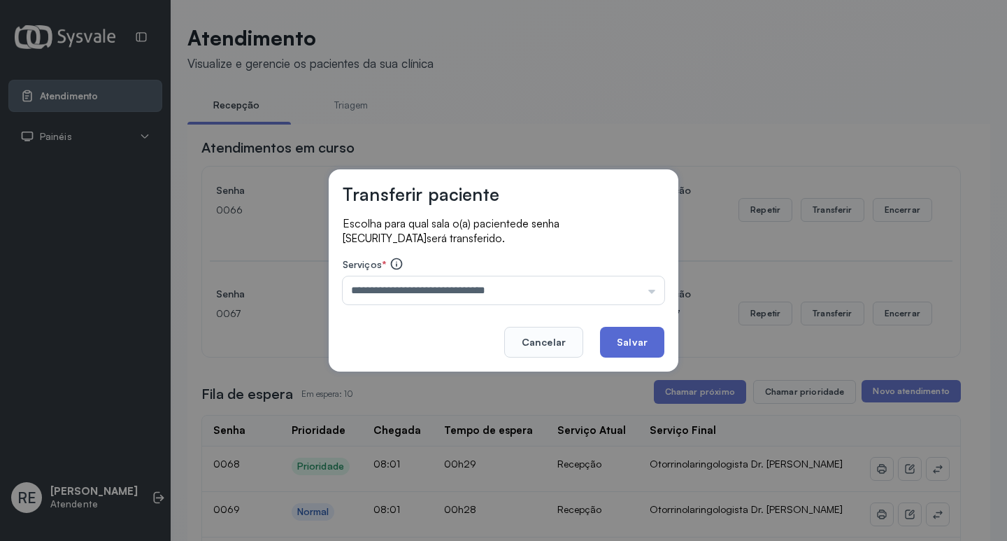
click at [654, 348] on button "Salvar" at bounding box center [632, 342] width 64 height 31
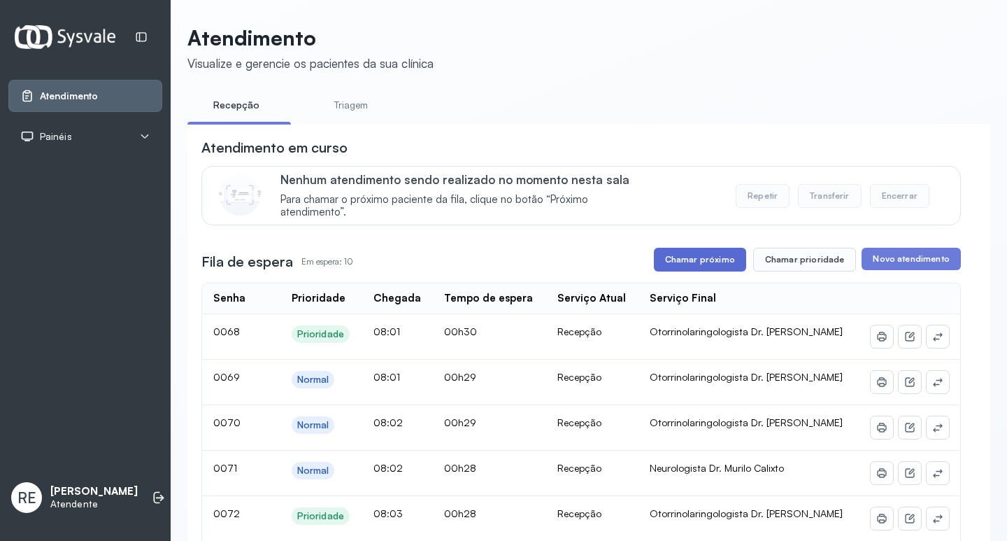
click at [690, 264] on button "Chamar próximo" at bounding box center [700, 260] width 92 height 24
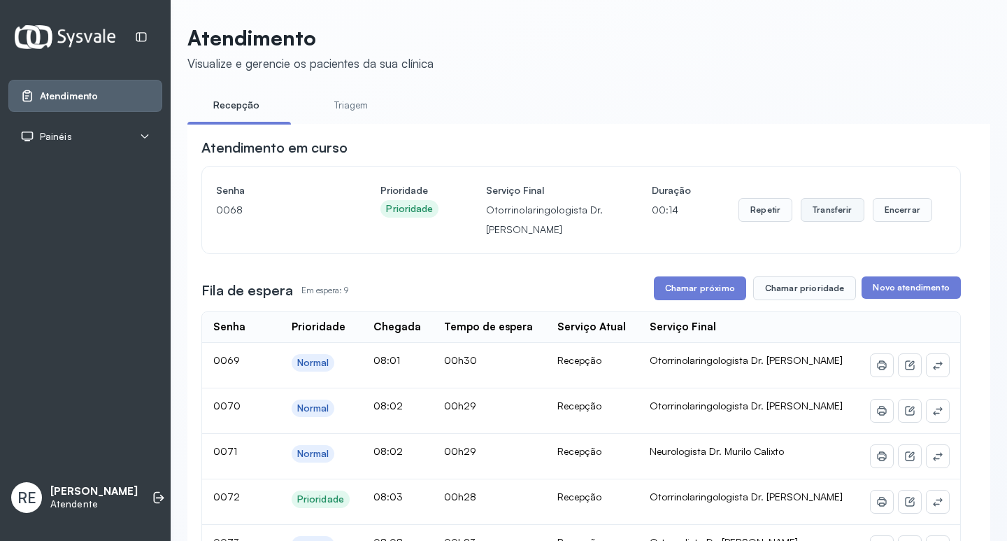
click at [813, 215] on button "Transferir" at bounding box center [833, 210] width 64 height 24
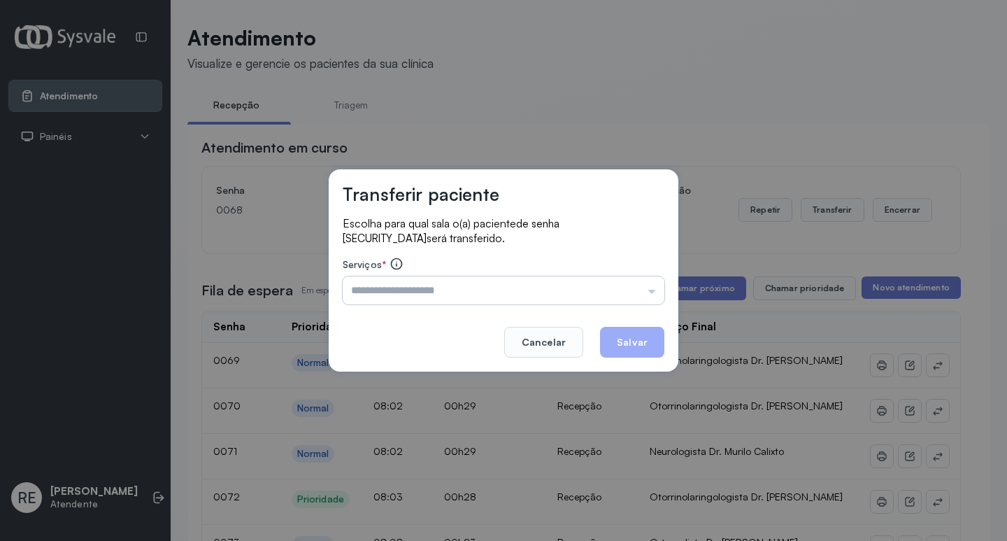
click at [392, 301] on input "text" at bounding box center [504, 290] width 322 height 28
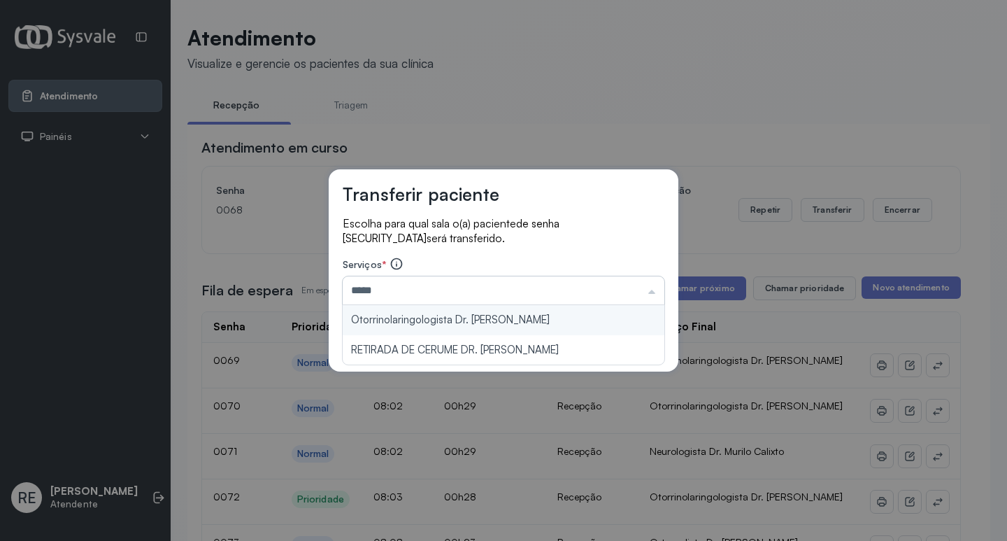
type input "**********"
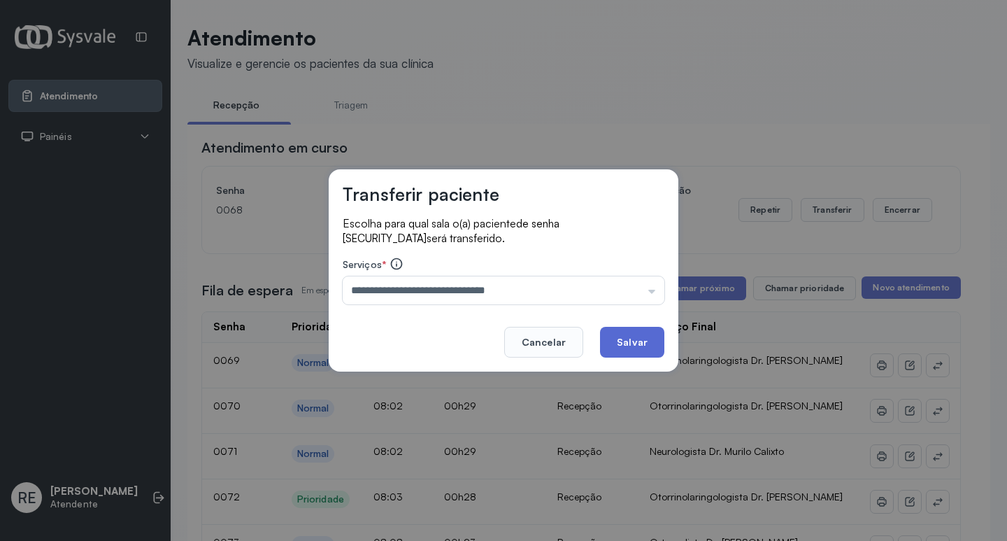
click at [632, 348] on button "Salvar" at bounding box center [632, 342] width 64 height 31
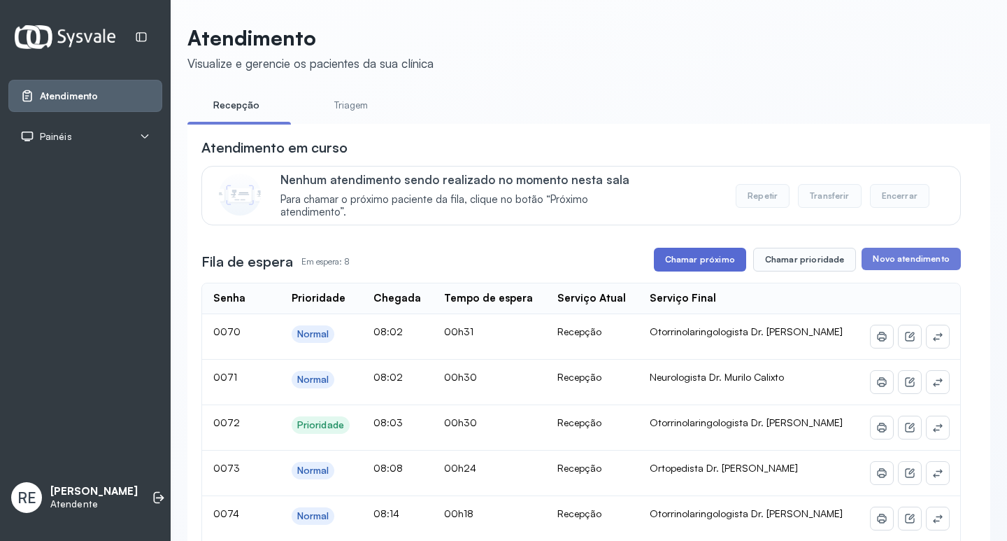
click at [715, 266] on button "Chamar próximo" at bounding box center [700, 260] width 92 height 24
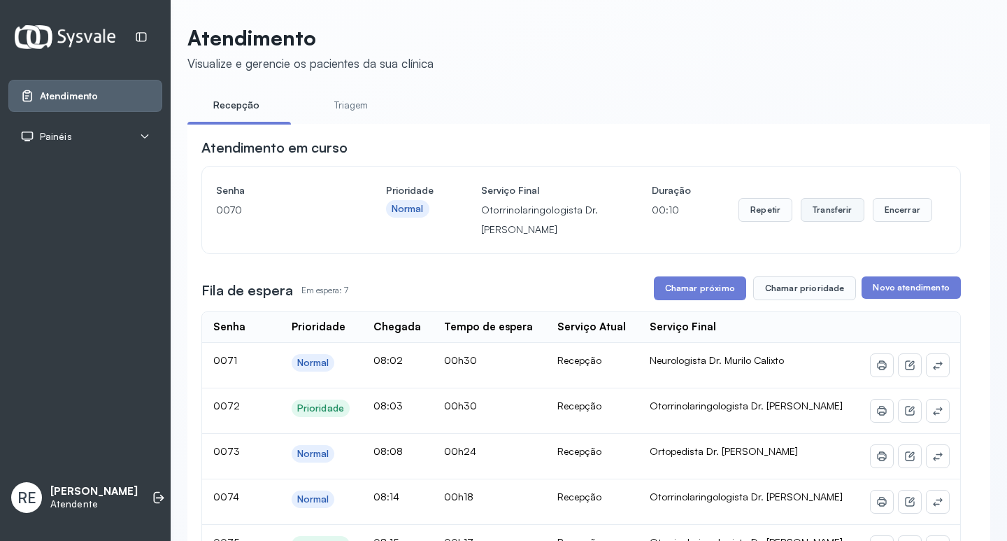
click at [842, 216] on button "Transferir" at bounding box center [833, 210] width 64 height 24
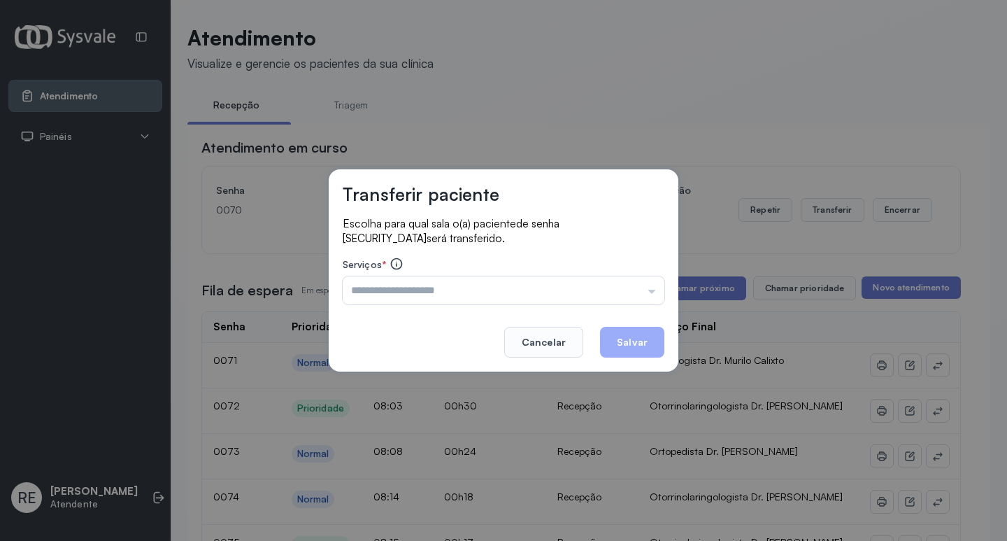
click at [415, 285] on input "text" at bounding box center [504, 290] width 322 height 28
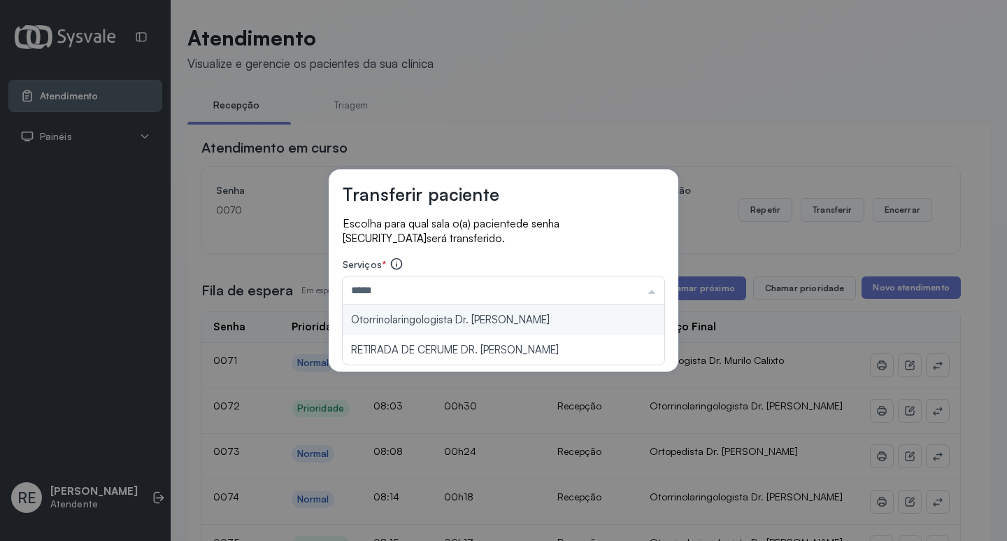
type input "**********"
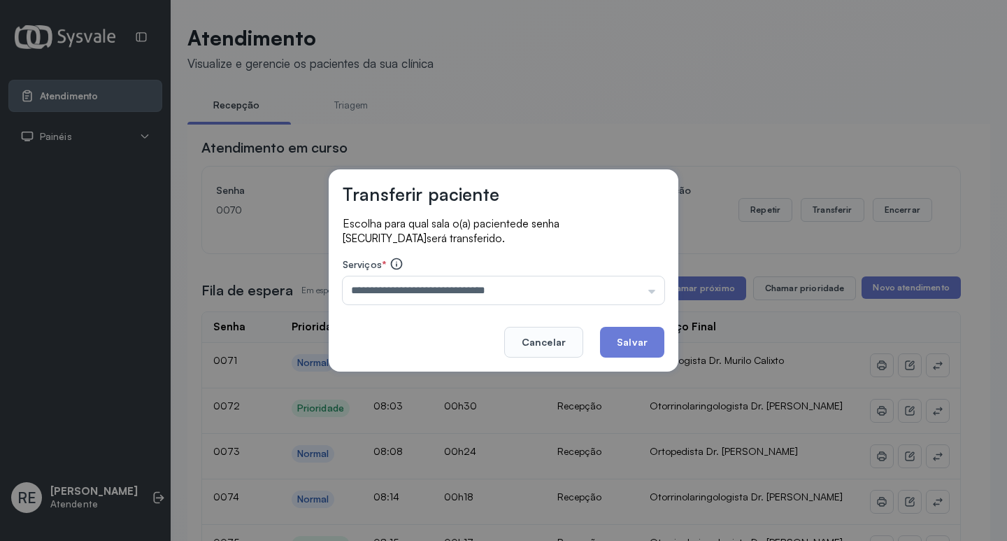
drag, startPoint x: 616, startPoint y: 339, endPoint x: 604, endPoint y: 320, distance: 22.0
click at [614, 337] on button "Salvar" at bounding box center [632, 342] width 64 height 31
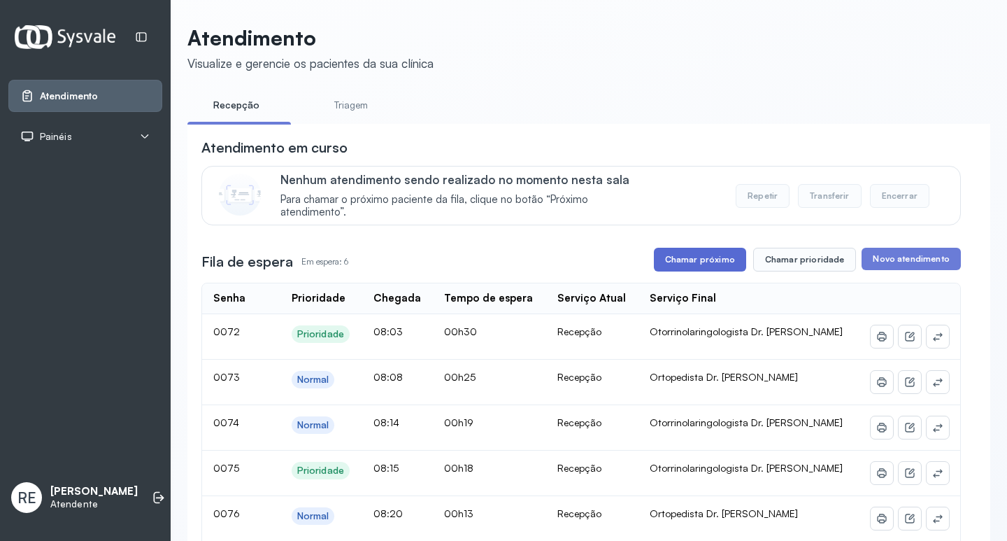
click at [674, 252] on button "Chamar próximo" at bounding box center [700, 260] width 92 height 24
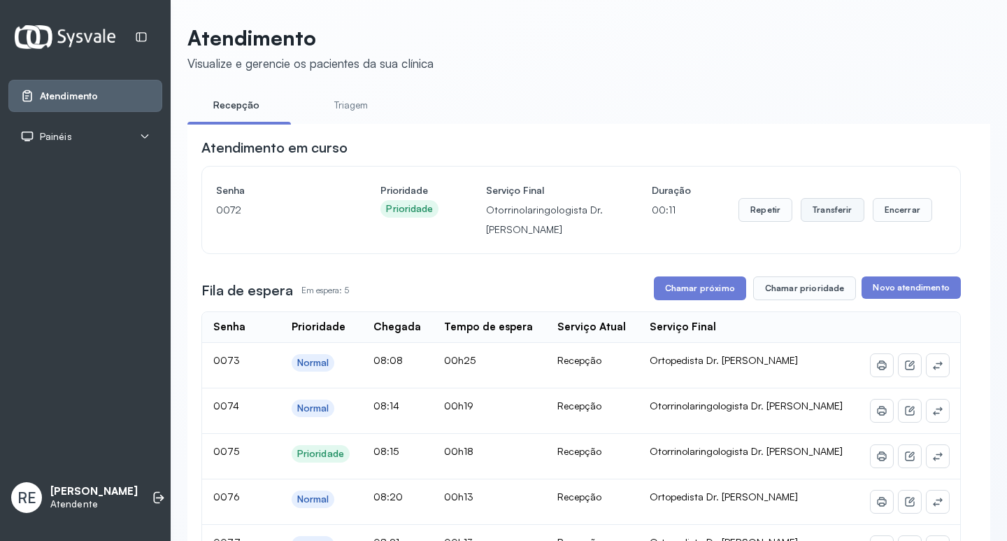
click at [825, 201] on button "Transferir" at bounding box center [833, 210] width 64 height 24
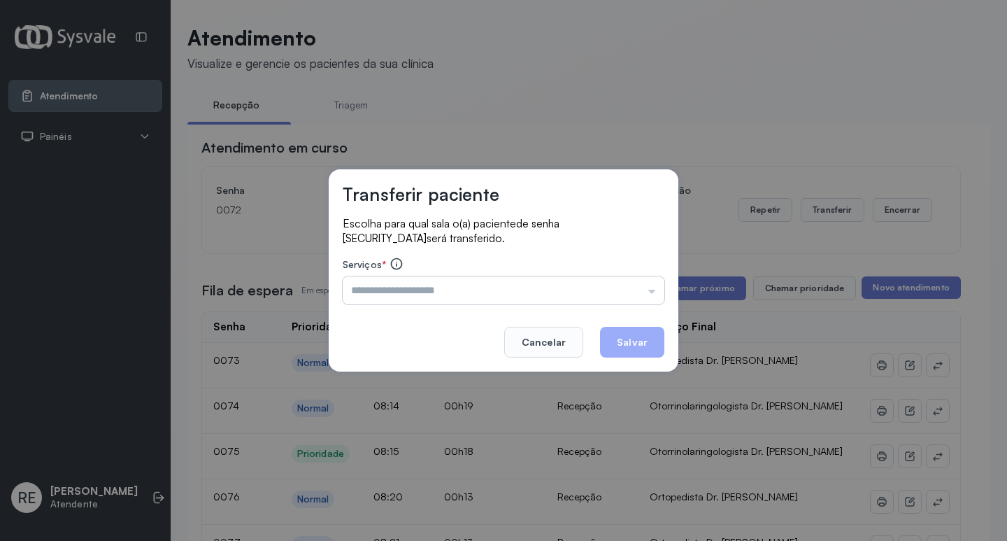
click at [432, 278] on input "text" at bounding box center [504, 290] width 322 height 28
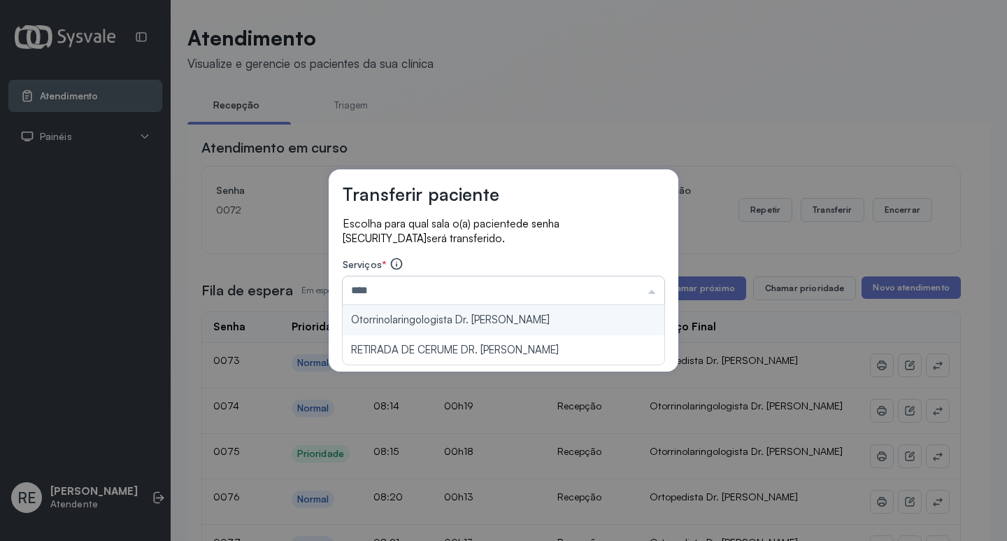
type input "**********"
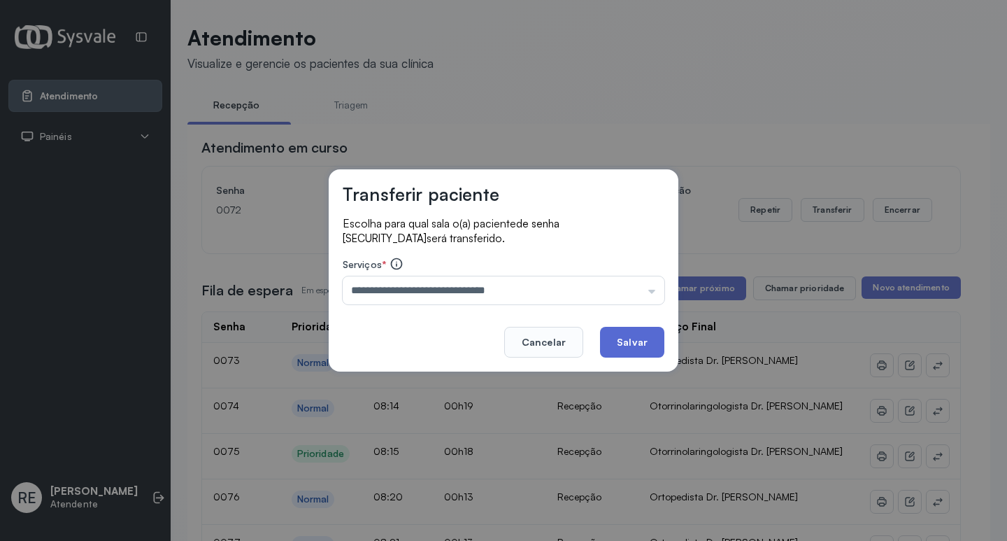
click at [632, 344] on button "Salvar" at bounding box center [632, 342] width 64 height 31
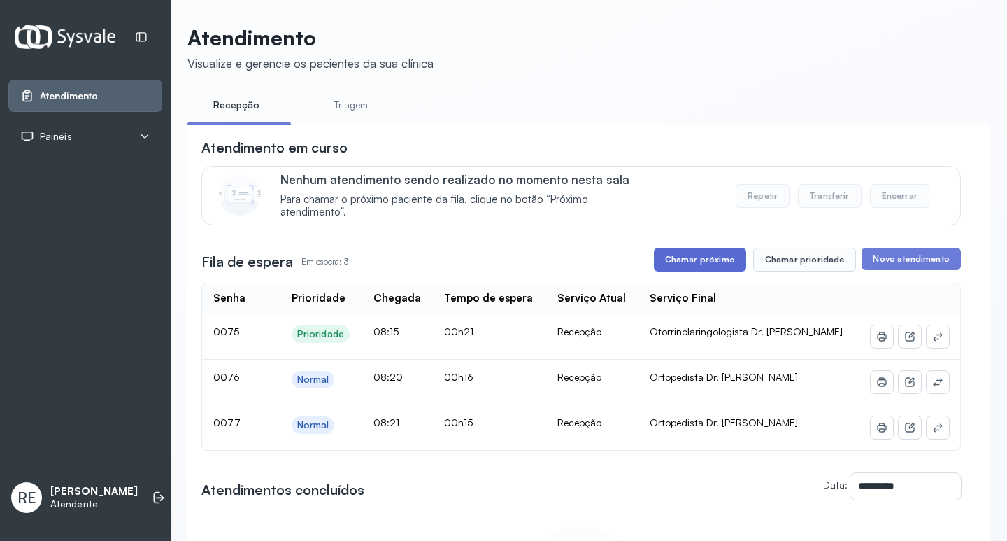
click at [706, 264] on button "Chamar próximo" at bounding box center [700, 260] width 92 height 24
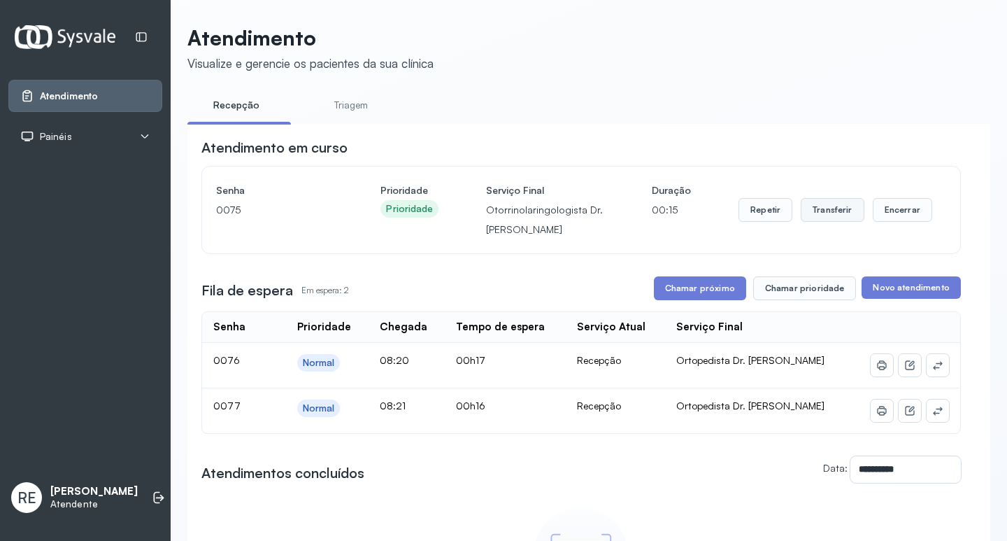
click at [825, 211] on button "Transferir" at bounding box center [833, 210] width 64 height 24
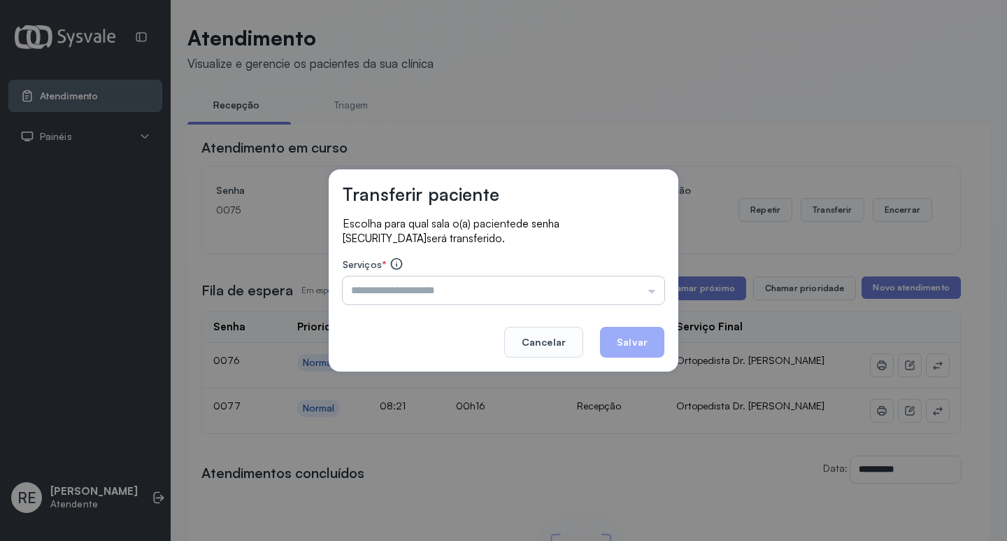
click at [412, 291] on input "text" at bounding box center [504, 290] width 322 height 28
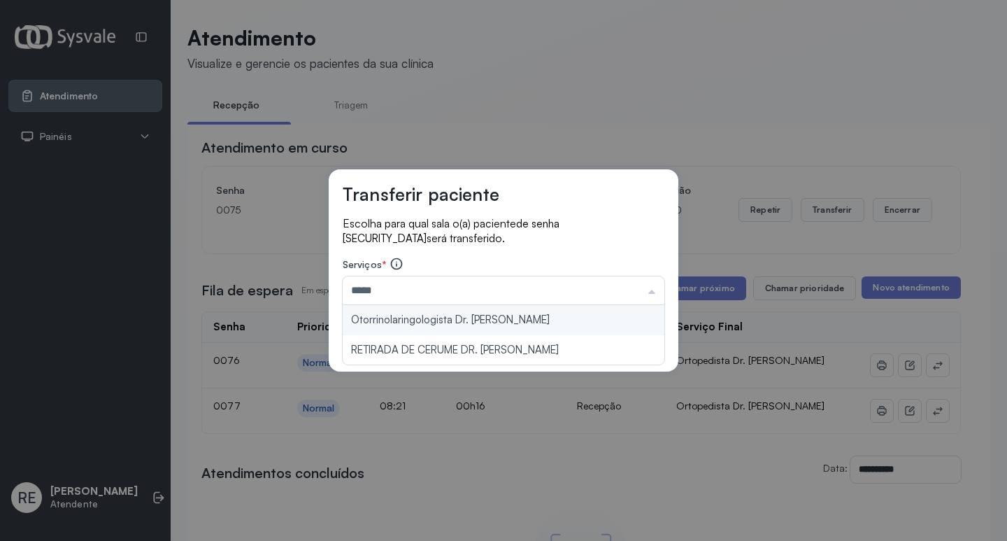
type input "**********"
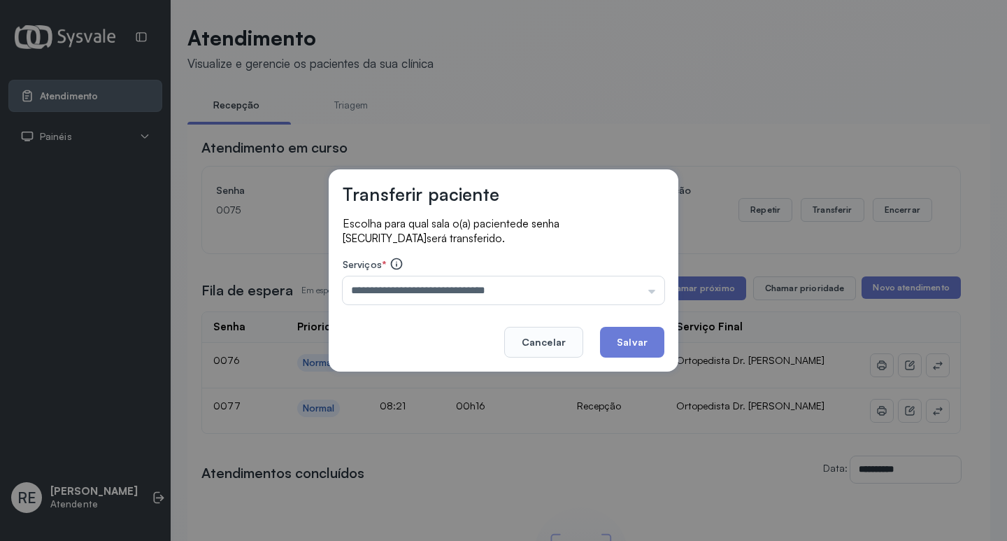
click at [434, 311] on div "**********" at bounding box center [504, 270] width 350 height 202
click at [636, 342] on button "Salvar" at bounding box center [632, 342] width 64 height 31
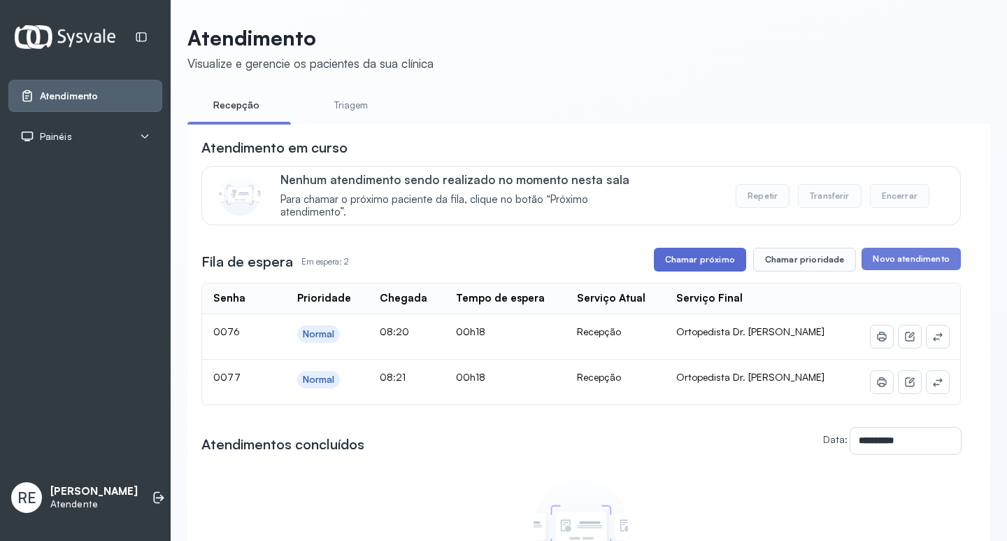
click at [695, 263] on button "Chamar próximo" at bounding box center [700, 260] width 92 height 24
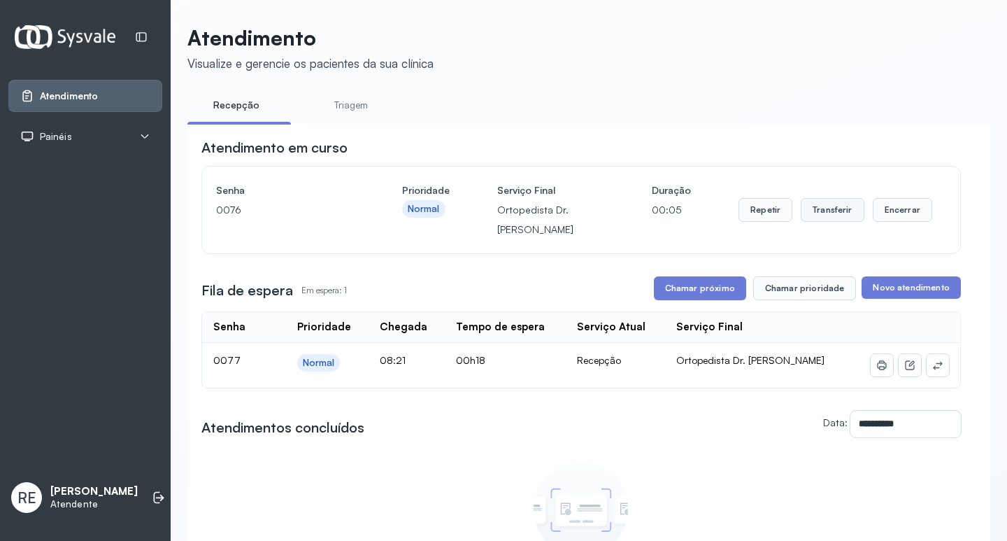
click at [828, 215] on button "Transferir" at bounding box center [833, 210] width 64 height 24
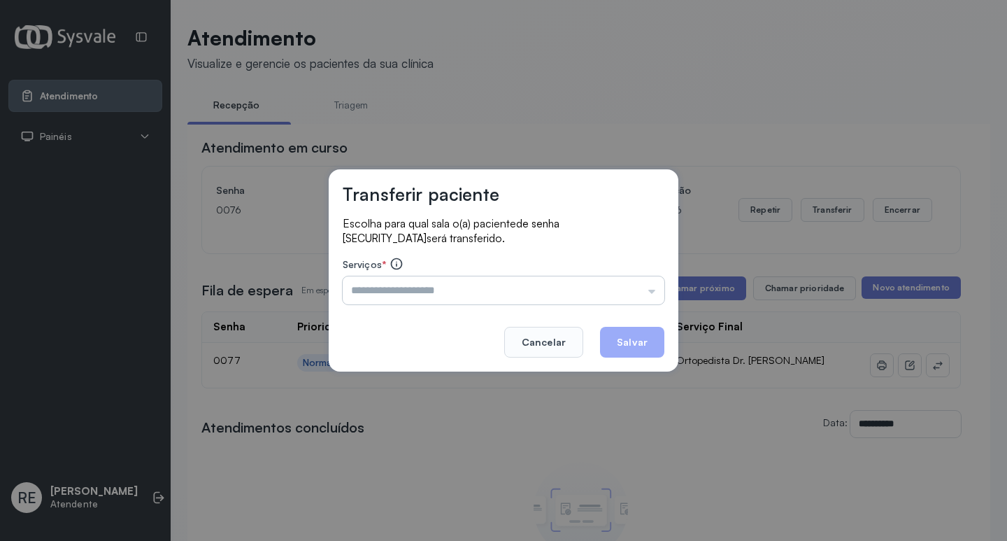
click at [407, 287] on input "text" at bounding box center [504, 290] width 322 height 28
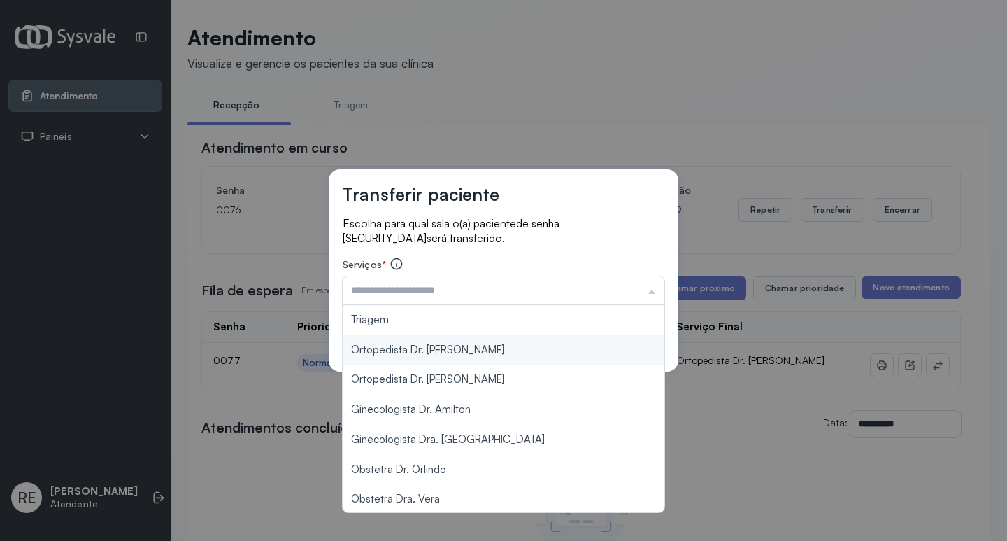
type input "**********"
click at [418, 349] on div "**********" at bounding box center [504, 270] width 350 height 202
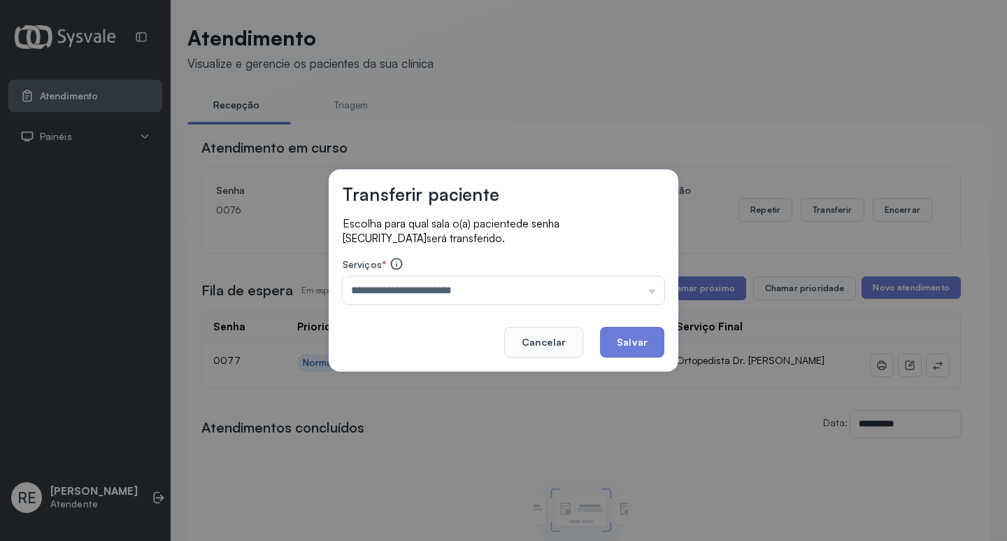
click at [634, 345] on button "Salvar" at bounding box center [632, 342] width 64 height 31
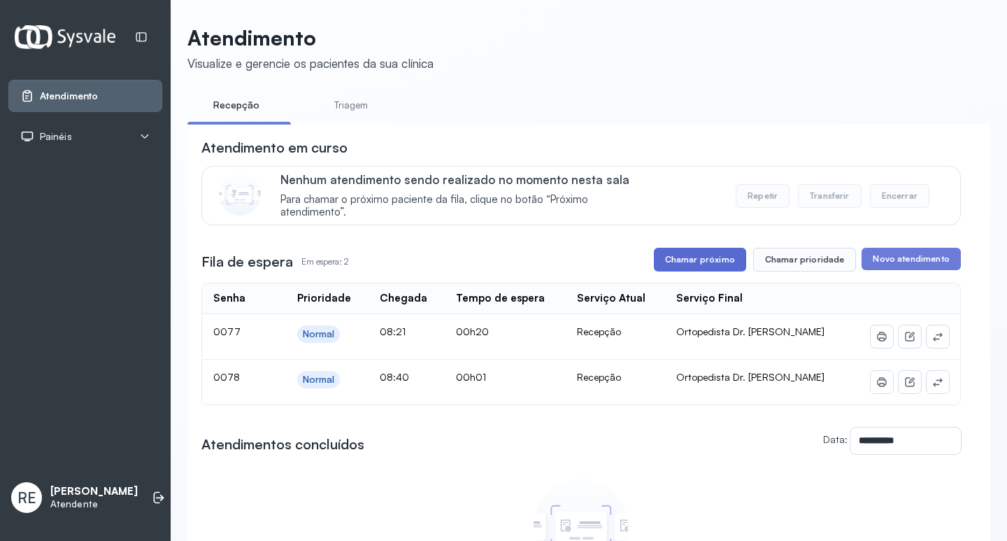
click at [721, 263] on button "Chamar próximo" at bounding box center [700, 260] width 92 height 24
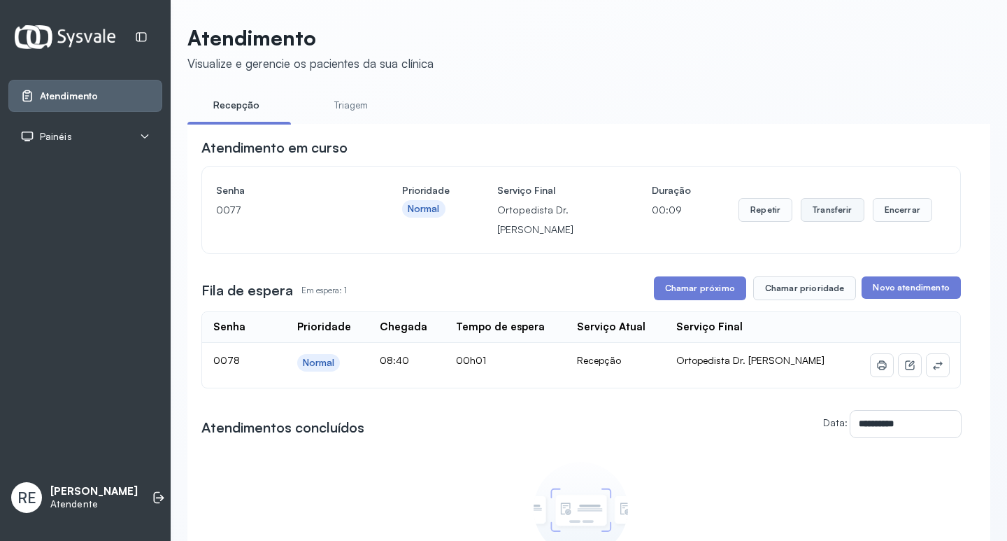
click at [827, 209] on button "Transferir" at bounding box center [833, 210] width 64 height 24
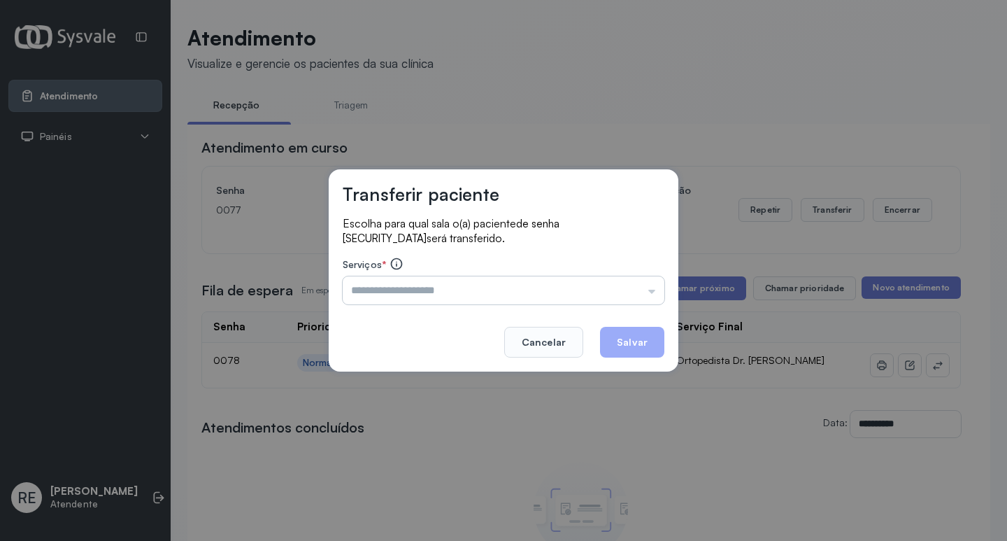
click at [437, 283] on input "text" at bounding box center [504, 290] width 322 height 28
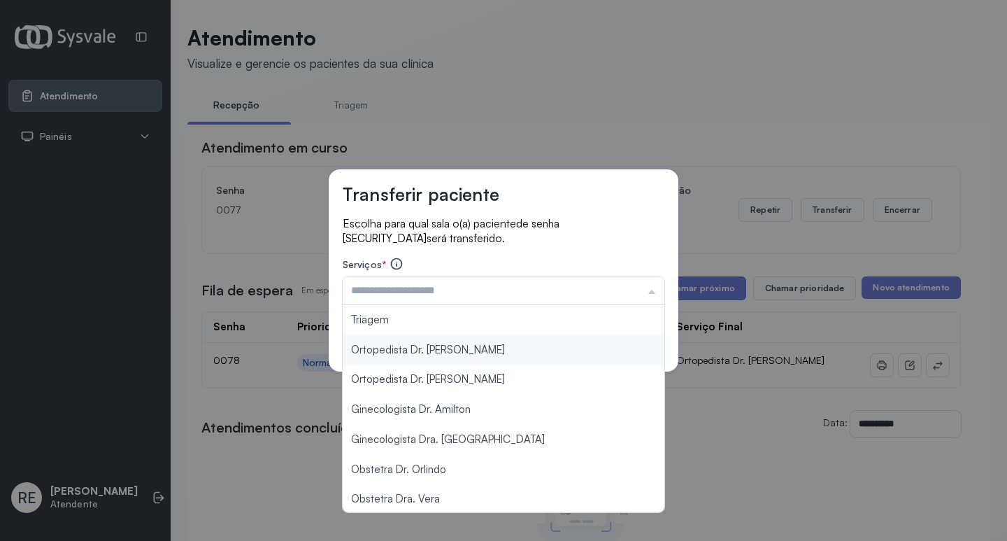
type input "**********"
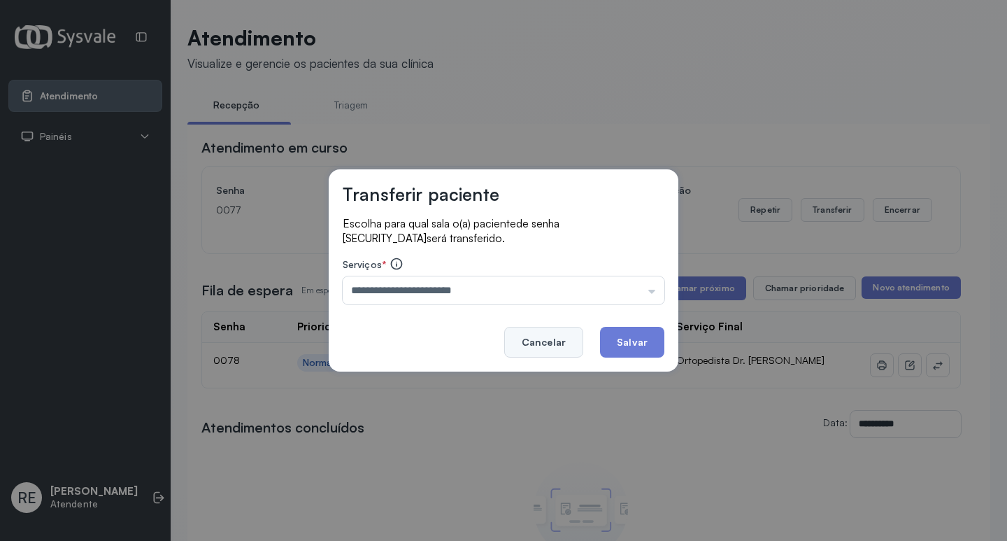
drag, startPoint x: 415, startPoint y: 352, endPoint x: 527, endPoint y: 338, distance: 112.1
click at [423, 349] on div "**********" at bounding box center [504, 270] width 350 height 202
click at [639, 338] on button "Salvar" at bounding box center [632, 342] width 64 height 31
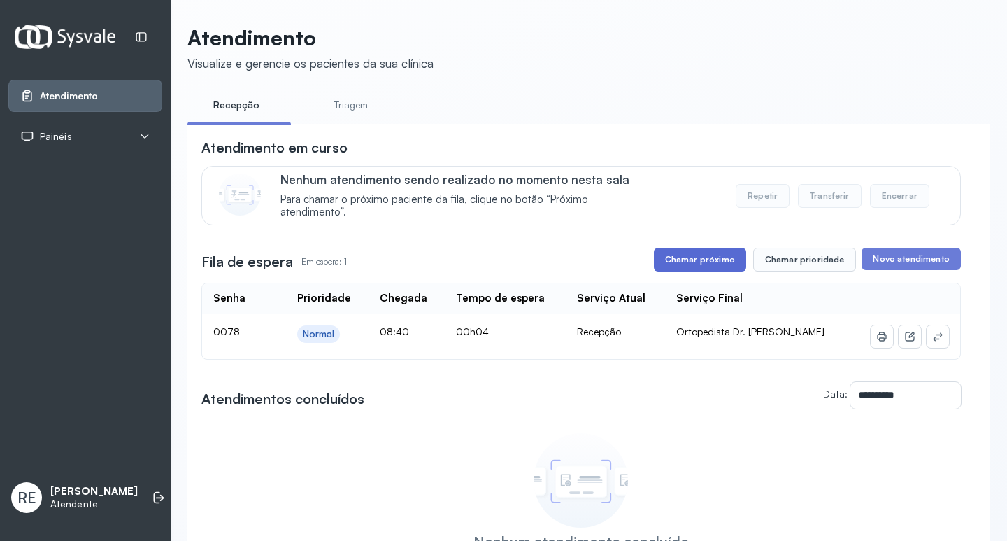
click at [700, 259] on button "Chamar próximo" at bounding box center [700, 260] width 92 height 24
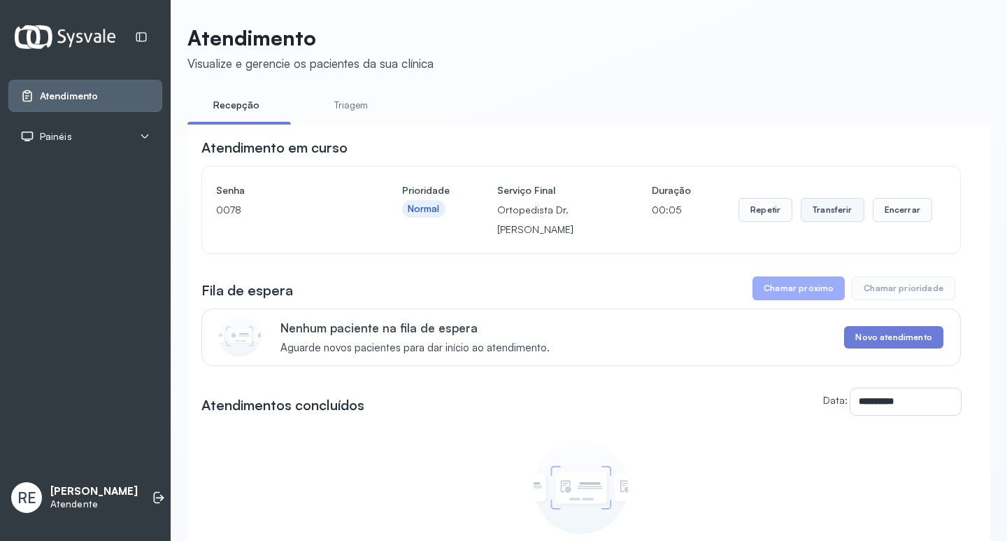
click at [816, 213] on button "Transferir" at bounding box center [833, 210] width 64 height 24
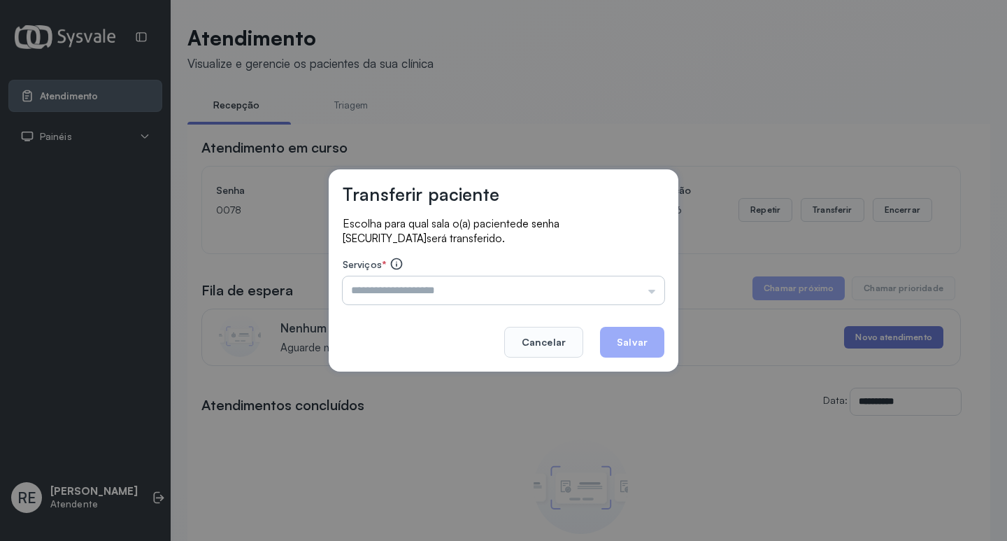
click at [449, 282] on input "text" at bounding box center [504, 290] width 322 height 28
type input "**********"
click at [425, 353] on div "**********" at bounding box center [504, 270] width 350 height 202
click at [630, 343] on button "Salvar" at bounding box center [632, 342] width 64 height 31
